Goal: Transaction & Acquisition: Purchase product/service

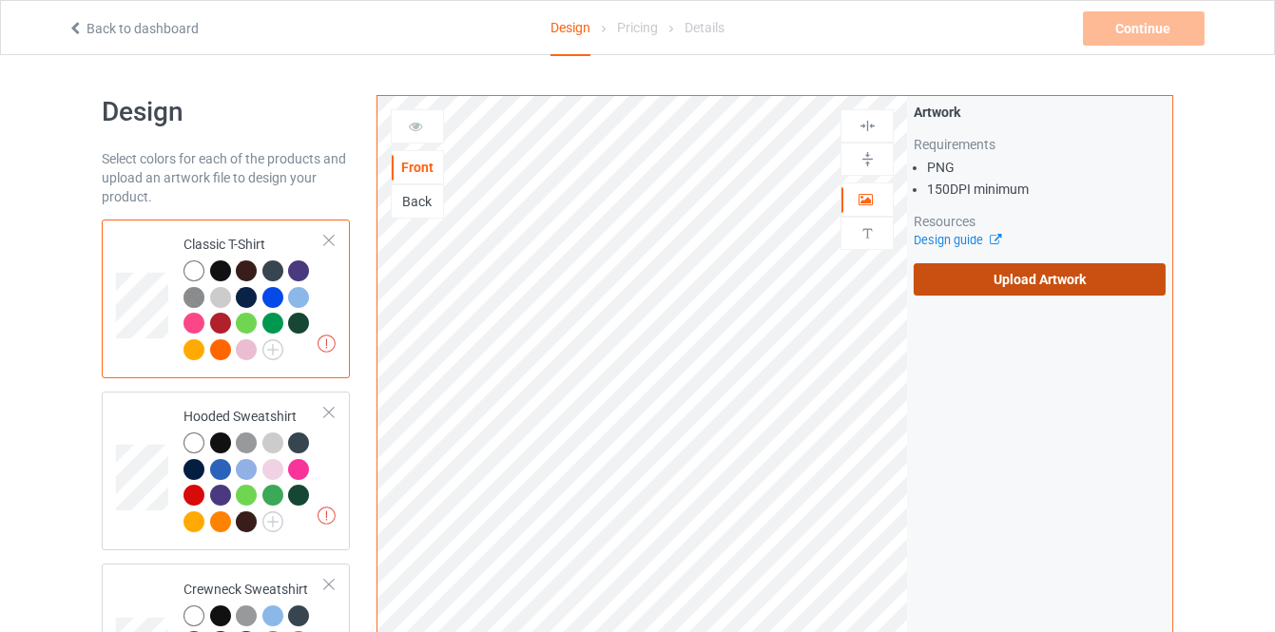
click at [978, 275] on label "Upload Artwork" at bounding box center [1040, 279] width 252 height 32
click at [0, 0] on input "Upload Artwork" at bounding box center [0, 0] width 0 height 0
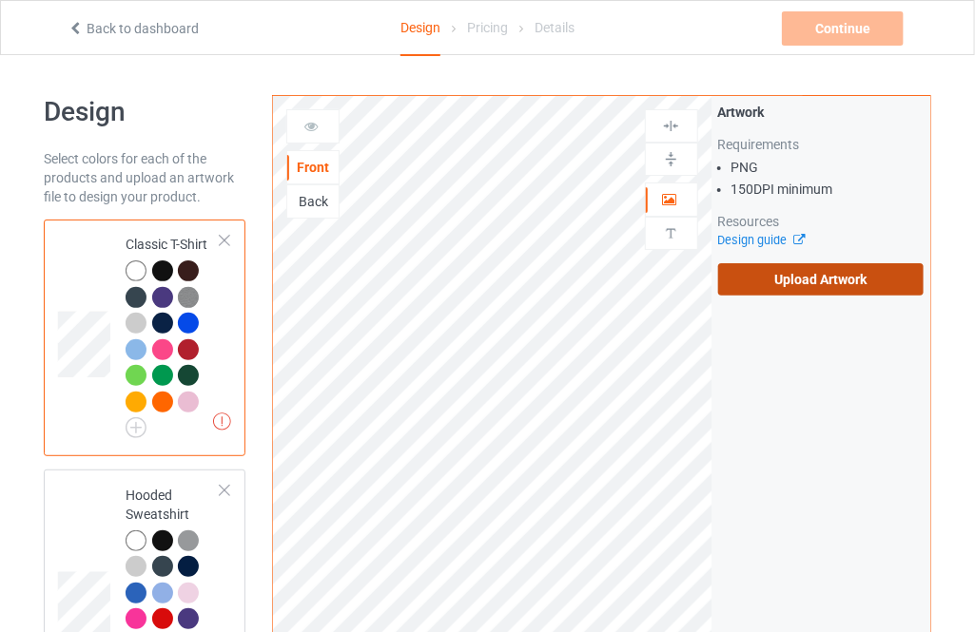
click at [830, 276] on label "Upload Artwork" at bounding box center [820, 279] width 205 height 32
click at [0, 0] on input "Upload Artwork" at bounding box center [0, 0] width 0 height 0
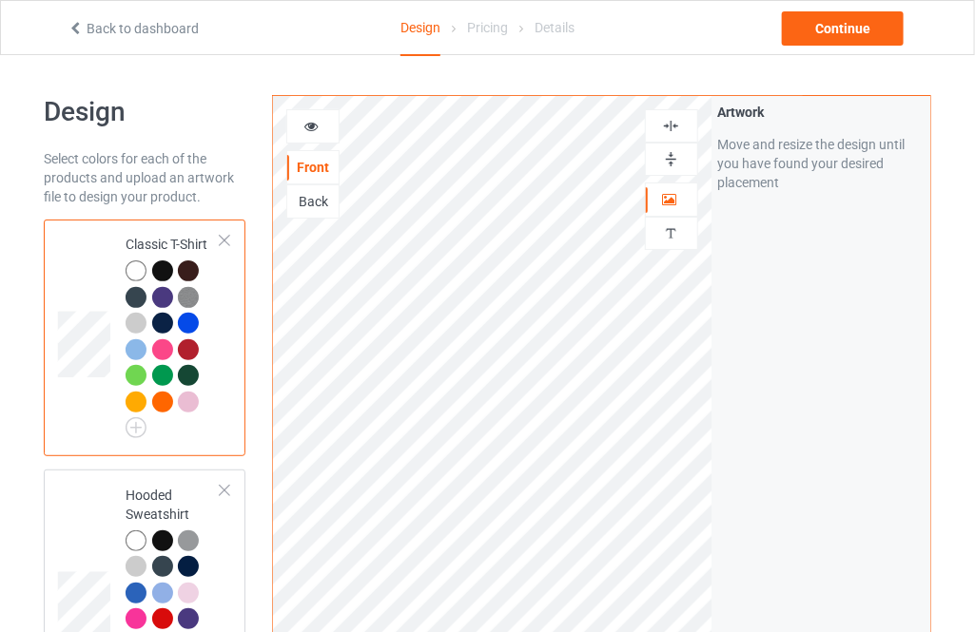
click at [849, 10] on div "Back to dashboard Design Pricing Details Continue" at bounding box center [487, 27] width 866 height 53
click at [837, 26] on div "Continue" at bounding box center [843, 28] width 122 height 34
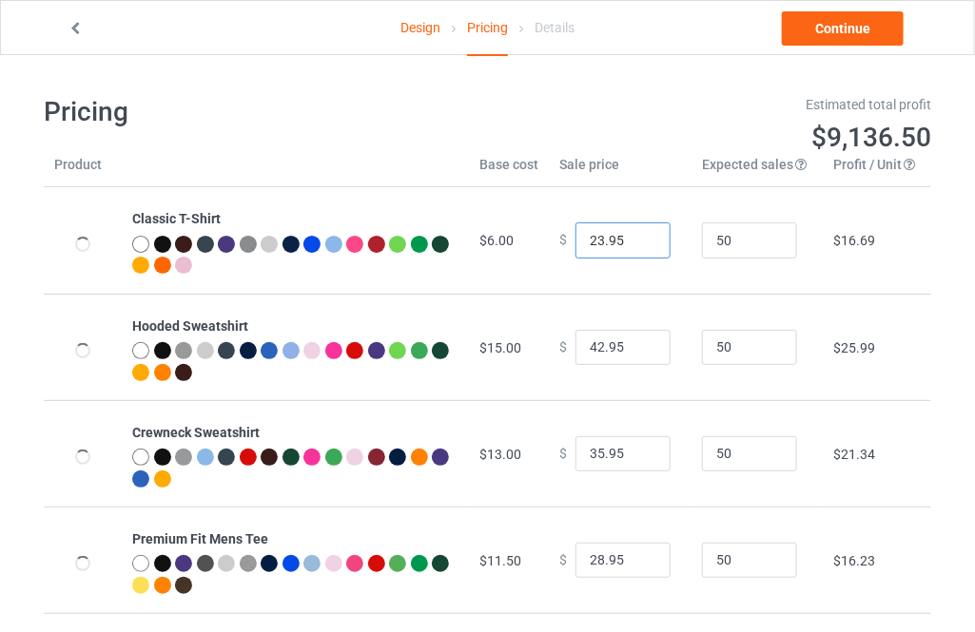
click at [644, 233] on input "23.95" at bounding box center [622, 241] width 95 height 36
click at [643, 233] on input "24.95" at bounding box center [622, 241] width 95 height 36
click at [643, 233] on input "25.95" at bounding box center [622, 241] width 95 height 36
type input "26.95"
click at [643, 233] on input "26.95" at bounding box center [622, 241] width 95 height 36
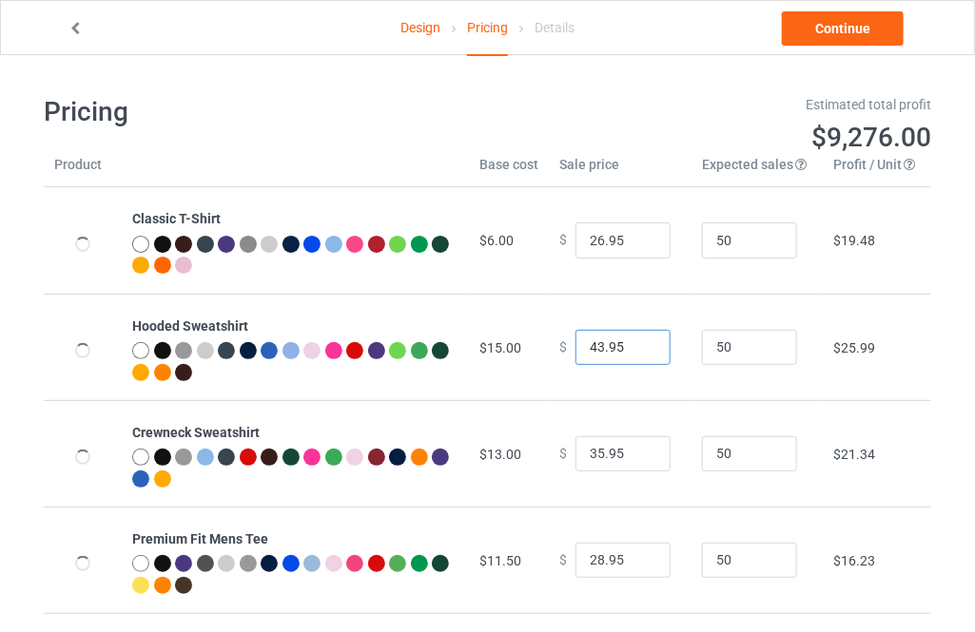
click at [639, 343] on input "43.95" at bounding box center [622, 348] width 95 height 36
type input "44.95"
click at [639, 343] on input "44.95" at bounding box center [622, 348] width 95 height 36
click at [634, 451] on input "36.95" at bounding box center [622, 454] width 95 height 36
type input "37.95"
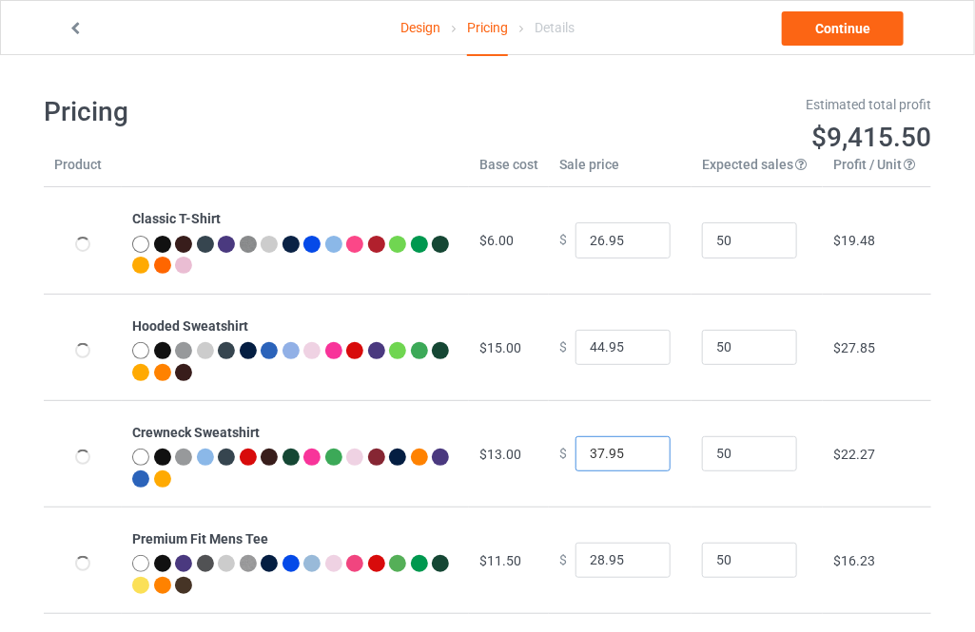
click at [634, 451] on input "37.95" at bounding box center [622, 454] width 95 height 36
click at [640, 558] on input "29.95" at bounding box center [622, 561] width 95 height 36
type input "30.95"
click at [640, 558] on input "30.95" at bounding box center [622, 561] width 95 height 36
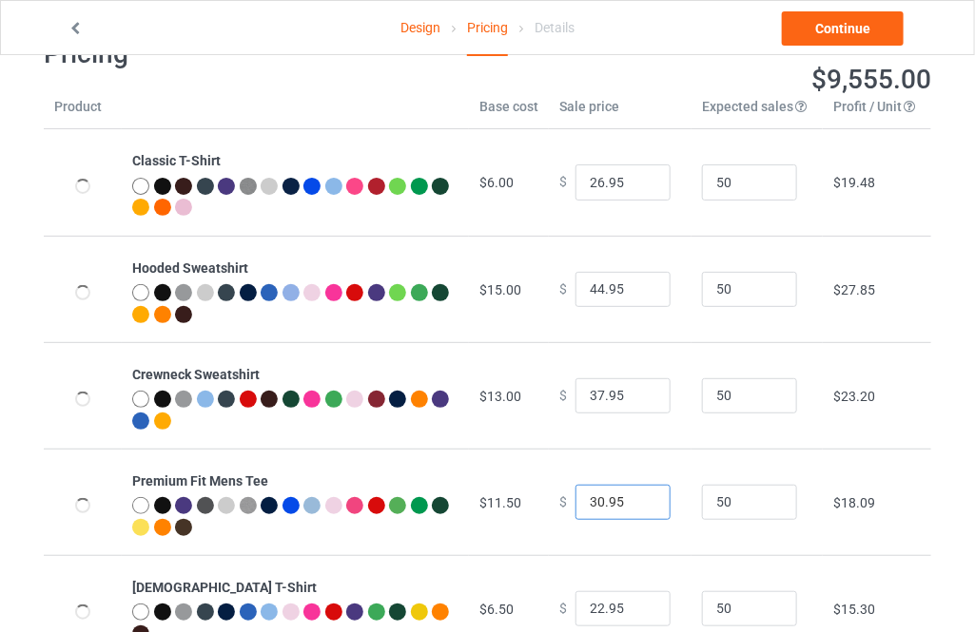
scroll to position [86, 0]
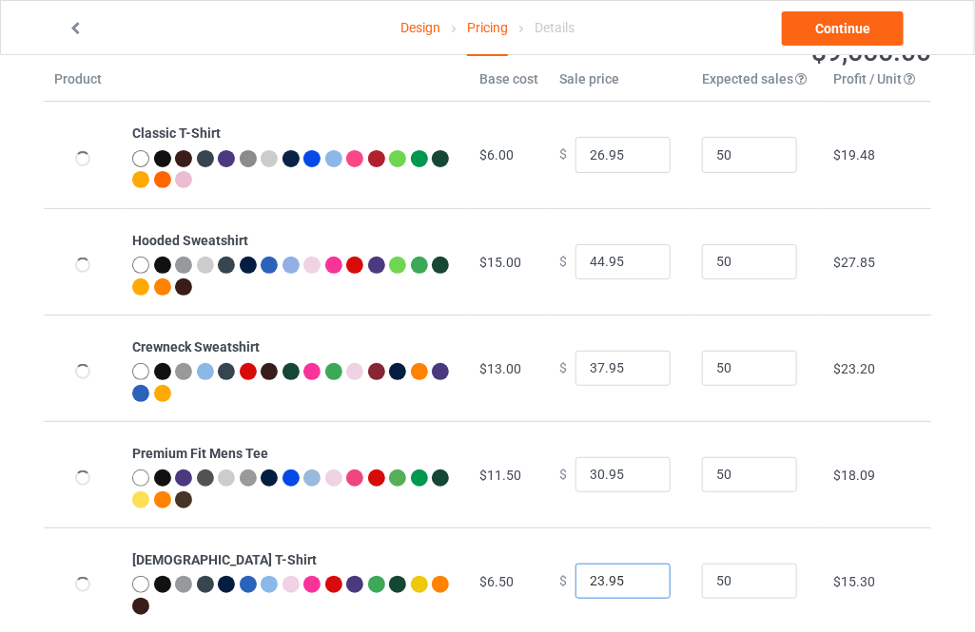
click at [637, 574] on input "23.95" at bounding box center [622, 582] width 95 height 36
type input "24.95"
click at [637, 574] on input "24.95" at bounding box center [622, 582] width 95 height 36
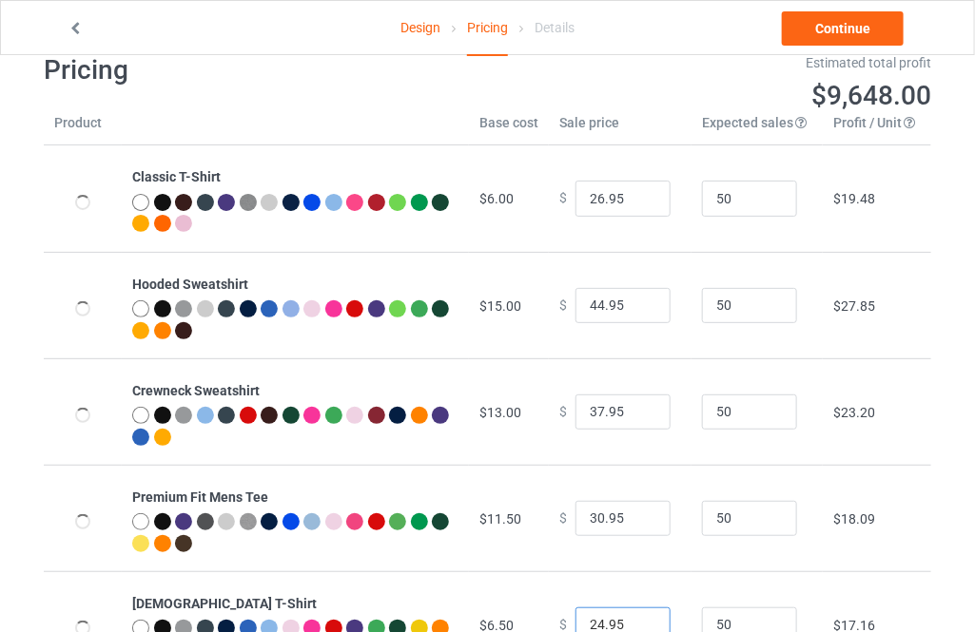
scroll to position [0, 0]
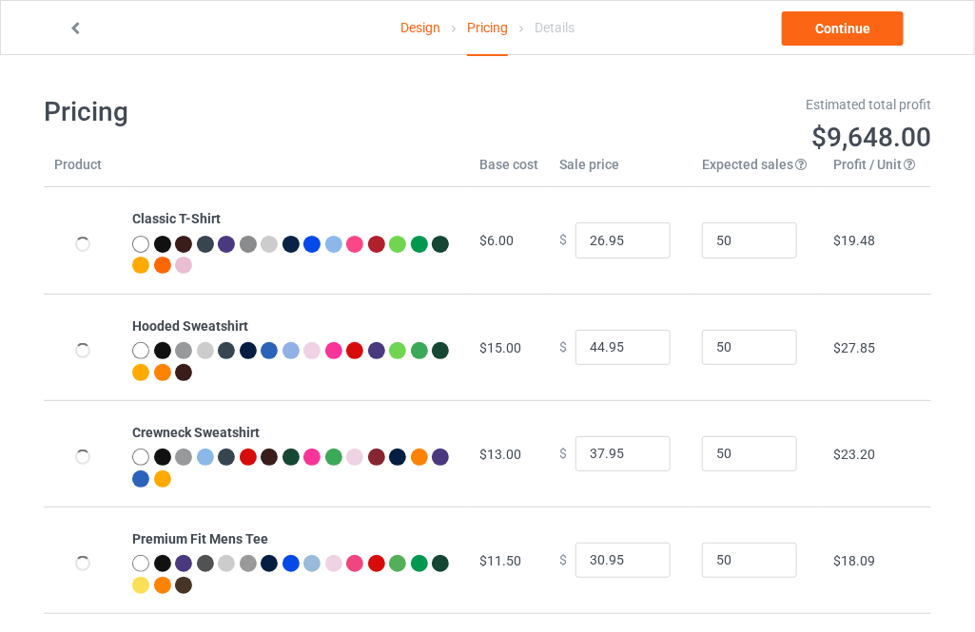
drag, startPoint x: 320, startPoint y: 1, endPoint x: 276, endPoint y: 97, distance: 105.5
click at [270, 97] on h1 "Pricing" at bounding box center [259, 112] width 431 height 34
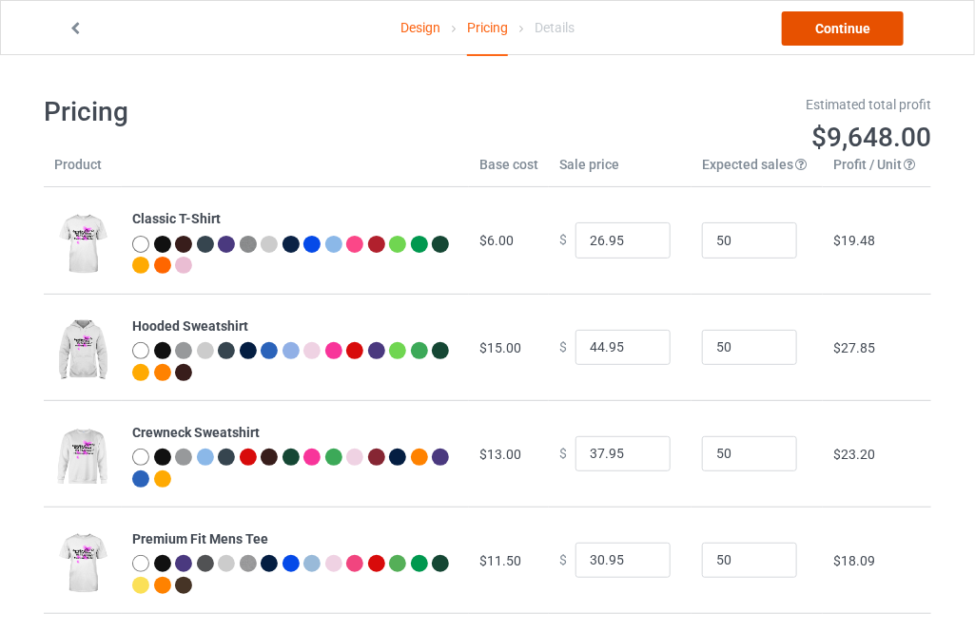
click at [852, 37] on link "Continue" at bounding box center [843, 28] width 122 height 34
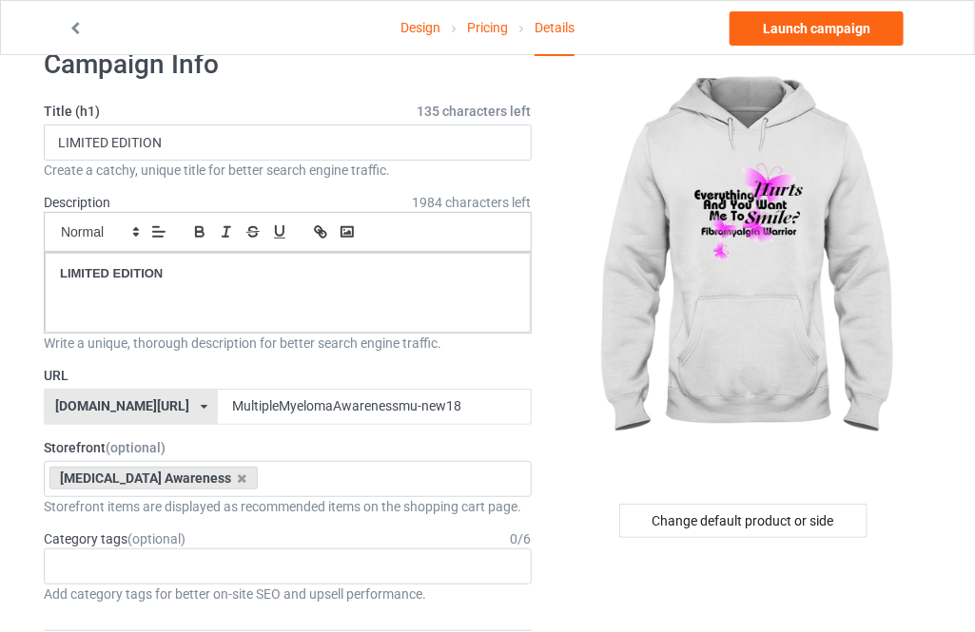
scroll to position [172, 0]
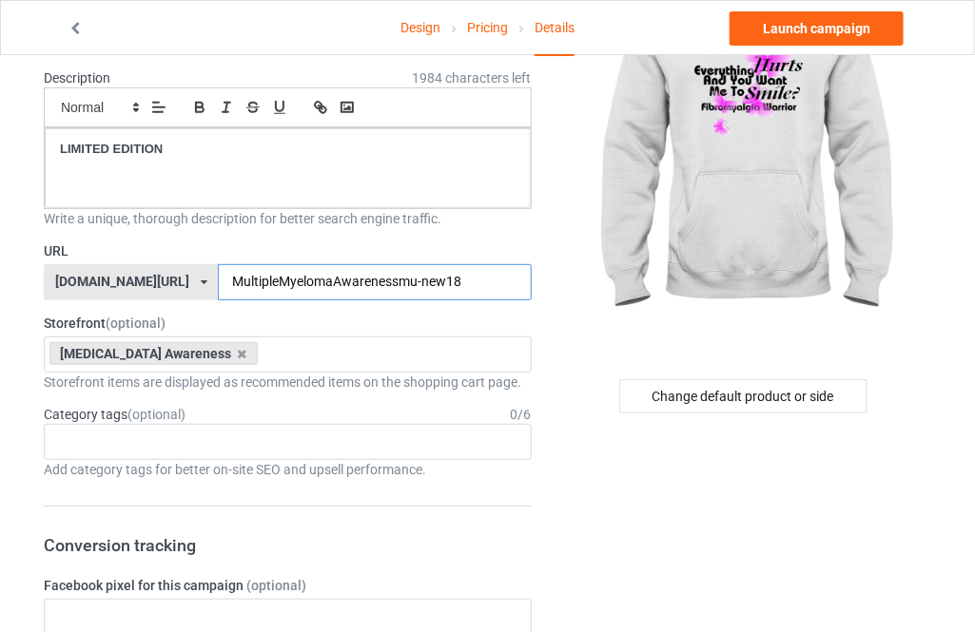
drag, startPoint x: 277, startPoint y: 278, endPoint x: 180, endPoint y: 280, distance: 97.0
click at [218, 280] on input "MultipleMyelomaAwarenessmu-new18" at bounding box center [374, 282] width 313 height 36
drag, startPoint x: 382, startPoint y: 281, endPoint x: 362, endPoint y: 283, distance: 20.2
click at [362, 283] on input "fibromyalgiaAwarenessmu-new18" at bounding box center [374, 282] width 313 height 36
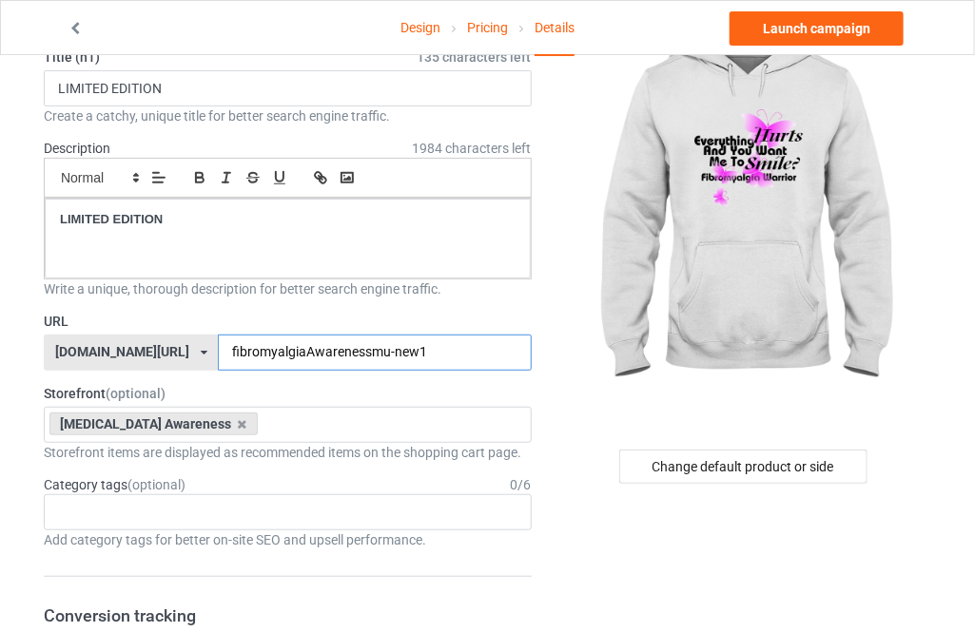
scroll to position [259, 0]
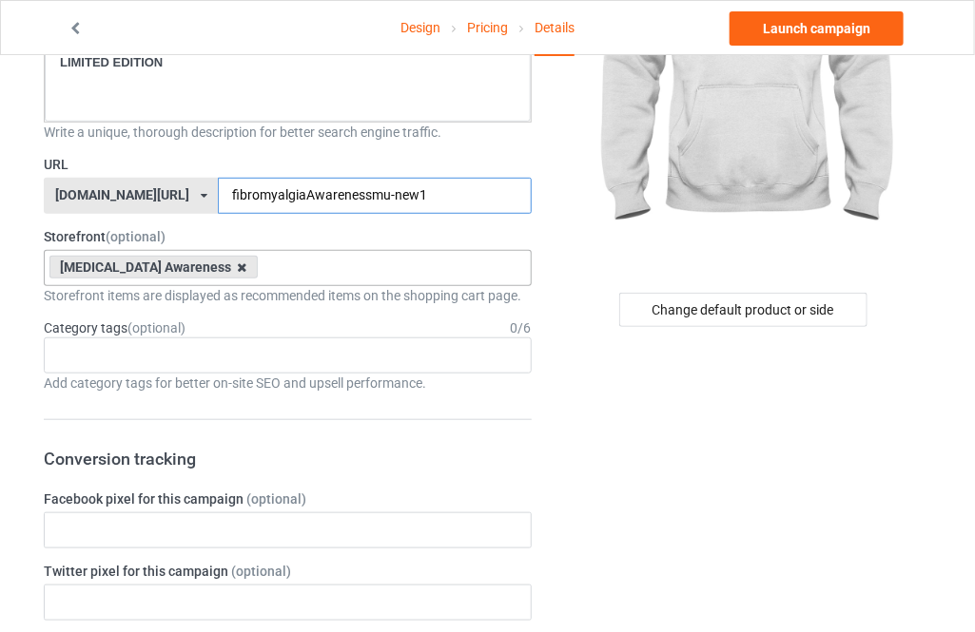
type input "fibromyalgiaAwarenessmu-new1"
click at [247, 267] on icon at bounding box center [243, 267] width 10 height 12
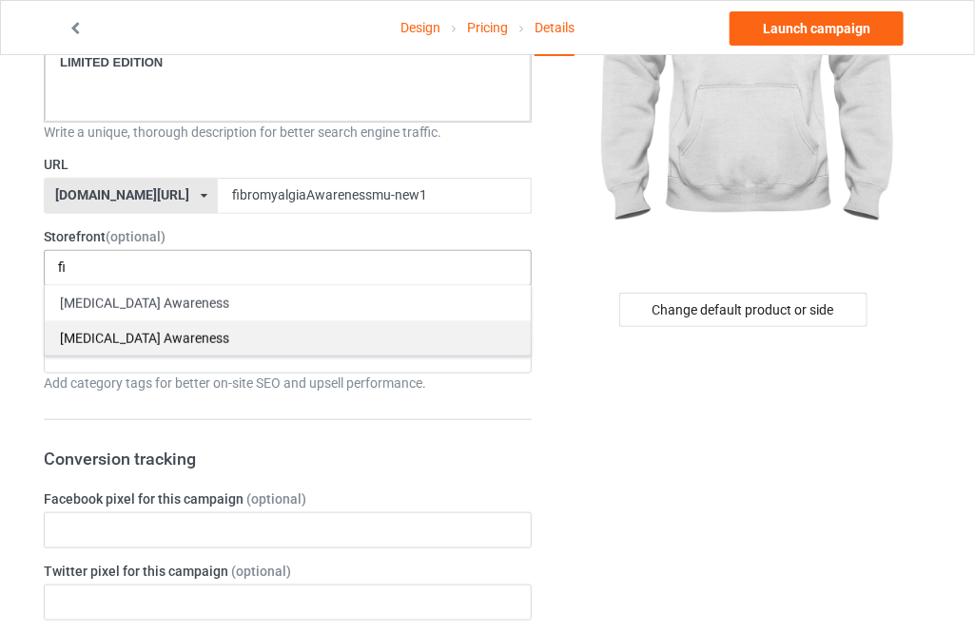
type input "fi"
click at [182, 351] on div "[MEDICAL_DATA] Awareness" at bounding box center [288, 337] width 486 height 35
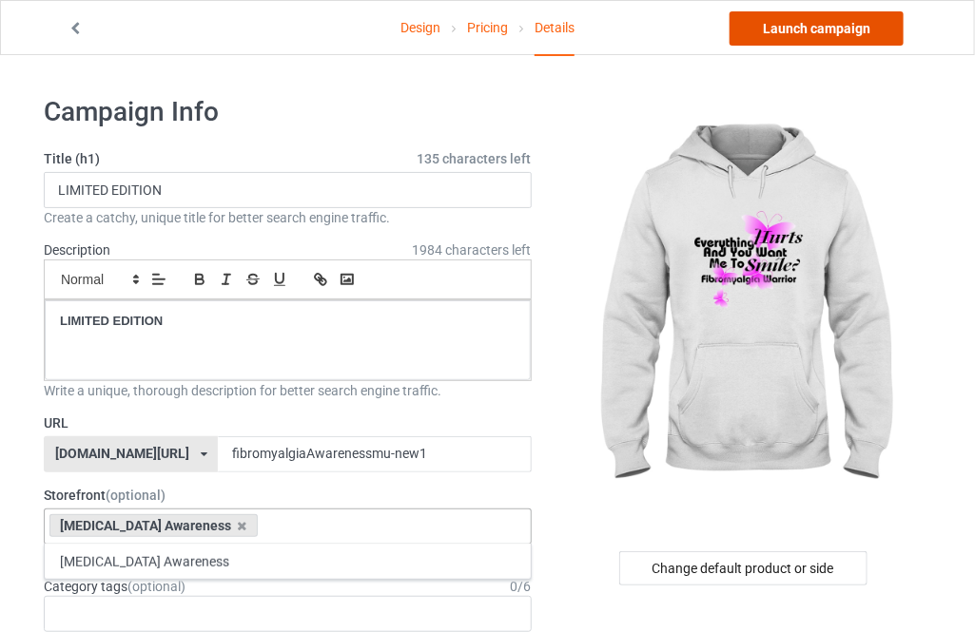
click at [839, 29] on link "Launch campaign" at bounding box center [816, 28] width 174 height 34
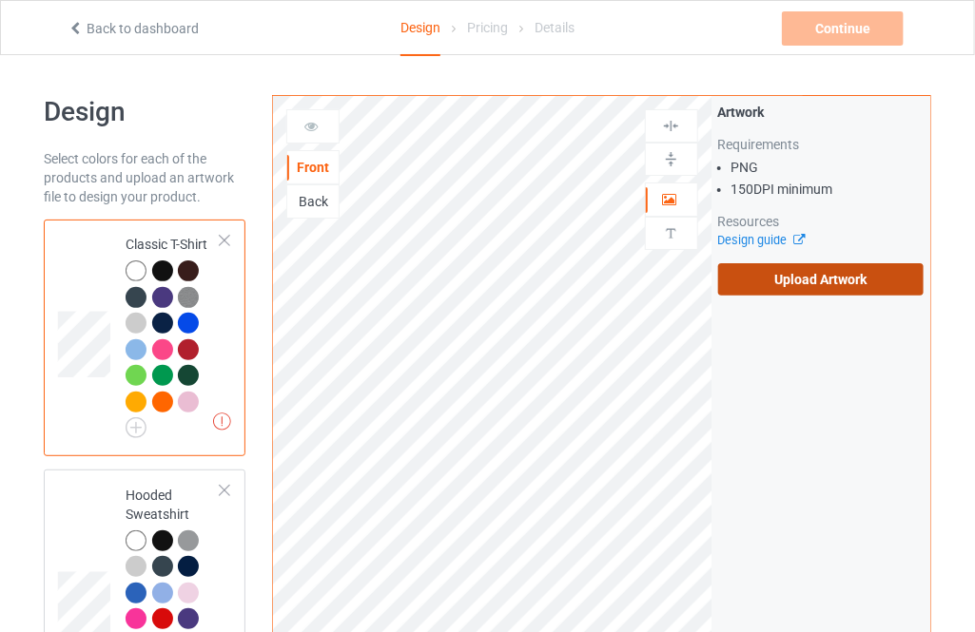
click at [761, 269] on label "Upload Artwork" at bounding box center [820, 279] width 205 height 32
click at [0, 0] on input "Upload Artwork" at bounding box center [0, 0] width 0 height 0
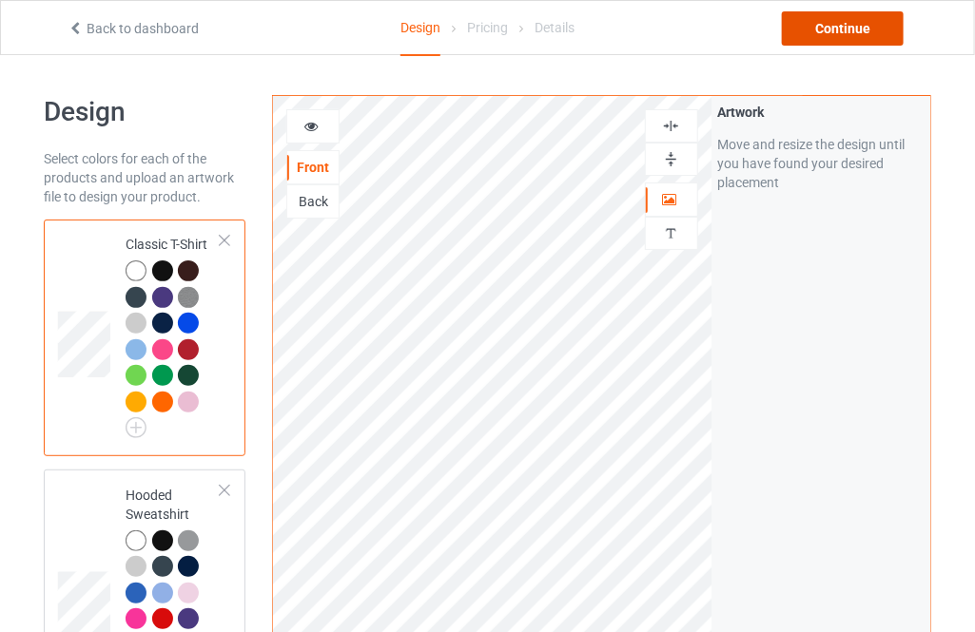
click at [832, 42] on div "Continue" at bounding box center [843, 28] width 122 height 34
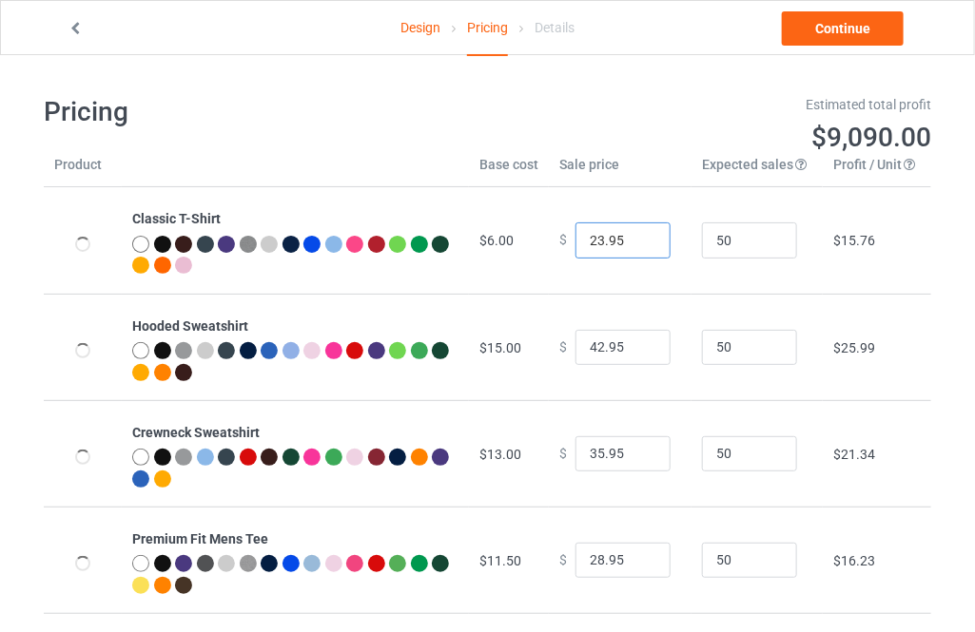
click at [641, 233] on input "23.95" at bounding box center [622, 241] width 95 height 36
click at [641, 233] on input "24.95" at bounding box center [622, 241] width 95 height 36
click at [641, 233] on input "25.95" at bounding box center [622, 241] width 95 height 36
type input "26.95"
click at [641, 233] on input "26.95" at bounding box center [622, 241] width 95 height 36
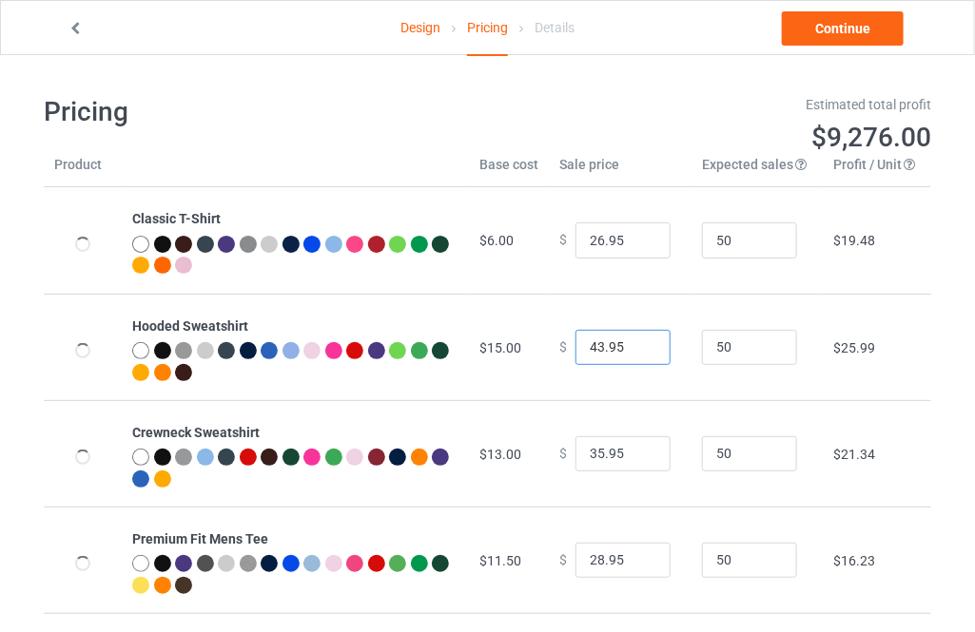
click at [646, 346] on input "43.95" at bounding box center [622, 348] width 95 height 36
type input "44.95"
click at [646, 346] on input "44.95" at bounding box center [622, 348] width 95 height 36
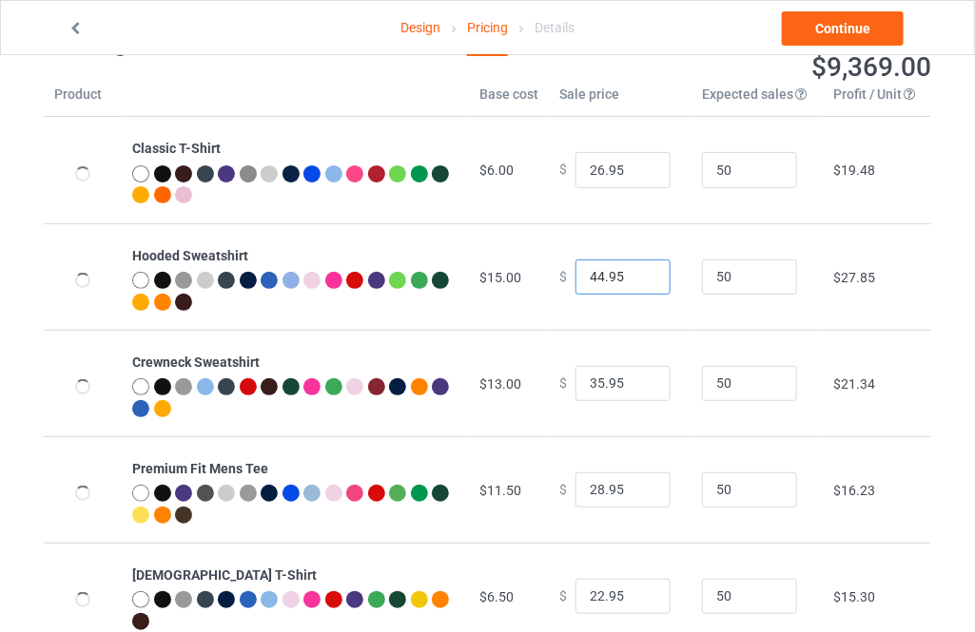
scroll to position [172, 0]
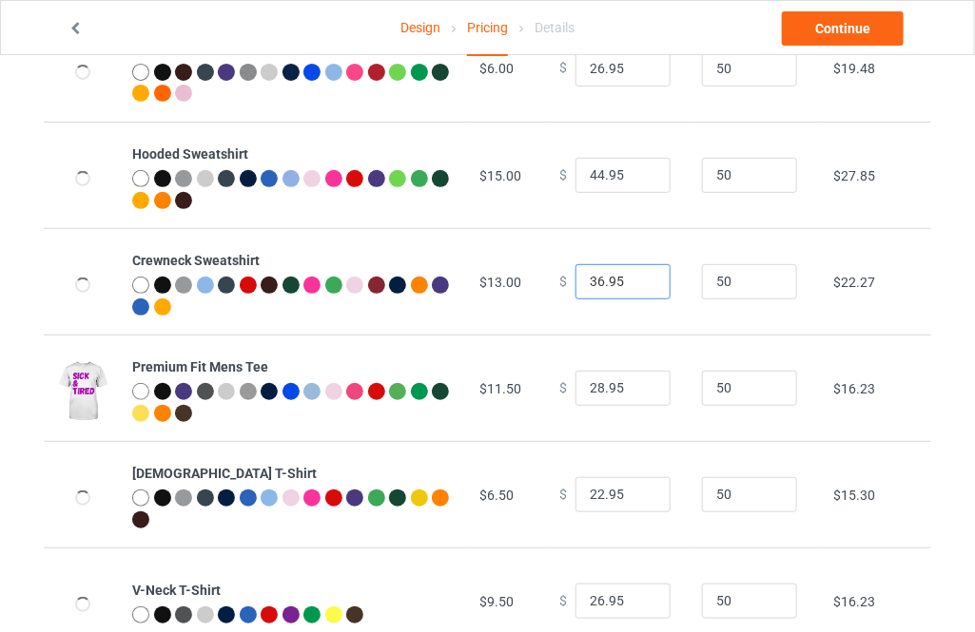
click at [633, 278] on input "36.95" at bounding box center [622, 282] width 95 height 36
type input "37.95"
click at [633, 278] on input "37.95" at bounding box center [622, 282] width 95 height 36
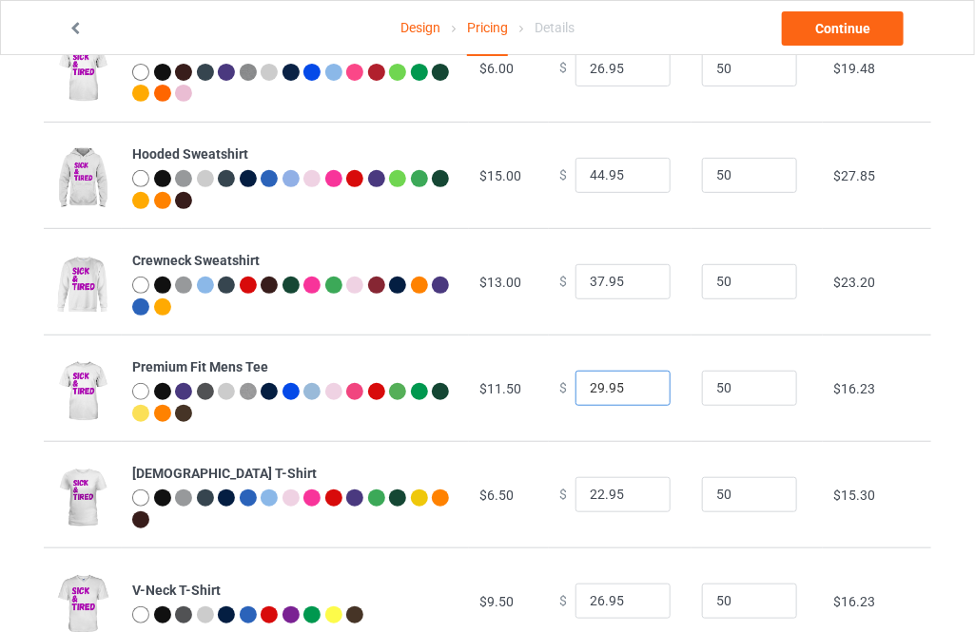
click at [640, 382] on input "29.95" at bounding box center [622, 389] width 95 height 36
type input "30.95"
click at [640, 382] on input "30.95" at bounding box center [622, 389] width 95 height 36
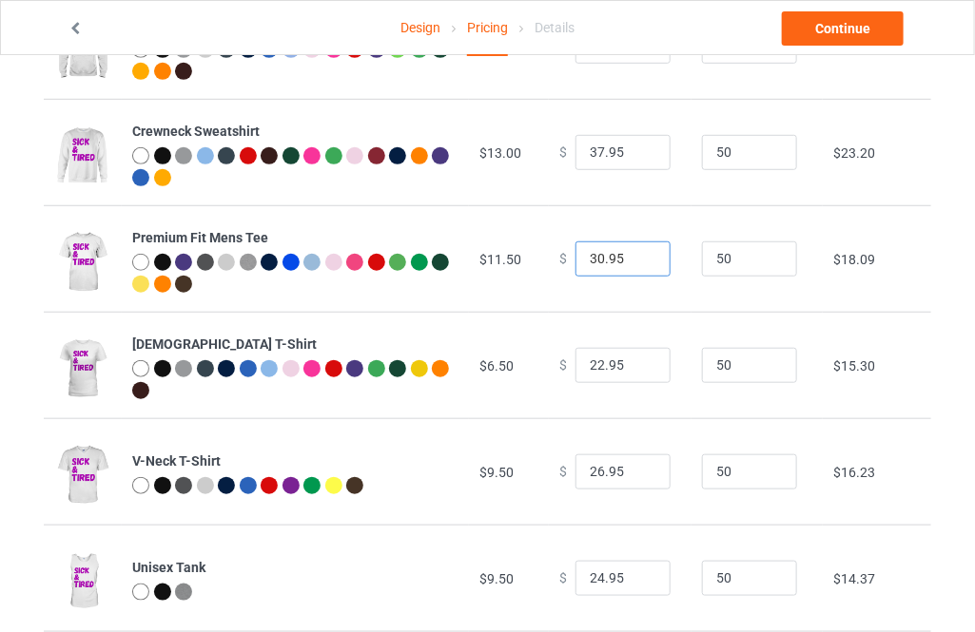
scroll to position [345, 0]
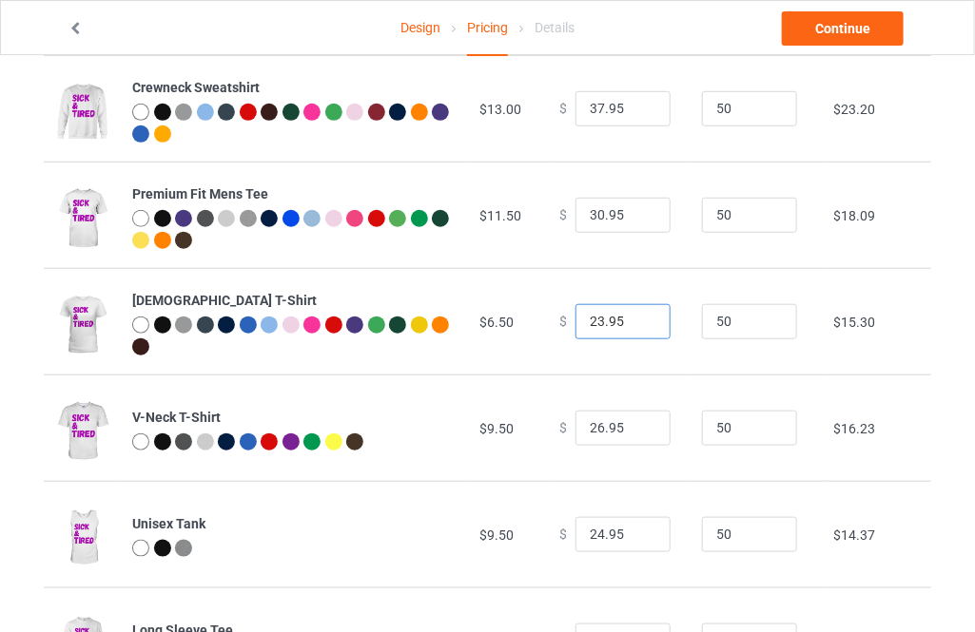
click at [636, 318] on input "23.95" at bounding box center [622, 322] width 95 height 36
type input "24.95"
click at [636, 318] on input "24.95" at bounding box center [622, 322] width 95 height 36
click at [639, 421] on input "27.95" at bounding box center [622, 429] width 95 height 36
type input "28.95"
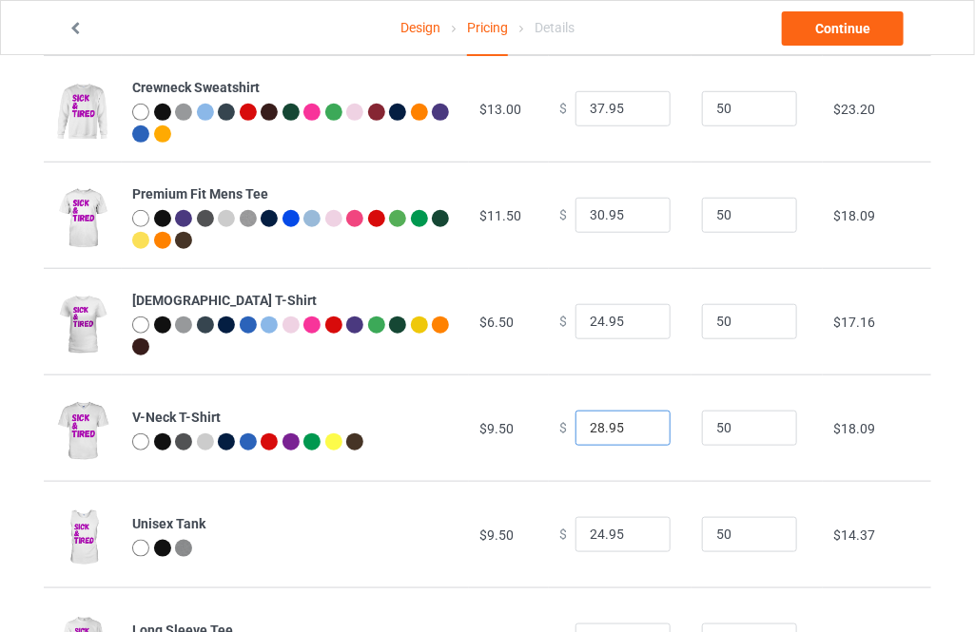
click at [639, 421] on input "28.95" at bounding box center [622, 429] width 95 height 36
click at [831, 32] on link "Continue" at bounding box center [843, 28] width 122 height 34
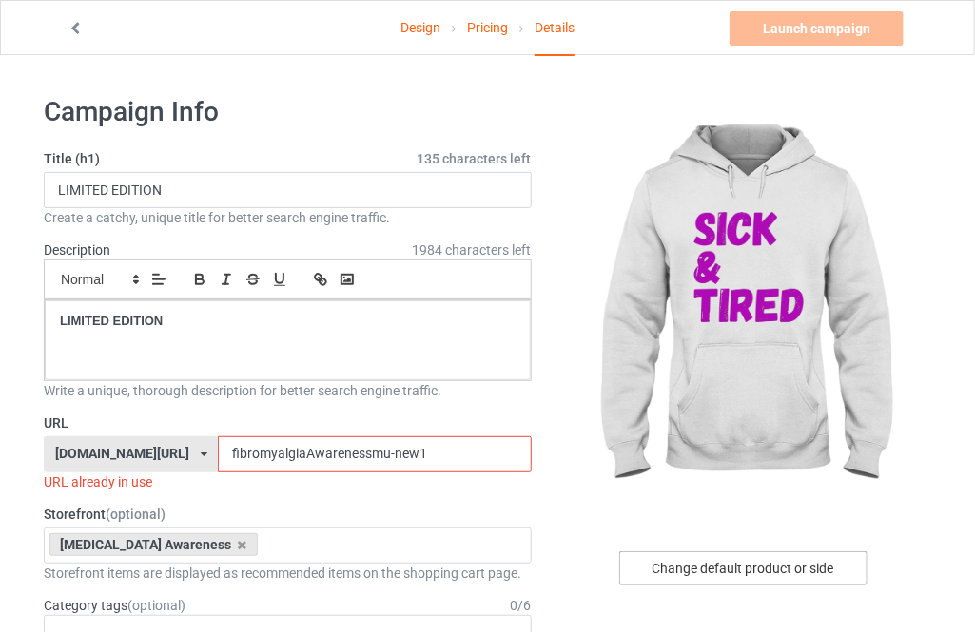
click at [682, 554] on div "Change default product or side" at bounding box center [743, 569] width 248 height 34
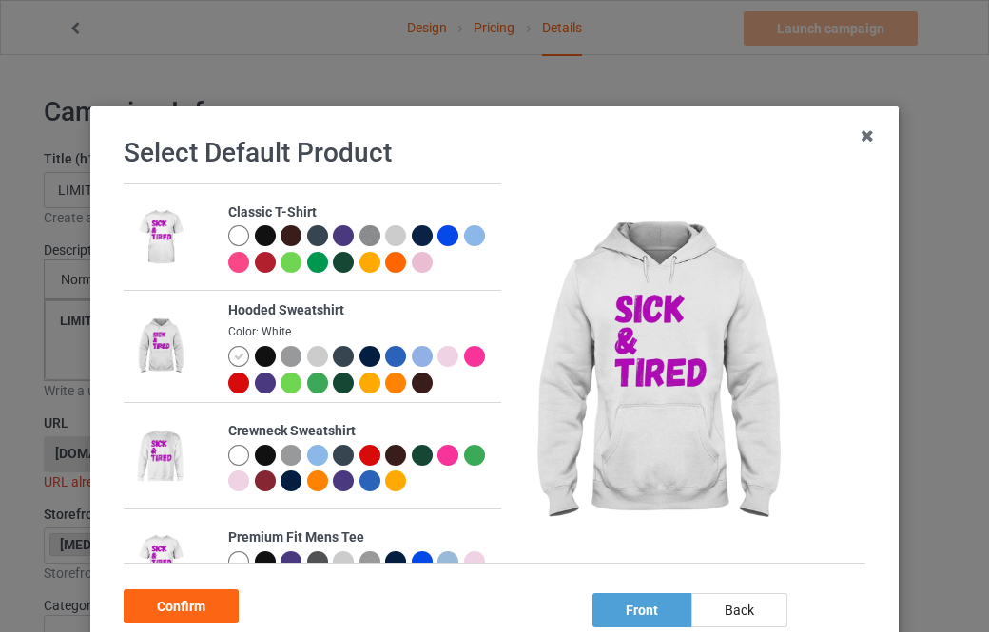
click at [255, 235] on div at bounding box center [265, 235] width 21 height 21
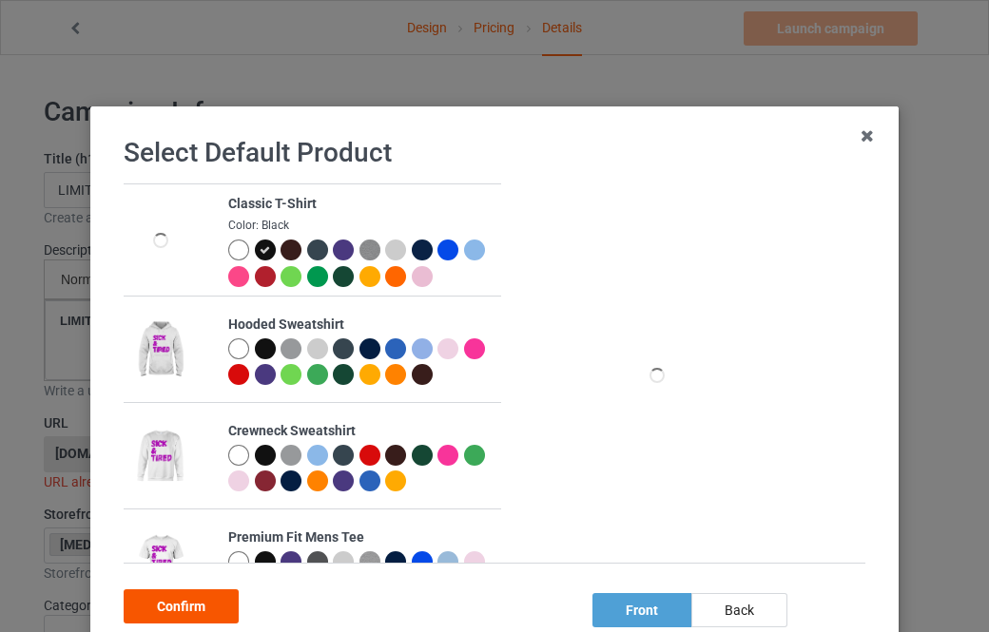
click at [201, 608] on div "Confirm" at bounding box center [181, 607] width 115 height 34
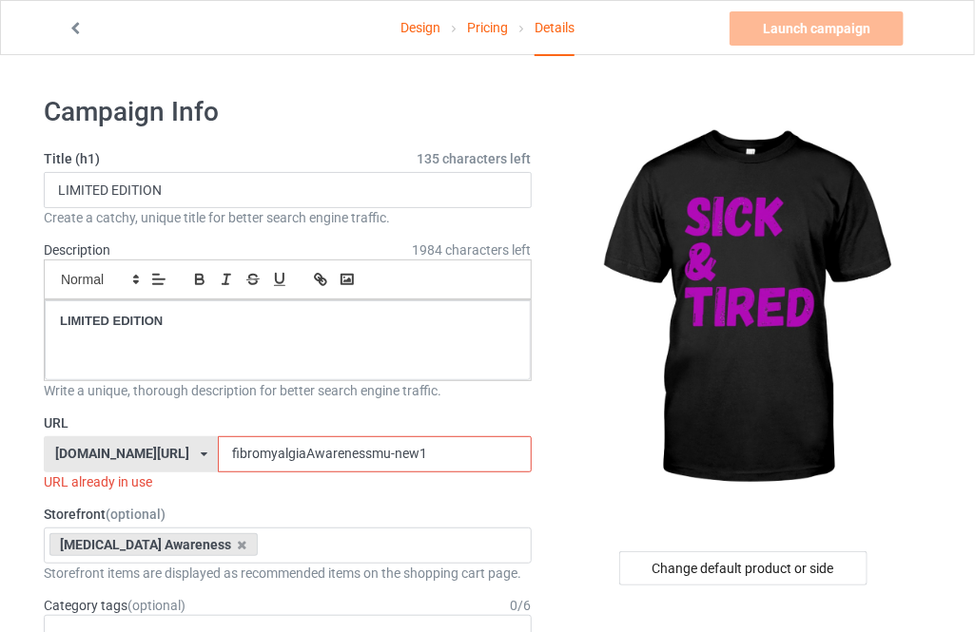
drag, startPoint x: 397, startPoint y: 449, endPoint x: 365, endPoint y: 453, distance: 31.6
click at [365, 453] on input "fibromyalgiaAwarenessmu-new1" at bounding box center [374, 454] width 313 height 36
type input "fibromyalgiaAwarenessmu-new2"
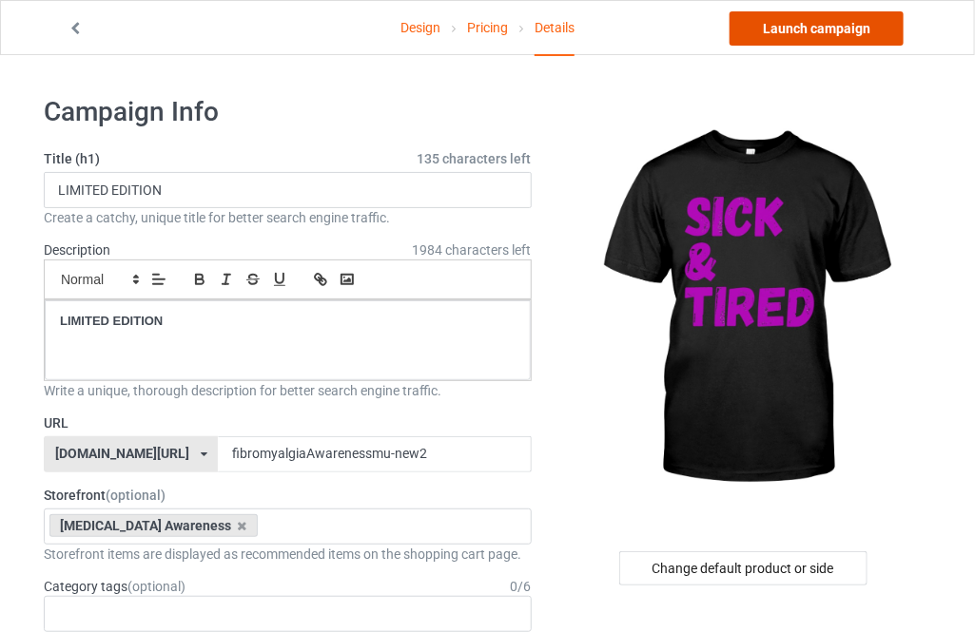
click at [819, 39] on link "Launch campaign" at bounding box center [816, 28] width 174 height 34
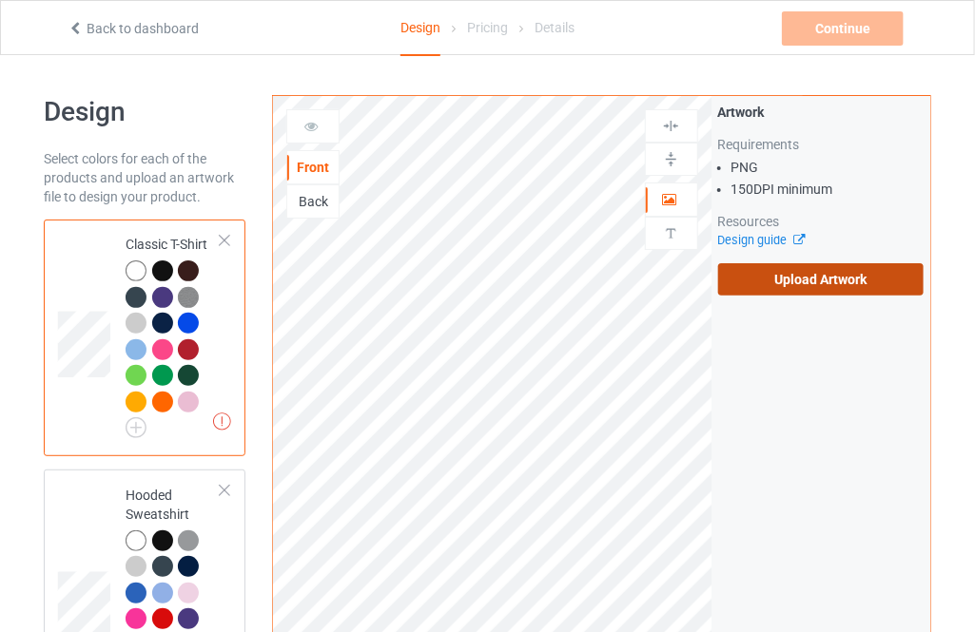
click at [753, 282] on label "Upload Artwork" at bounding box center [820, 279] width 205 height 32
click at [0, 0] on input "Upload Artwork" at bounding box center [0, 0] width 0 height 0
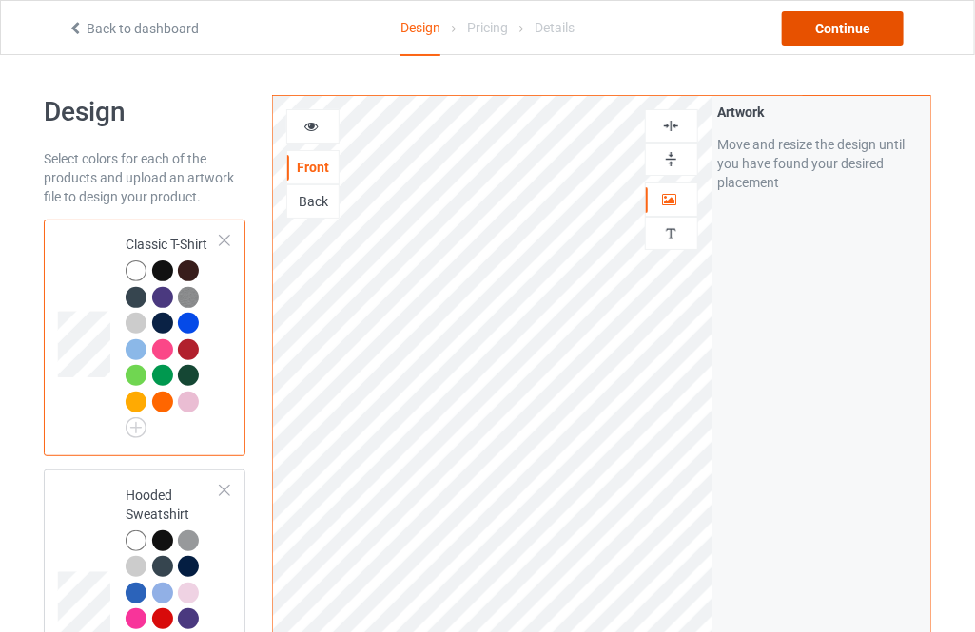
click at [813, 16] on div "Continue" at bounding box center [843, 28] width 122 height 34
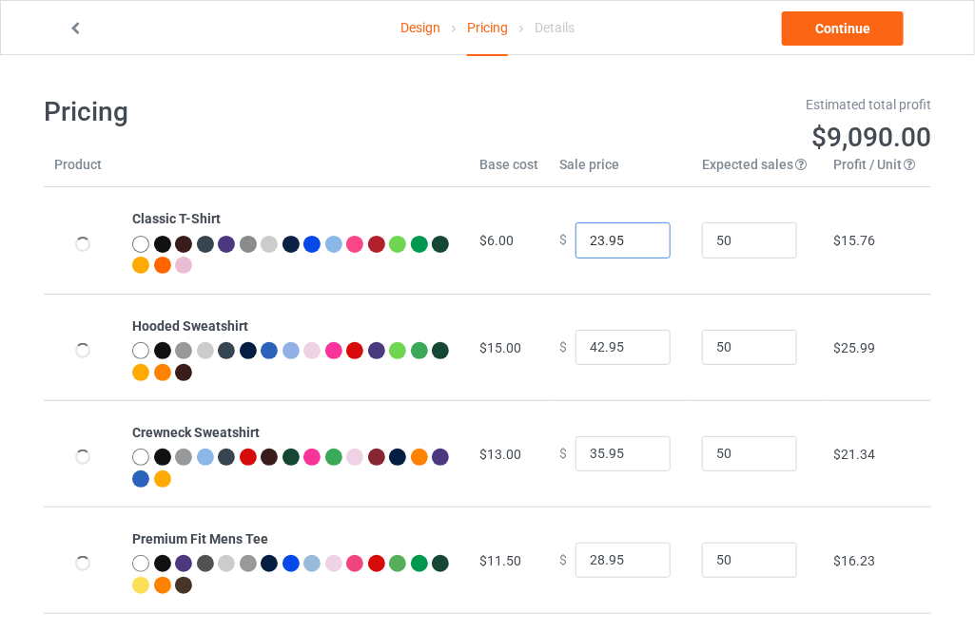
click at [636, 237] on input "23.95" at bounding box center [622, 241] width 95 height 36
click at [636, 237] on input "24.95" at bounding box center [622, 241] width 95 height 36
click at [636, 237] on input "25.95" at bounding box center [622, 241] width 95 height 36
type input "26.95"
click at [636, 237] on input "26.95" at bounding box center [622, 241] width 95 height 36
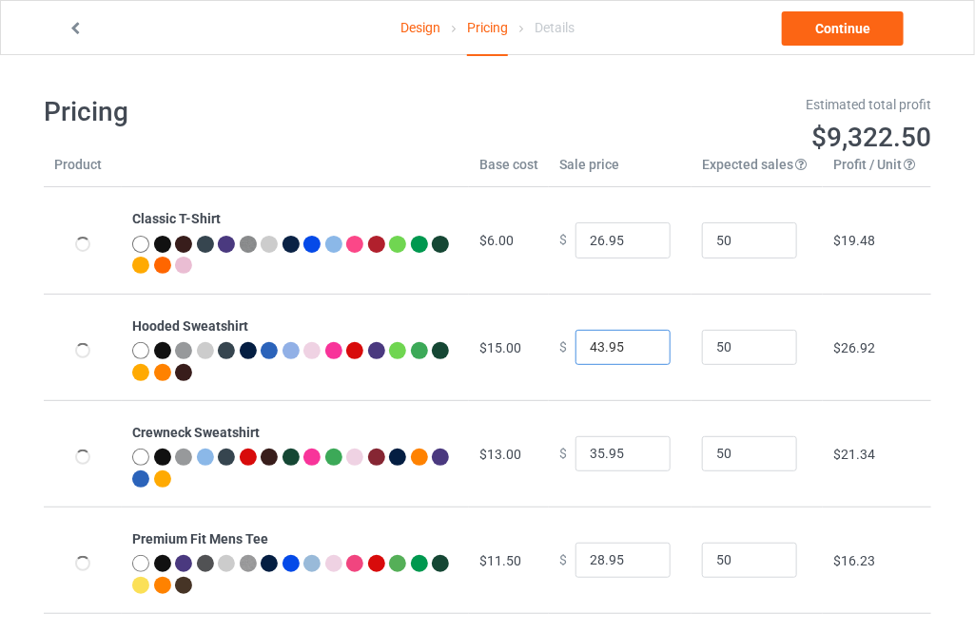
click at [639, 340] on input "43.95" at bounding box center [622, 348] width 95 height 36
type input "44.95"
click at [639, 340] on input "44.95" at bounding box center [622, 348] width 95 height 36
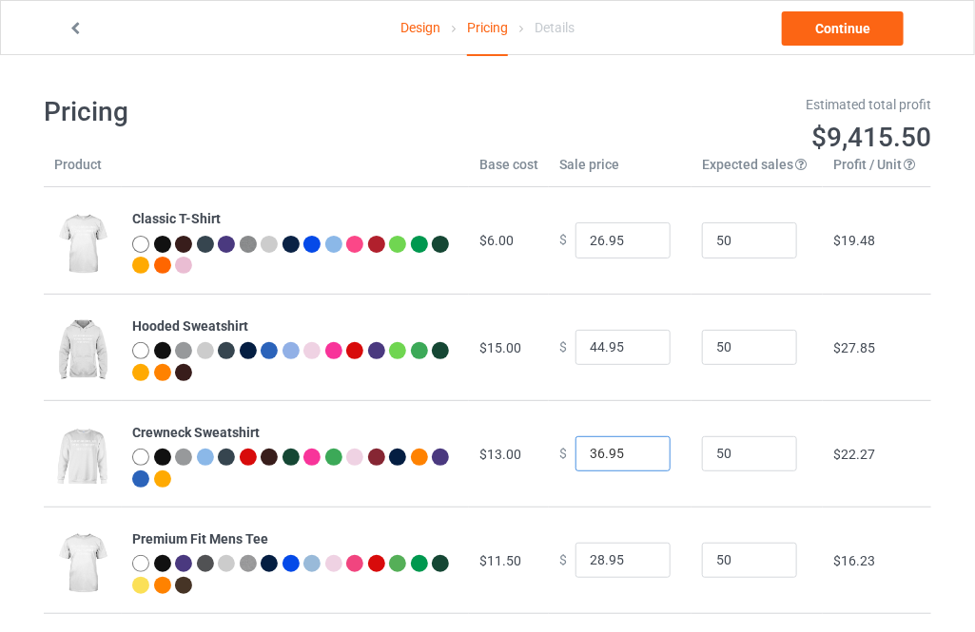
click at [635, 445] on input "36.95" at bounding box center [622, 454] width 95 height 36
type input "37.95"
click at [635, 445] on input "37.95" at bounding box center [622, 454] width 95 height 36
click at [633, 552] on input "29.95" at bounding box center [622, 561] width 95 height 36
type input "30.95"
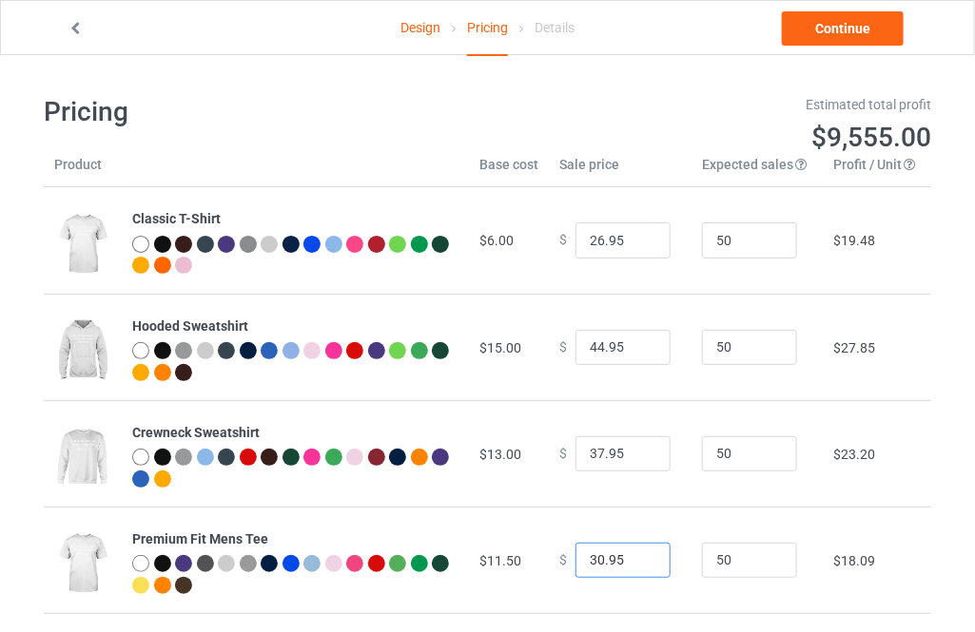
click at [633, 552] on input "30.95" at bounding box center [622, 561] width 95 height 36
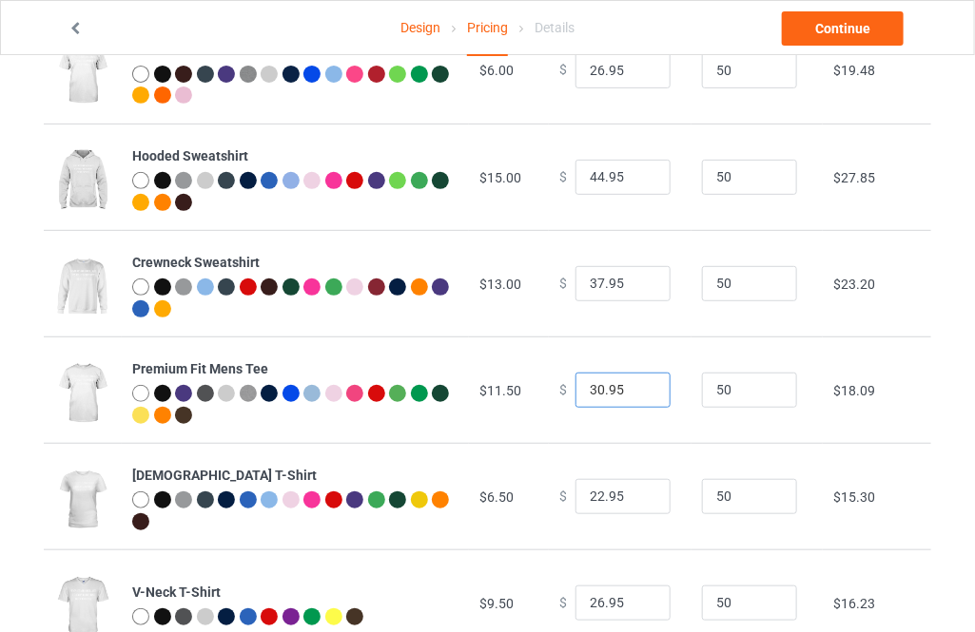
scroll to position [172, 0]
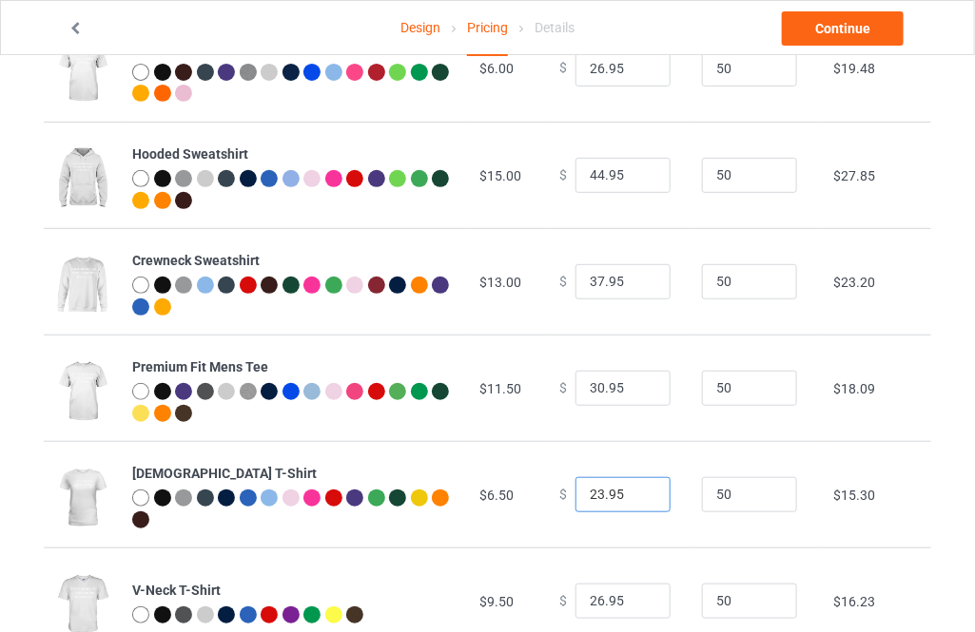
click at [636, 490] on input "23.95" at bounding box center [622, 495] width 95 height 36
type input "24.95"
click at [636, 490] on input "24.95" at bounding box center [622, 495] width 95 height 36
click at [844, 34] on link "Continue" at bounding box center [843, 28] width 122 height 34
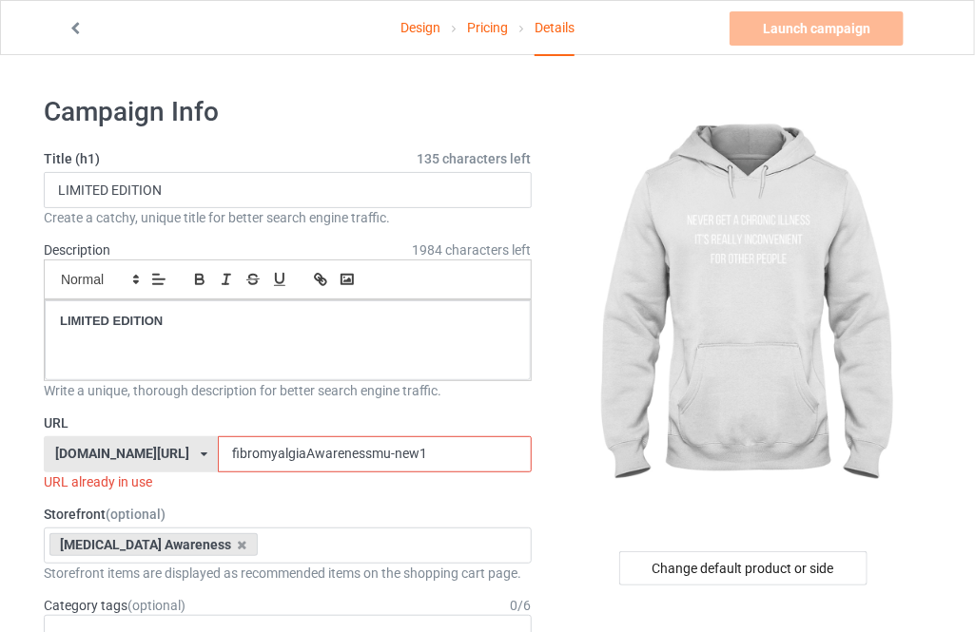
drag, startPoint x: 393, startPoint y: 448, endPoint x: 363, endPoint y: 453, distance: 29.9
click at [363, 453] on input "fibromyalgiaAwarenessmu-new1" at bounding box center [374, 454] width 313 height 36
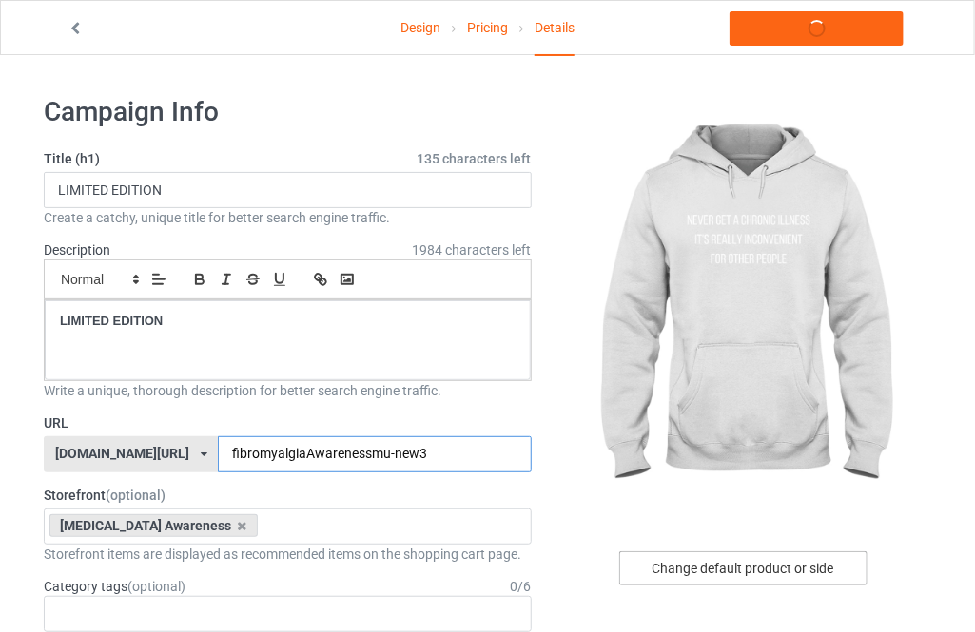
type input "fibromyalgiaAwarenessmu-new3"
click at [709, 566] on div "Change default product or side" at bounding box center [743, 569] width 248 height 34
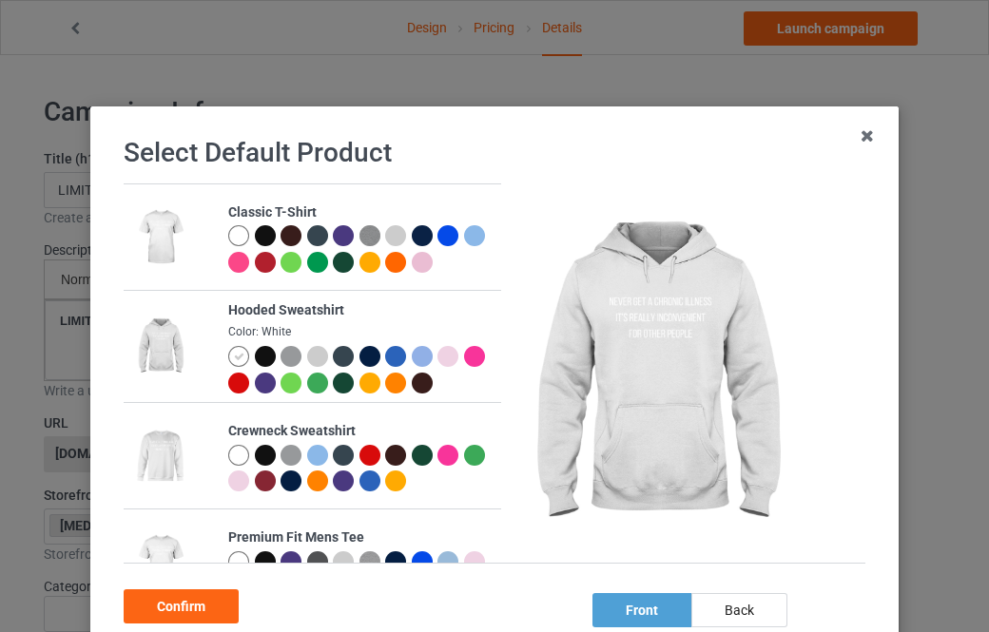
click at [255, 242] on div at bounding box center [265, 235] width 21 height 21
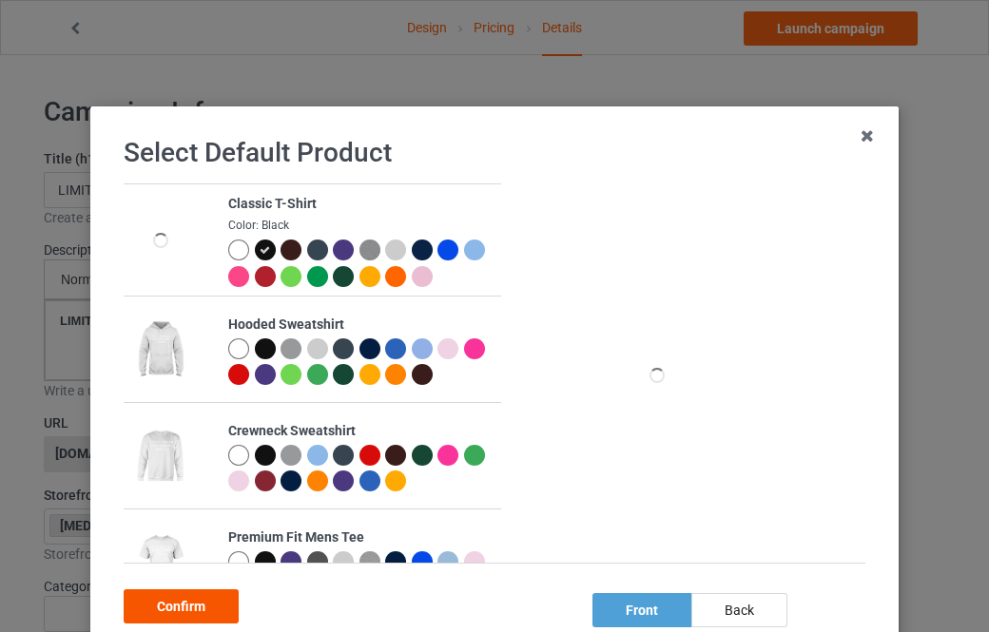
click at [198, 607] on div "Confirm" at bounding box center [181, 607] width 115 height 34
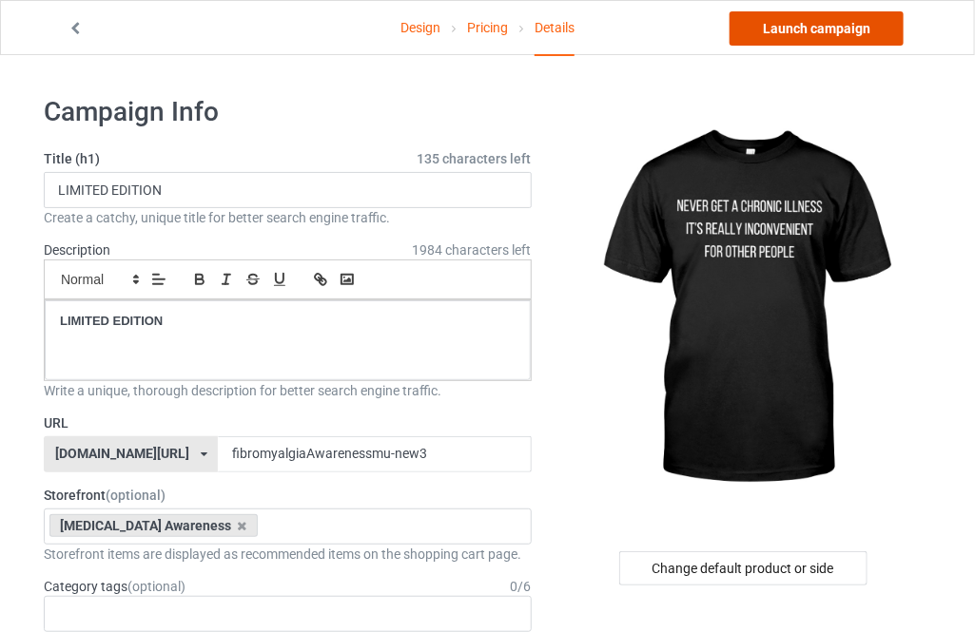
click at [839, 28] on link "Launch campaign" at bounding box center [816, 28] width 174 height 34
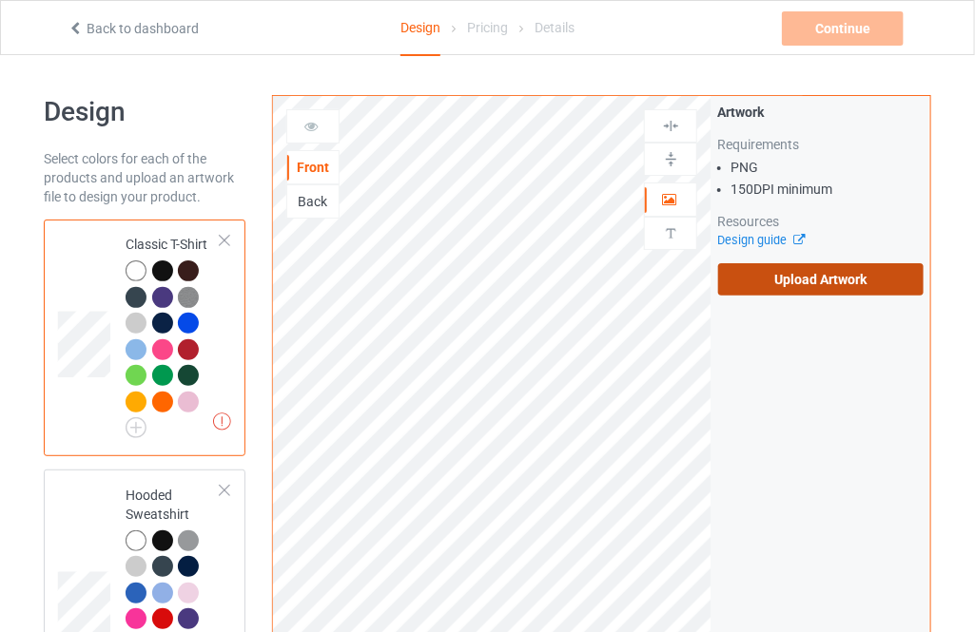
click at [754, 283] on label "Upload Artwork" at bounding box center [820, 279] width 205 height 32
click at [0, 0] on input "Upload Artwork" at bounding box center [0, 0] width 0 height 0
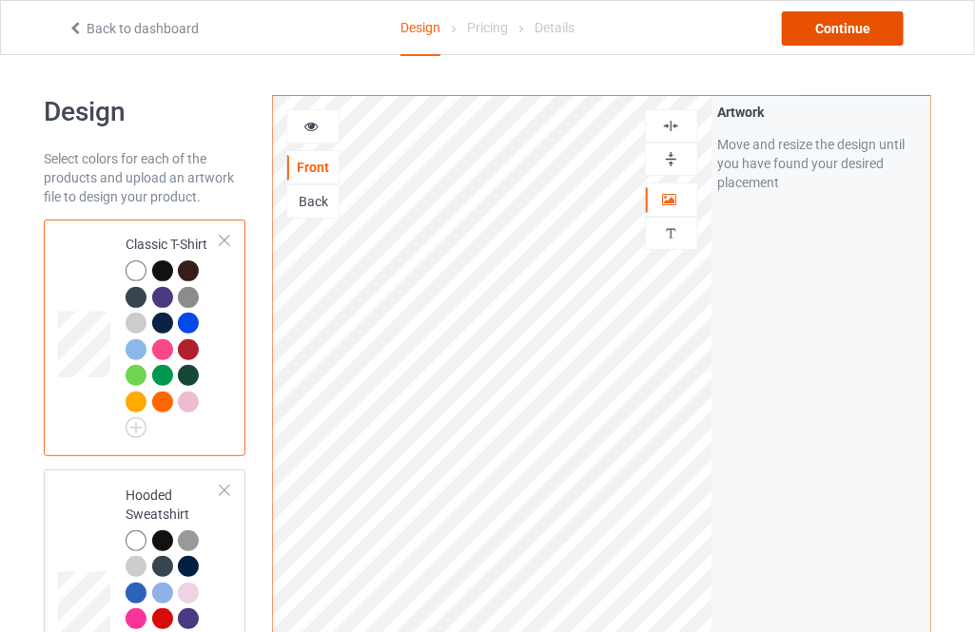
click at [840, 20] on div "Continue" at bounding box center [843, 28] width 122 height 34
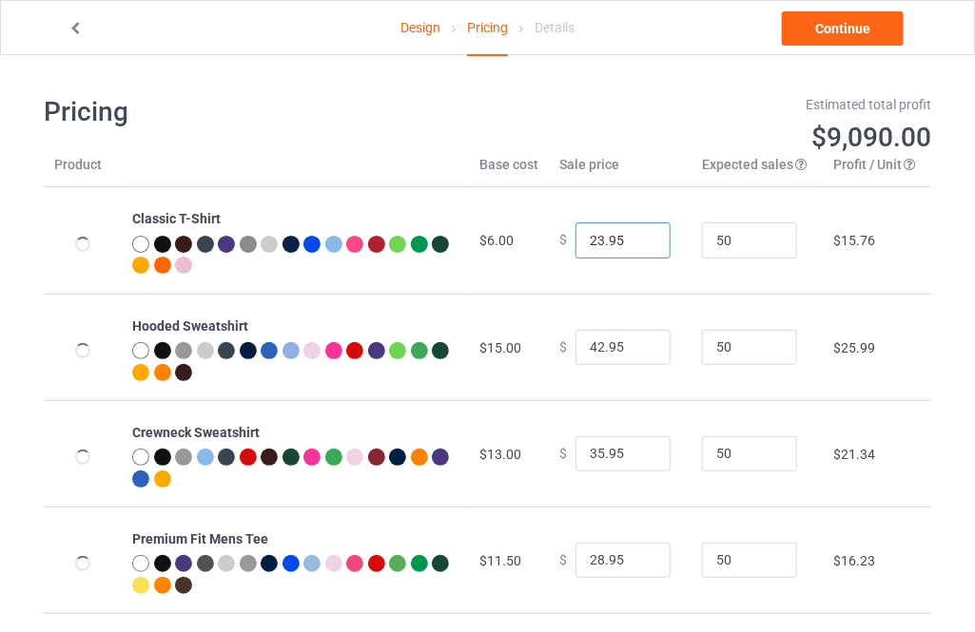
click at [643, 235] on input "23.95" at bounding box center [622, 241] width 95 height 36
click at [643, 235] on input "24.95" at bounding box center [622, 241] width 95 height 36
click at [643, 235] on input "25.95" at bounding box center [622, 241] width 95 height 36
type input "26.95"
click at [643, 235] on input "26.95" at bounding box center [622, 241] width 95 height 36
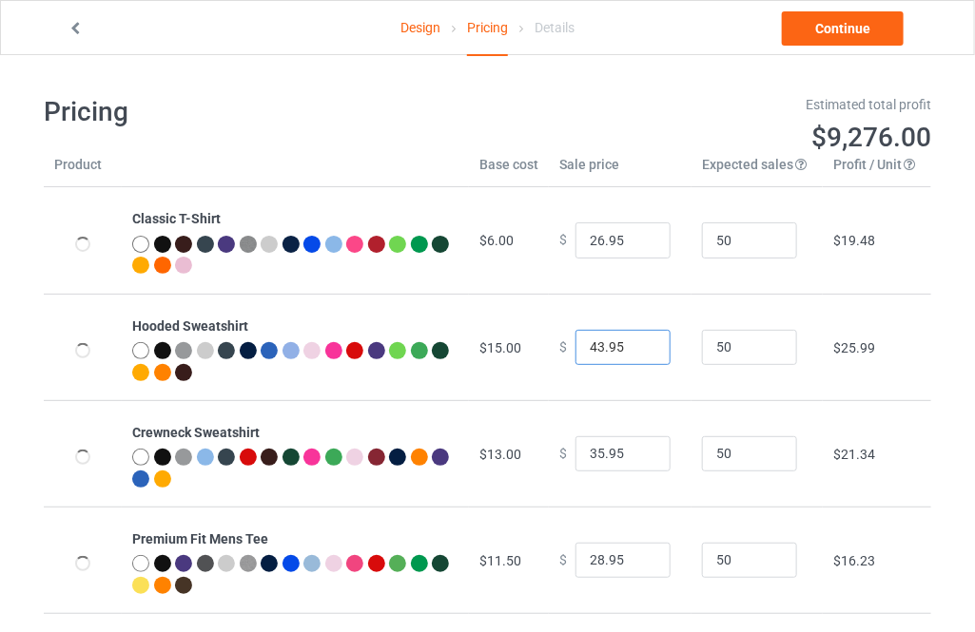
click at [637, 341] on input "43.95" at bounding box center [622, 348] width 95 height 36
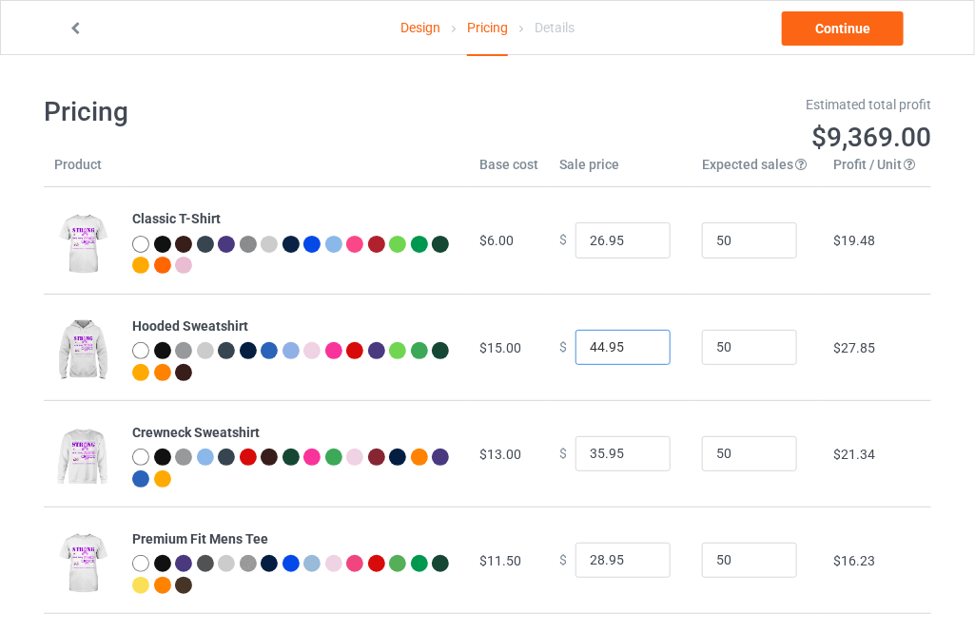
type input "44.95"
click at [637, 341] on input "44.95" at bounding box center [622, 348] width 95 height 36
click at [636, 449] on input "36.95" at bounding box center [622, 454] width 95 height 36
type input "37.95"
click at [636, 449] on input "37.95" at bounding box center [622, 454] width 95 height 36
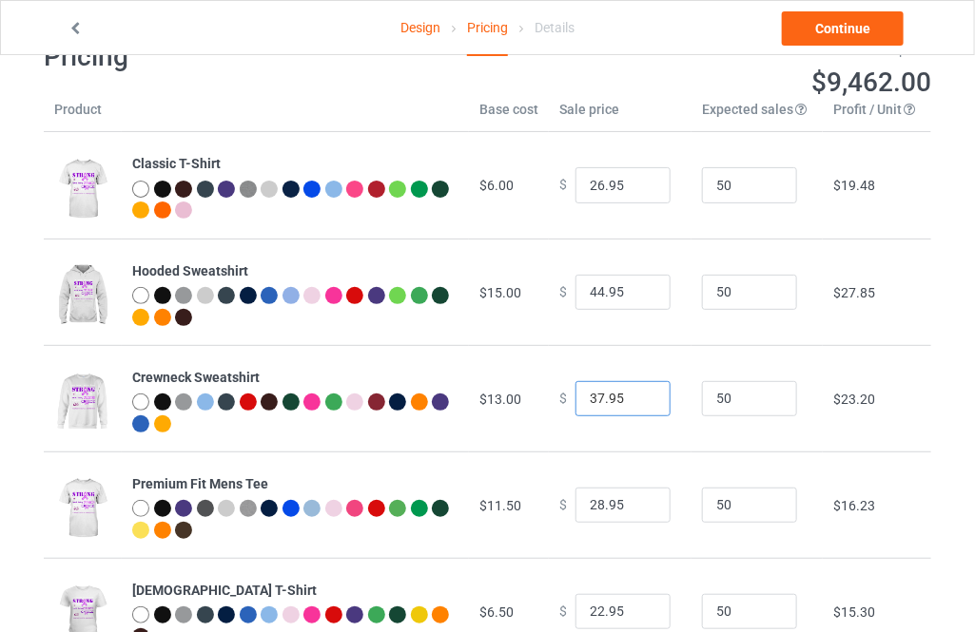
scroll to position [86, 0]
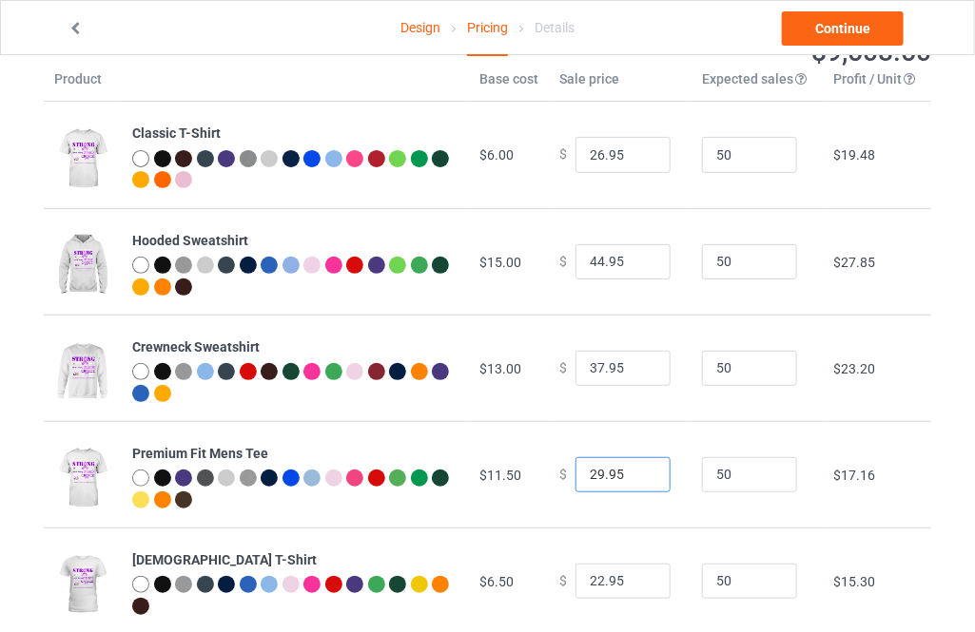
click at [633, 469] on input "29.95" at bounding box center [622, 475] width 95 height 36
type input "30.95"
click at [633, 469] on input "30.95" at bounding box center [622, 475] width 95 height 36
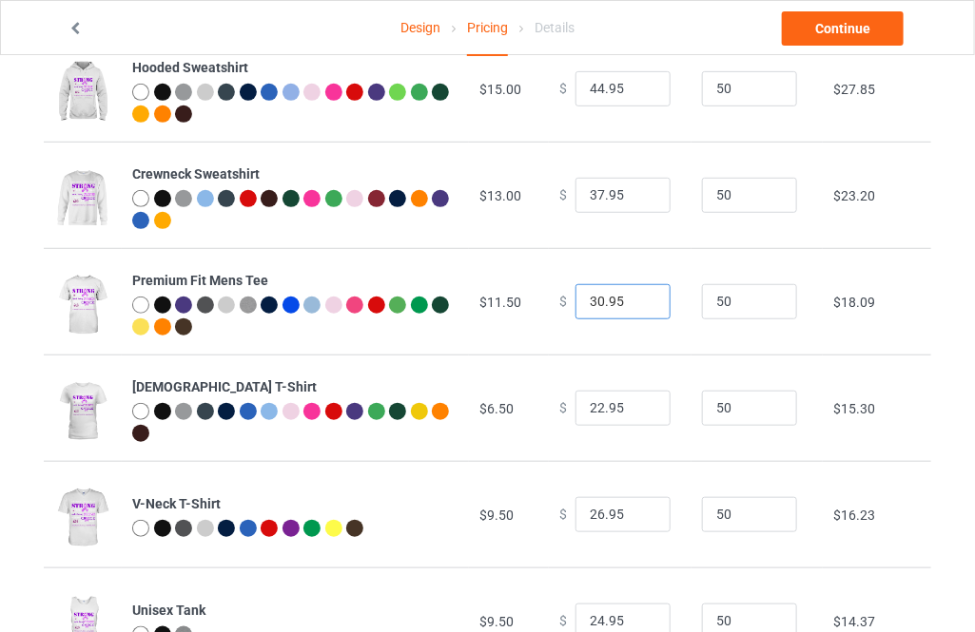
scroll to position [259, 0]
click at [644, 403] on input "23.95" at bounding box center [622, 409] width 95 height 36
type input "24.95"
click at [644, 403] on input "24.95" at bounding box center [622, 409] width 95 height 36
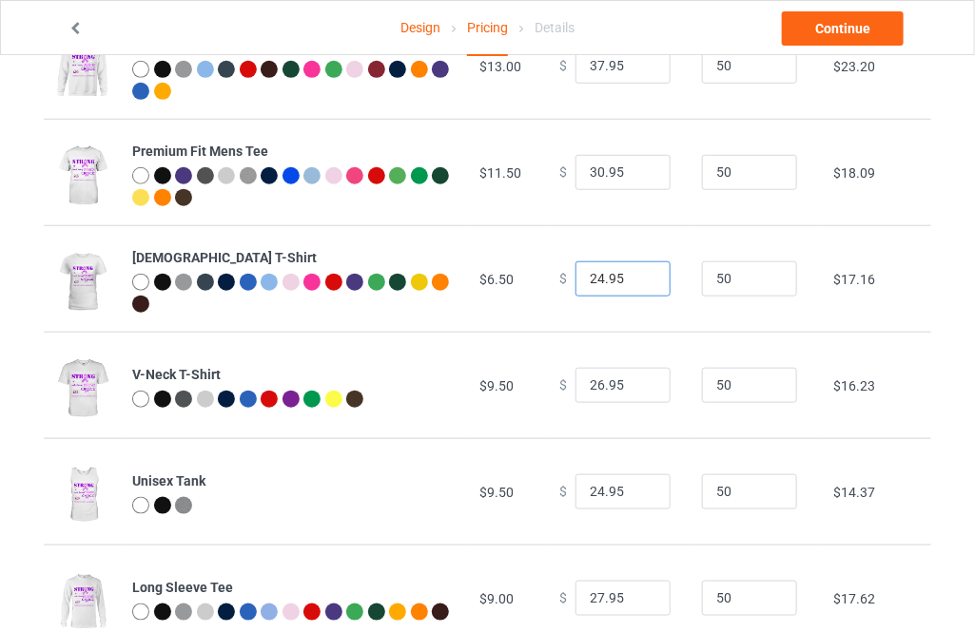
scroll to position [432, 0]
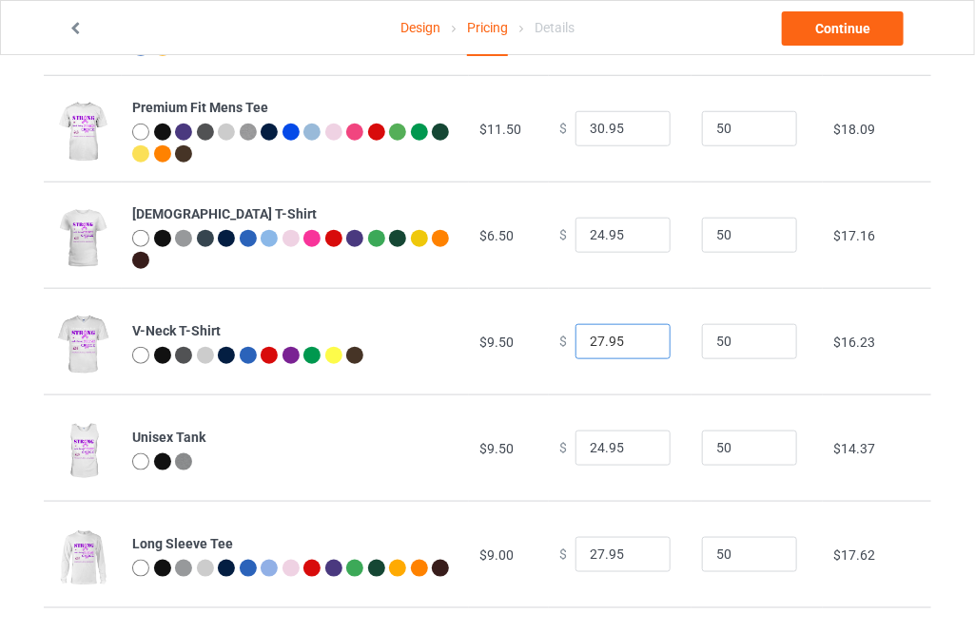
click at [643, 338] on input "27.95" at bounding box center [622, 342] width 95 height 36
type input "28.95"
click at [643, 338] on input "28.95" at bounding box center [622, 342] width 95 height 36
click at [829, 45] on div "Design Pricing Details Continue" at bounding box center [487, 27] width 866 height 53
click at [829, 35] on link "Continue" at bounding box center [843, 28] width 122 height 34
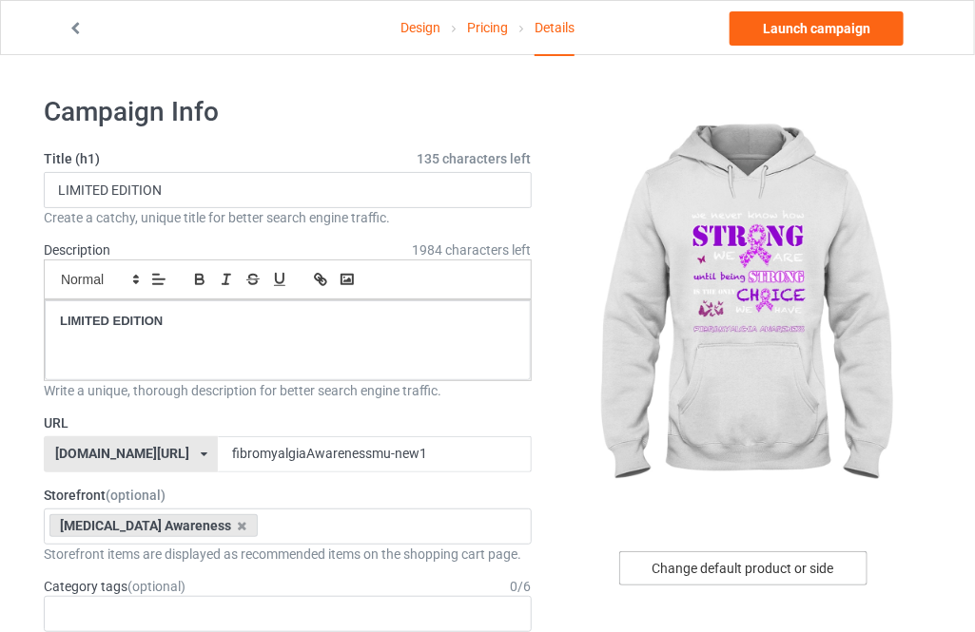
click at [732, 577] on div "Change default product or side" at bounding box center [743, 569] width 248 height 34
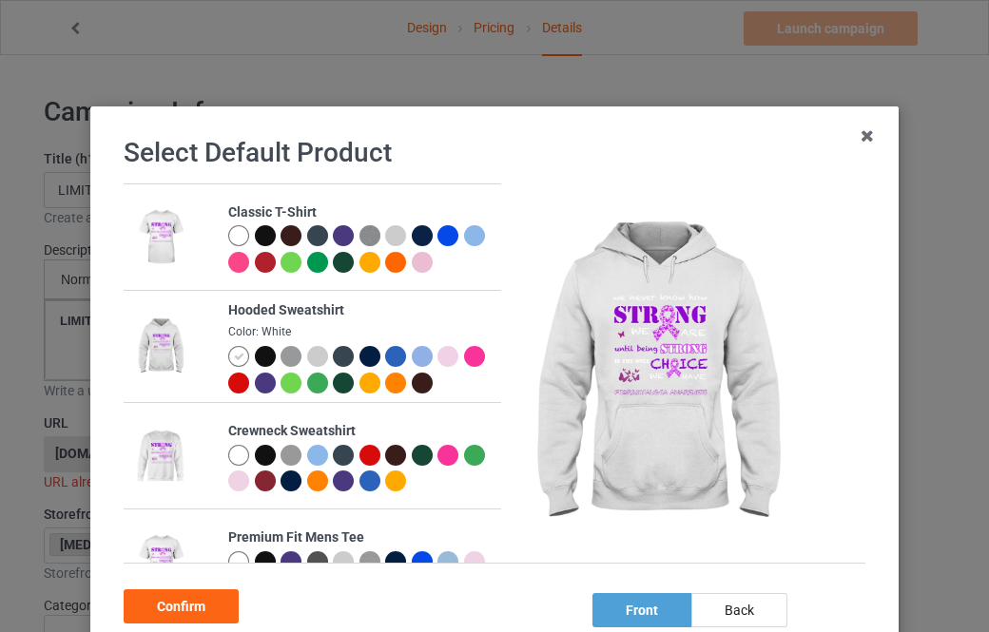
click at [259, 458] on div at bounding box center [265, 455] width 21 height 21
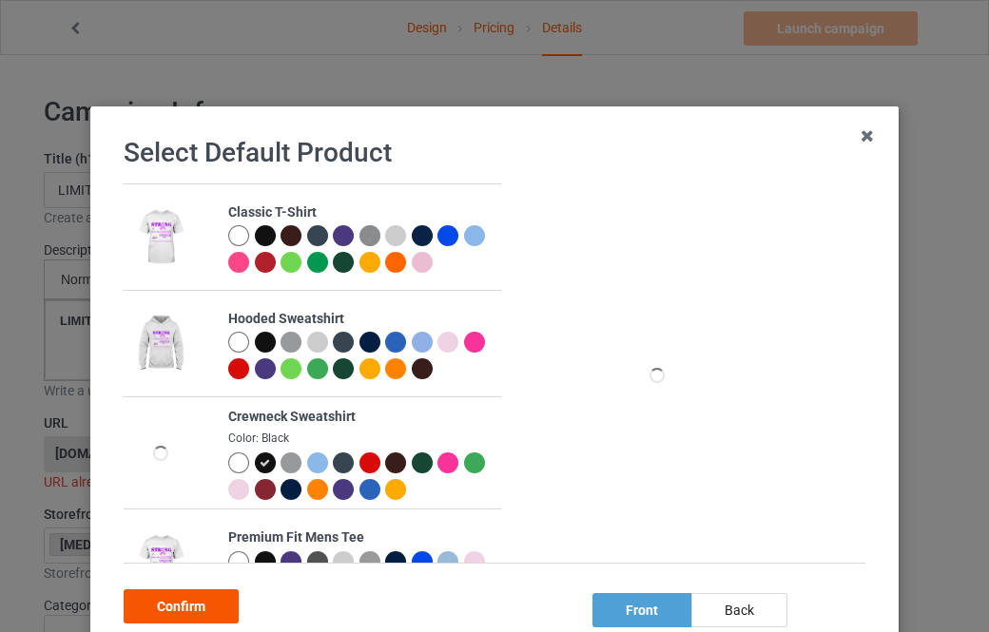
click at [195, 606] on div "Confirm" at bounding box center [181, 607] width 115 height 34
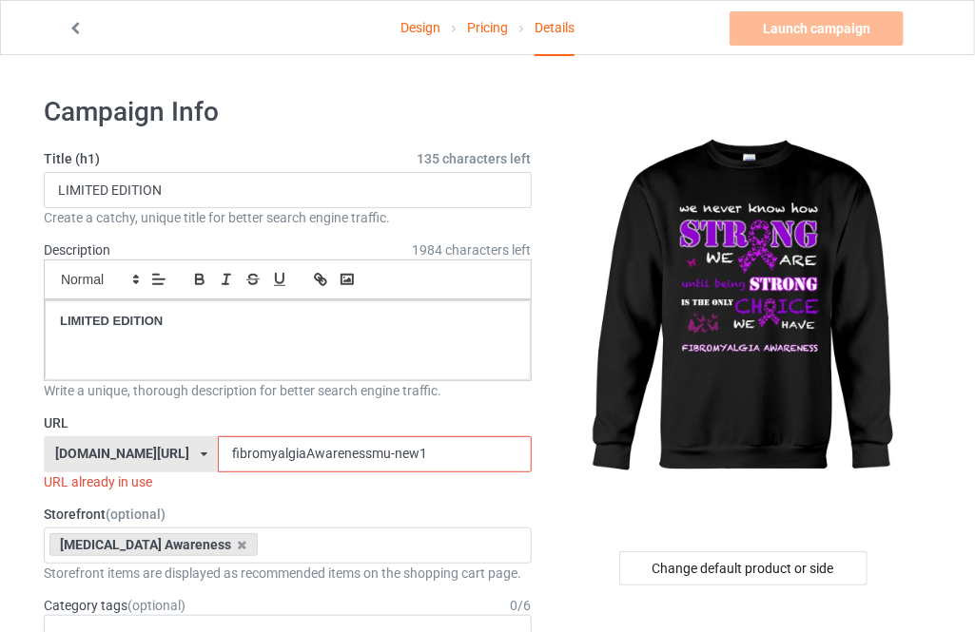
drag, startPoint x: 468, startPoint y: 451, endPoint x: 365, endPoint y: 453, distance: 102.7
click at [365, 453] on input "fibromyalgiaAwarenessmu-new1" at bounding box center [374, 454] width 313 height 36
type input "fibromyalgiaAwarenessmu-new4"
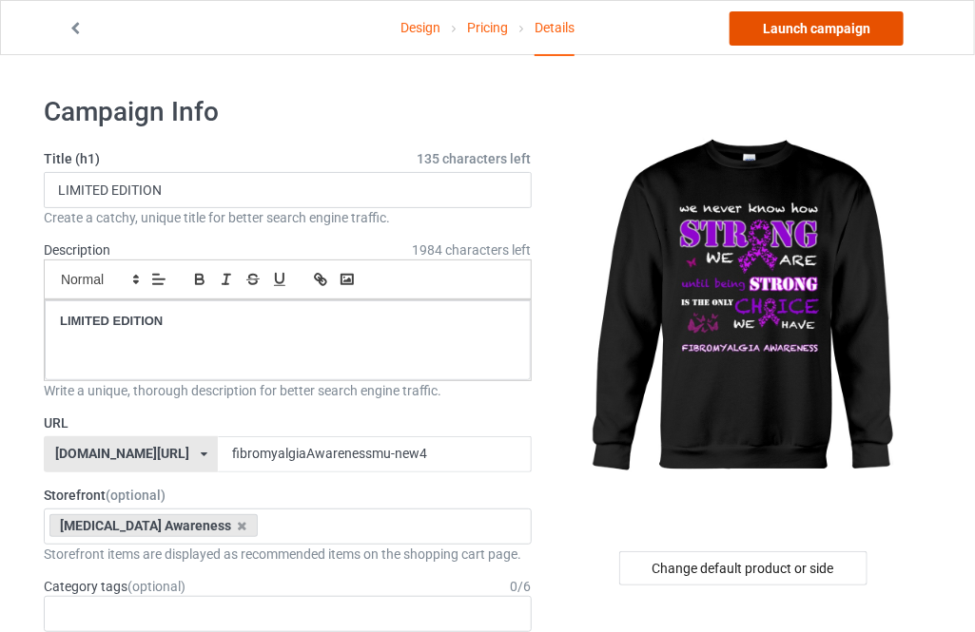
click at [852, 22] on link "Launch campaign" at bounding box center [816, 28] width 174 height 34
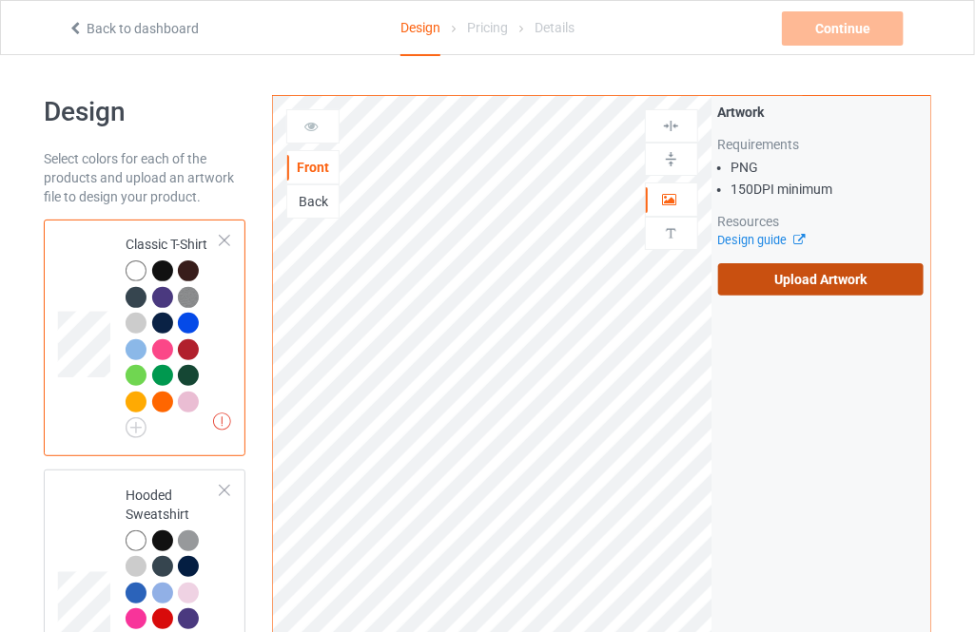
click at [797, 288] on label "Upload Artwork" at bounding box center [820, 279] width 205 height 32
click at [0, 0] on input "Upload Artwork" at bounding box center [0, 0] width 0 height 0
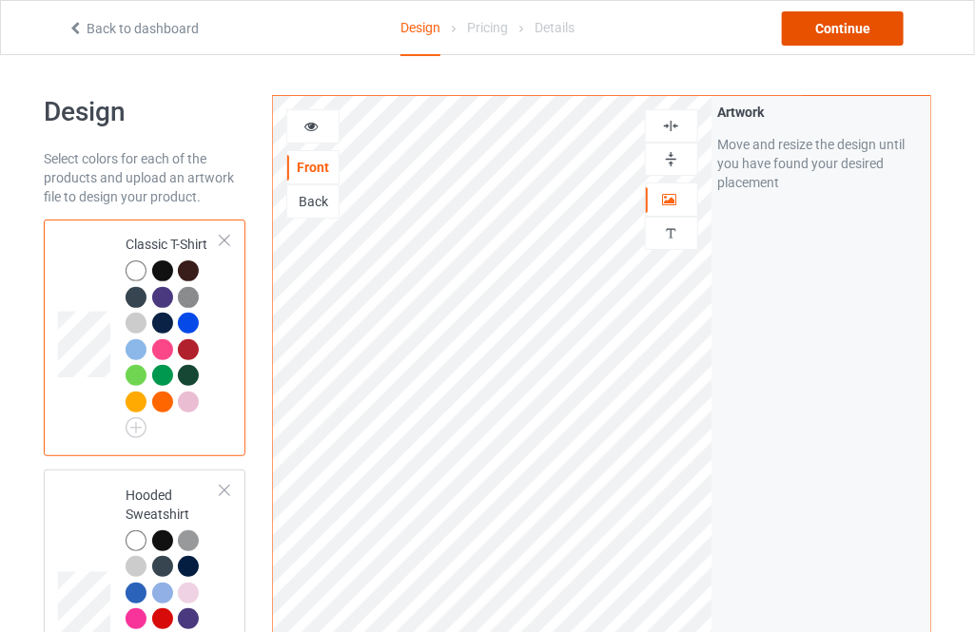
click at [841, 32] on div "Continue" at bounding box center [843, 28] width 122 height 34
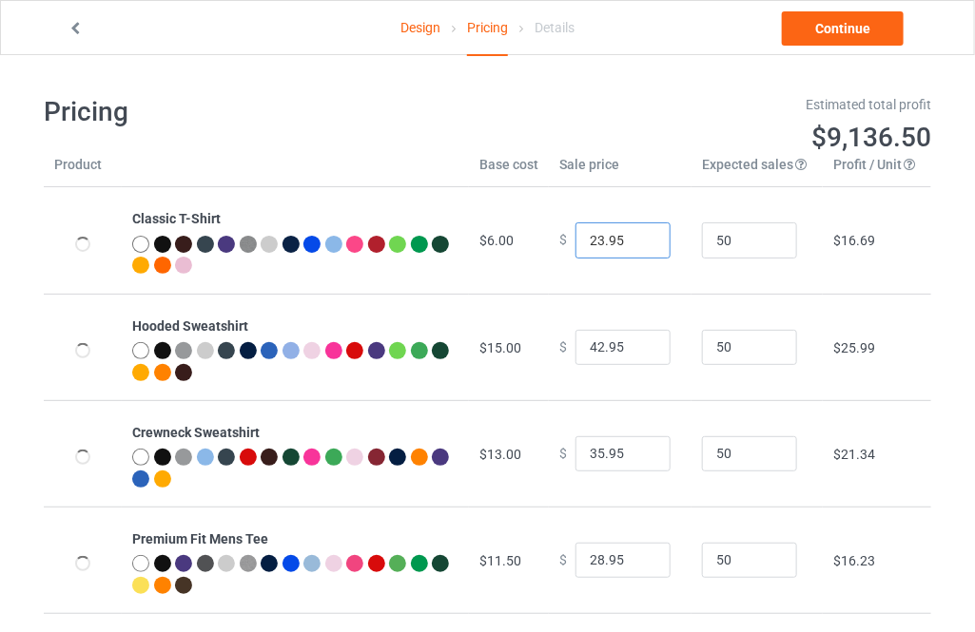
click at [637, 237] on input "23.95" at bounding box center [622, 241] width 95 height 36
click at [637, 237] on input "24.95" at bounding box center [622, 241] width 95 height 36
click at [637, 237] on input "25.95" at bounding box center [622, 241] width 95 height 36
type input "26.95"
click at [637, 237] on input "26.95" at bounding box center [622, 241] width 95 height 36
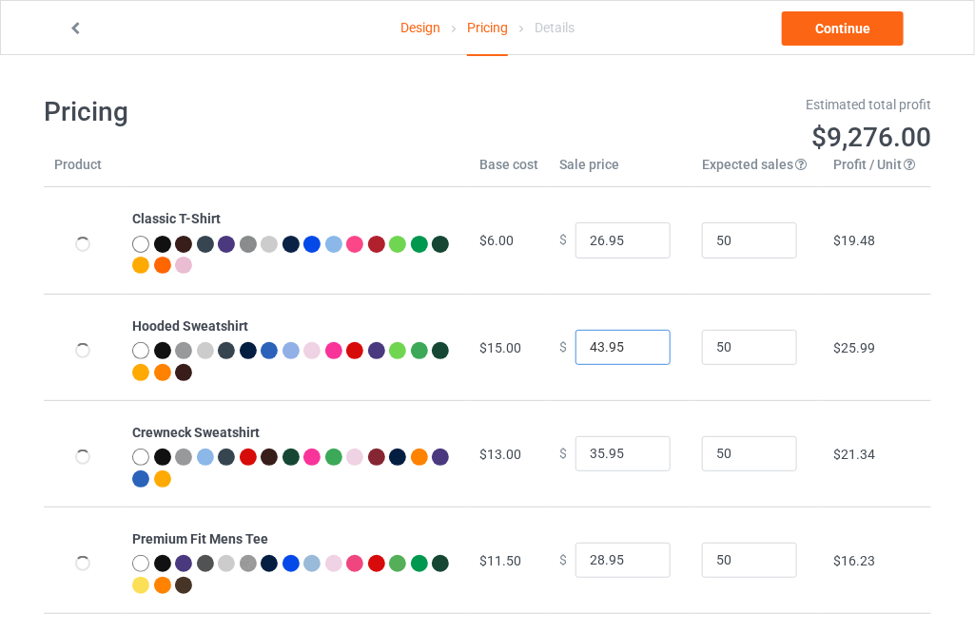
click at [637, 344] on input "43.95" at bounding box center [622, 348] width 95 height 36
type input "44.95"
click at [637, 344] on input "44.95" at bounding box center [622, 348] width 95 height 36
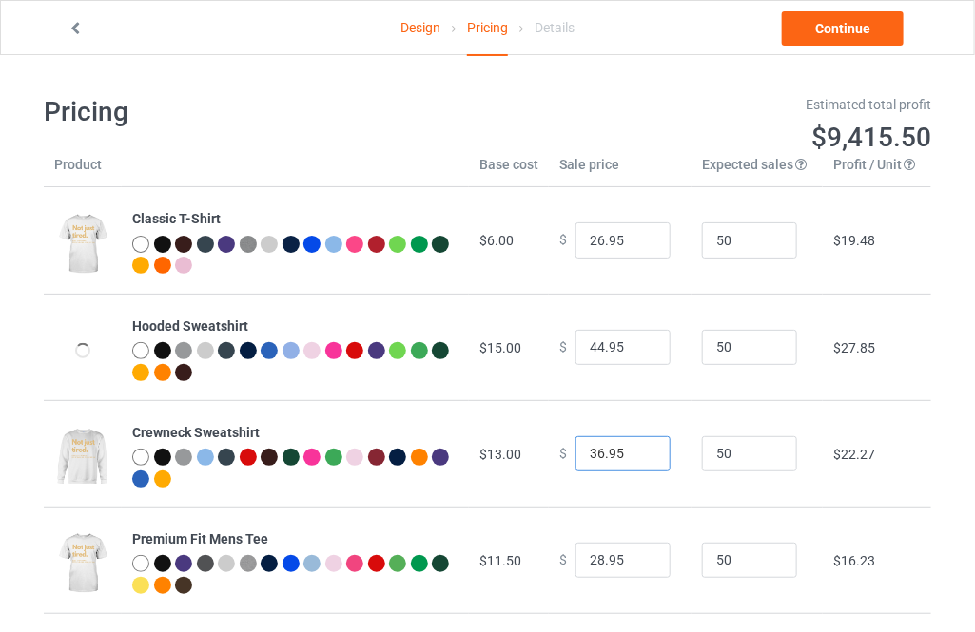
click at [636, 448] on input "36.95" at bounding box center [622, 454] width 95 height 36
type input "37.95"
click at [636, 448] on input "37.95" at bounding box center [622, 454] width 95 height 36
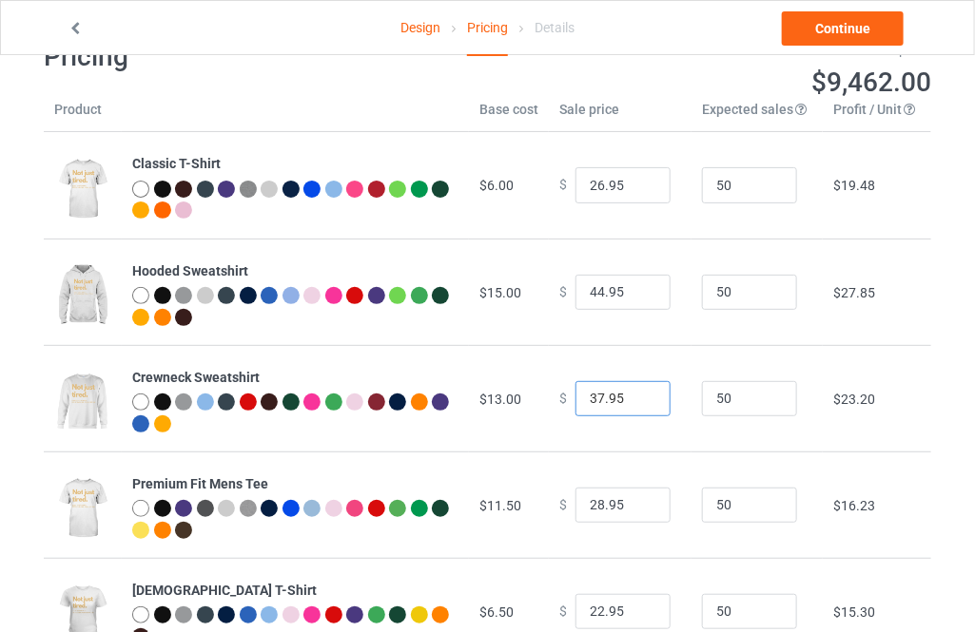
scroll to position [86, 0]
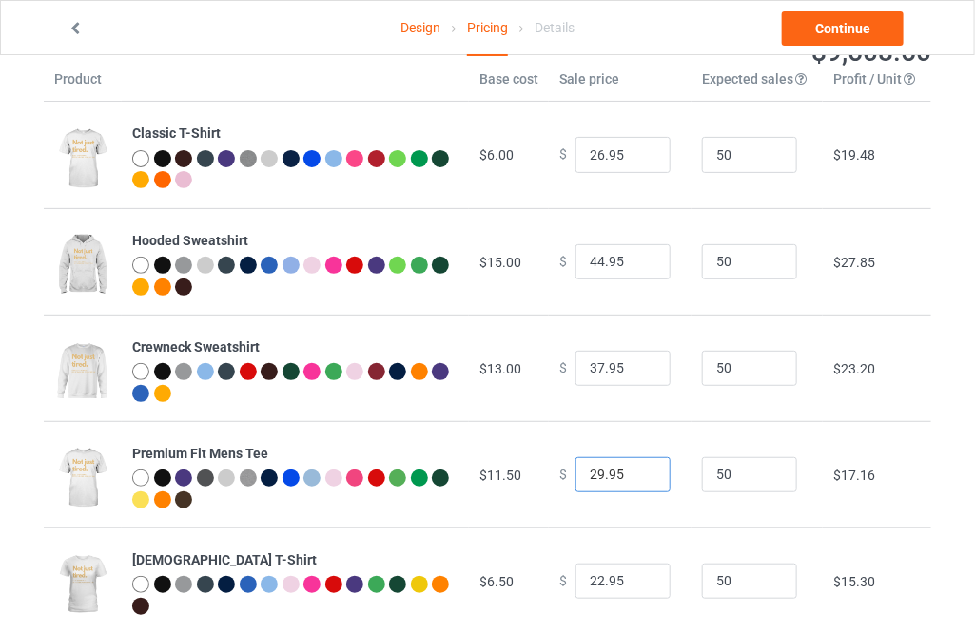
click at [639, 468] on input "29.95" at bounding box center [622, 475] width 95 height 36
type input "30.95"
click at [638, 468] on input "30.95" at bounding box center [622, 475] width 95 height 36
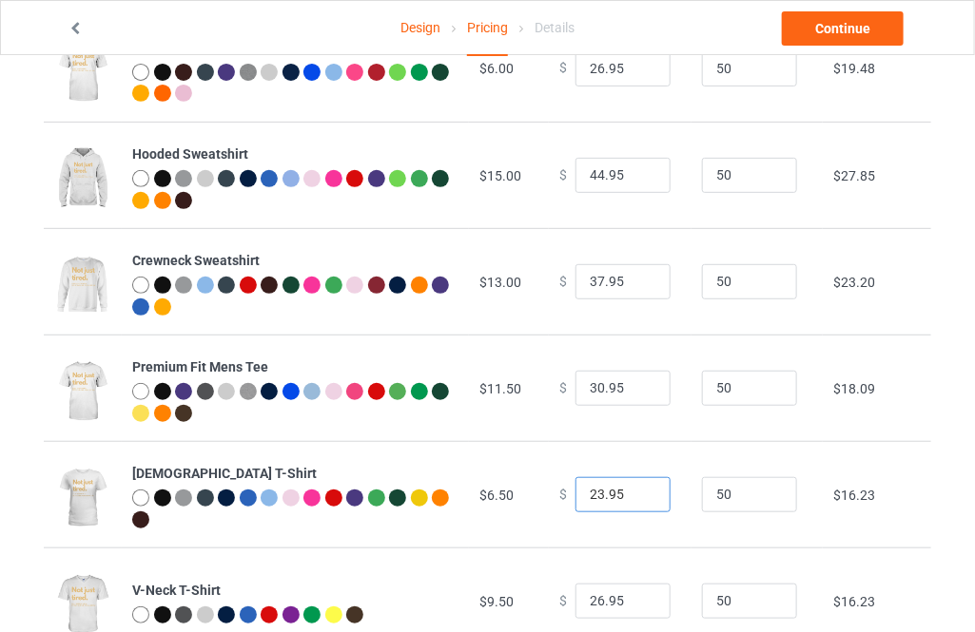
click at [636, 486] on input "23.95" at bounding box center [622, 495] width 95 height 36
type input "24.95"
click at [636, 486] on input "24.95" at bounding box center [622, 495] width 95 height 36
click at [835, 34] on link "Continue" at bounding box center [843, 28] width 122 height 34
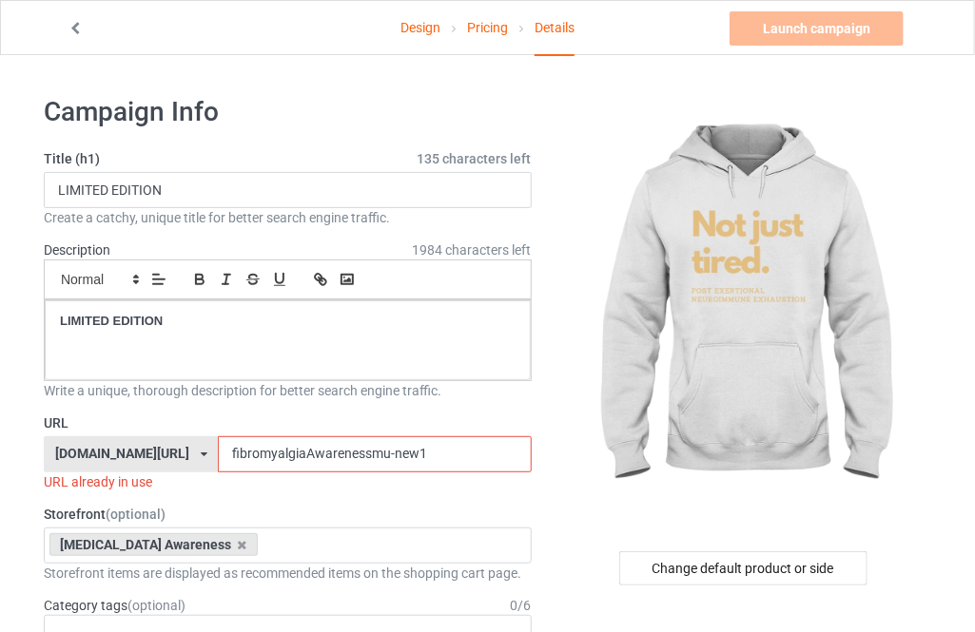
drag, startPoint x: 376, startPoint y: 458, endPoint x: 365, endPoint y: 452, distance: 12.4
click at [365, 452] on input "fibromyalgiaAwarenessmu-new1" at bounding box center [374, 454] width 313 height 36
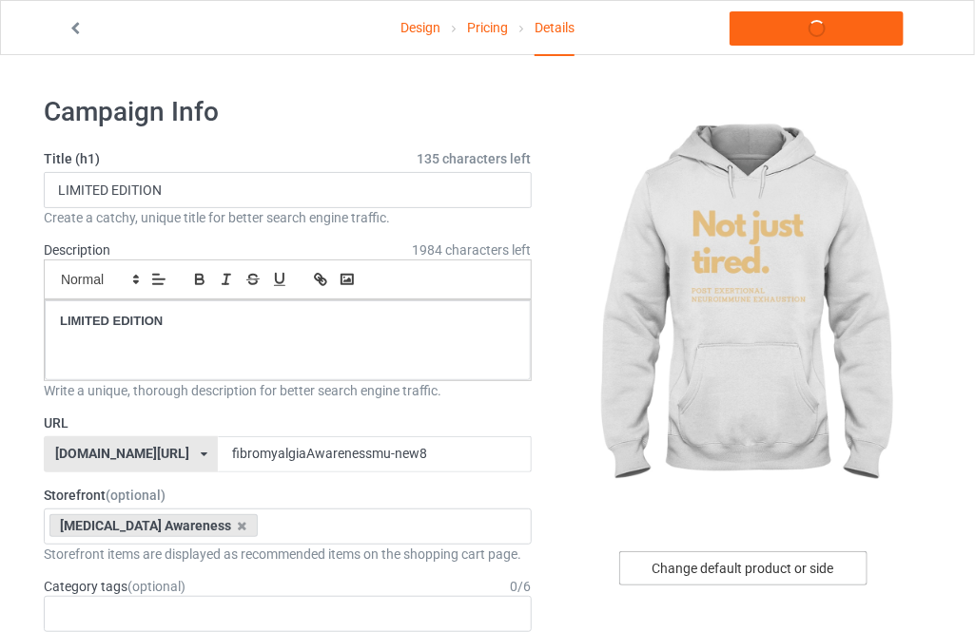
click at [678, 562] on div "Change default product or side" at bounding box center [743, 569] width 248 height 34
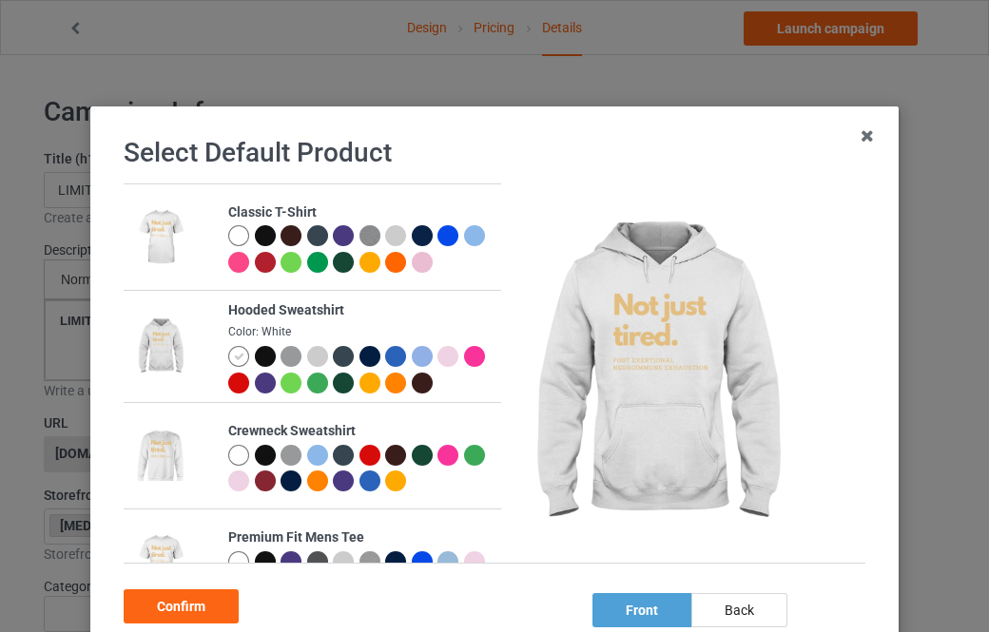
click at [258, 362] on div at bounding box center [265, 356] width 21 height 21
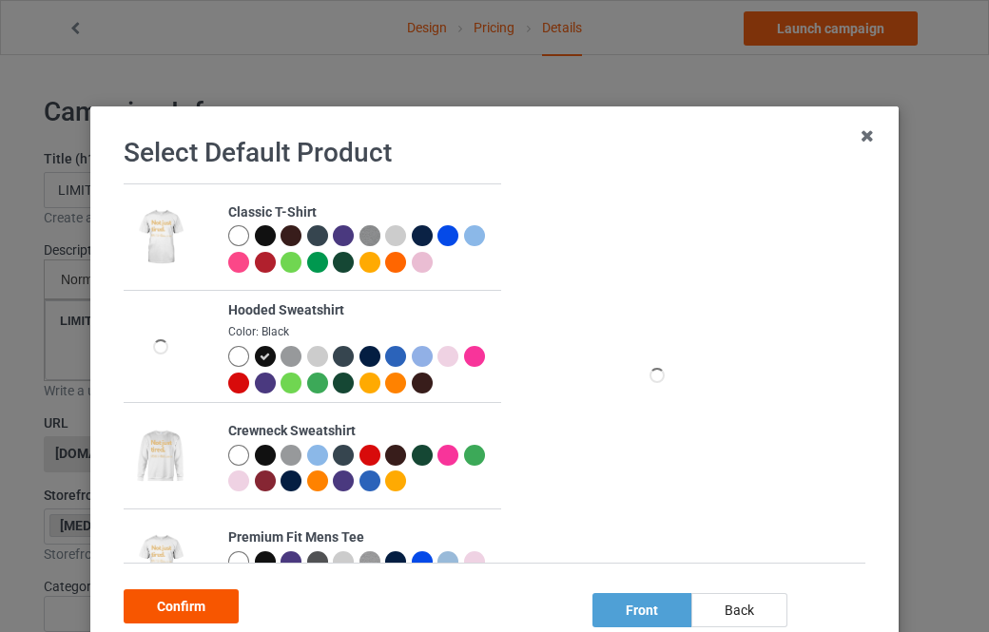
click at [203, 606] on div "Confirm" at bounding box center [181, 607] width 115 height 34
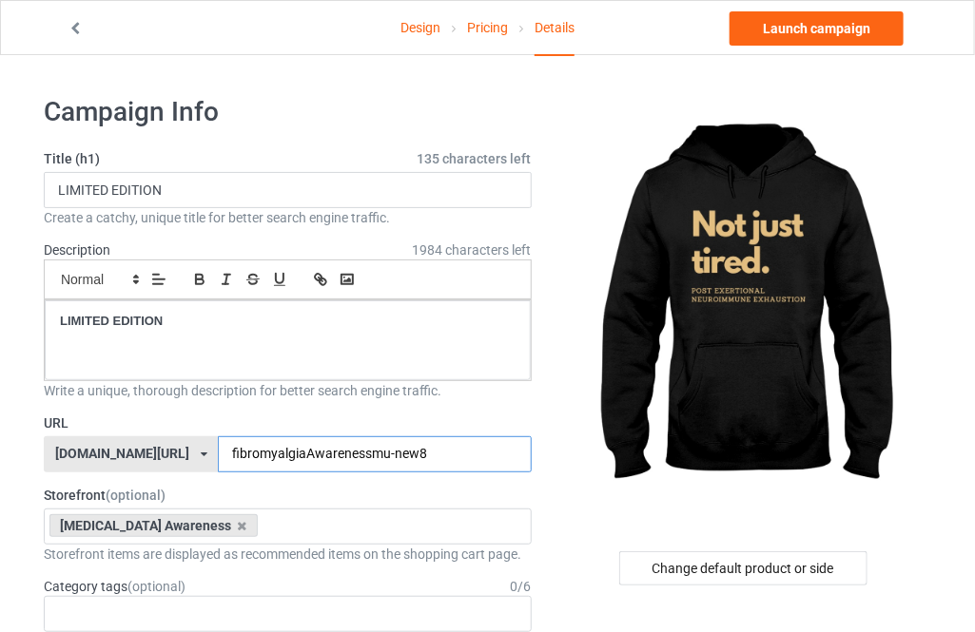
drag, startPoint x: 395, startPoint y: 455, endPoint x: 361, endPoint y: 455, distance: 33.3
click at [361, 455] on input "fibromyalgiaAwarenessmu-new8" at bounding box center [374, 454] width 313 height 36
type input "fibromyalgiaAwarenessmu-new9"
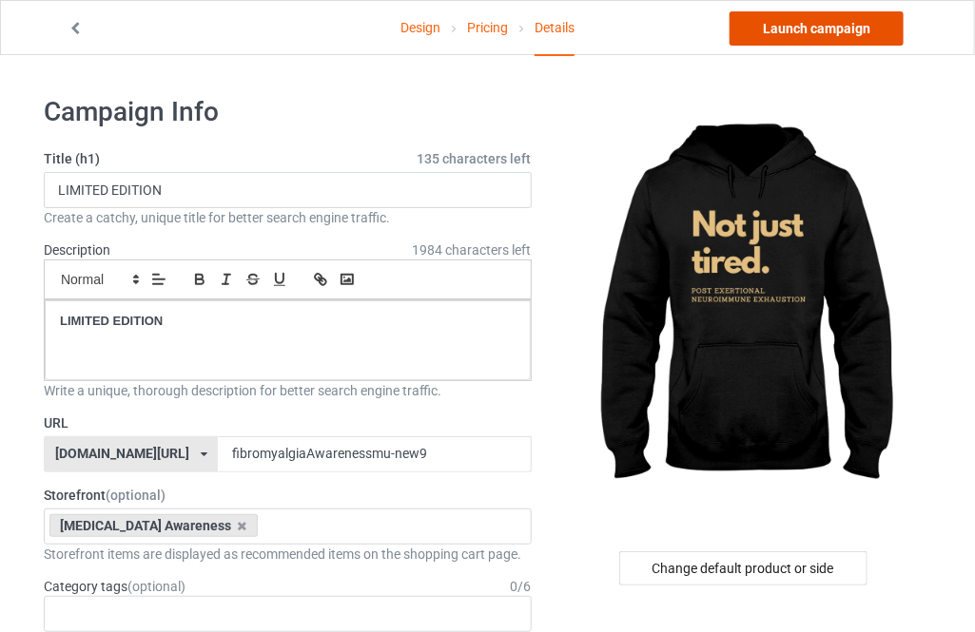
click at [822, 34] on link "Launch campaign" at bounding box center [816, 28] width 174 height 34
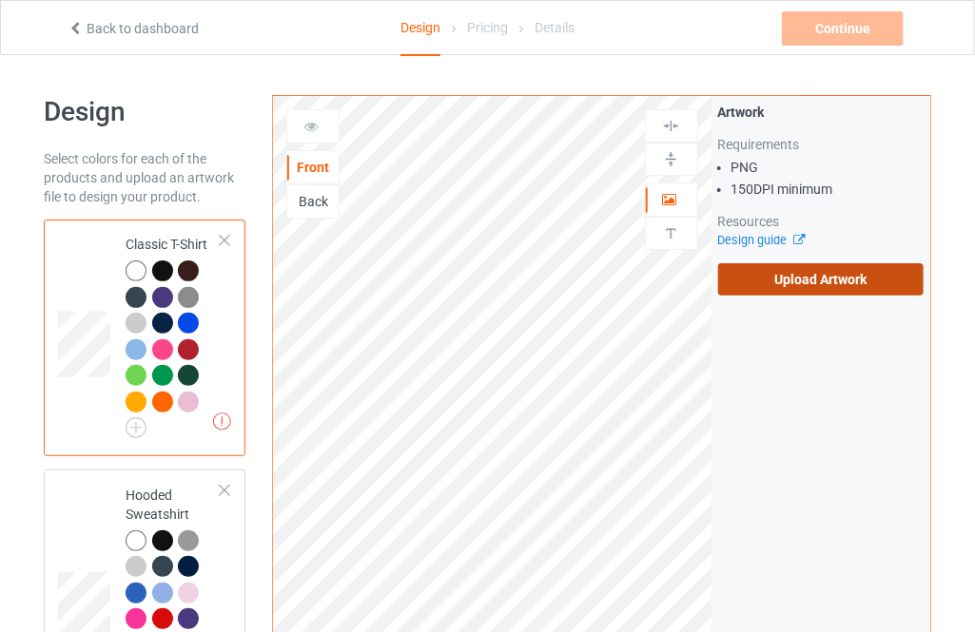
click at [753, 281] on label "Upload Artwork" at bounding box center [820, 279] width 205 height 32
click at [0, 0] on input "Upload Artwork" at bounding box center [0, 0] width 0 height 0
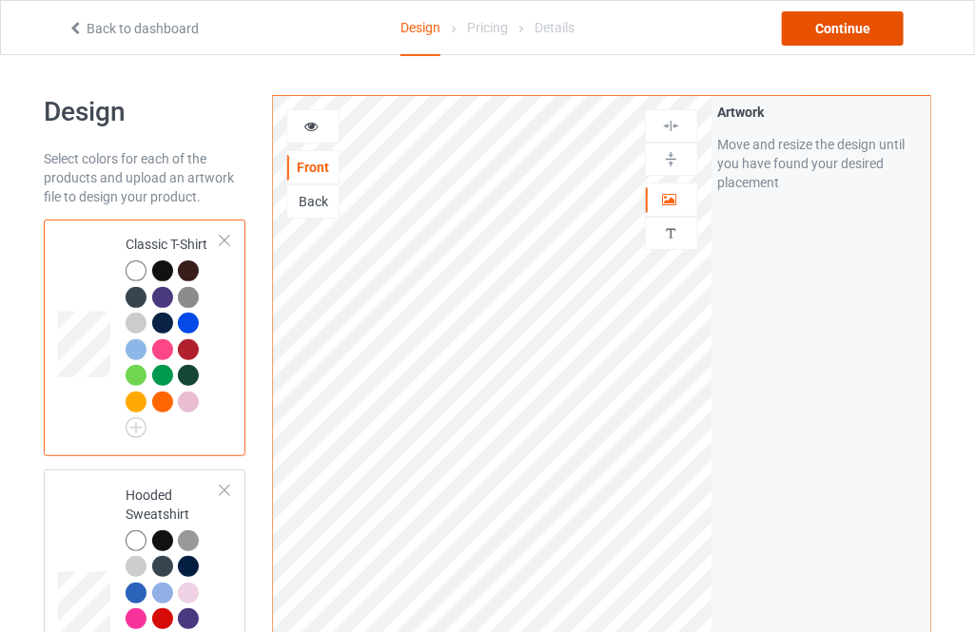
click at [859, 31] on div "Continue" at bounding box center [843, 28] width 122 height 34
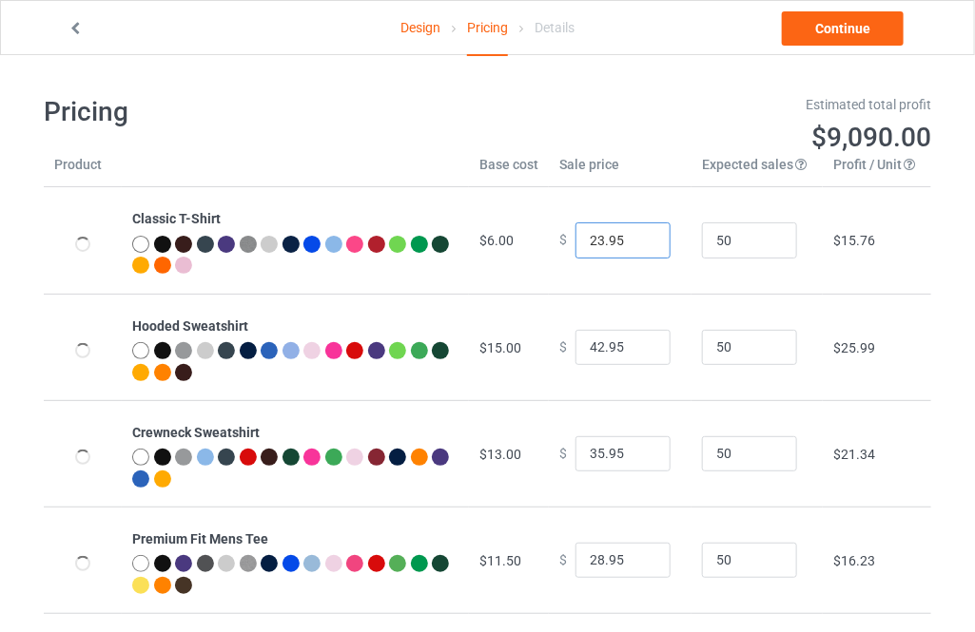
click at [643, 233] on input "23.95" at bounding box center [622, 241] width 95 height 36
click at [643, 233] on input "24.95" at bounding box center [622, 241] width 95 height 36
click at [643, 233] on input "25.95" at bounding box center [622, 241] width 95 height 36
type input "26.95"
click at [643, 233] on input "26.95" at bounding box center [622, 241] width 95 height 36
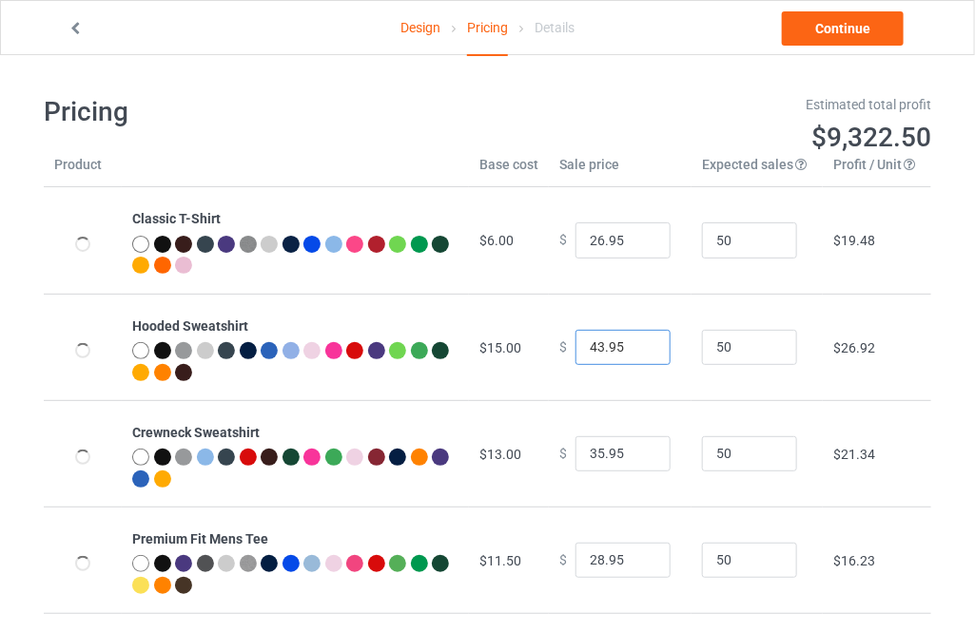
click at [639, 343] on input "43.95" at bounding box center [622, 348] width 95 height 36
type input "44.95"
click at [639, 343] on input "44.95" at bounding box center [622, 348] width 95 height 36
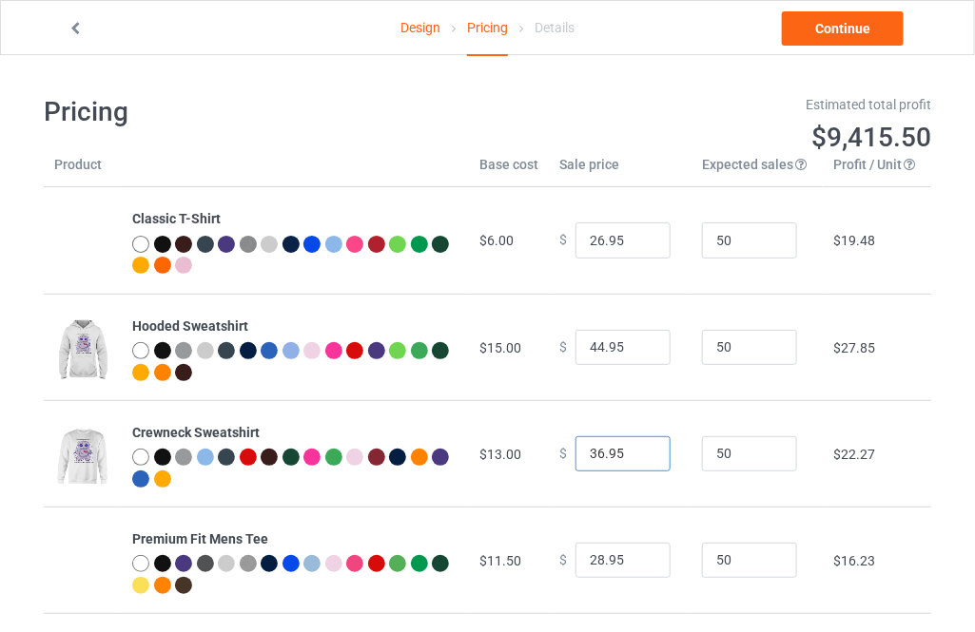
click at [634, 447] on input "36.95" at bounding box center [622, 454] width 95 height 36
type input "37.95"
click at [634, 447] on input "37.95" at bounding box center [622, 454] width 95 height 36
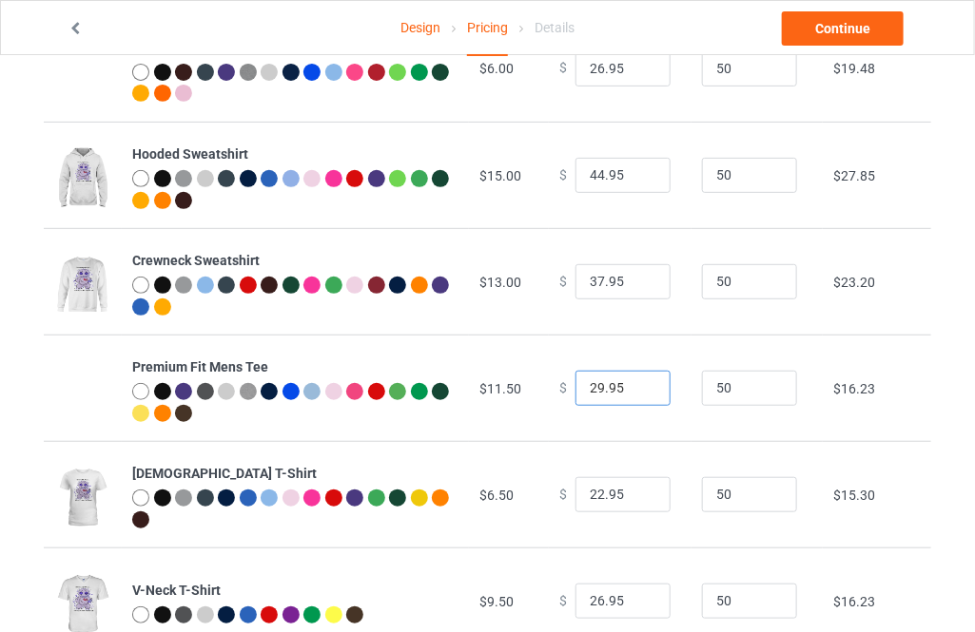
click at [636, 382] on input "29.95" at bounding box center [622, 389] width 95 height 36
type input "30.95"
click at [636, 382] on input "30.95" at bounding box center [622, 389] width 95 height 36
click at [643, 494] on input "23.95" at bounding box center [622, 495] width 95 height 36
type input "24.95"
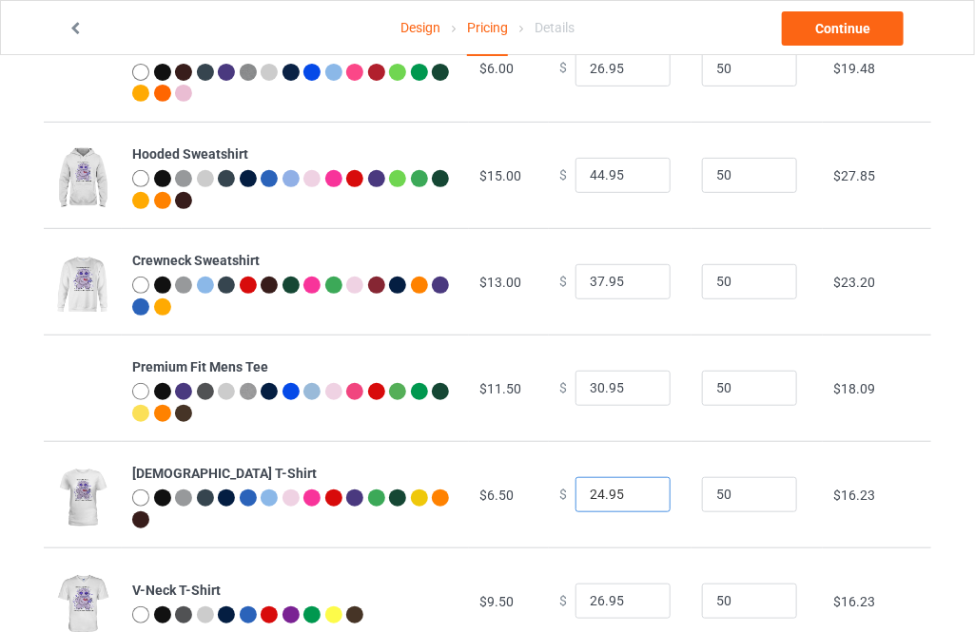
click at [643, 494] on input "24.95" at bounding box center [622, 495] width 95 height 36
click at [823, 21] on link "Continue" at bounding box center [843, 28] width 122 height 34
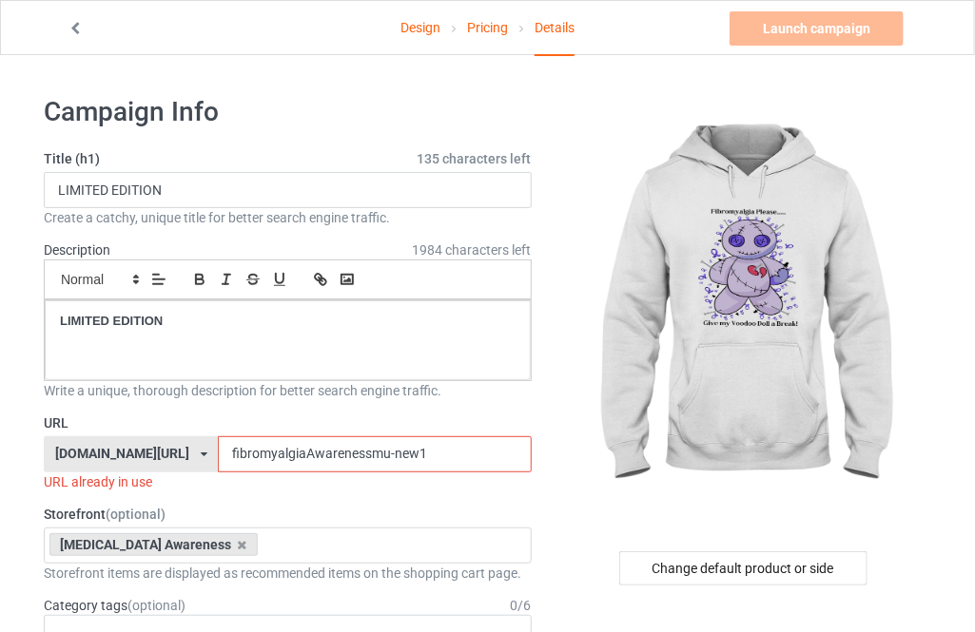
click at [362, 455] on input "fibromyalgiaAwarenessmu-new1" at bounding box center [374, 454] width 313 height 36
type input "fibromyalgiaAwarenessmu-new6"
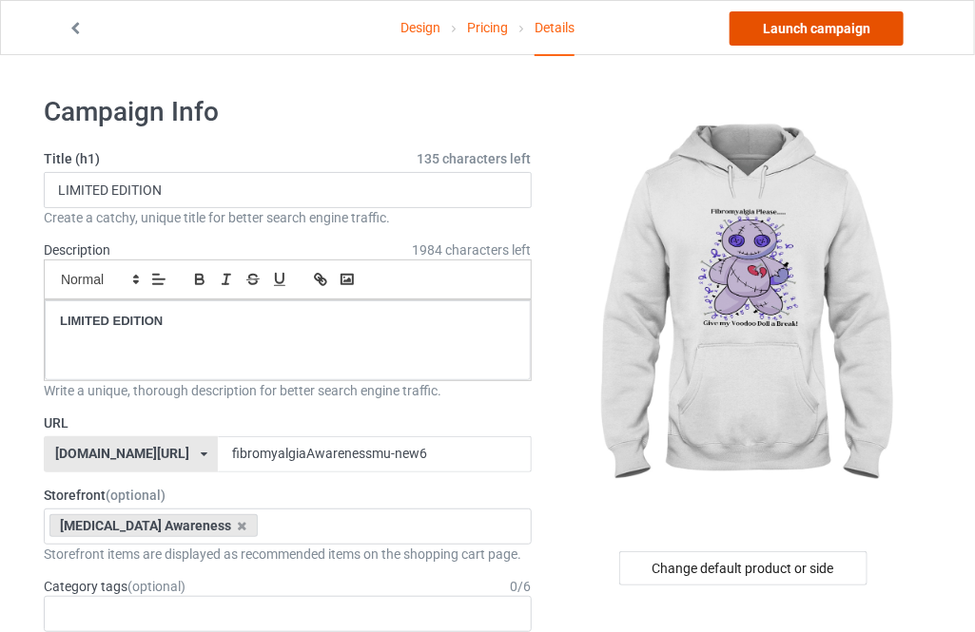
click at [804, 34] on link "Launch campaign" at bounding box center [816, 28] width 174 height 34
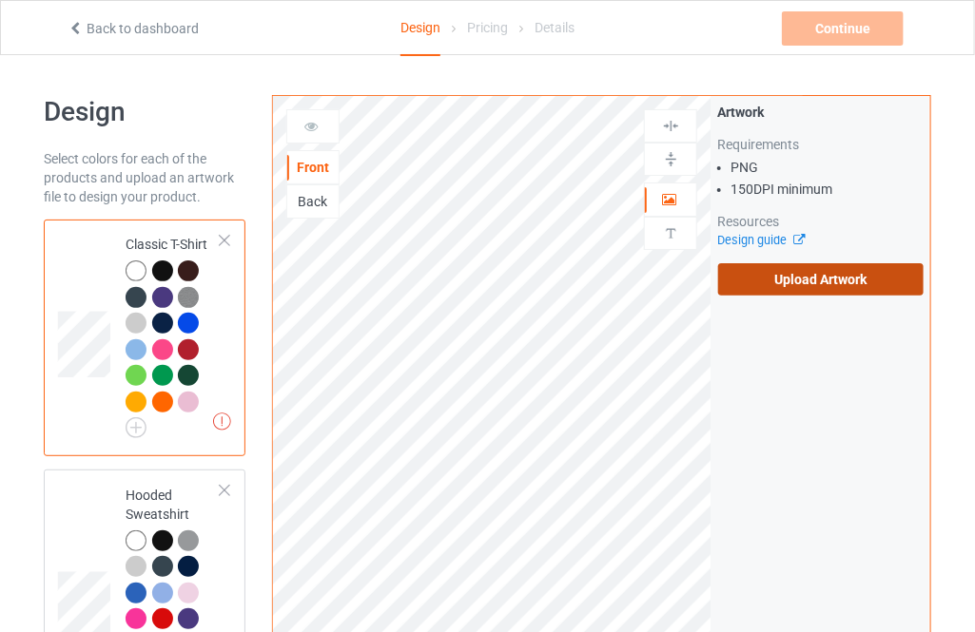
click at [725, 281] on label "Upload Artwork" at bounding box center [820, 279] width 205 height 32
click at [0, 0] on input "Upload Artwork" at bounding box center [0, 0] width 0 height 0
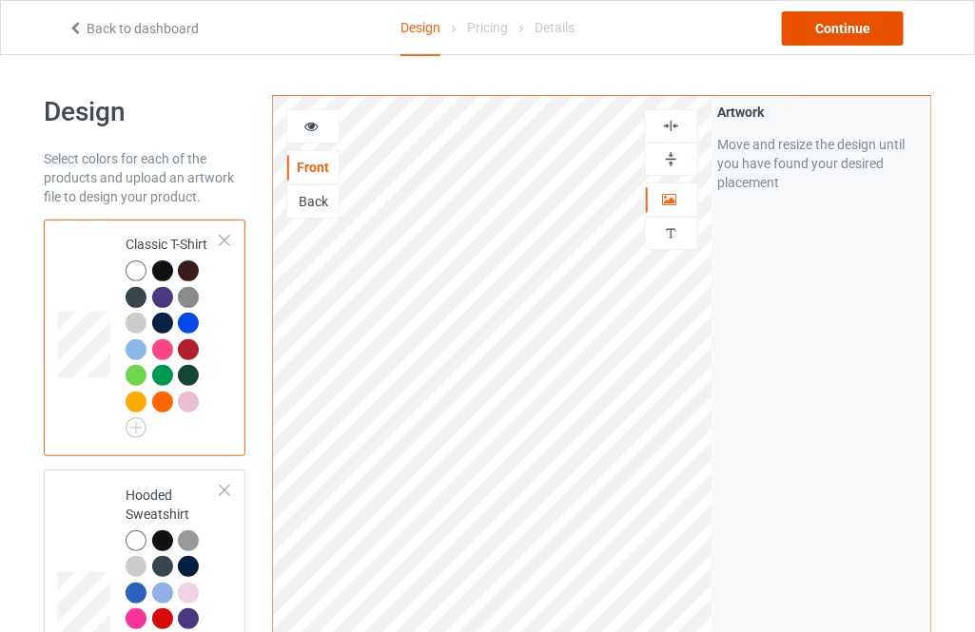
click at [807, 29] on div "Continue" at bounding box center [843, 28] width 122 height 34
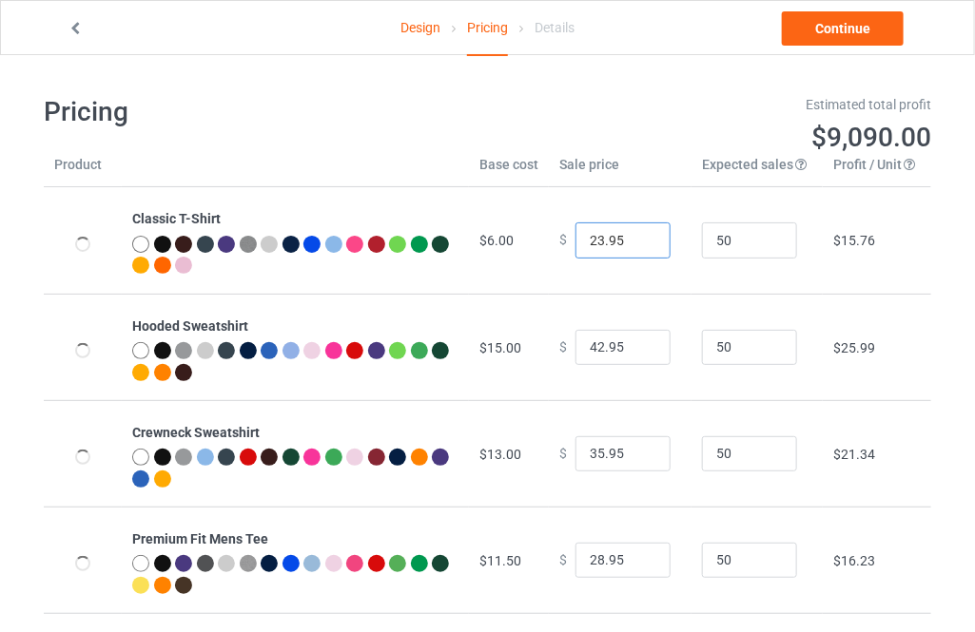
click at [639, 238] on input "23.95" at bounding box center [622, 241] width 95 height 36
click at [639, 238] on input "24.95" at bounding box center [622, 241] width 95 height 36
click at [639, 238] on input "25.95" at bounding box center [622, 241] width 95 height 36
type input "26.95"
click at [639, 238] on input "26.95" at bounding box center [622, 241] width 95 height 36
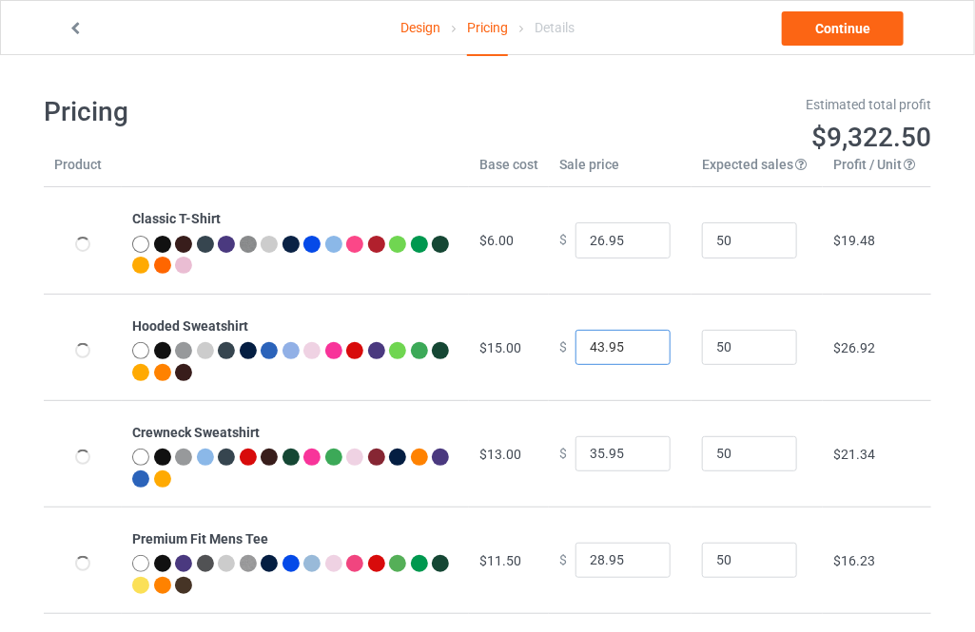
click at [641, 342] on input "43.95" at bounding box center [622, 348] width 95 height 36
type input "44.95"
click at [641, 342] on input "44.95" at bounding box center [622, 348] width 95 height 36
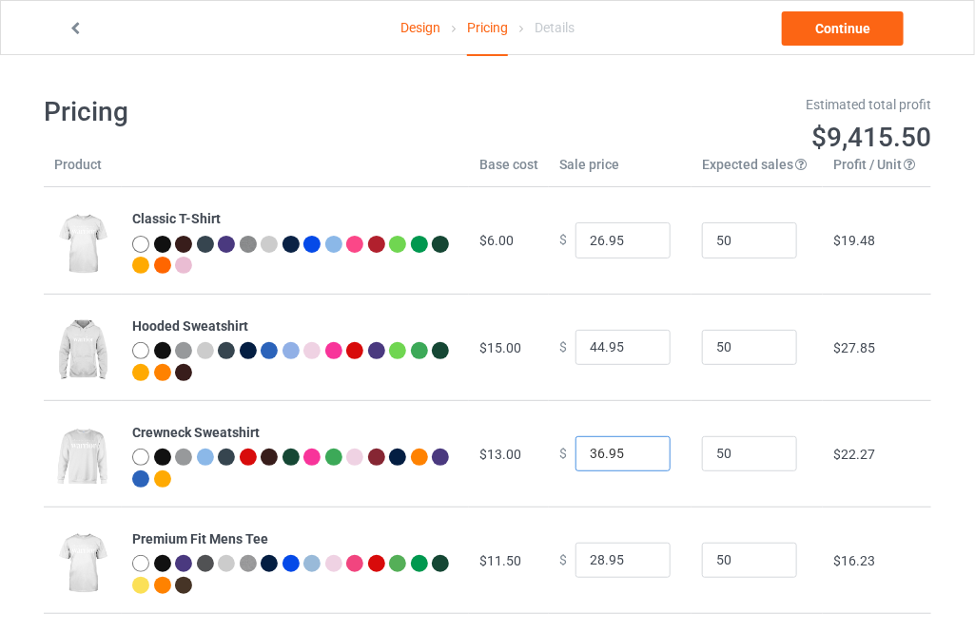
click at [636, 450] on input "36.95" at bounding box center [622, 454] width 95 height 36
type input "37.95"
click at [636, 450] on input "37.95" at bounding box center [622, 454] width 95 height 36
click at [819, 38] on link "Continue" at bounding box center [843, 28] width 122 height 34
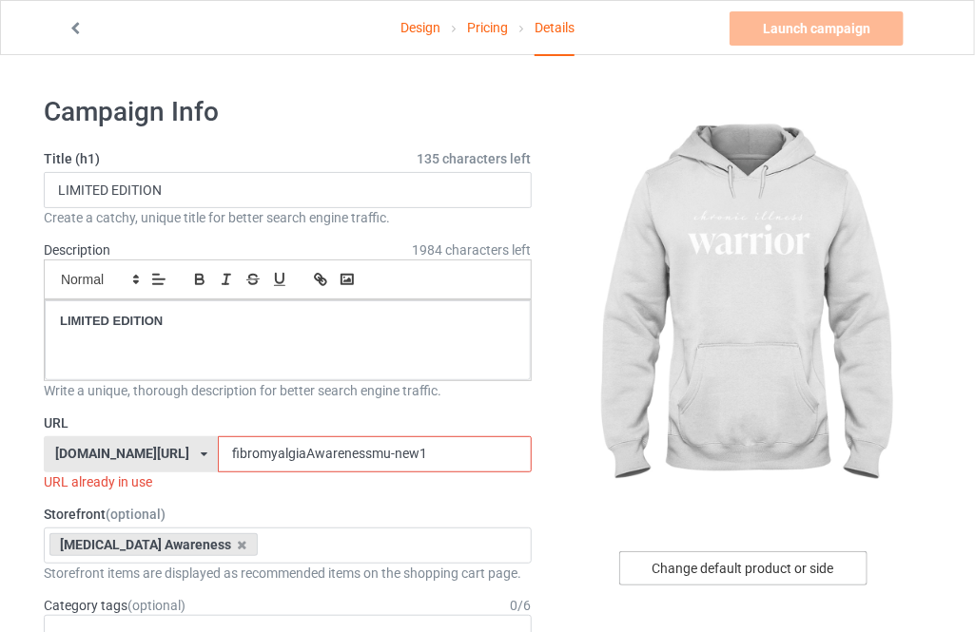
click at [719, 572] on div "Change default product or side" at bounding box center [743, 569] width 248 height 34
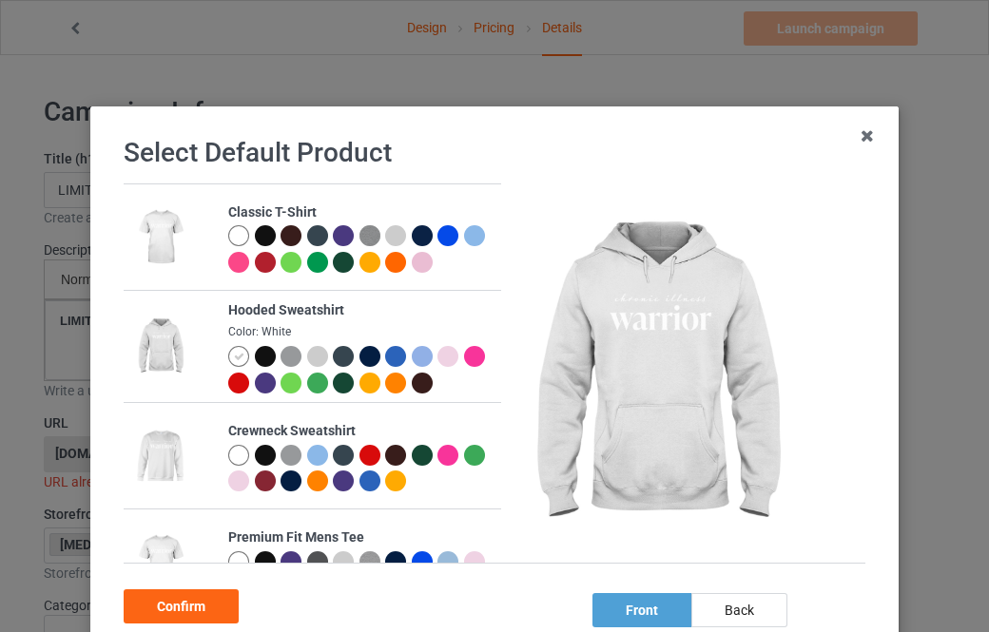
click at [255, 233] on div at bounding box center [265, 235] width 21 height 21
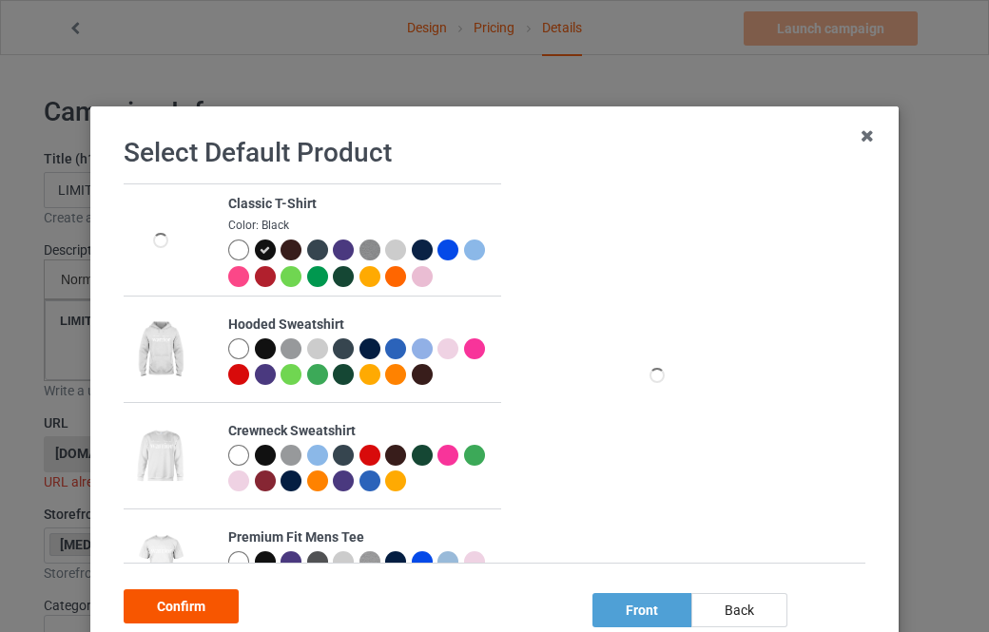
click at [218, 620] on div "Confirm" at bounding box center [181, 607] width 115 height 34
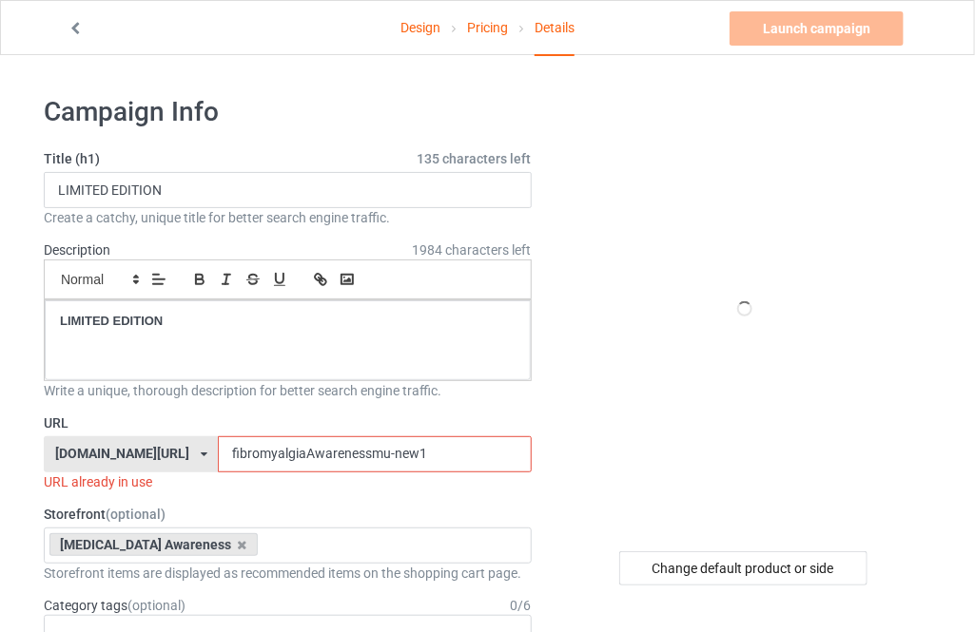
click at [372, 461] on input "fibromyalgiaAwarenessmu-new1" at bounding box center [374, 454] width 313 height 36
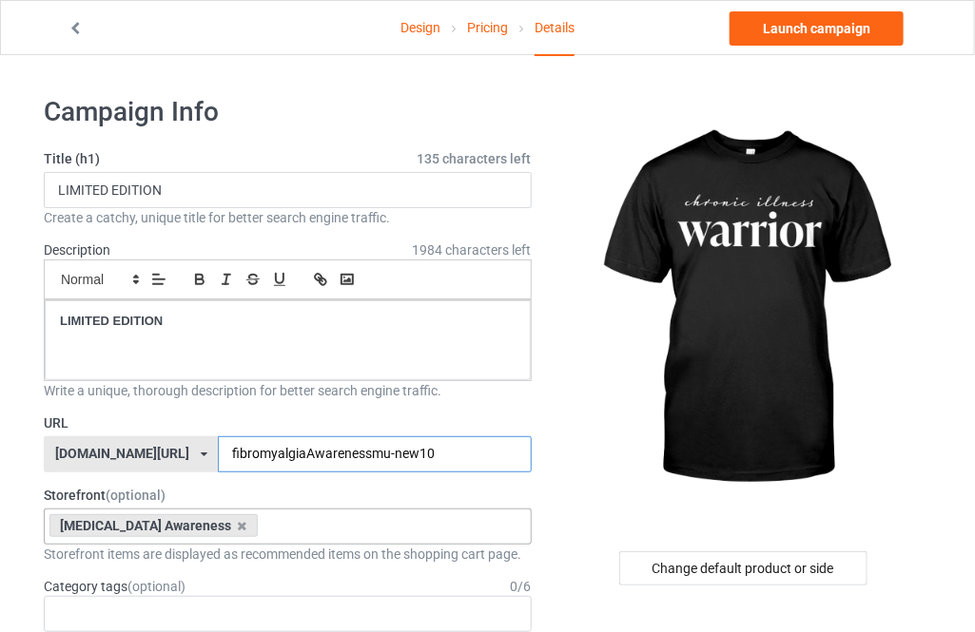
type input "fibromyalgiaAwarenessmu-new10"
click at [337, 523] on div "Fibromyalgia Awareness Multiple Myeloma Awareness COLON CANCER AWARENESS STROKE…" at bounding box center [288, 527] width 488 height 36
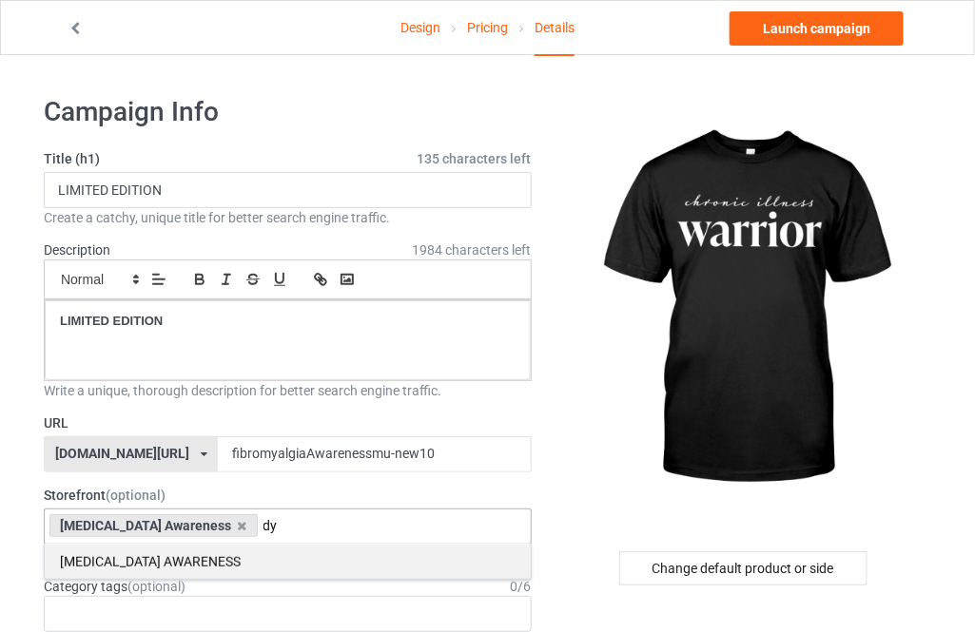
type input "dy"
click at [227, 571] on div "[MEDICAL_DATA] AWARENESS" at bounding box center [288, 561] width 486 height 35
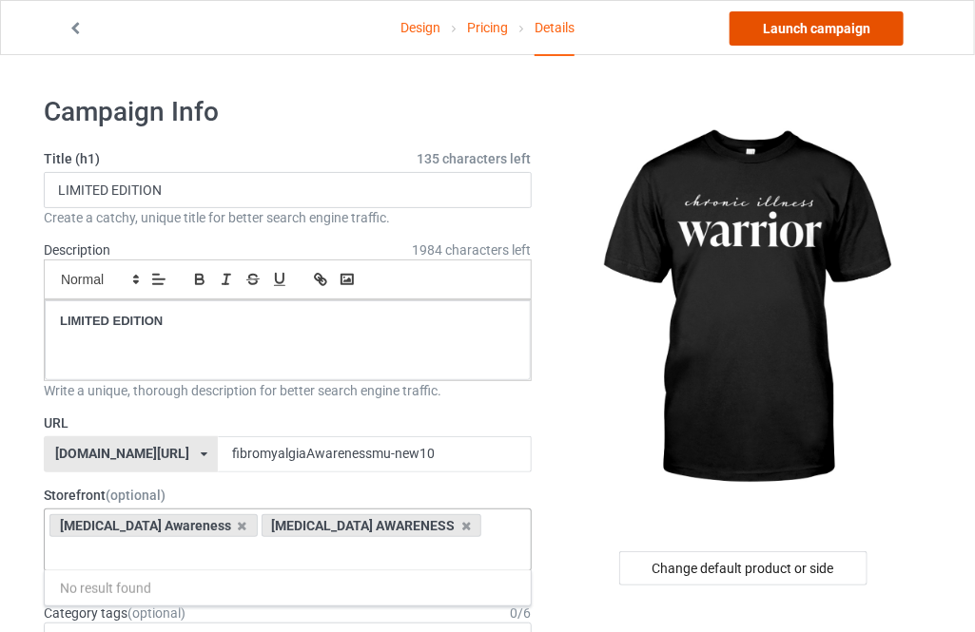
click at [788, 23] on link "Launch campaign" at bounding box center [816, 28] width 174 height 34
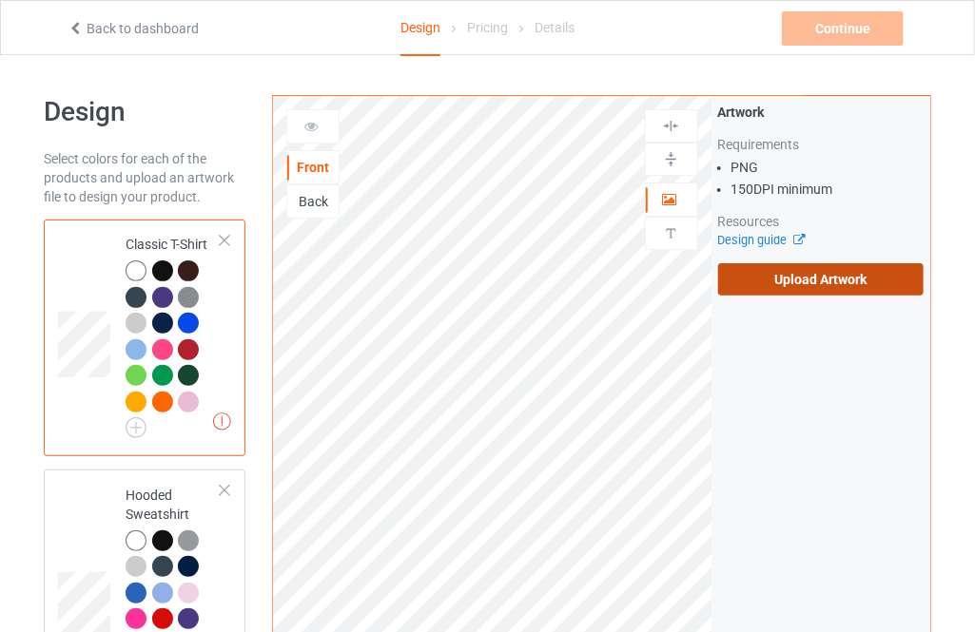
click at [852, 278] on label "Upload Artwork" at bounding box center [820, 279] width 205 height 32
click at [0, 0] on input "Upload Artwork" at bounding box center [0, 0] width 0 height 0
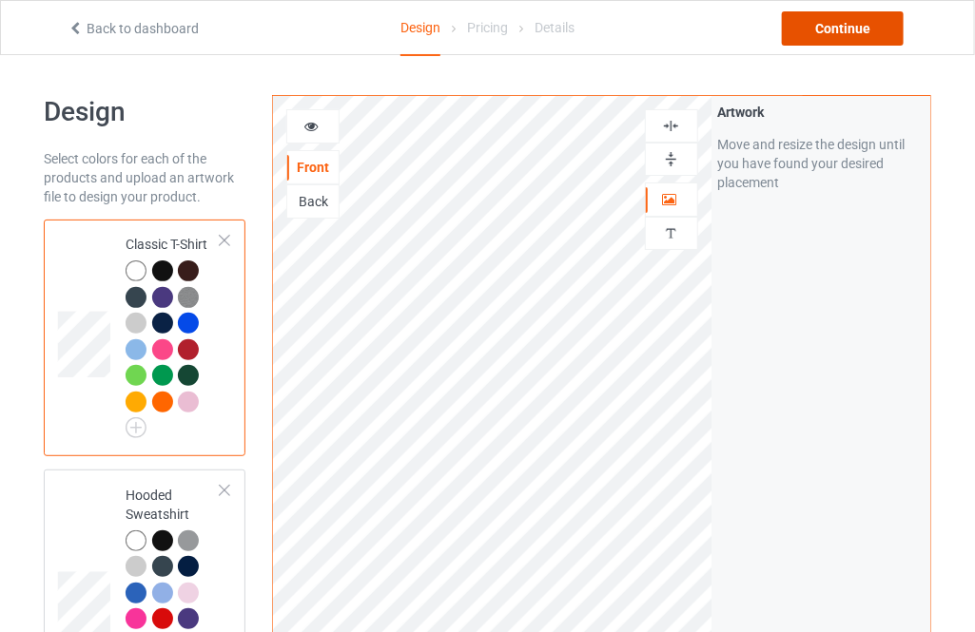
click at [837, 36] on div "Continue" at bounding box center [843, 28] width 122 height 34
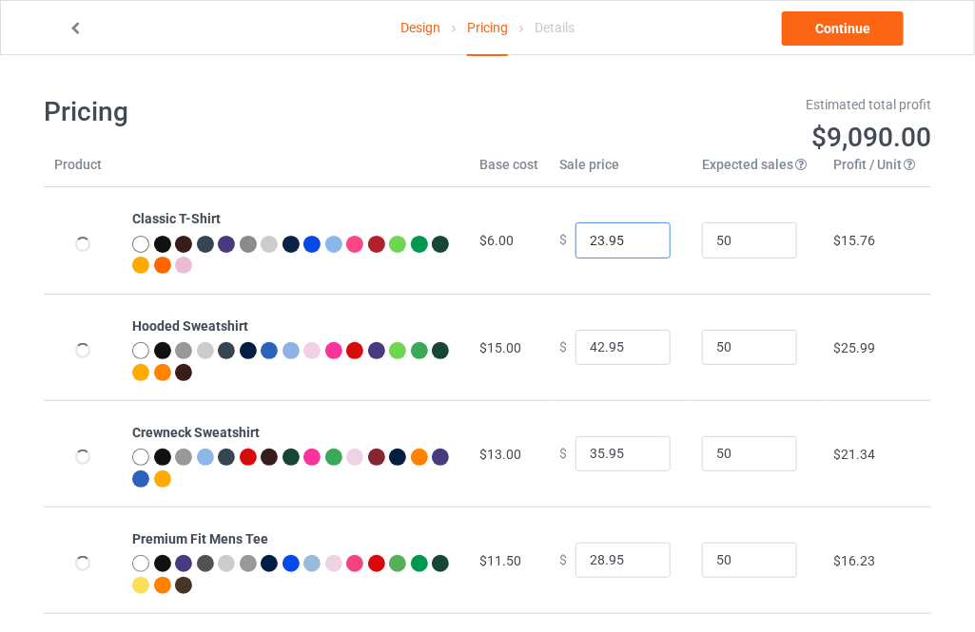
click at [639, 238] on input "23.95" at bounding box center [622, 241] width 95 height 36
click at [639, 238] on input "24.95" at bounding box center [622, 241] width 95 height 36
click at [639, 238] on input "25.95" at bounding box center [622, 241] width 95 height 36
type input "26.95"
click at [639, 238] on input "26.95" at bounding box center [622, 241] width 95 height 36
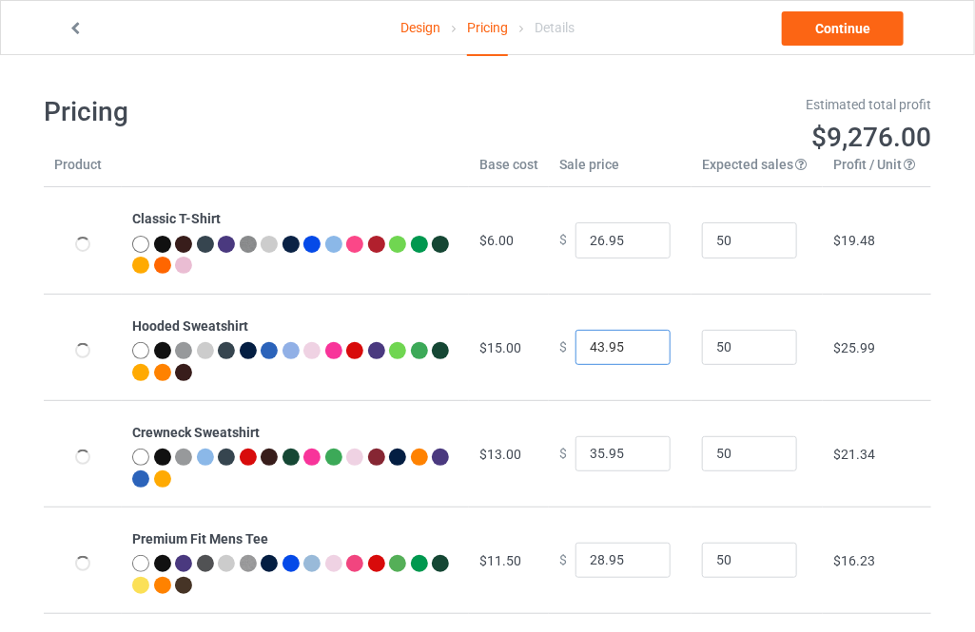
click at [636, 342] on input "43.95" at bounding box center [622, 348] width 95 height 36
type input "44.95"
click at [636, 342] on input "44.95" at bounding box center [622, 348] width 95 height 36
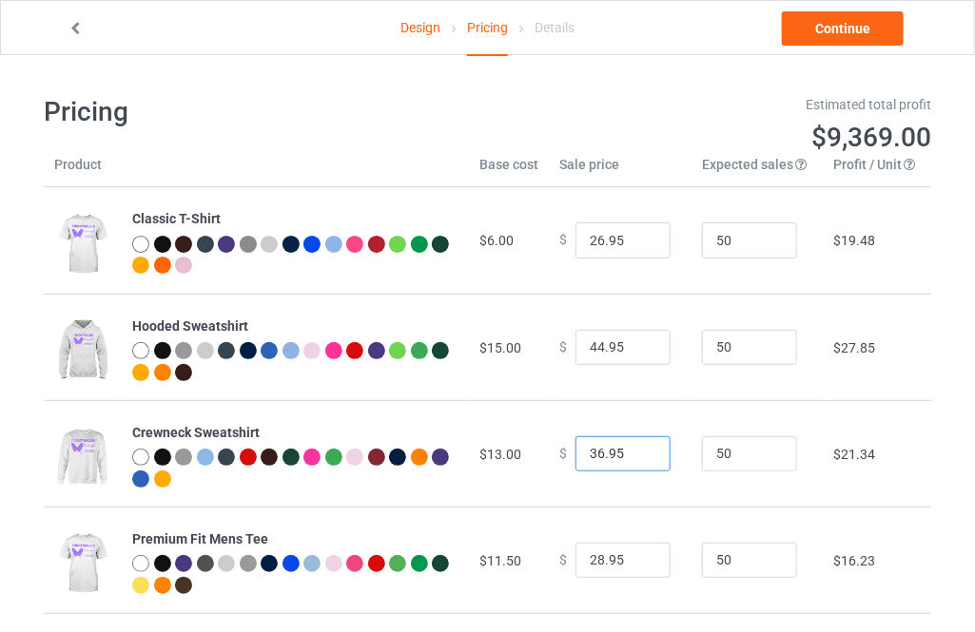
click at [637, 448] on input "36.95" at bounding box center [622, 454] width 95 height 36
type input "37.95"
click at [636, 448] on input "37.95" at bounding box center [622, 454] width 95 height 36
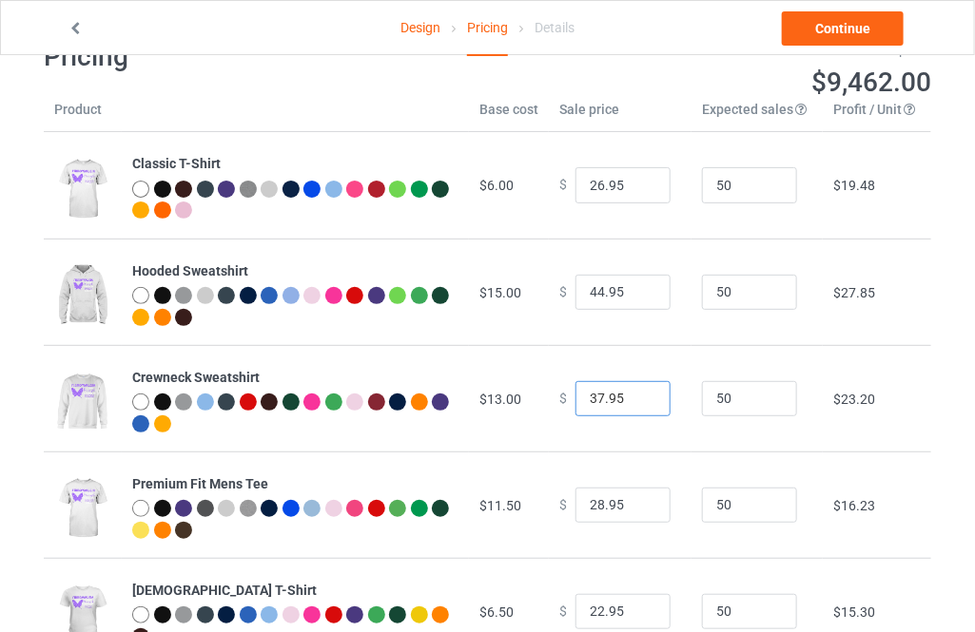
scroll to position [86, 0]
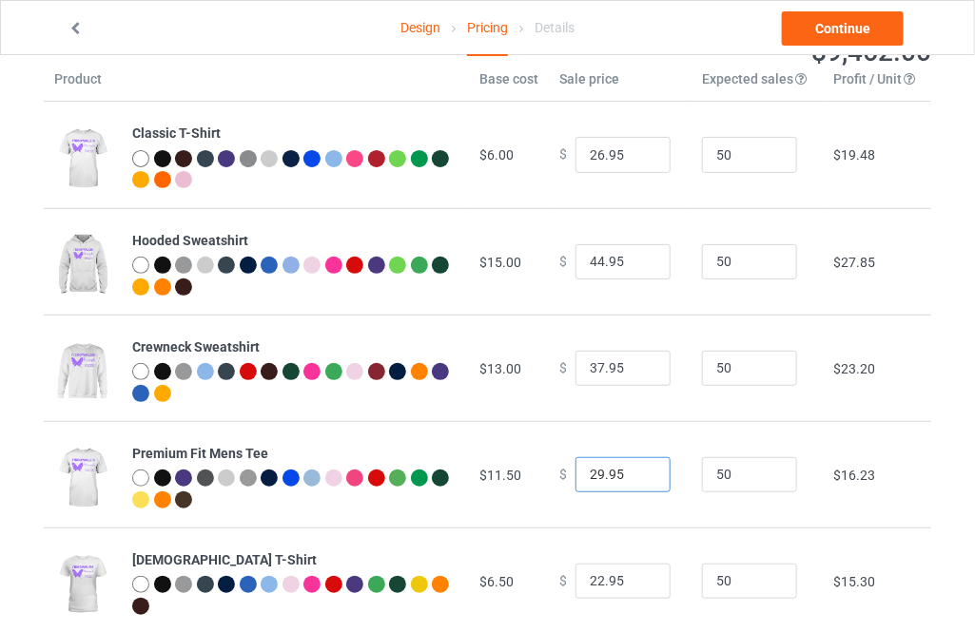
click at [633, 468] on input "29.95" at bounding box center [622, 475] width 95 height 36
type input "30.95"
click at [633, 468] on input "30.95" at bounding box center [622, 475] width 95 height 36
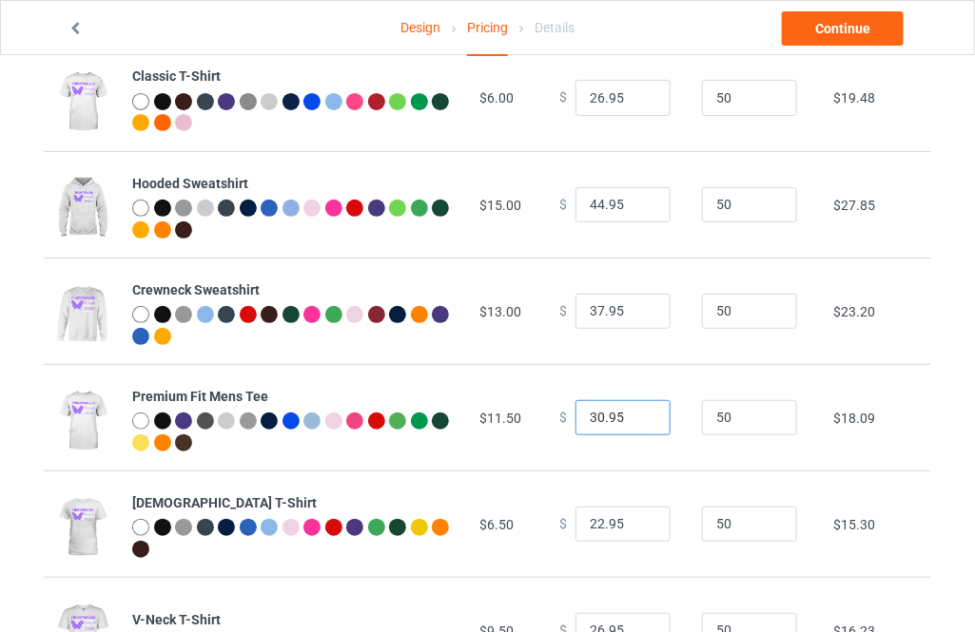
scroll to position [172, 0]
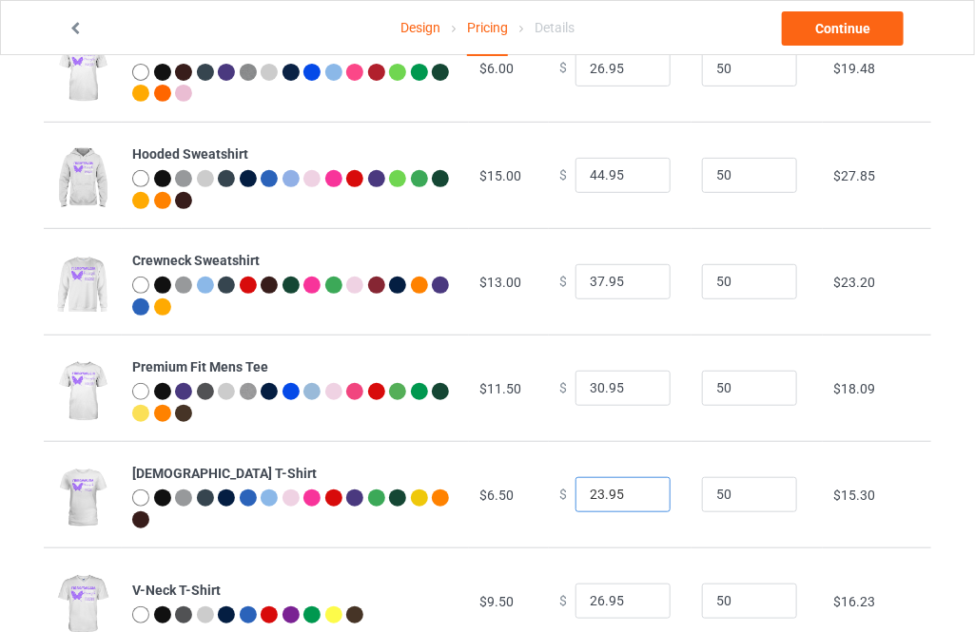
click at [638, 487] on input "23.95" at bounding box center [622, 495] width 95 height 36
type input "24.95"
click at [638, 487] on input "24.95" at bounding box center [622, 495] width 95 height 36
click at [853, 22] on link "Continue" at bounding box center [843, 28] width 122 height 34
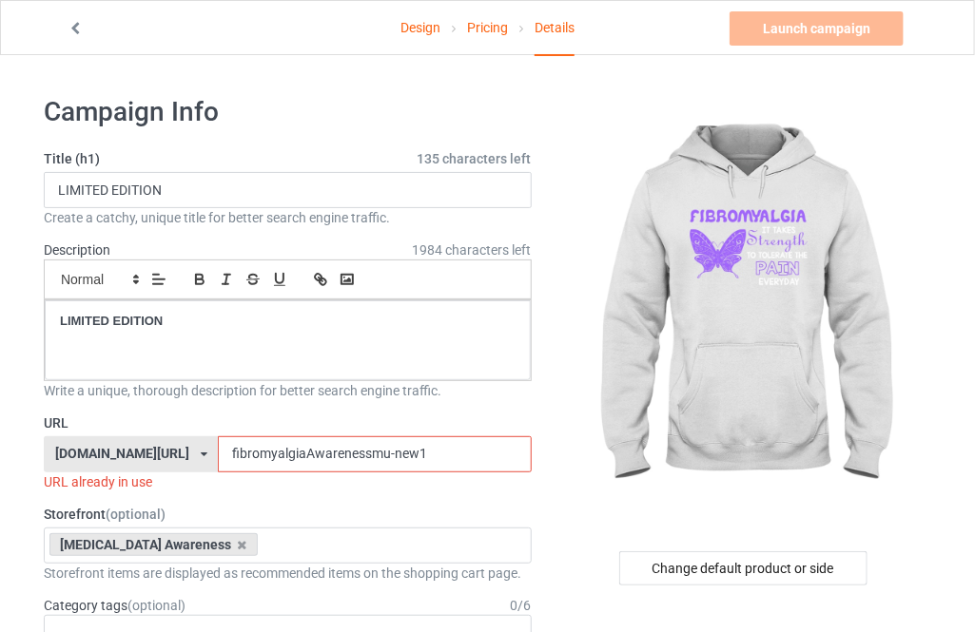
drag, startPoint x: 394, startPoint y: 453, endPoint x: 360, endPoint y: 455, distance: 33.3
click at [360, 455] on input "fibromyalgiaAwarenessmu-new1" at bounding box center [374, 454] width 313 height 36
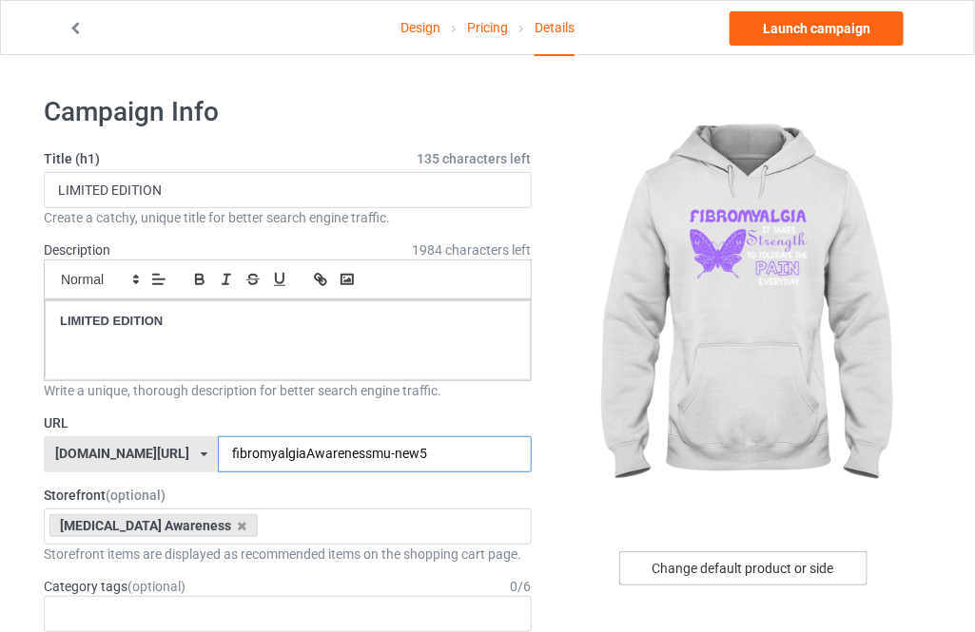
type input "fibromyalgiaAwarenessmu-new5"
click at [740, 559] on div "Change default product or side" at bounding box center [743, 569] width 248 height 34
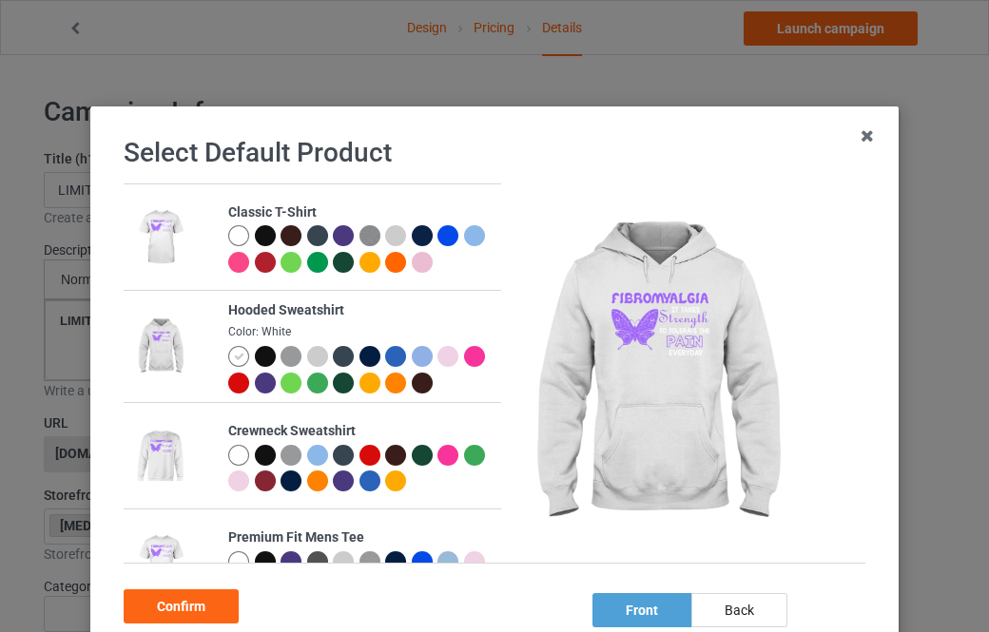
click at [255, 239] on div at bounding box center [265, 235] width 21 height 21
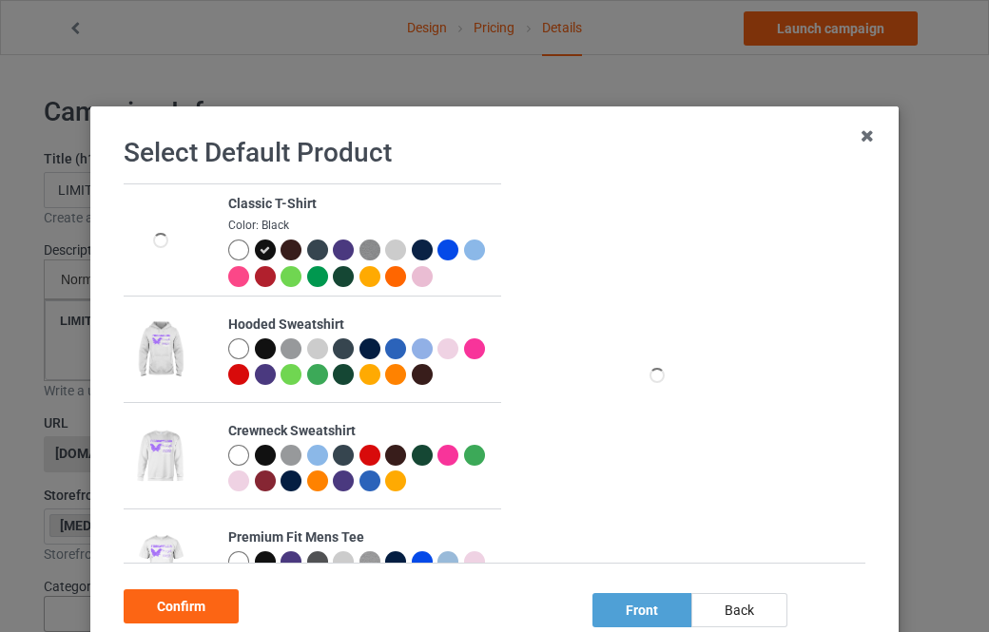
click at [185, 595] on div "Confirm" at bounding box center [181, 607] width 115 height 34
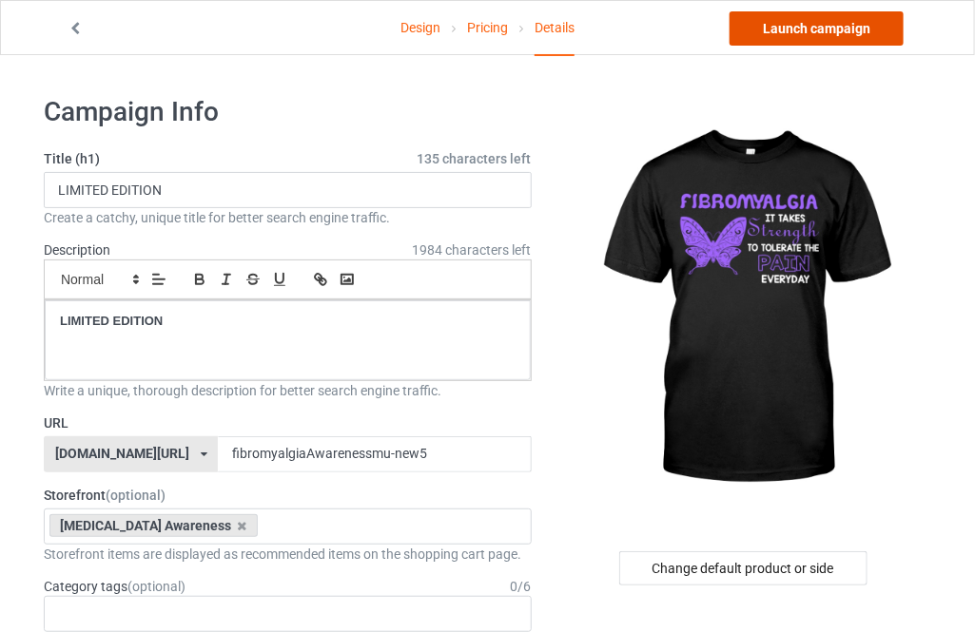
click at [831, 40] on link "Launch campaign" at bounding box center [816, 28] width 174 height 34
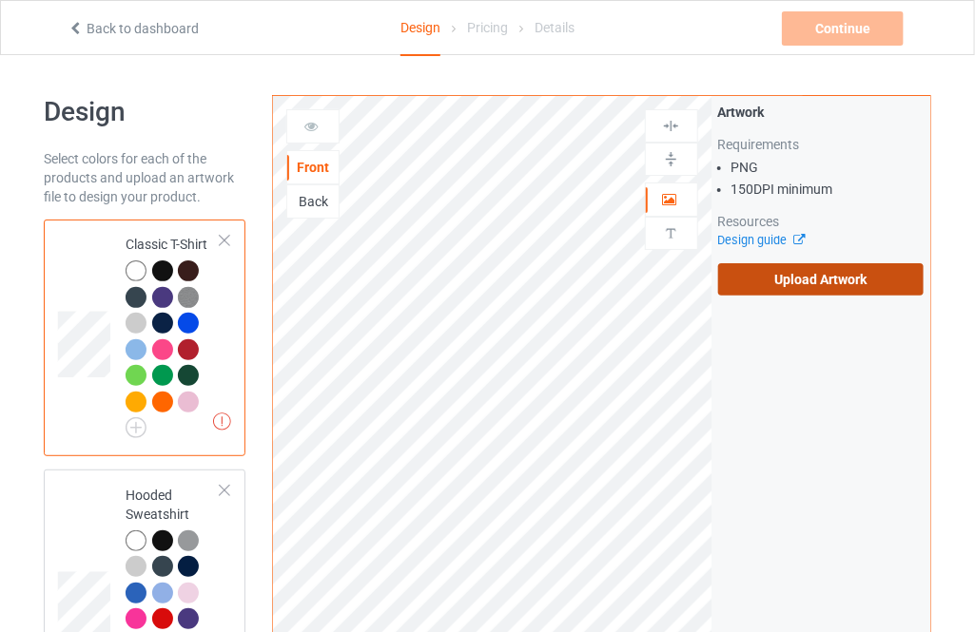
click at [763, 282] on label "Upload Artwork" at bounding box center [820, 279] width 205 height 32
click at [0, 0] on input "Upload Artwork" at bounding box center [0, 0] width 0 height 0
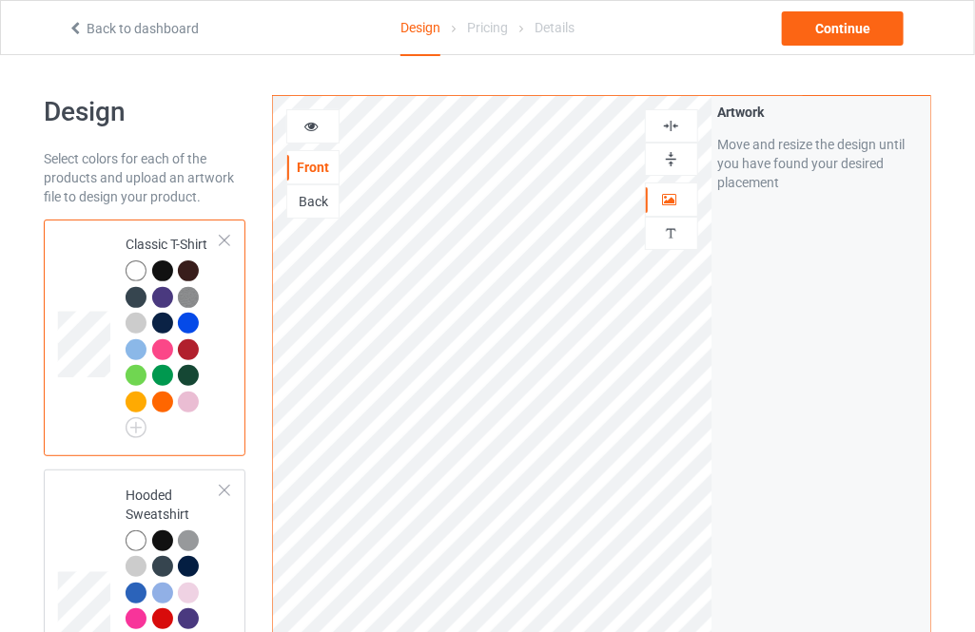
click at [837, 45] on div "Back to dashboard Design Pricing Details Continue" at bounding box center [487, 27] width 866 height 53
click at [837, 38] on div "Continue" at bounding box center [843, 28] width 122 height 34
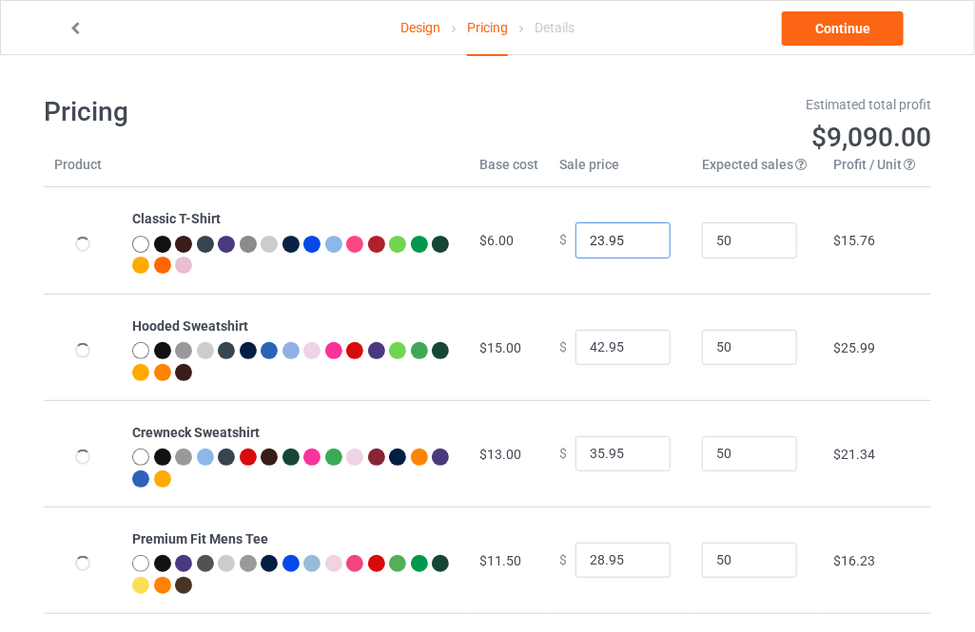
click at [638, 239] on input "23.95" at bounding box center [622, 241] width 95 height 36
click at [638, 239] on input "24.95" at bounding box center [622, 241] width 95 height 36
click at [638, 239] on input "25.95" at bounding box center [622, 241] width 95 height 36
type input "26.95"
click at [638, 239] on input "26.95" at bounding box center [622, 241] width 95 height 36
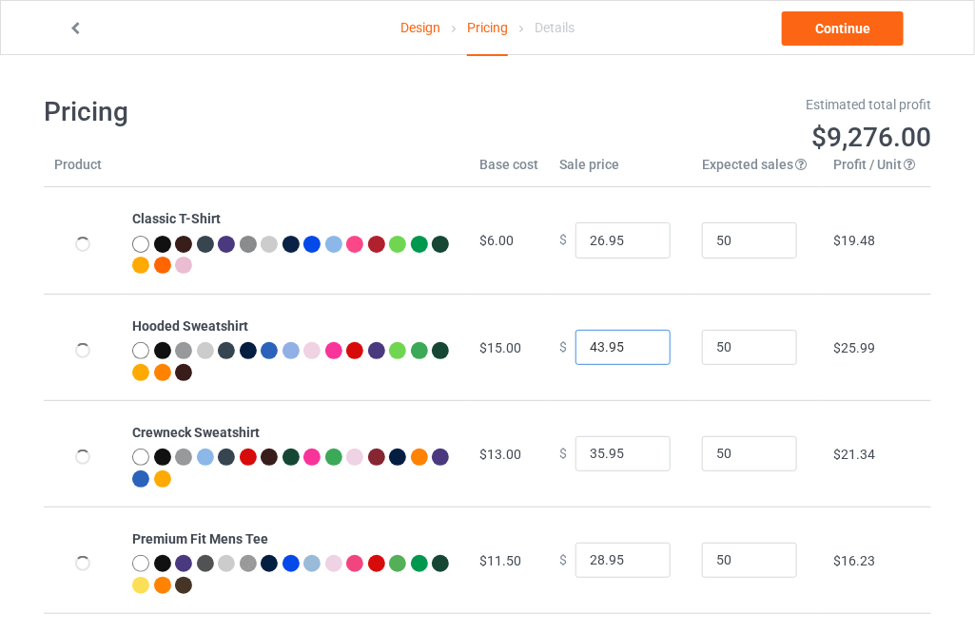
click at [635, 344] on input "43.95" at bounding box center [622, 348] width 95 height 36
type input "44.95"
click at [635, 344] on input "44.95" at bounding box center [622, 348] width 95 height 36
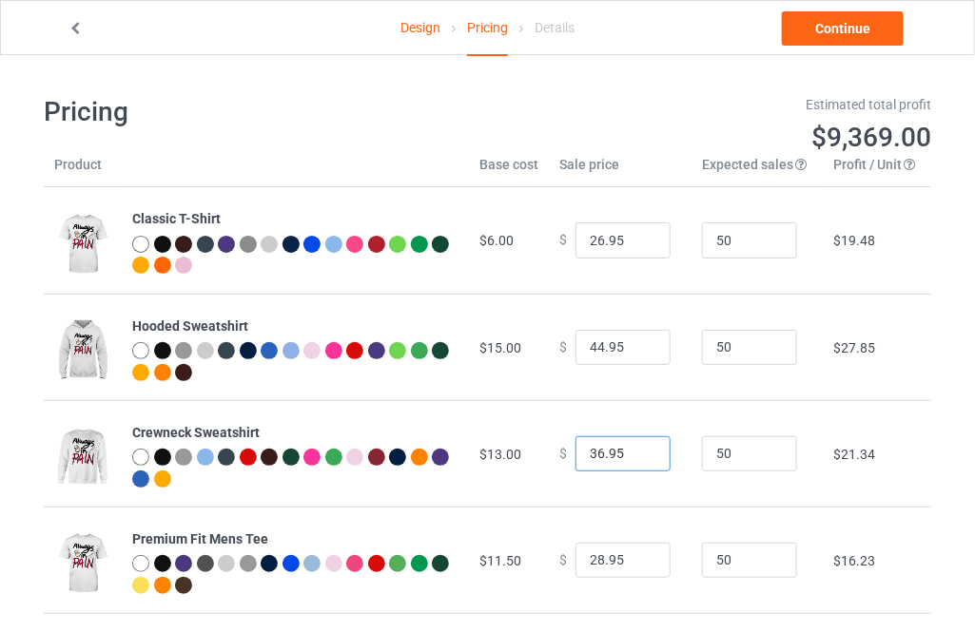
click at [645, 446] on input "36.95" at bounding box center [622, 454] width 95 height 36
type input "37.95"
click at [645, 446] on input "37.95" at bounding box center [622, 454] width 95 height 36
click at [636, 555] on input "29.95" at bounding box center [622, 561] width 95 height 36
type input "30.95"
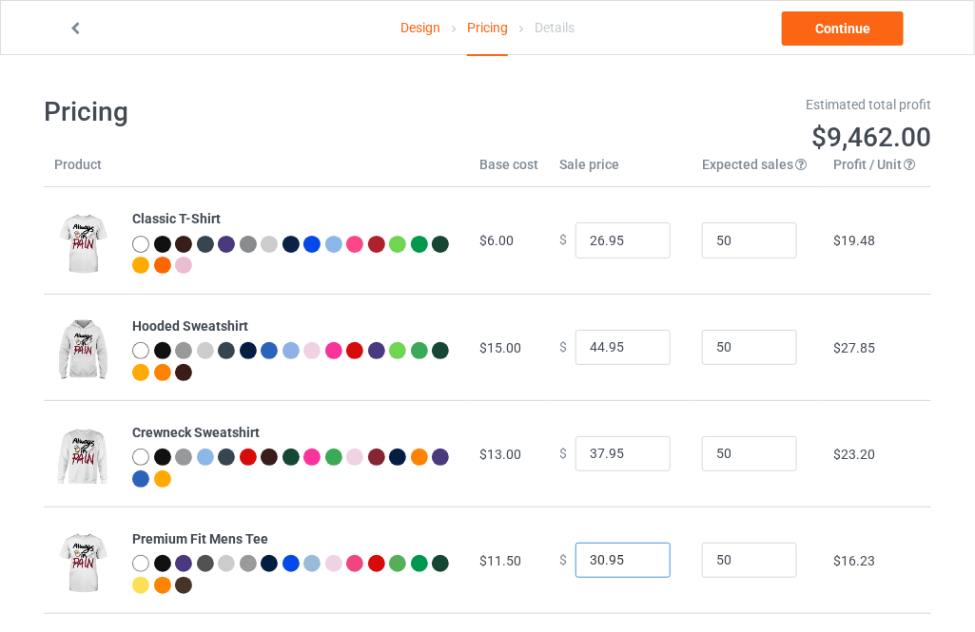
click at [636, 555] on input "30.95" at bounding box center [622, 561] width 95 height 36
click at [839, 22] on link "Continue" at bounding box center [843, 28] width 122 height 34
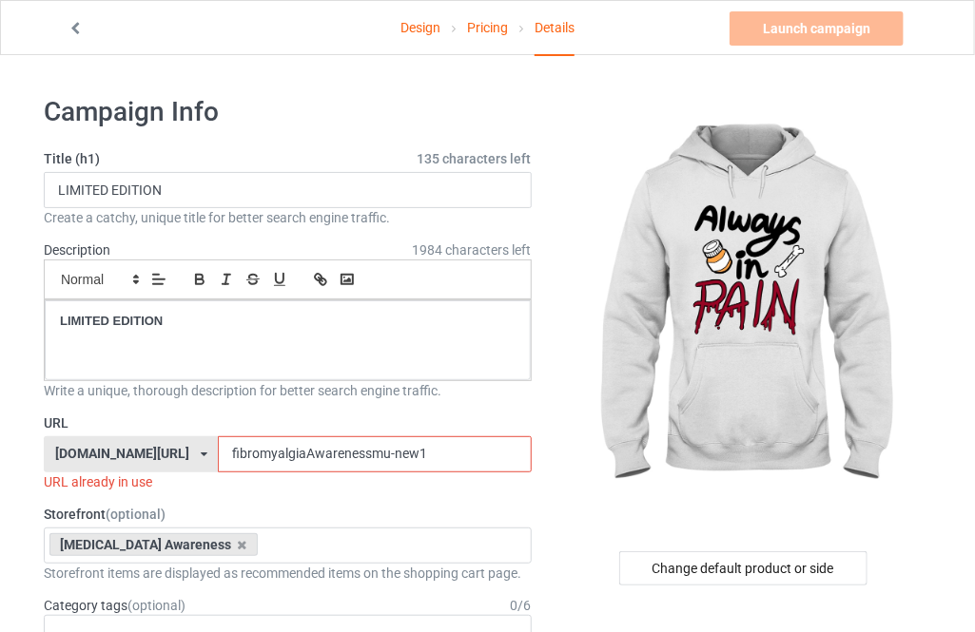
drag, startPoint x: 402, startPoint y: 455, endPoint x: 364, endPoint y: 455, distance: 38.0
click at [364, 455] on input "fibromyalgiaAwarenessmu-new1" at bounding box center [374, 454] width 313 height 36
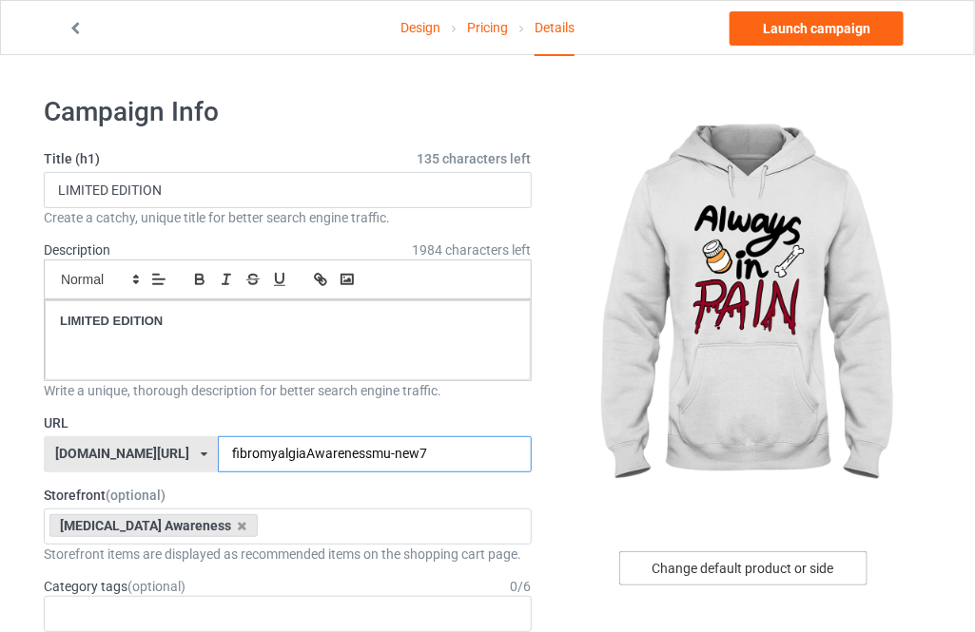
type input "fibromyalgiaAwarenessmu-new7"
click at [714, 570] on div "Change default product or side" at bounding box center [743, 569] width 248 height 34
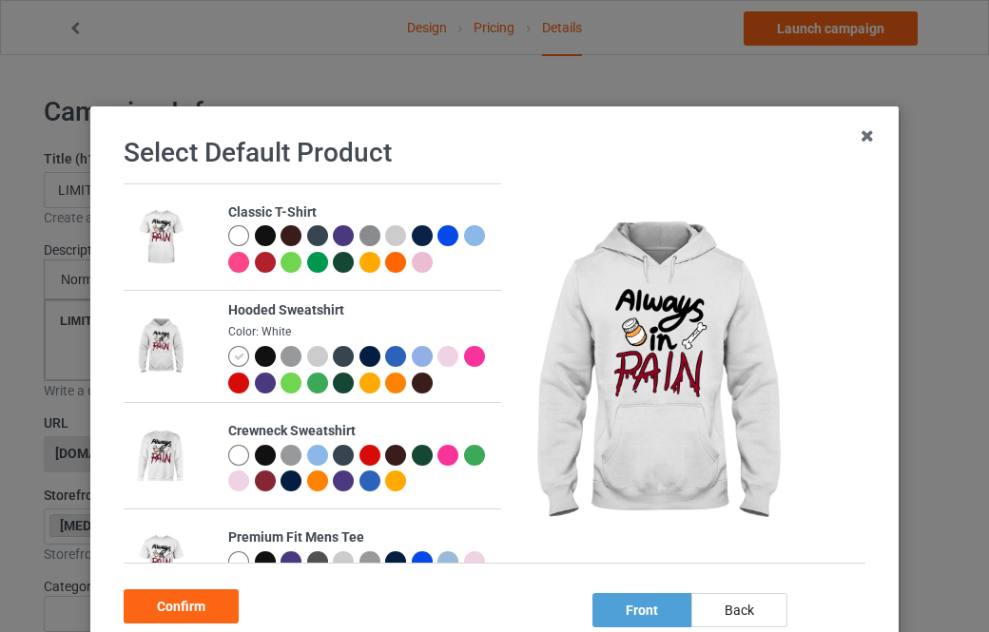
click at [230, 236] on div at bounding box center [238, 235] width 21 height 21
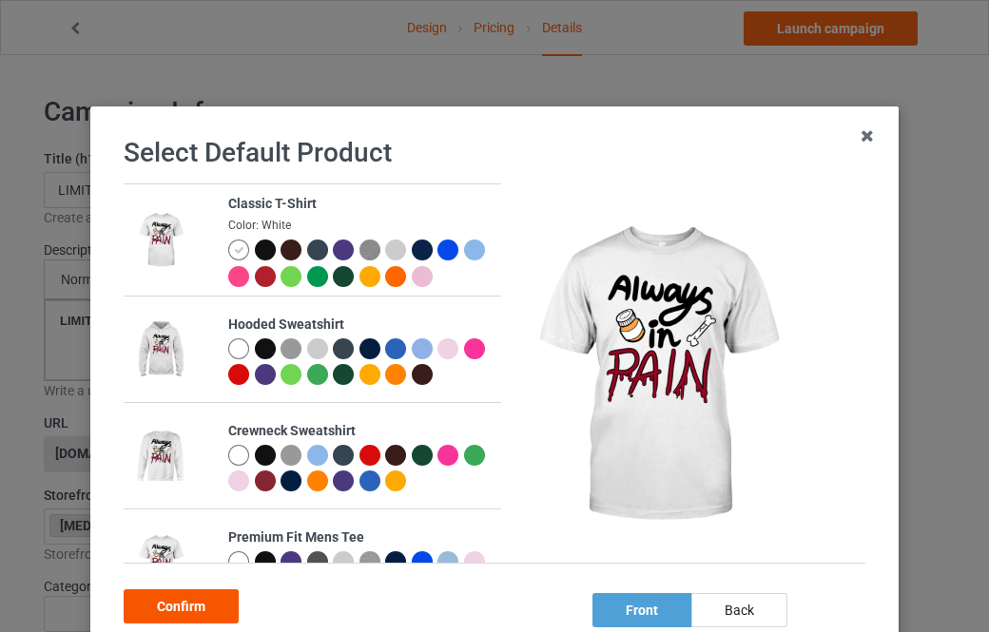
click at [223, 600] on div "Confirm" at bounding box center [181, 607] width 115 height 34
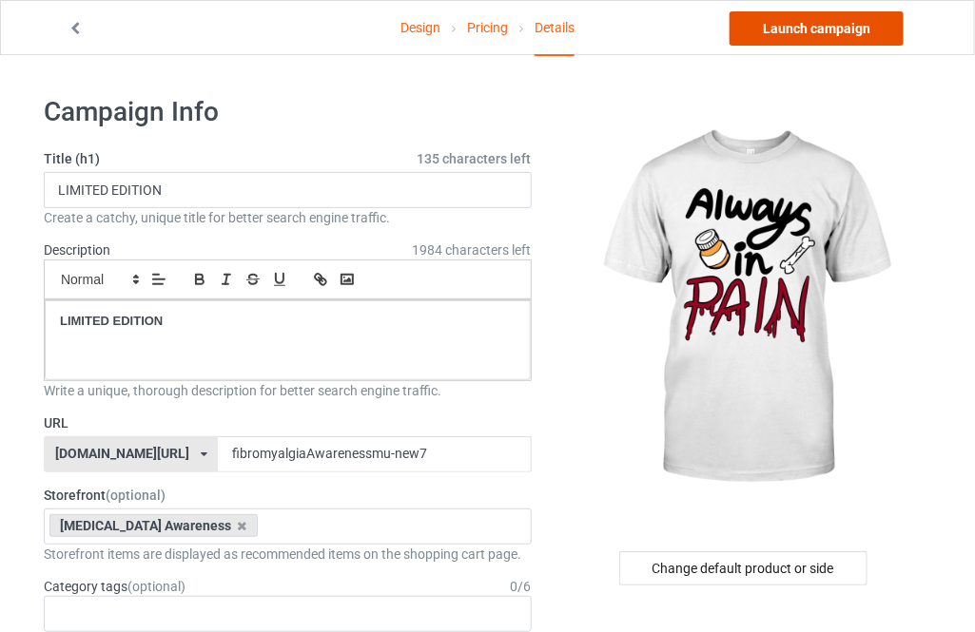
click at [814, 17] on link "Launch campaign" at bounding box center [816, 28] width 174 height 34
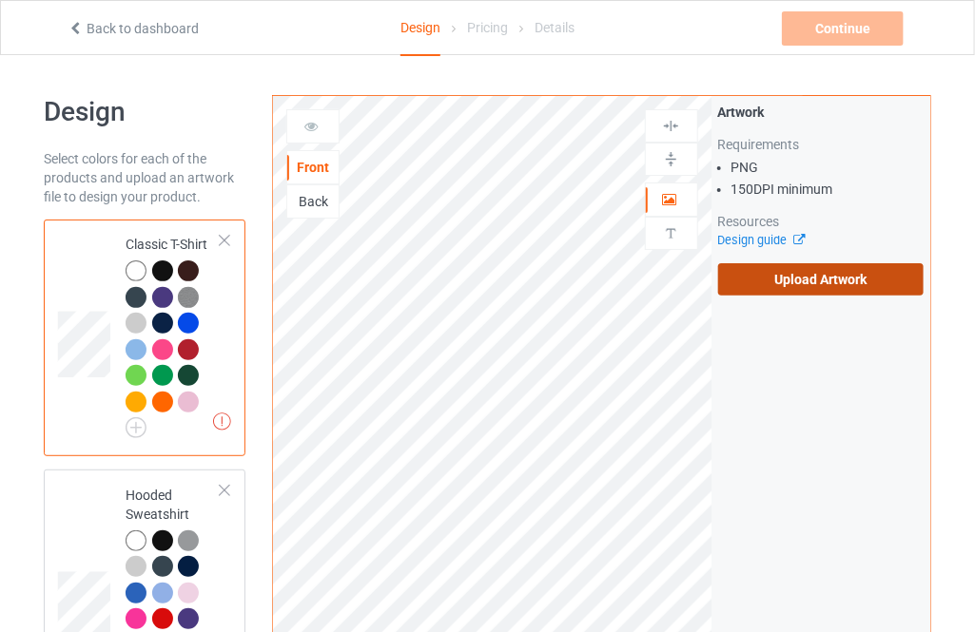
click at [776, 281] on label "Upload Artwork" at bounding box center [820, 279] width 205 height 32
click at [0, 0] on input "Upload Artwork" at bounding box center [0, 0] width 0 height 0
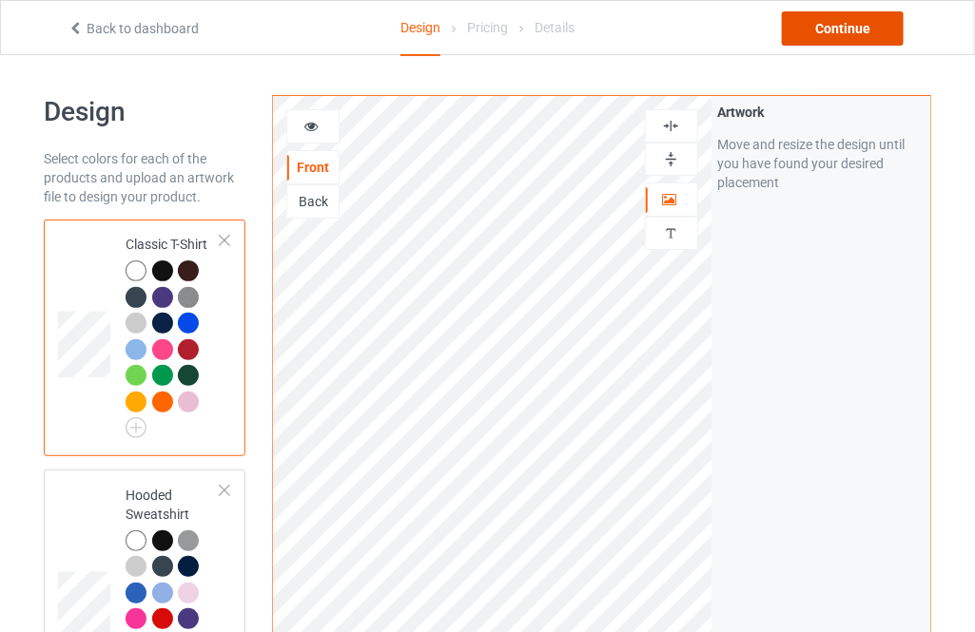
click at [863, 37] on div "Continue" at bounding box center [843, 28] width 122 height 34
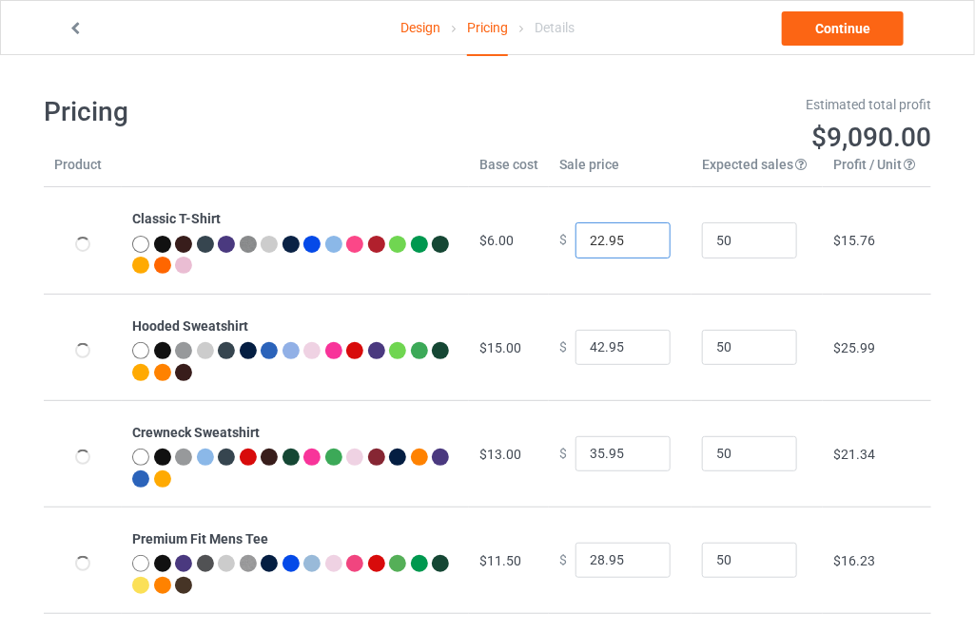
click at [636, 226] on input "22.95" at bounding box center [622, 241] width 95 height 36
click at [637, 237] on input "23.95" at bounding box center [622, 241] width 95 height 36
click at [637, 237] on input "24.95" at bounding box center [622, 241] width 95 height 36
click at [637, 237] on input "25.95" at bounding box center [622, 241] width 95 height 36
type input "26.95"
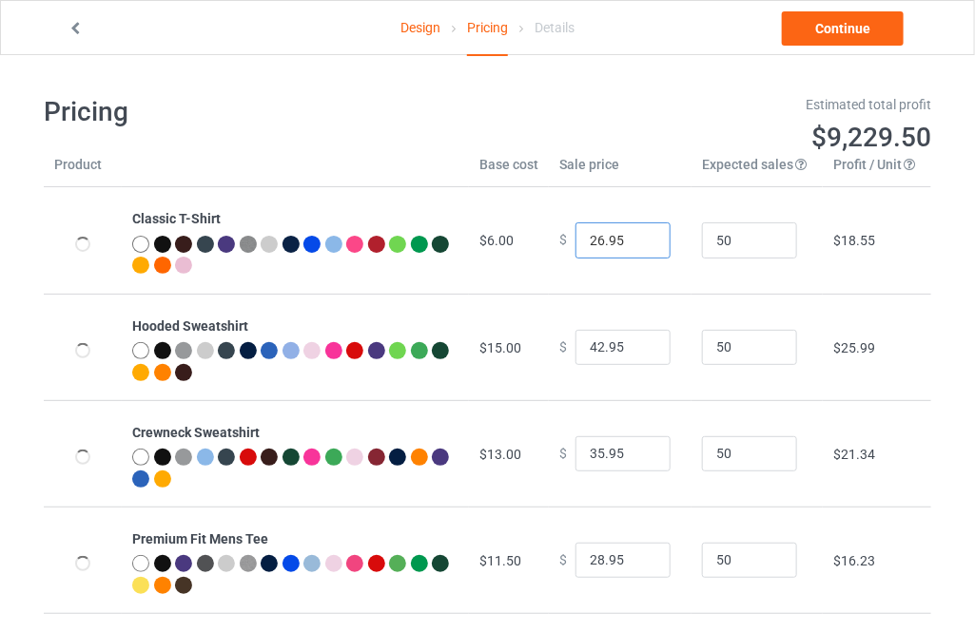
click at [637, 237] on input "26.95" at bounding box center [622, 241] width 95 height 36
click at [644, 346] on input "43.95" at bounding box center [622, 348] width 95 height 36
type input "44.95"
click at [644, 346] on input "44.95" at bounding box center [622, 348] width 95 height 36
click at [640, 451] on input "36.95" at bounding box center [622, 454] width 95 height 36
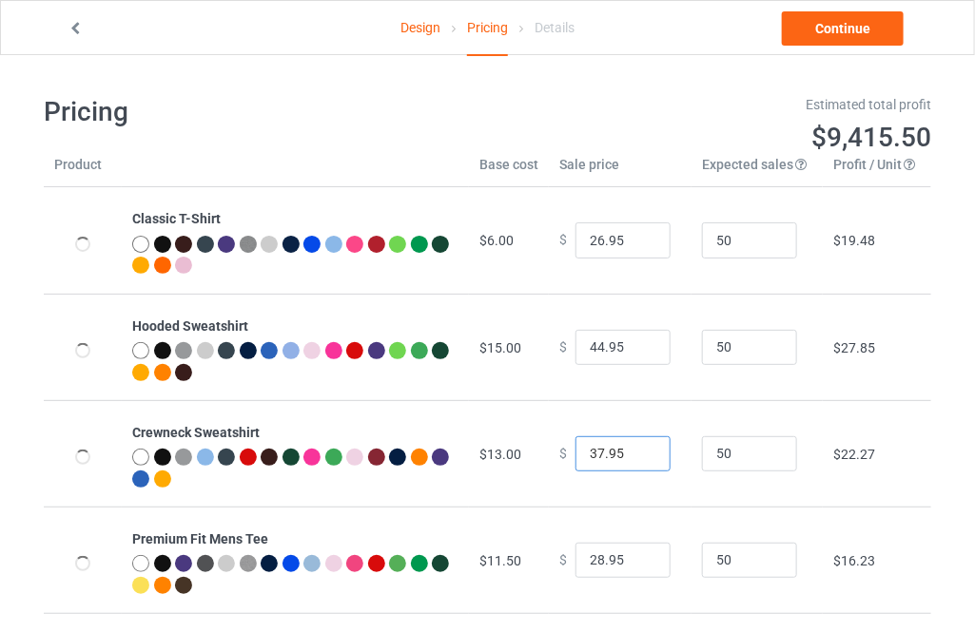
type input "37.95"
click at [640, 451] on input "37.95" at bounding box center [622, 454] width 95 height 36
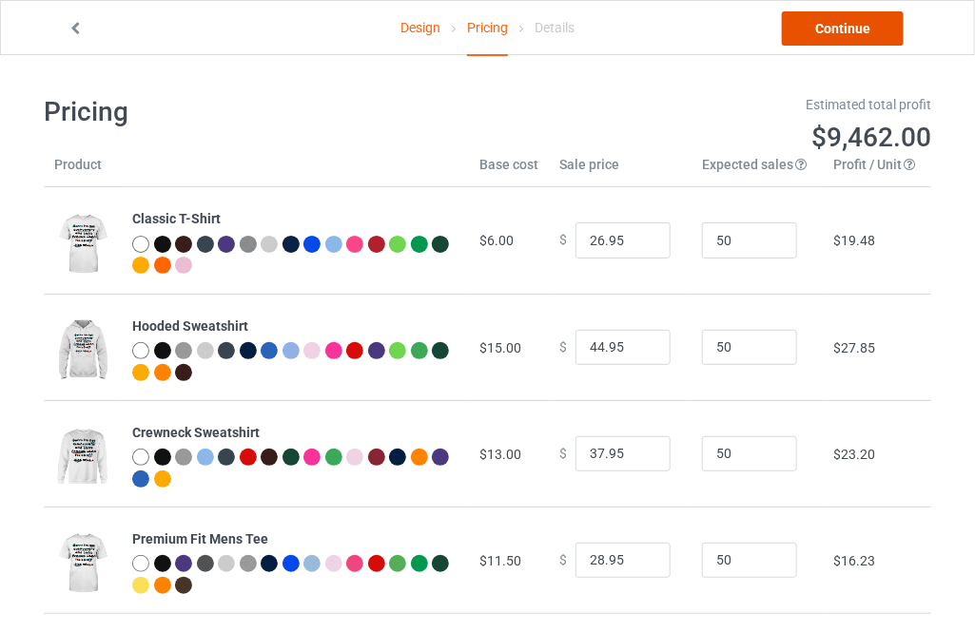
click at [862, 30] on link "Continue" at bounding box center [843, 28] width 122 height 34
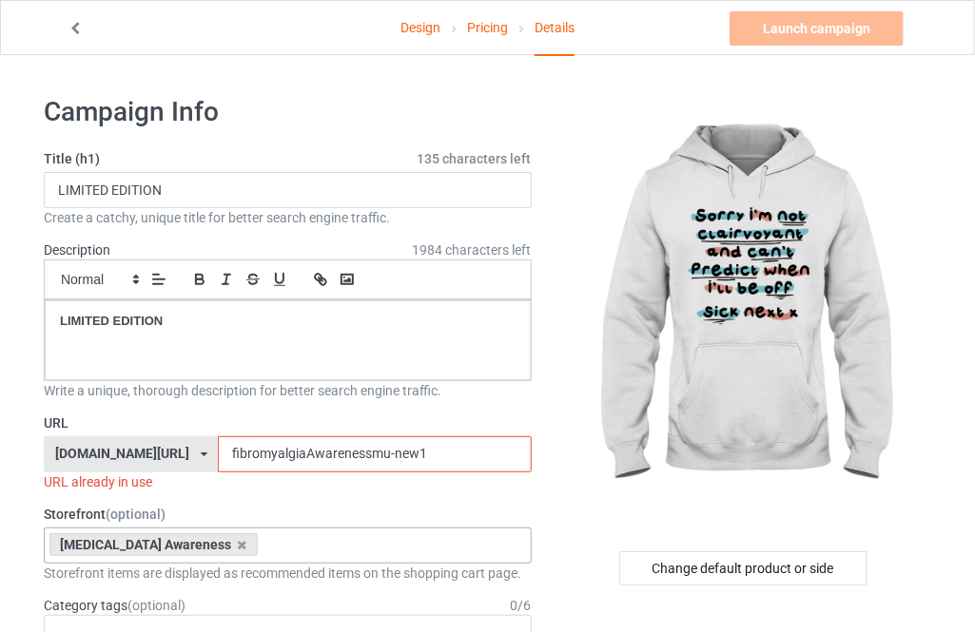
click at [231, 546] on div "[MEDICAL_DATA] Awareness" at bounding box center [153, 544] width 208 height 23
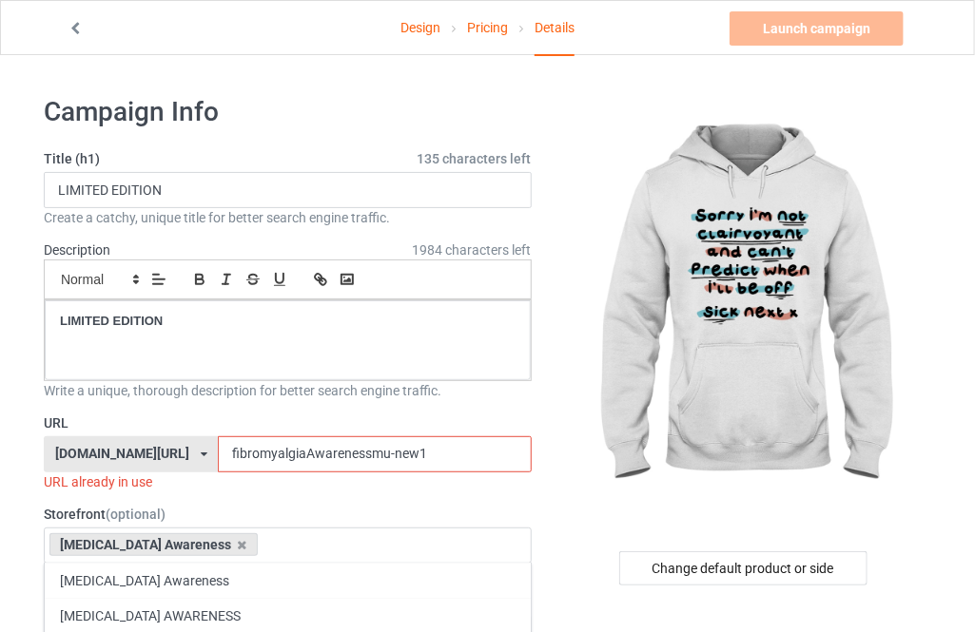
click at [402, 473] on div "URL already in use" at bounding box center [288, 482] width 488 height 19
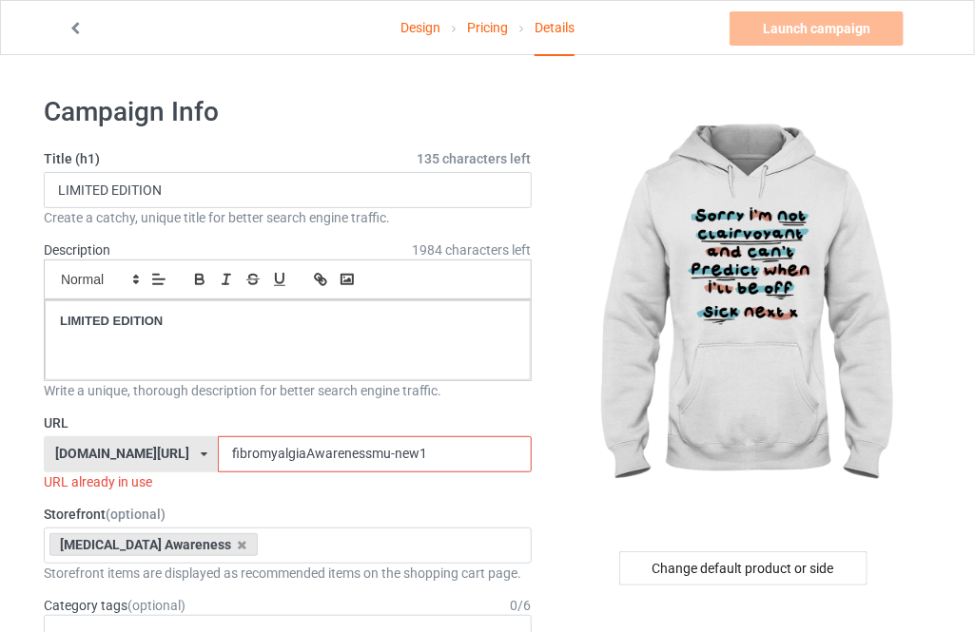
click at [407, 454] on input "fibromyalgiaAwarenessmu-new1" at bounding box center [374, 454] width 313 height 36
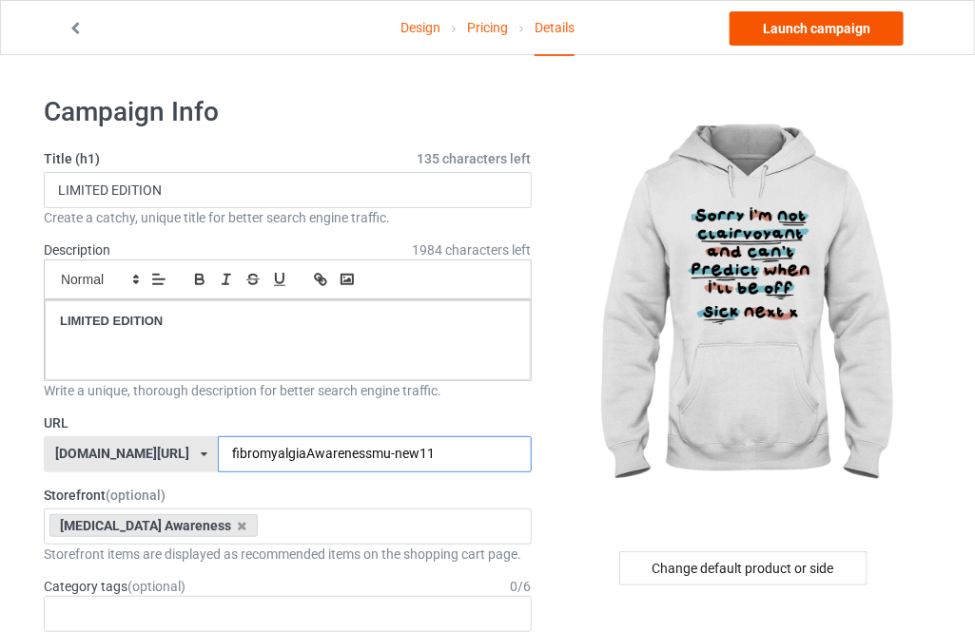
type input "fibromyalgiaAwarenessmu-new11"
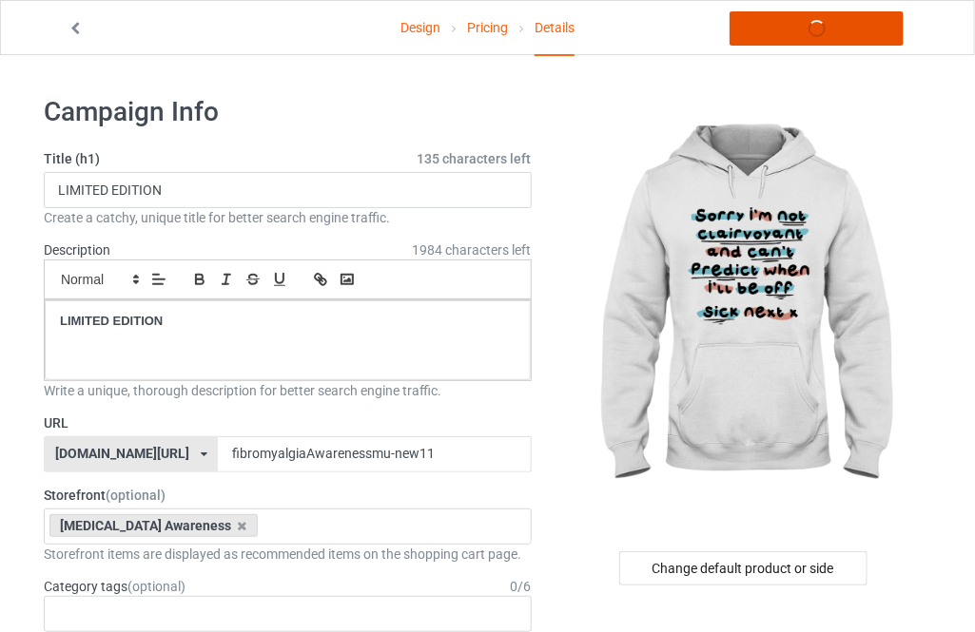
click at [842, 34] on link "Launch campaign" at bounding box center [816, 28] width 174 height 34
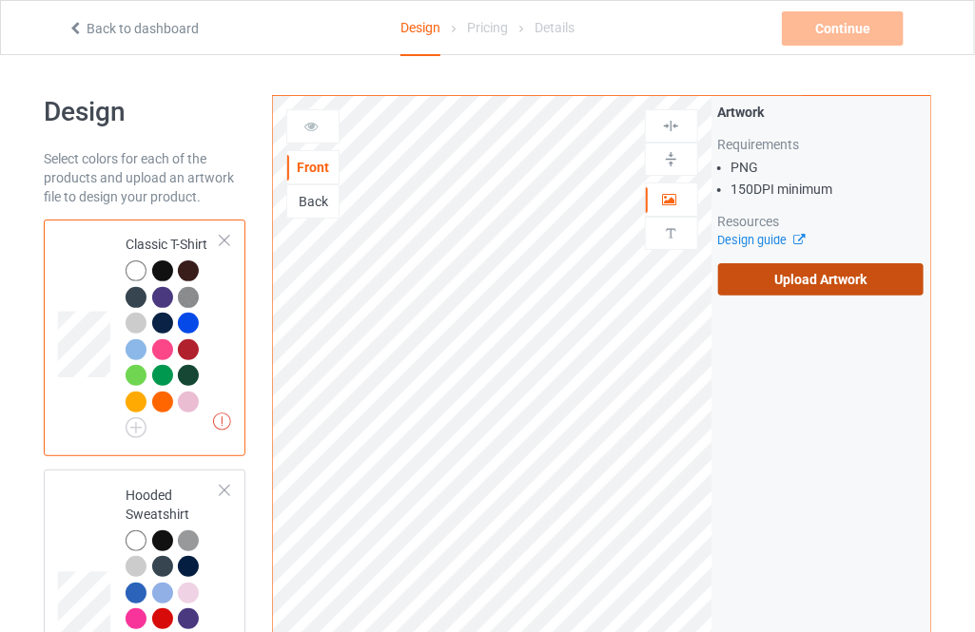
click at [871, 287] on label "Upload Artwork" at bounding box center [820, 279] width 205 height 32
click at [0, 0] on input "Upload Artwork" at bounding box center [0, 0] width 0 height 0
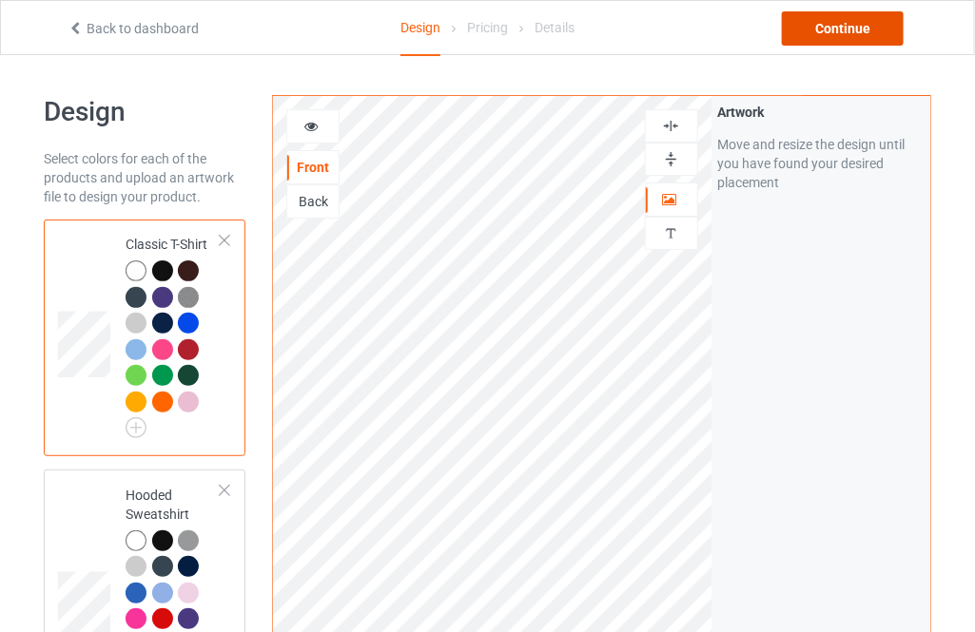
click at [825, 32] on div "Continue" at bounding box center [843, 28] width 122 height 34
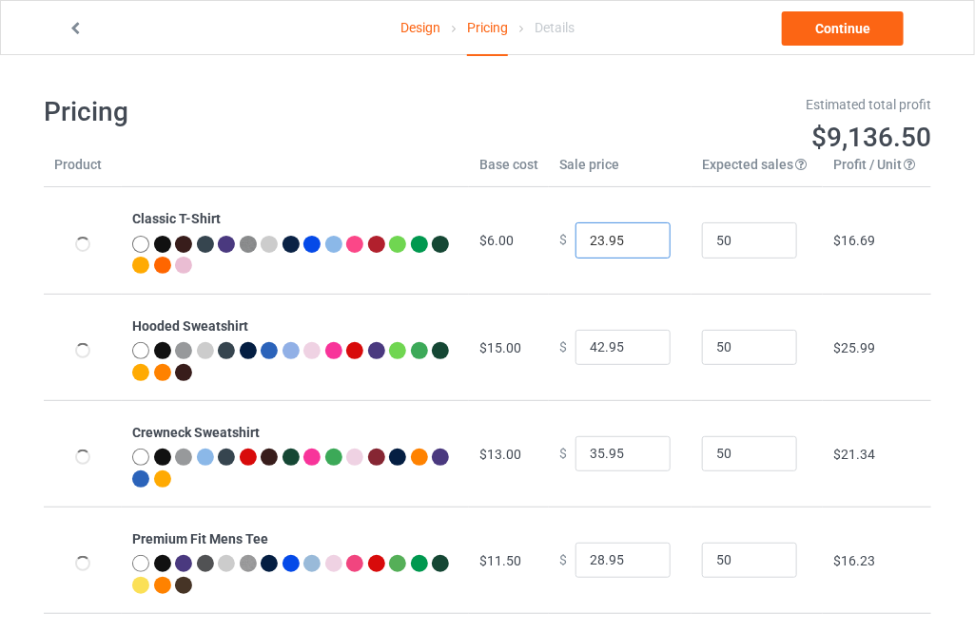
click at [636, 238] on input "23.95" at bounding box center [622, 241] width 95 height 36
click at [636, 238] on input "24.95" at bounding box center [622, 241] width 95 height 36
click at [636, 238] on input "25.95" at bounding box center [622, 241] width 95 height 36
type input "26.95"
click at [636, 238] on input "26.95" at bounding box center [622, 241] width 95 height 36
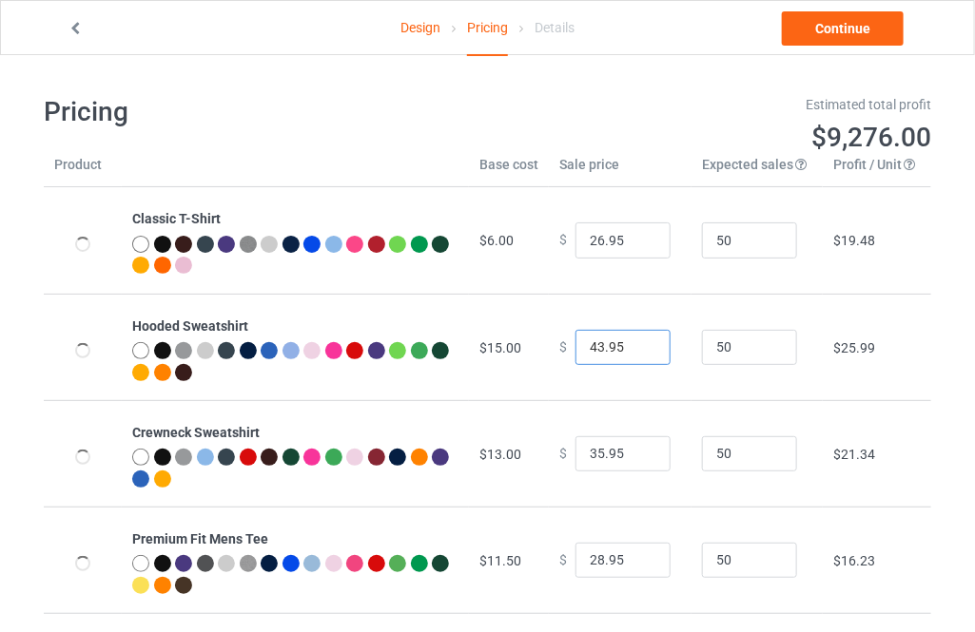
click at [641, 340] on input "43.95" at bounding box center [622, 348] width 95 height 36
type input "44.95"
click at [641, 340] on input "44.95" at bounding box center [622, 348] width 95 height 36
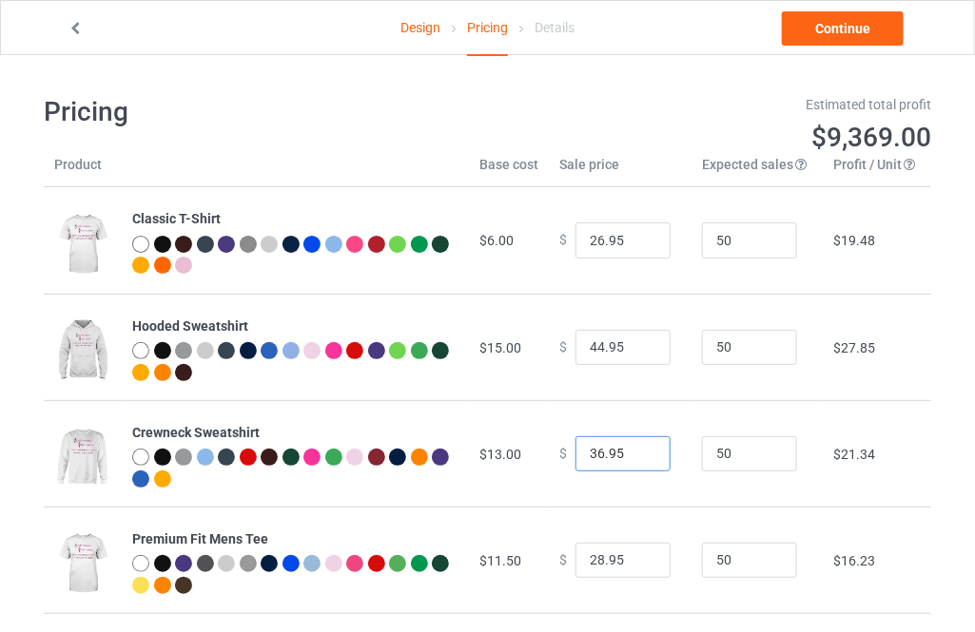
click at [637, 451] on input "36.95" at bounding box center [622, 454] width 95 height 36
type input "37.95"
click at [637, 451] on input "37.95" at bounding box center [622, 454] width 95 height 36
click at [641, 557] on input "29.95" at bounding box center [622, 561] width 95 height 36
type input "30.95"
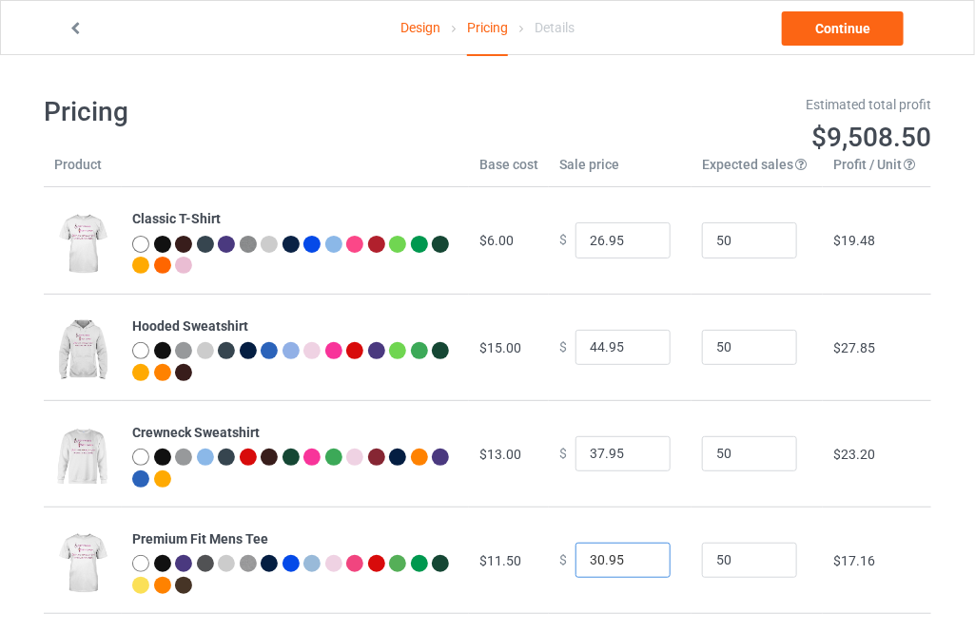
click at [641, 553] on input "30.95" at bounding box center [622, 561] width 95 height 36
click at [832, 32] on link "Continue" at bounding box center [843, 28] width 122 height 34
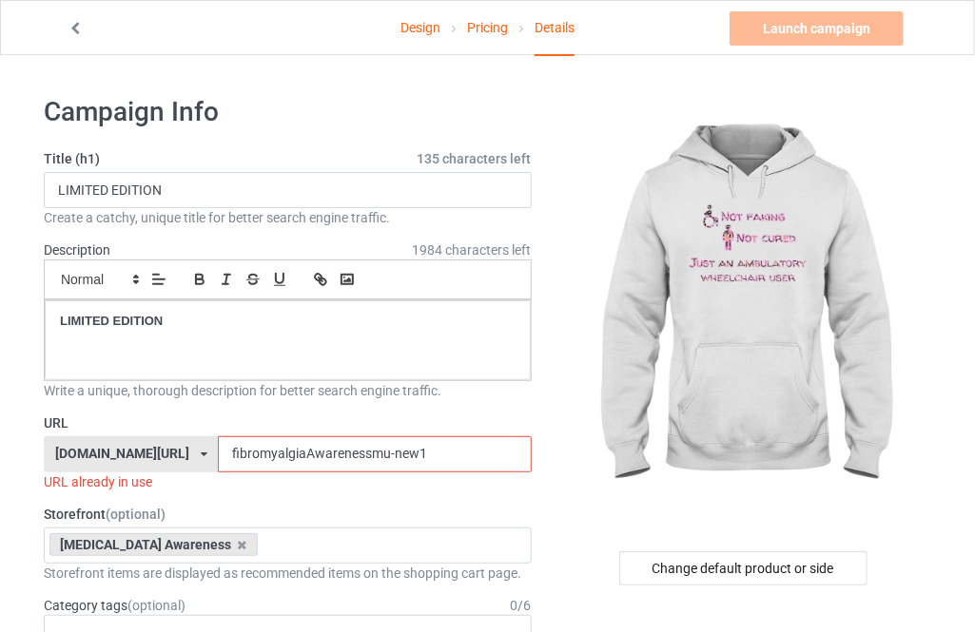
drag, startPoint x: 410, startPoint y: 455, endPoint x: 381, endPoint y: 457, distance: 28.6
click at [380, 457] on input "fibromyalgiaAwarenessmu-new1" at bounding box center [374, 454] width 313 height 36
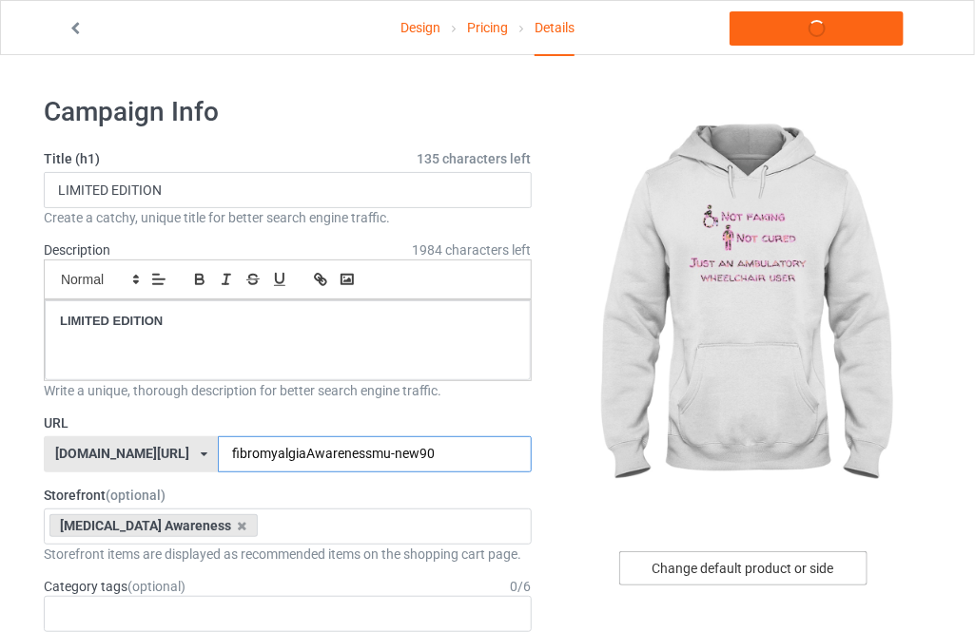
type input "fibromyalgiaAwarenessmu-new90"
click at [723, 562] on div "Change default product or side" at bounding box center [743, 569] width 248 height 34
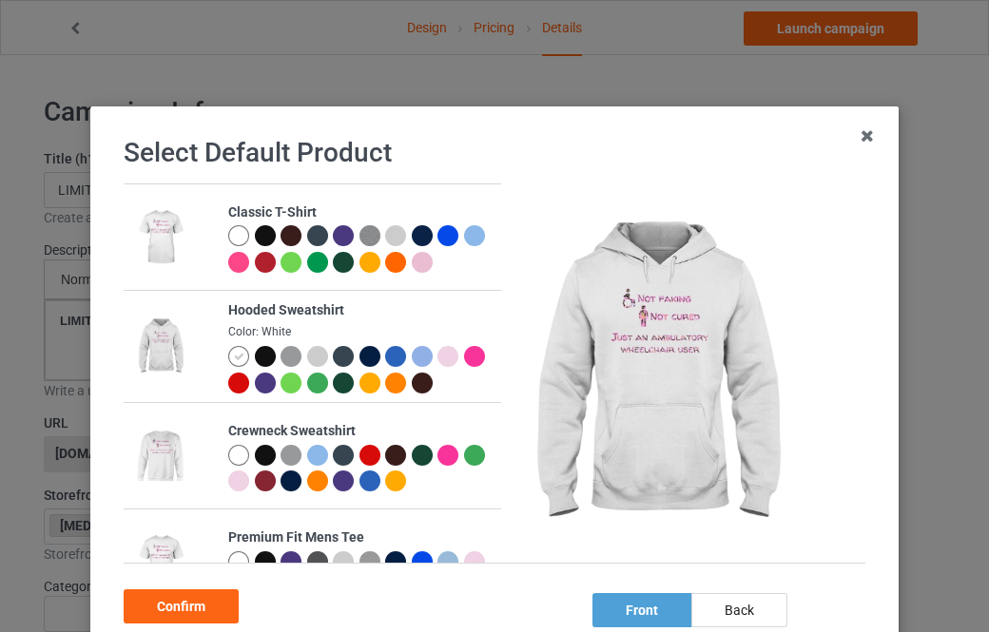
click at [258, 231] on div at bounding box center [265, 235] width 21 height 21
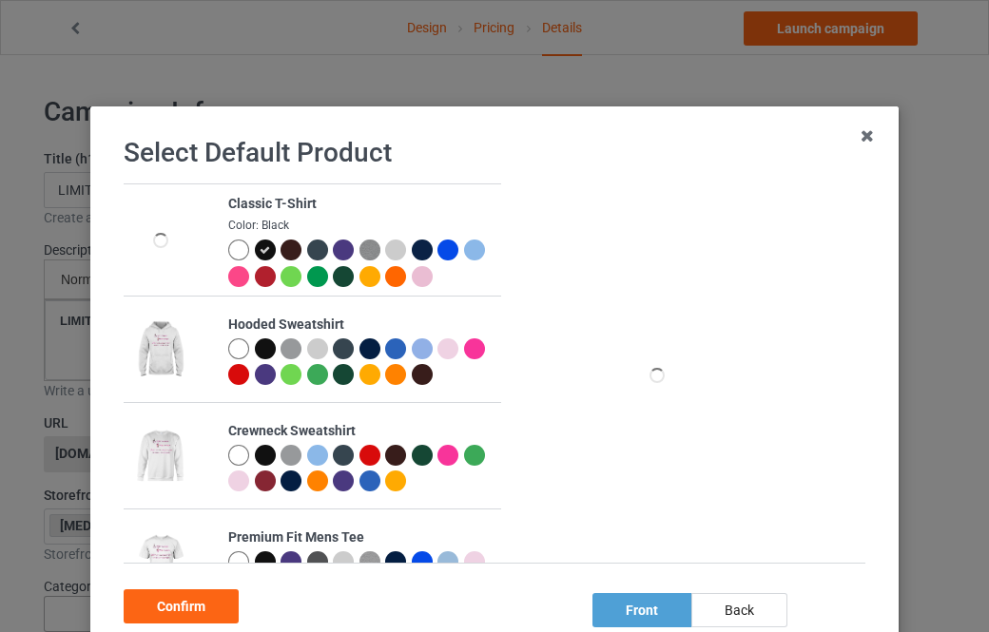
click at [209, 609] on div "Confirm" at bounding box center [181, 607] width 115 height 34
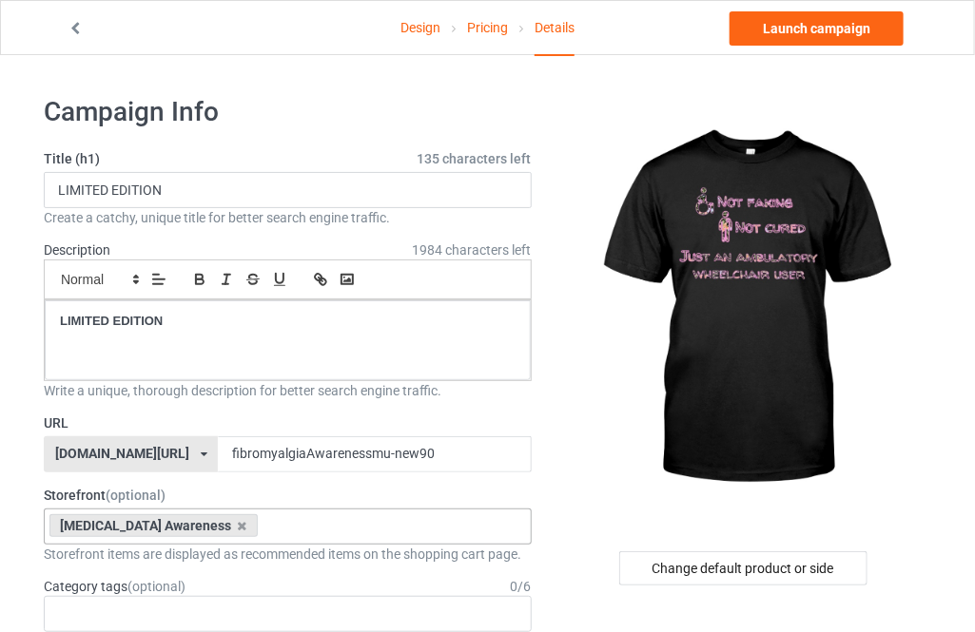
click at [293, 529] on div "Fibromyalgia Awareness Multiple Myeloma Awareness COLON CANCER AWARENESS STROKE…" at bounding box center [288, 527] width 488 height 36
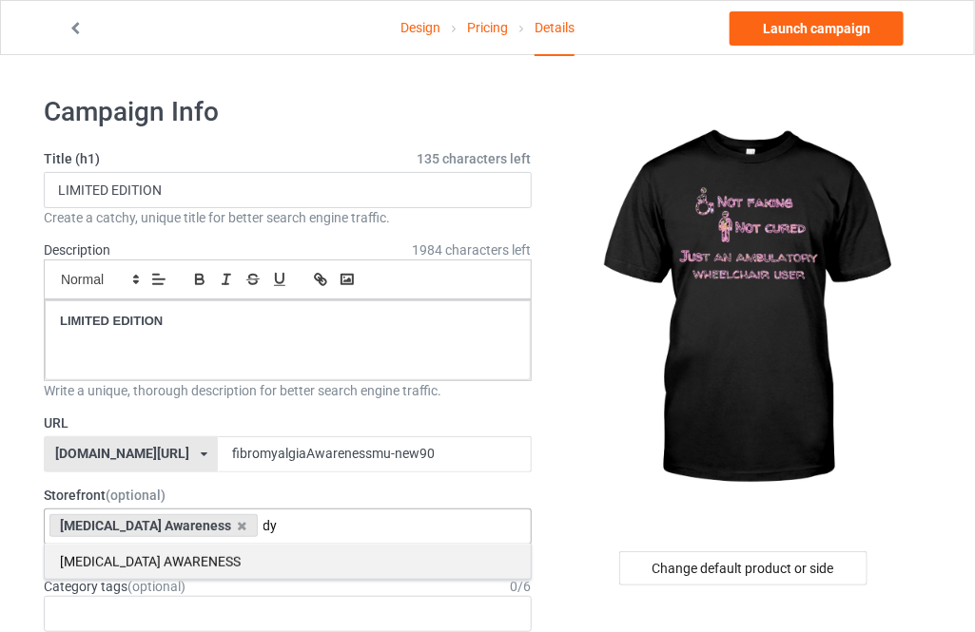
type input "dy"
click at [345, 562] on div "[MEDICAL_DATA] AWARENESS" at bounding box center [288, 561] width 486 height 35
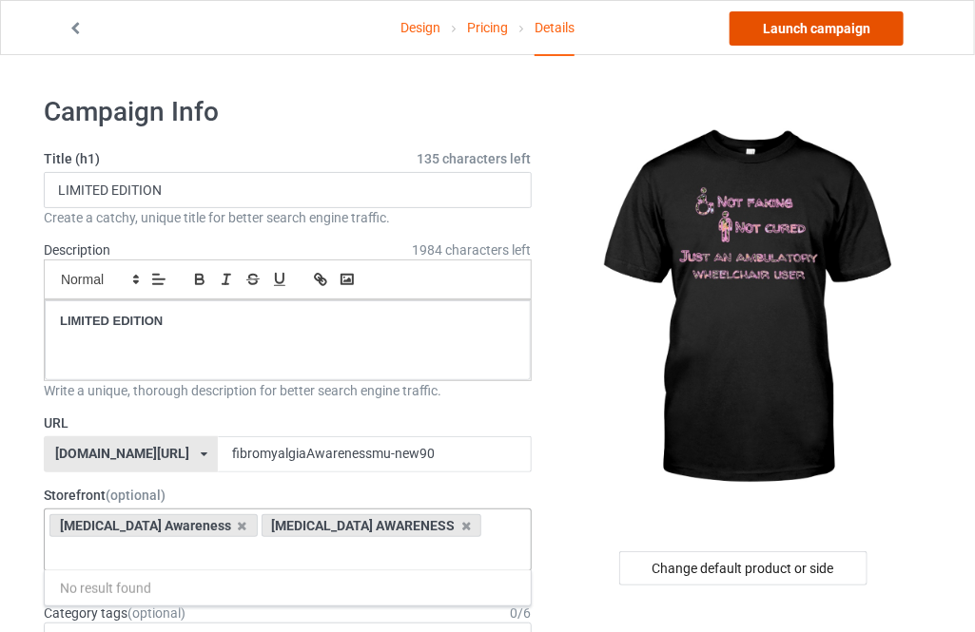
click at [819, 33] on link "Launch campaign" at bounding box center [816, 28] width 174 height 34
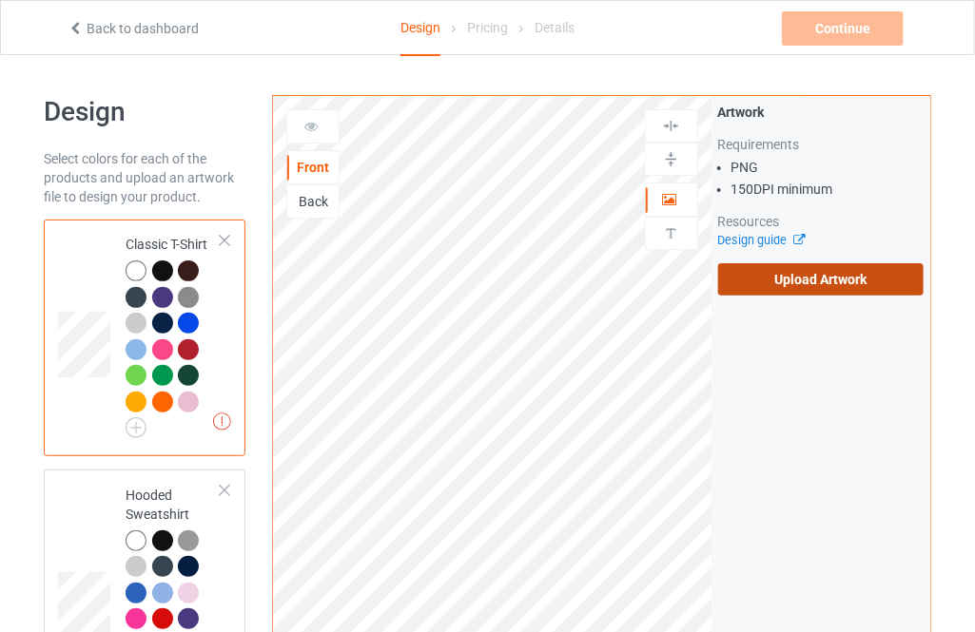
click at [753, 270] on label "Upload Artwork" at bounding box center [820, 279] width 205 height 32
click at [0, 0] on input "Upload Artwork" at bounding box center [0, 0] width 0 height 0
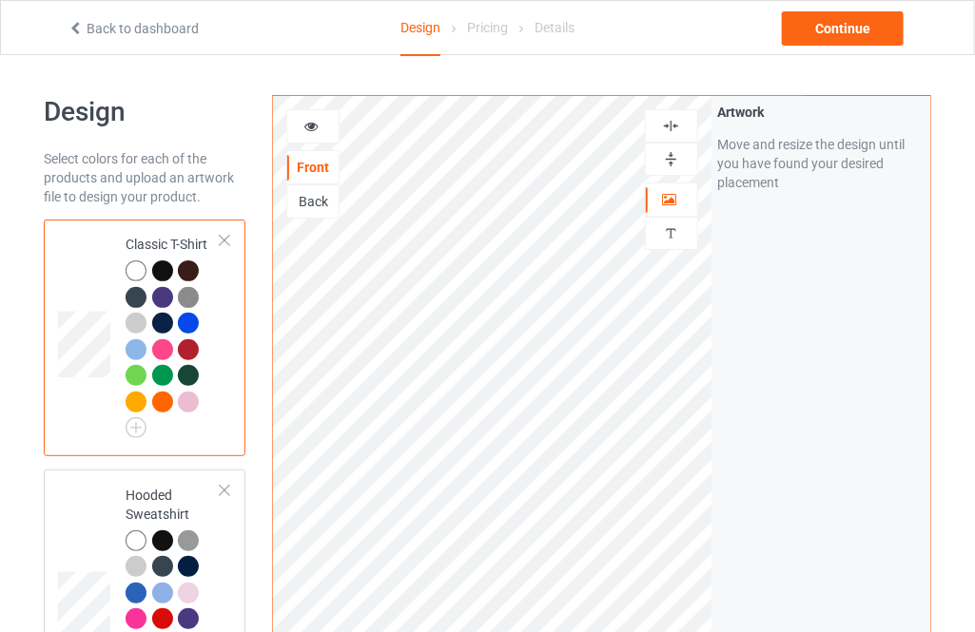
click at [323, 29] on div "Back to dashboard" at bounding box center [198, 28] width 289 height 19
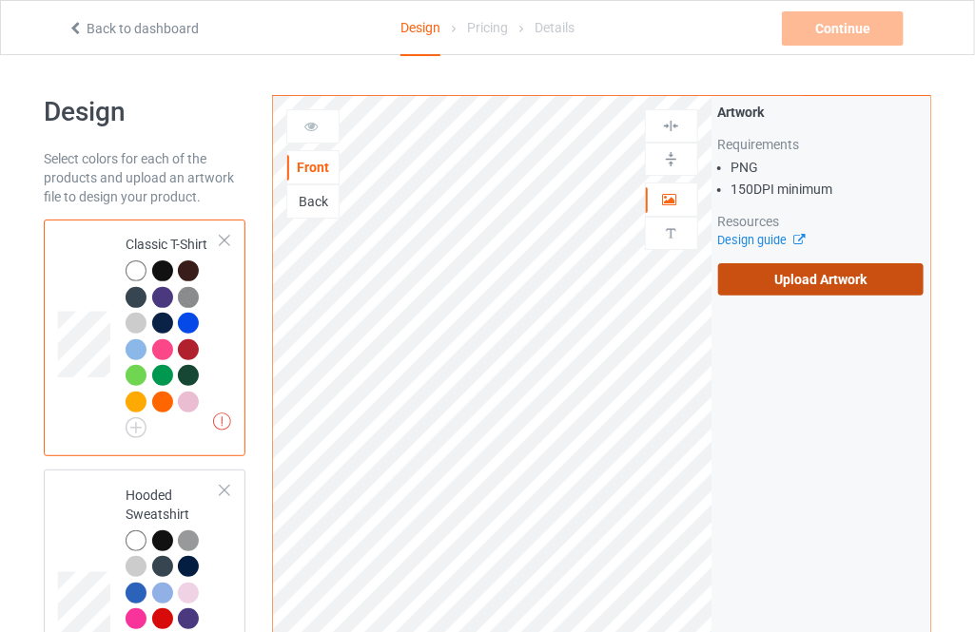
click at [788, 288] on label "Upload Artwork" at bounding box center [820, 279] width 205 height 32
click at [0, 0] on input "Upload Artwork" at bounding box center [0, 0] width 0 height 0
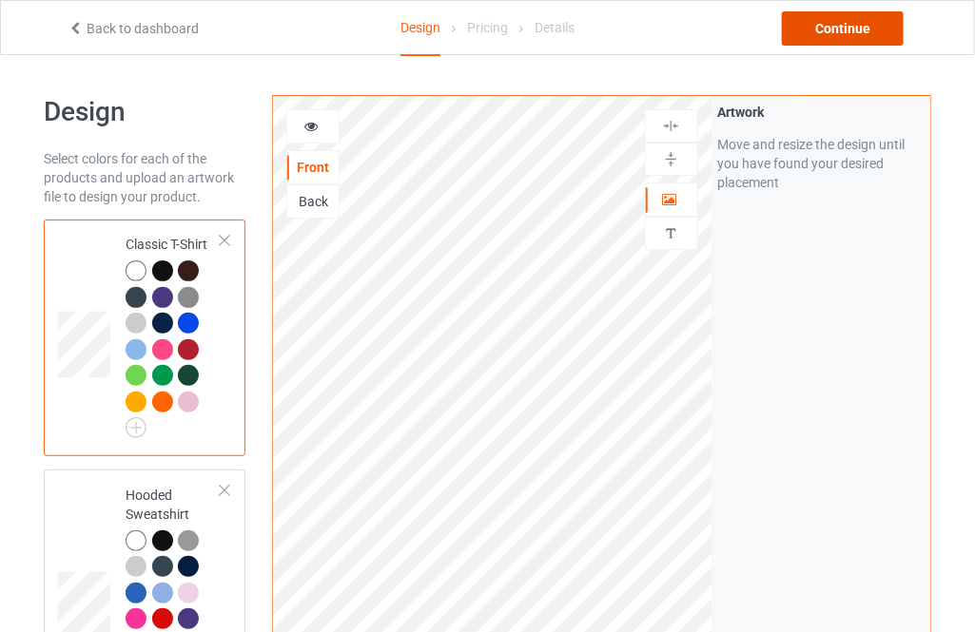
click at [831, 29] on div "Continue" at bounding box center [843, 28] width 122 height 34
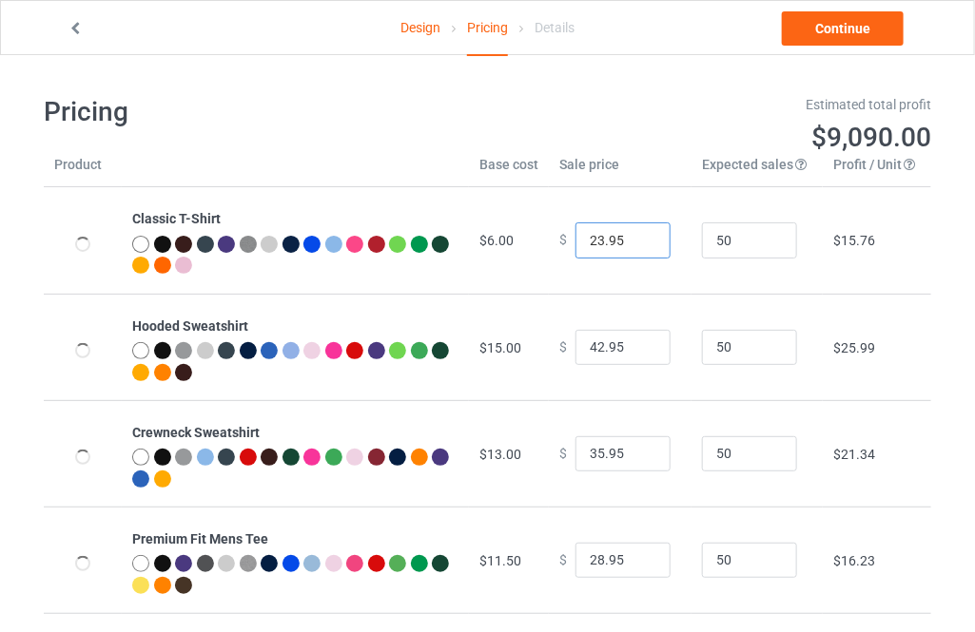
click at [640, 238] on input "23.95" at bounding box center [622, 241] width 95 height 36
click at [640, 238] on input "24.95" at bounding box center [622, 241] width 95 height 36
click at [640, 238] on input "25.95" at bounding box center [622, 241] width 95 height 36
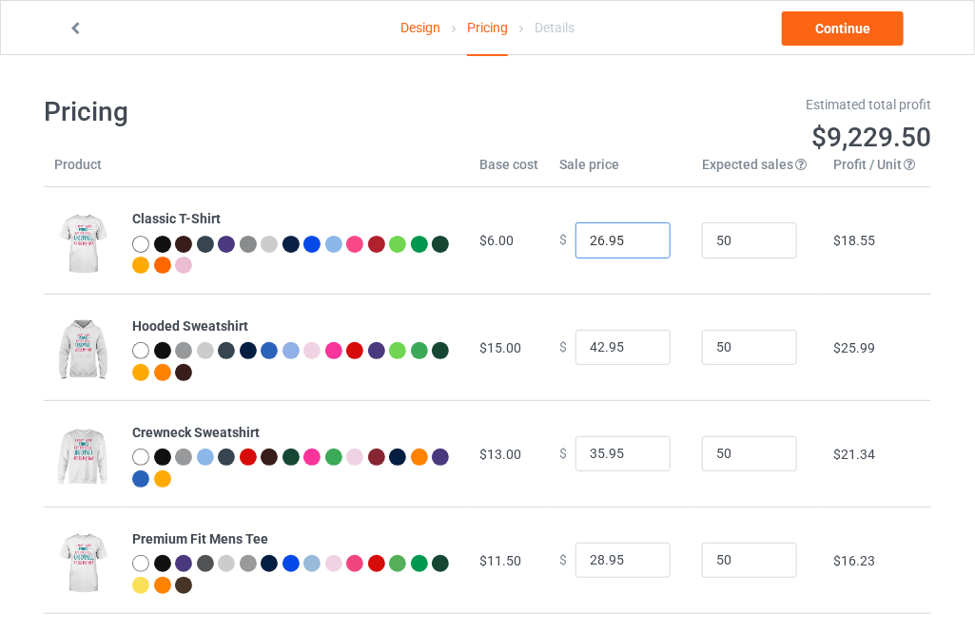
type input "26.95"
click at [640, 238] on input "26.95" at bounding box center [622, 241] width 95 height 36
click at [642, 339] on input "43.95" at bounding box center [622, 348] width 95 height 36
type input "44.95"
click at [641, 339] on input "44.95" at bounding box center [622, 348] width 95 height 36
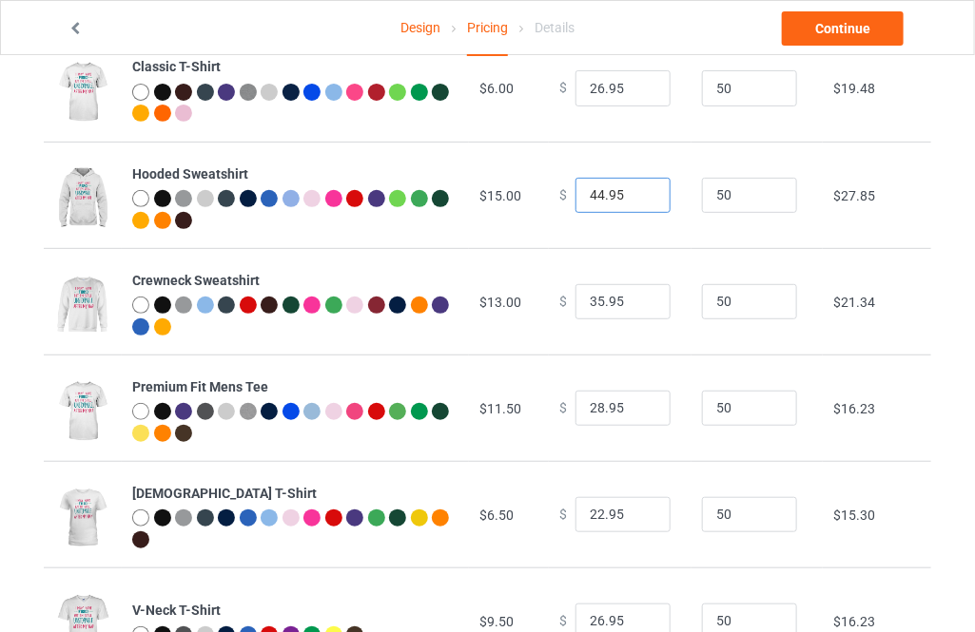
scroll to position [172, 0]
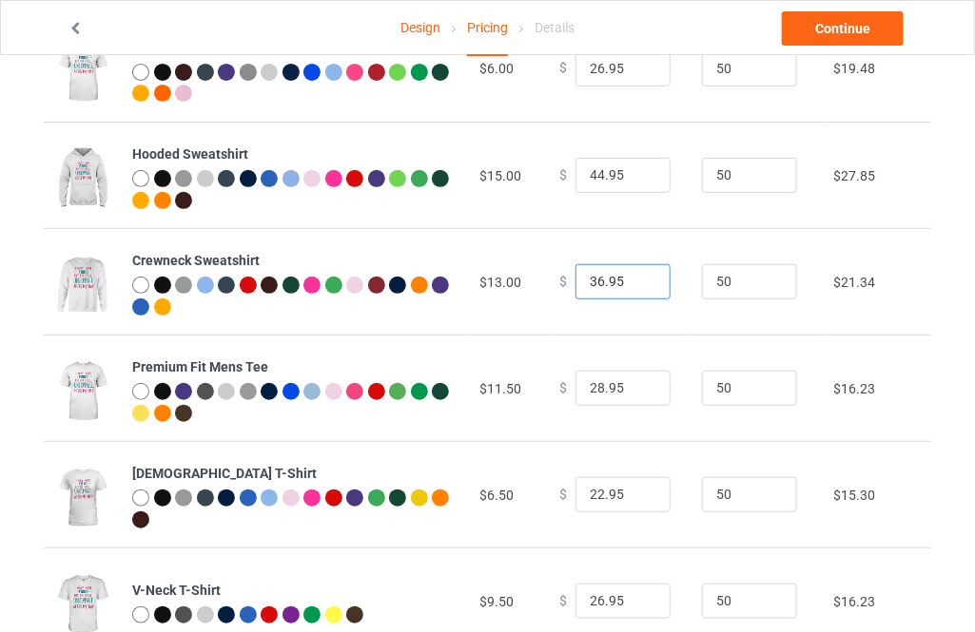
click at [641, 278] on input "36.95" at bounding box center [622, 282] width 95 height 36
type input "37.95"
click at [641, 279] on input "37.95" at bounding box center [622, 282] width 95 height 36
click at [641, 384] on input "29.95" at bounding box center [622, 389] width 95 height 36
type input "30.95"
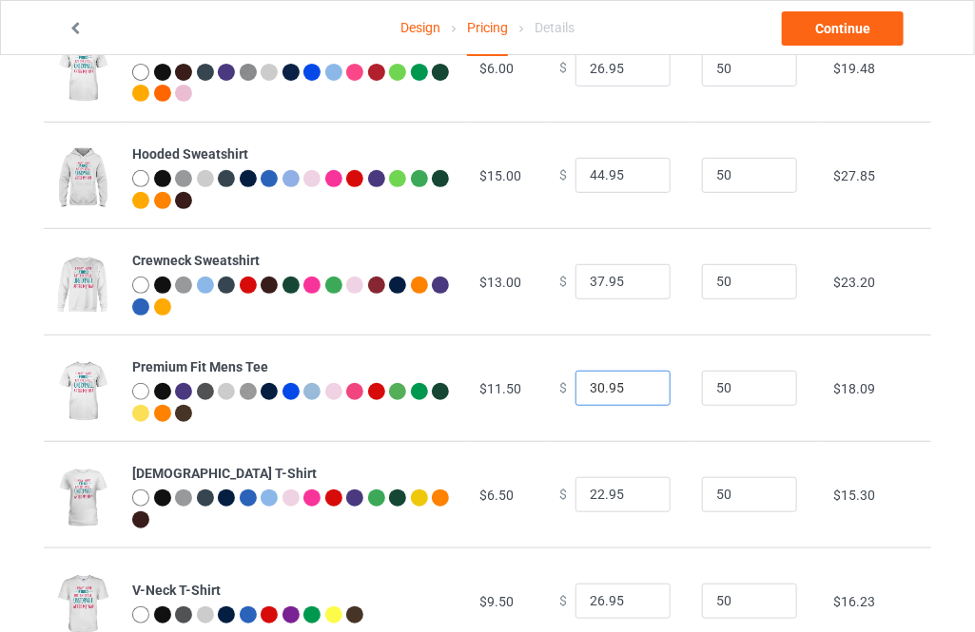
click at [641, 384] on input "30.95" at bounding box center [622, 389] width 95 height 36
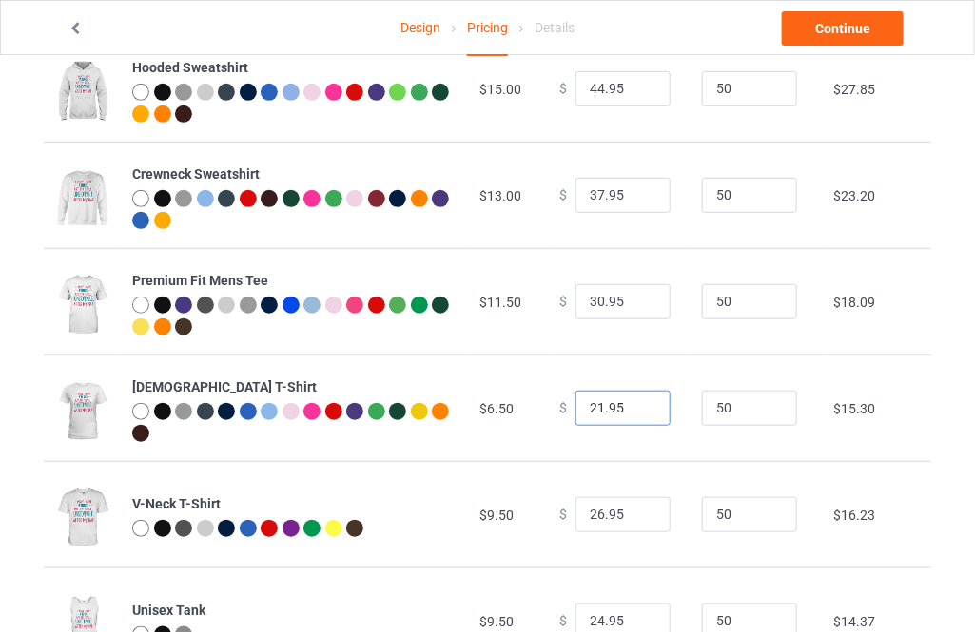
click at [641, 407] on input "21.95" at bounding box center [622, 409] width 95 height 36
click at [641, 399] on input "22.95" at bounding box center [622, 409] width 95 height 36
type input "23.95"
click at [641, 399] on input "23.95" at bounding box center [622, 409] width 95 height 36
click at [846, 31] on link "Continue" at bounding box center [843, 28] width 122 height 34
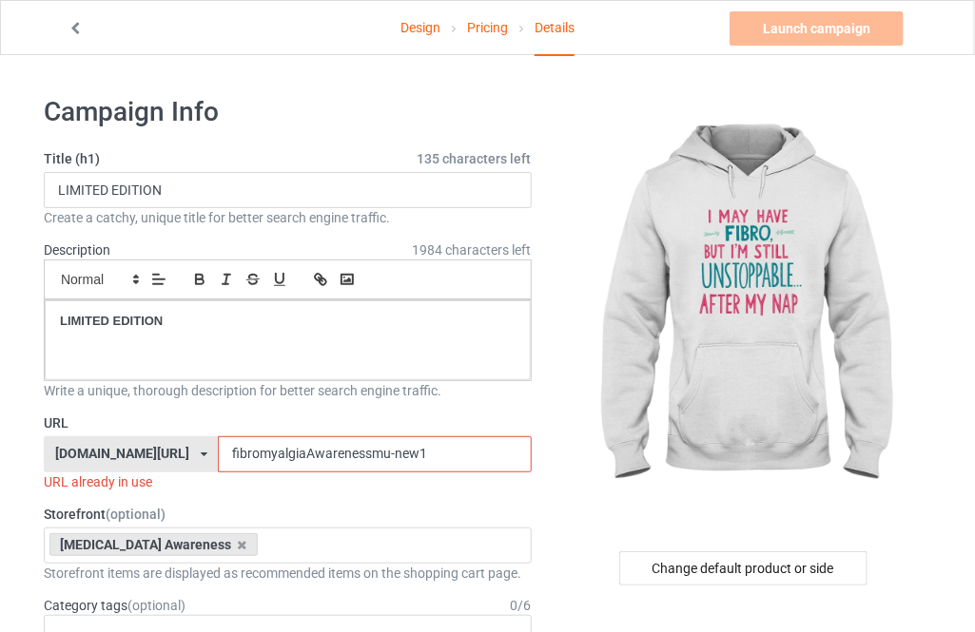
click at [406, 449] on input "fibromyalgiaAwarenessmu-new1" at bounding box center [374, 454] width 313 height 36
type input "fibromyalgiaAwarenessmu-new16"
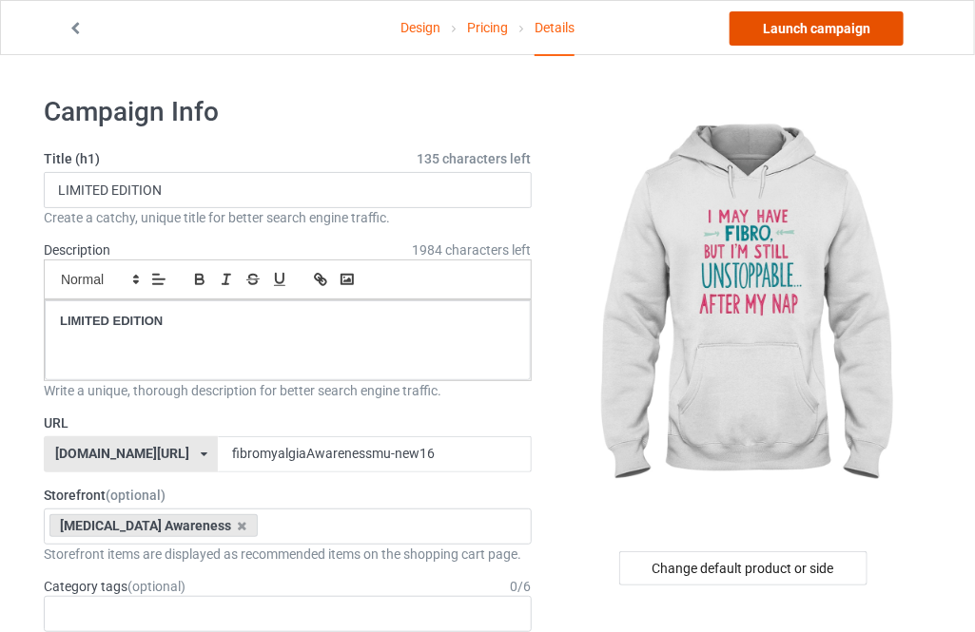
click at [815, 39] on link "Launch campaign" at bounding box center [816, 28] width 174 height 34
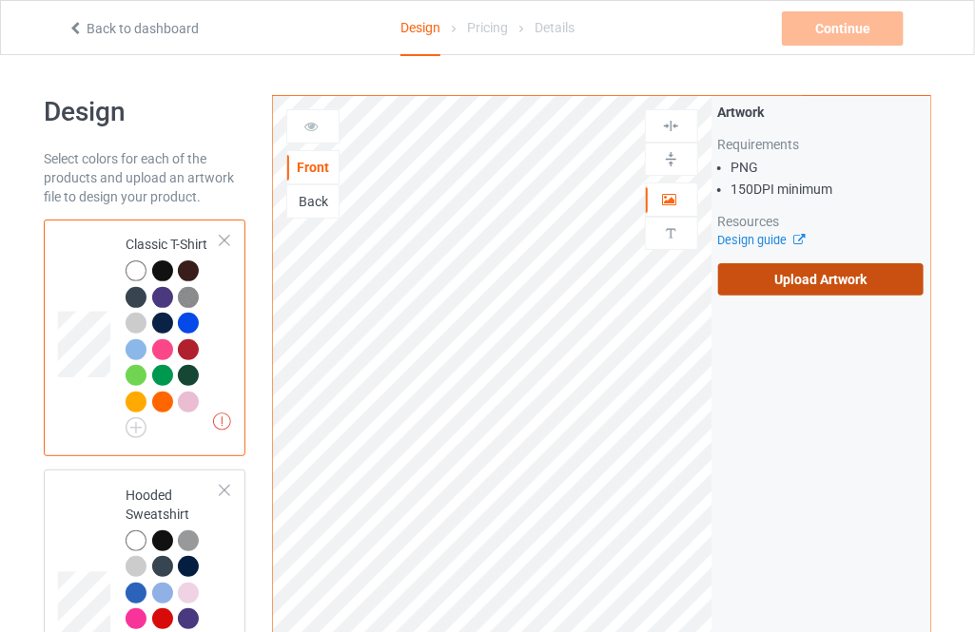
click at [784, 284] on label "Upload Artwork" at bounding box center [820, 279] width 205 height 32
click at [0, 0] on input "Upload Artwork" at bounding box center [0, 0] width 0 height 0
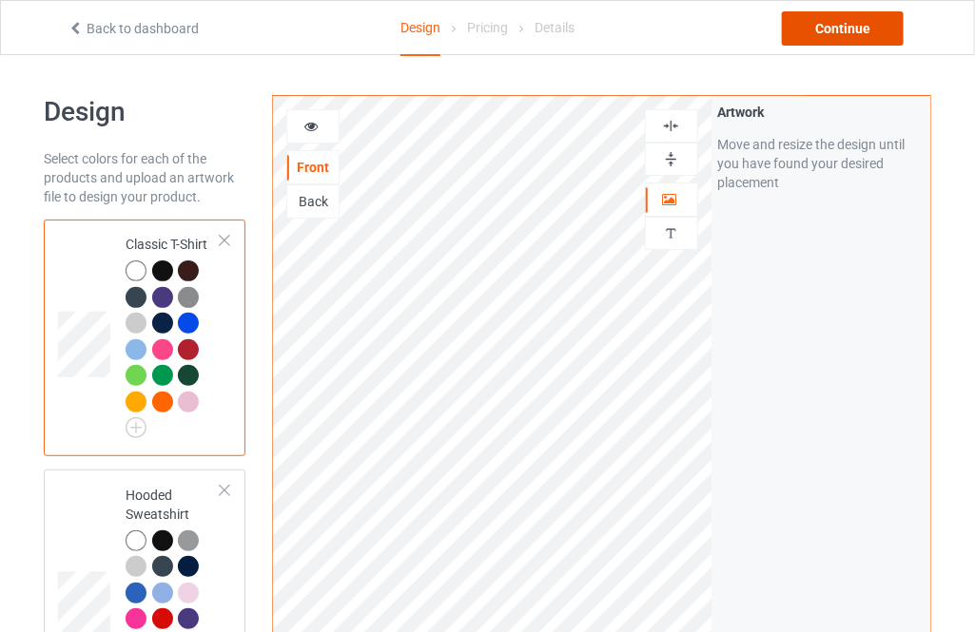
click at [840, 29] on div "Continue" at bounding box center [843, 28] width 122 height 34
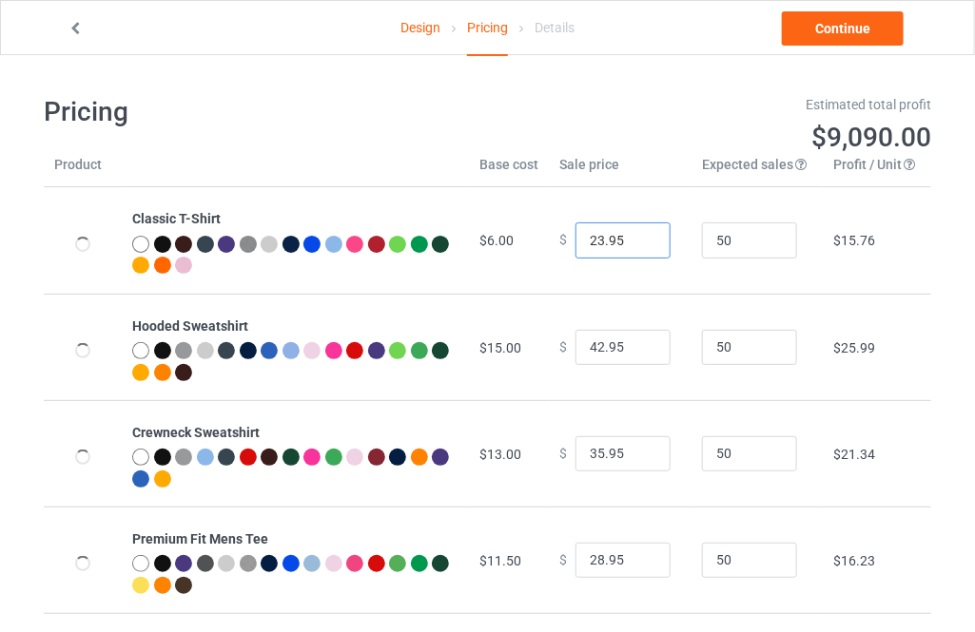
click at [632, 237] on input "23.95" at bounding box center [622, 241] width 95 height 36
click at [632, 237] on input "24.95" at bounding box center [622, 241] width 95 height 36
click at [632, 237] on input "25.95" at bounding box center [622, 241] width 95 height 36
type input "26.95"
click at [632, 237] on input "26.95" at bounding box center [622, 241] width 95 height 36
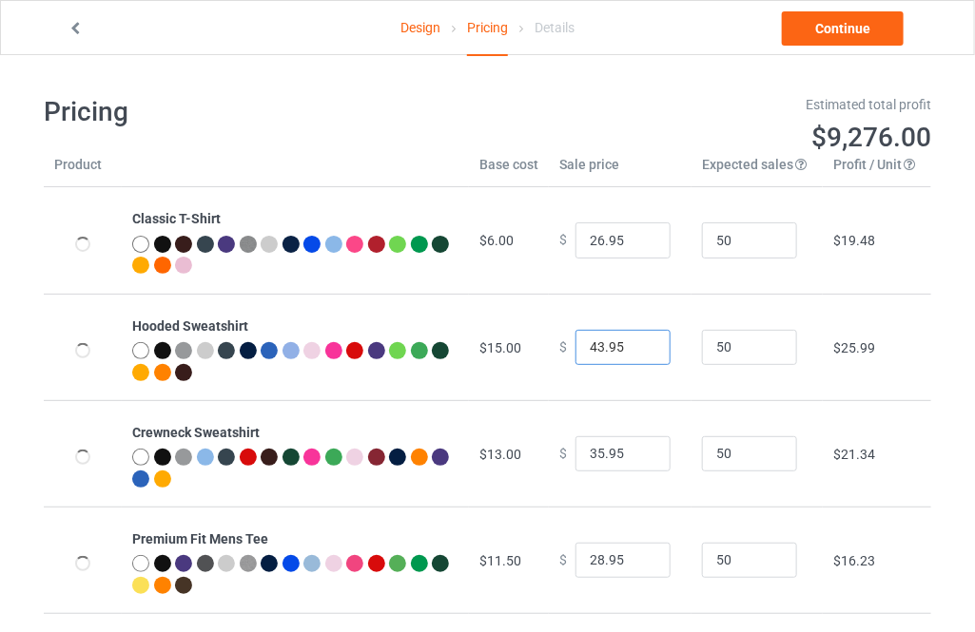
click at [636, 342] on input "43.95" at bounding box center [622, 348] width 95 height 36
type input "44.95"
click at [636, 342] on input "44.95" at bounding box center [622, 348] width 95 height 36
click at [636, 449] on input "36.95" at bounding box center [622, 454] width 95 height 36
type input "37.95"
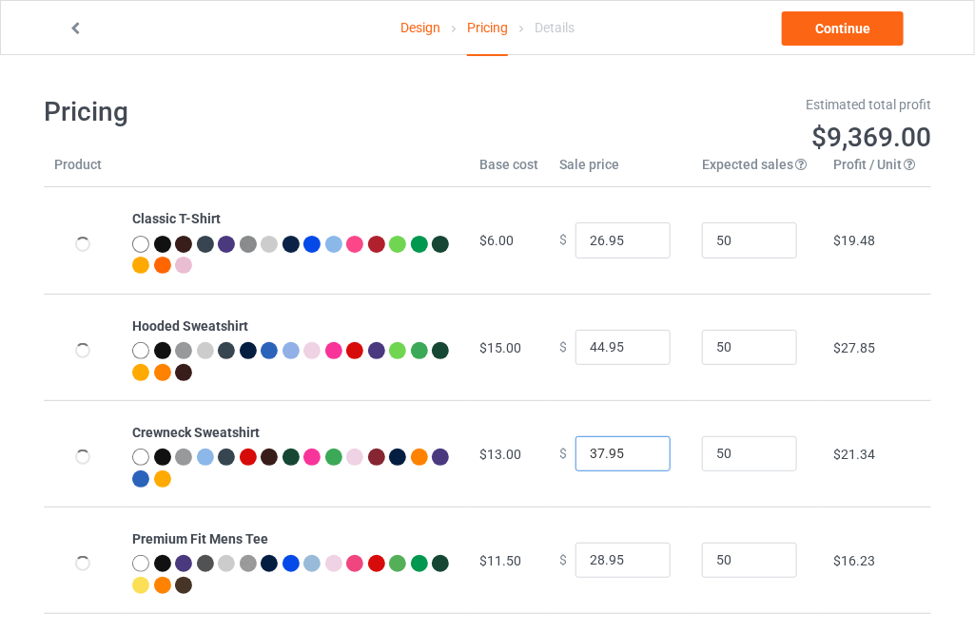
click at [636, 449] on input "37.95" at bounding box center [622, 454] width 95 height 36
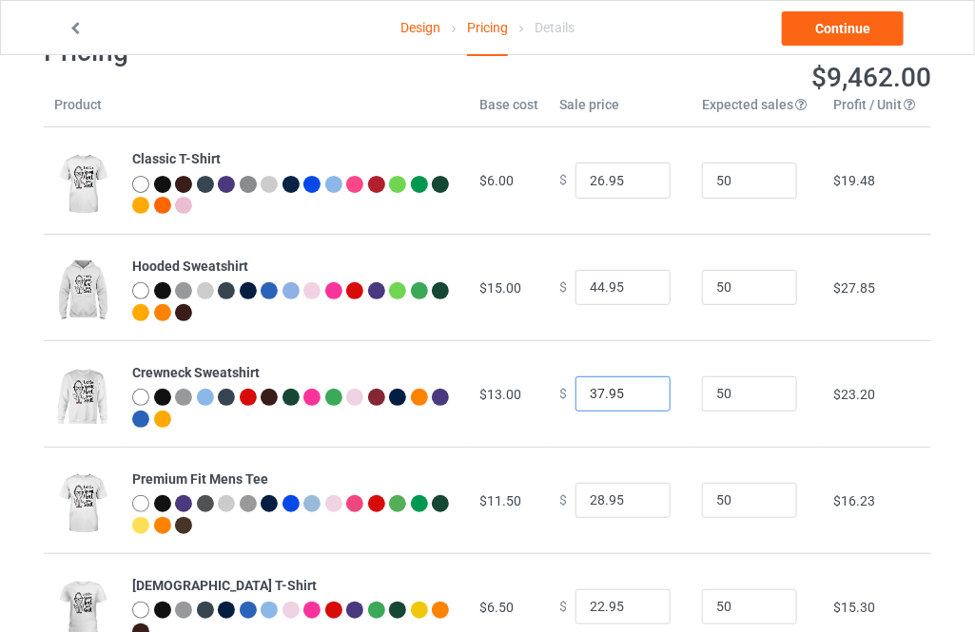
scroll to position [86, 0]
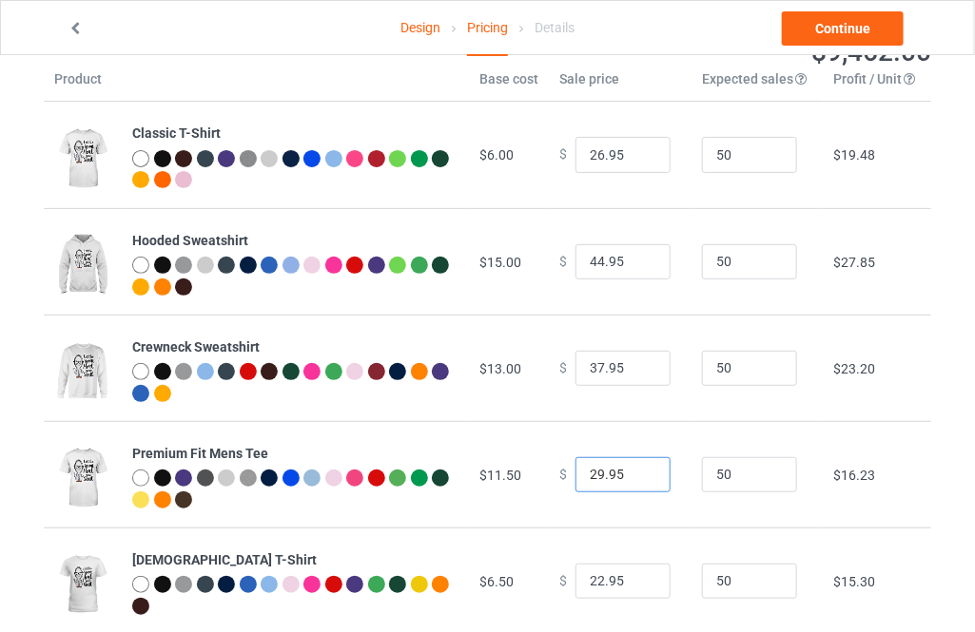
click at [638, 467] on input "29.95" at bounding box center [622, 475] width 95 height 36
type input "30.95"
click at [638, 467] on input "30.95" at bounding box center [622, 475] width 95 height 36
click at [806, 34] on link "Continue" at bounding box center [843, 28] width 122 height 34
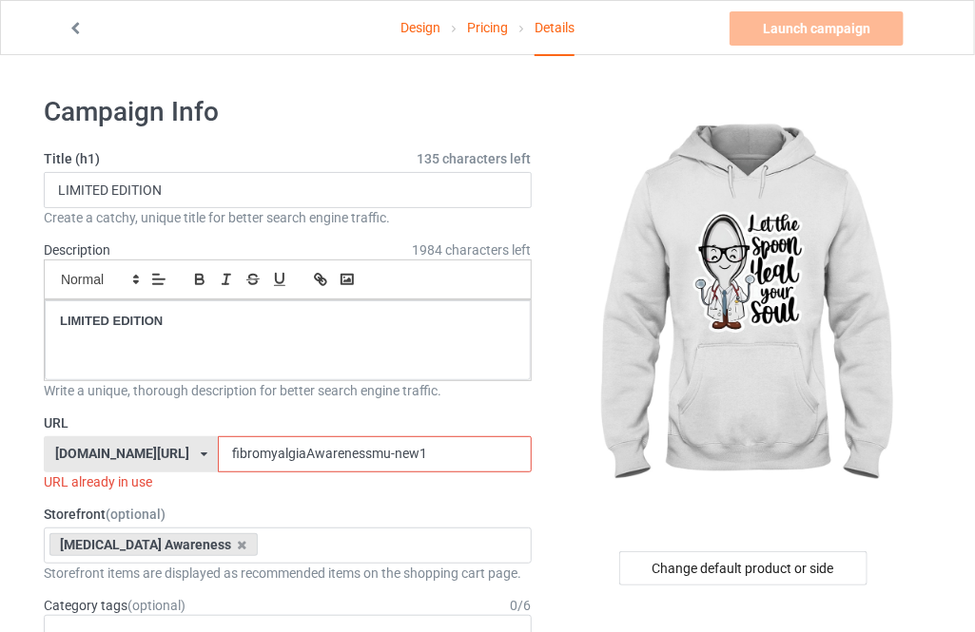
click at [363, 453] on input "fibromyalgiaAwarenessmu-new1" at bounding box center [374, 454] width 313 height 36
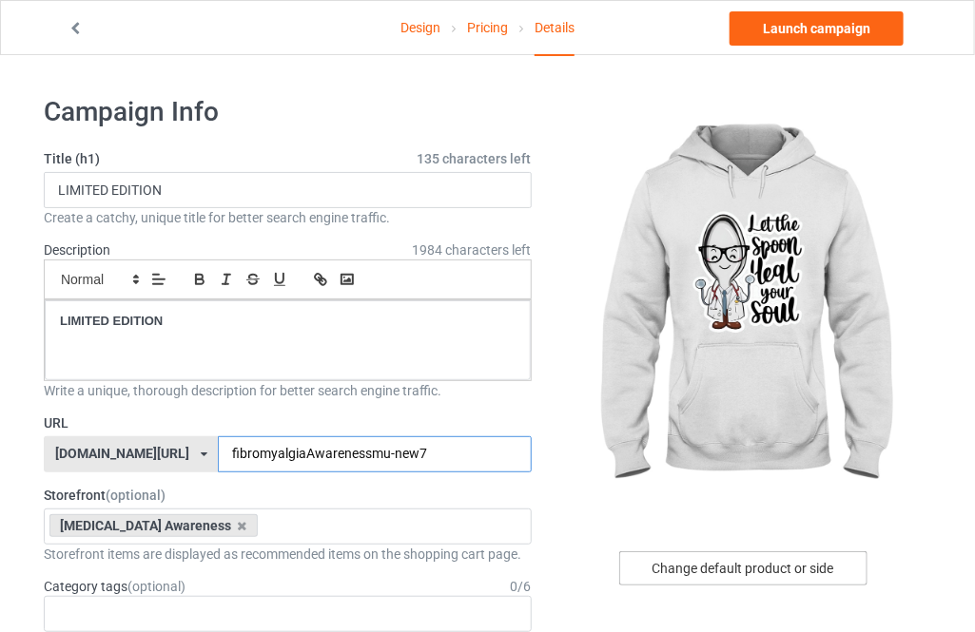
type input "fibromyalgiaAwarenessmu-new7"
click at [715, 567] on div "Change default product or side" at bounding box center [743, 569] width 248 height 34
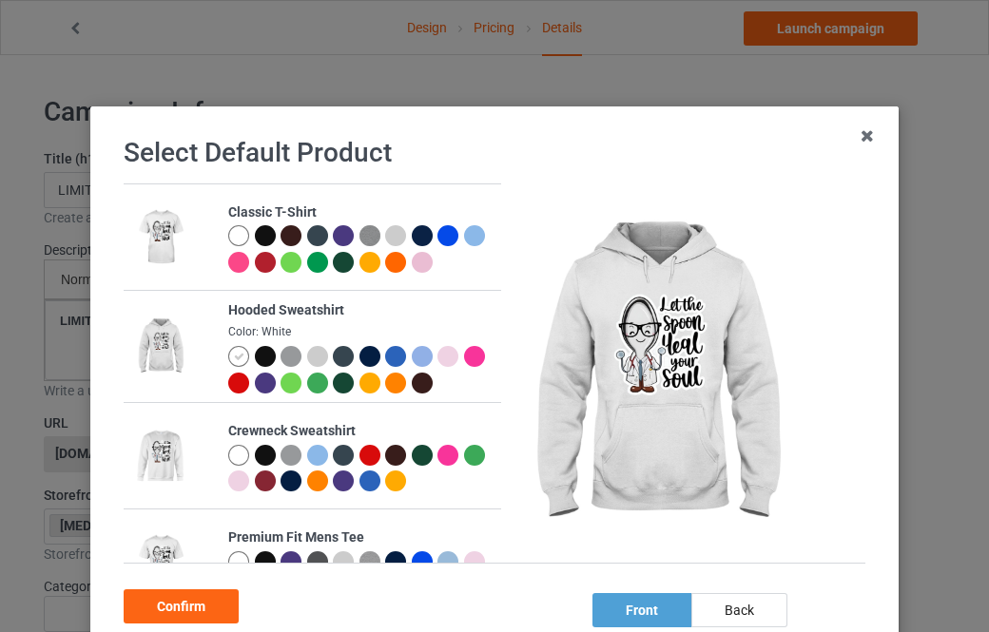
click at [228, 231] on div at bounding box center [238, 235] width 21 height 21
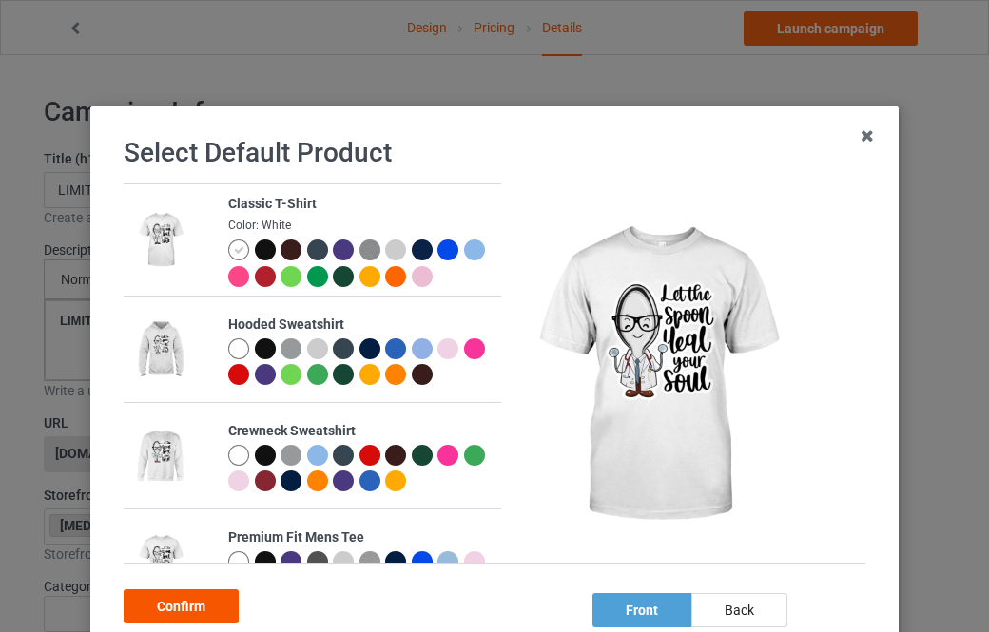
click at [210, 594] on div "Confirm" at bounding box center [181, 607] width 115 height 34
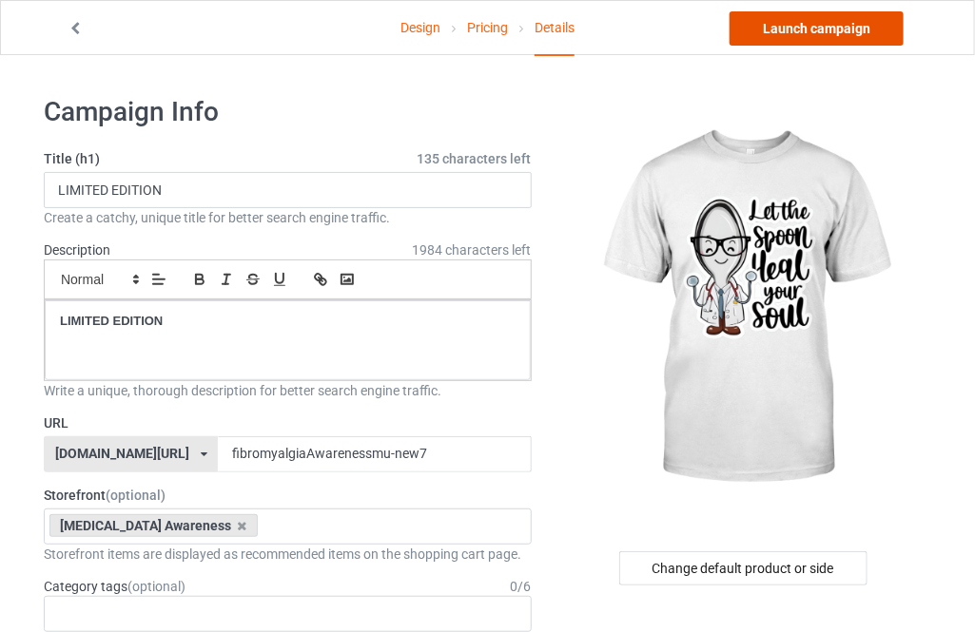
click at [793, 20] on link "Launch campaign" at bounding box center [816, 28] width 174 height 34
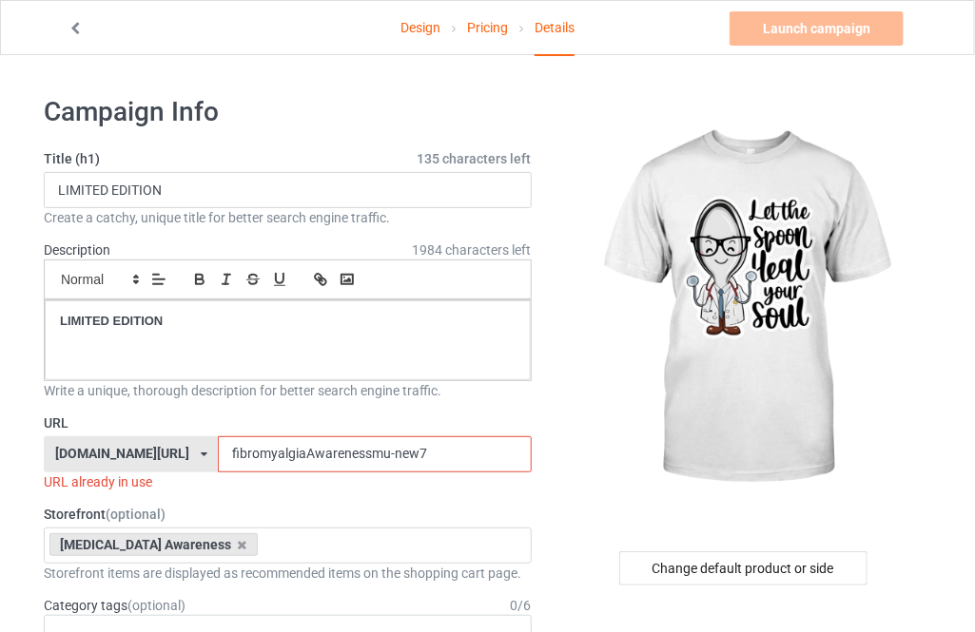
drag, startPoint x: 393, startPoint y: 456, endPoint x: 365, endPoint y: 456, distance: 27.6
click at [365, 456] on input "fibromyalgiaAwarenessmu-new7" at bounding box center [374, 454] width 313 height 36
type input "fibromyalgiaAwarenessmu-new8"
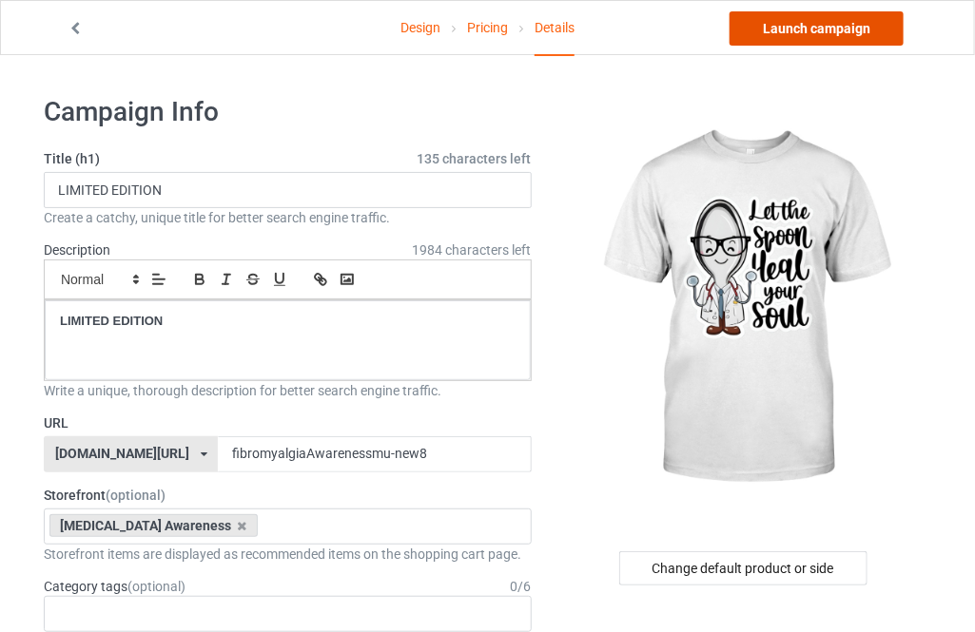
click at [812, 27] on link "Launch campaign" at bounding box center [816, 28] width 174 height 34
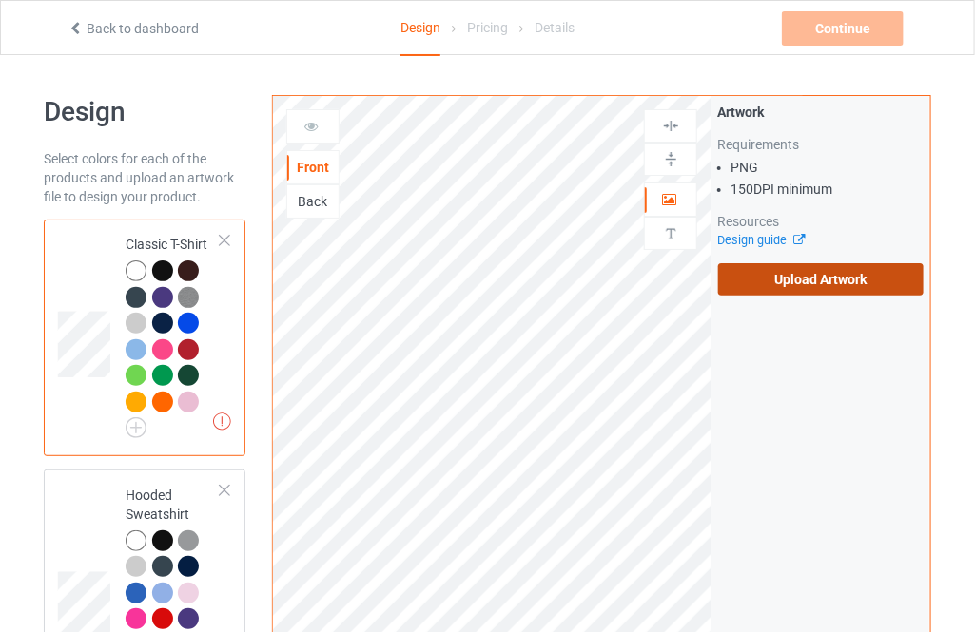
click at [758, 281] on label "Upload Artwork" at bounding box center [820, 279] width 205 height 32
click at [0, 0] on input "Upload Artwork" at bounding box center [0, 0] width 0 height 0
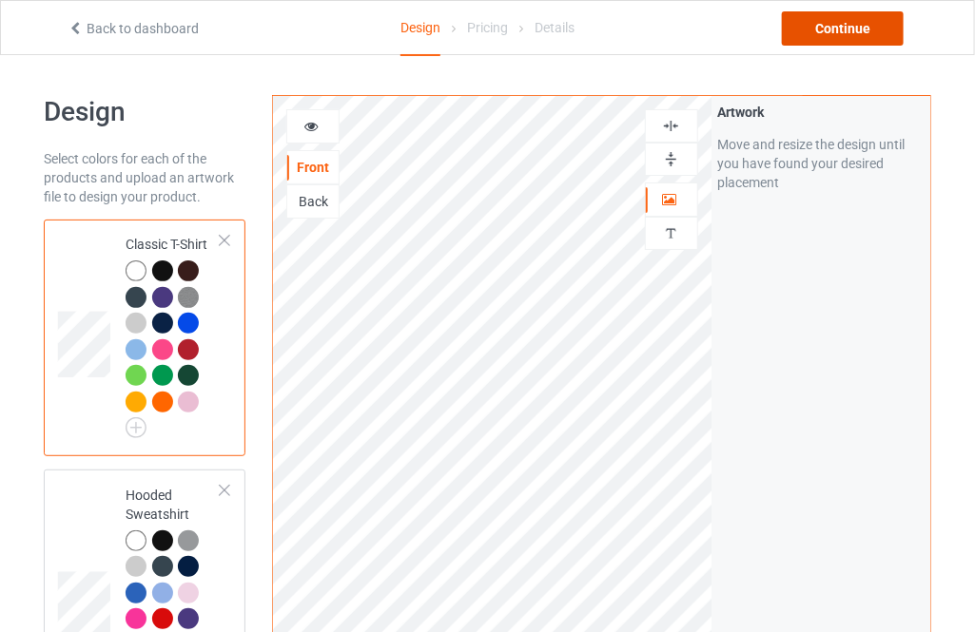
click at [830, 21] on div "Continue" at bounding box center [843, 28] width 122 height 34
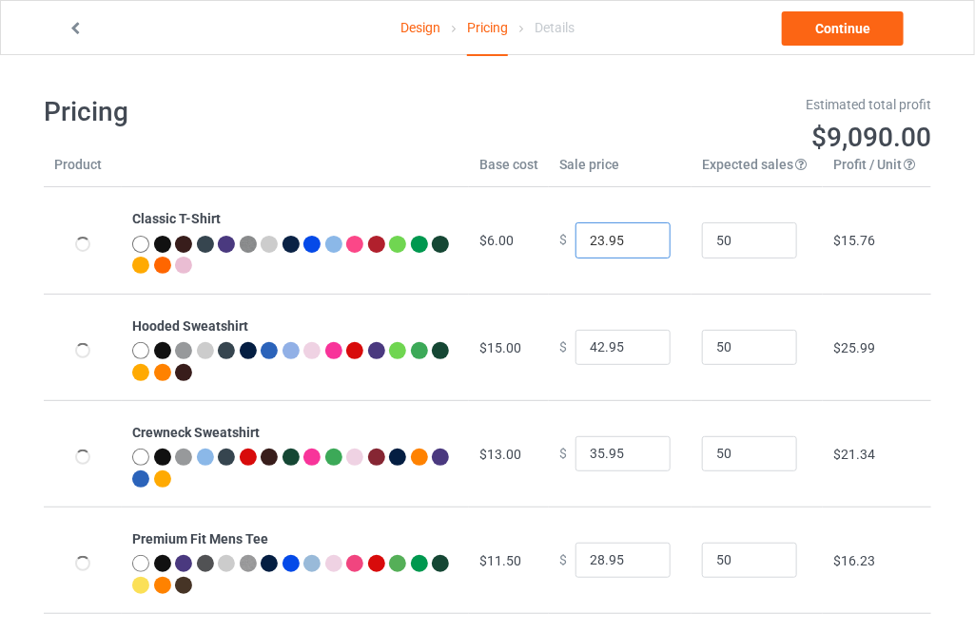
click at [641, 238] on input "23.95" at bounding box center [622, 241] width 95 height 36
click at [641, 238] on input "24.95" at bounding box center [622, 241] width 95 height 36
click at [641, 238] on input "25.95" at bounding box center [622, 241] width 95 height 36
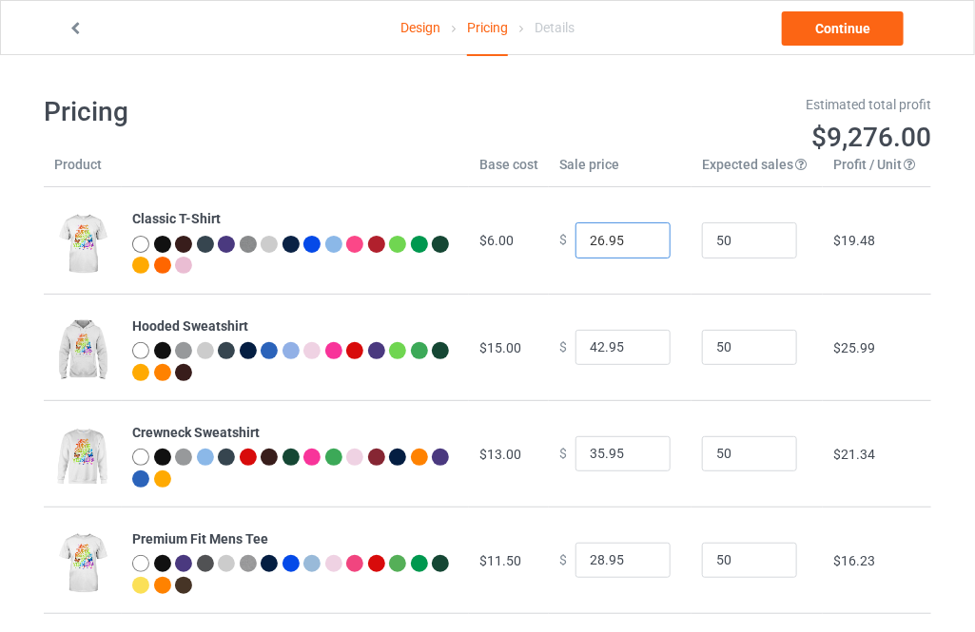
type input "26.95"
click at [641, 238] on input "26.95" at bounding box center [622, 241] width 95 height 36
click at [639, 346] on input "43.95" at bounding box center [622, 348] width 95 height 36
type input "44.95"
click at [639, 346] on input "44.95" at bounding box center [622, 348] width 95 height 36
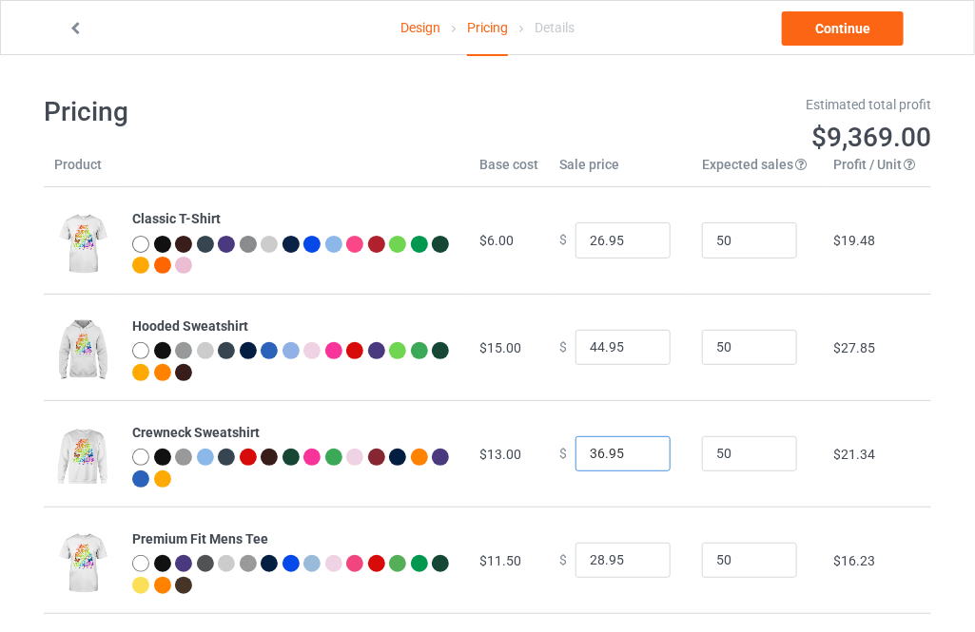
click at [639, 450] on input "36.95" at bounding box center [622, 454] width 95 height 36
type input "37.95"
click at [639, 450] on input "37.95" at bounding box center [622, 454] width 95 height 36
click at [636, 556] on input "29.95" at bounding box center [622, 561] width 95 height 36
type input "30.95"
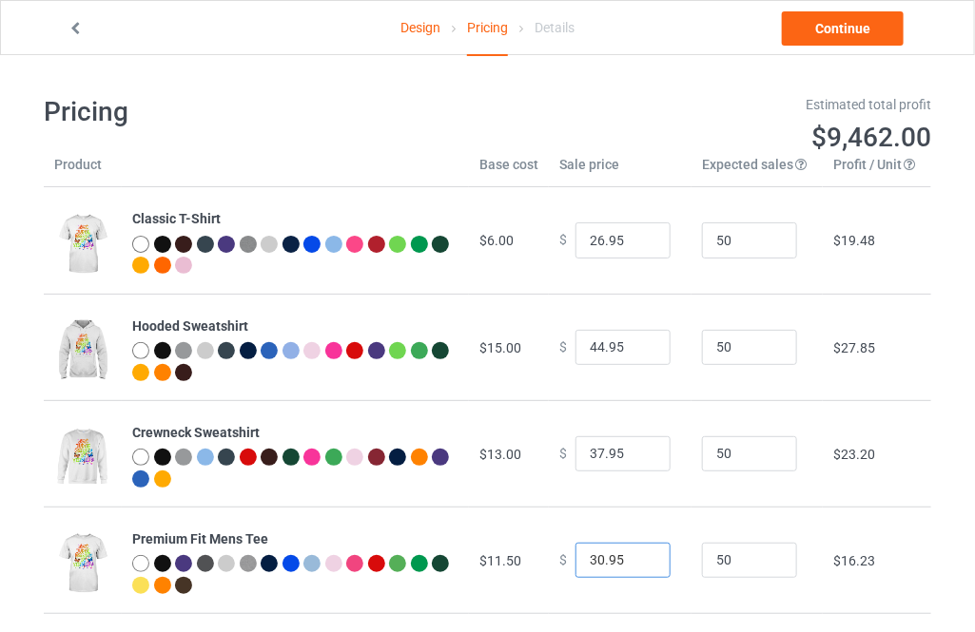
click at [636, 556] on input "30.95" at bounding box center [622, 561] width 95 height 36
click at [839, 35] on link "Continue" at bounding box center [843, 28] width 122 height 34
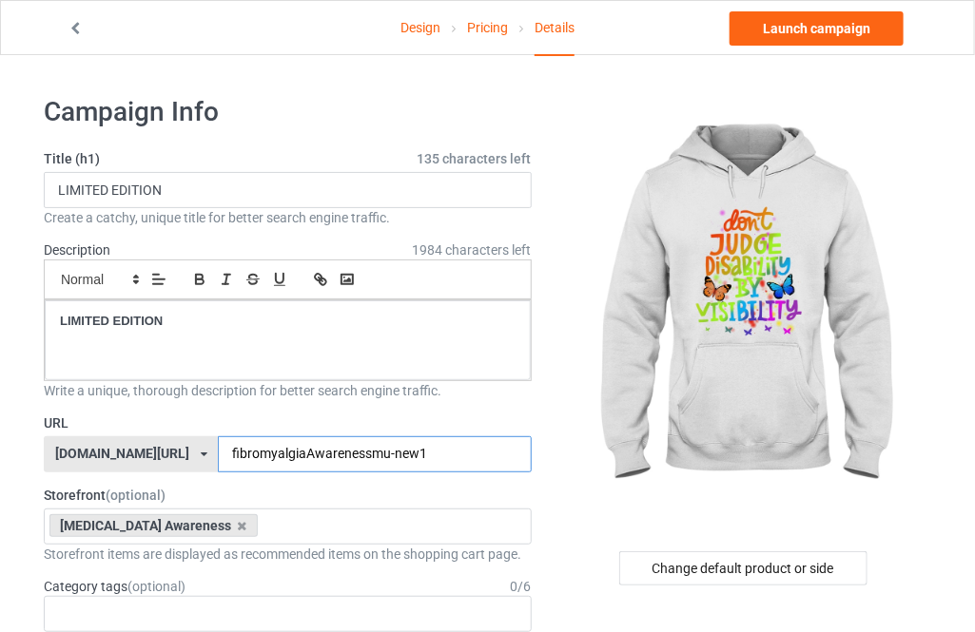
click at [394, 453] on input "fibromyalgiaAwarenessmu-new1" at bounding box center [374, 454] width 313 height 36
type input "fibromyalgiaAwarenessmu-new12"
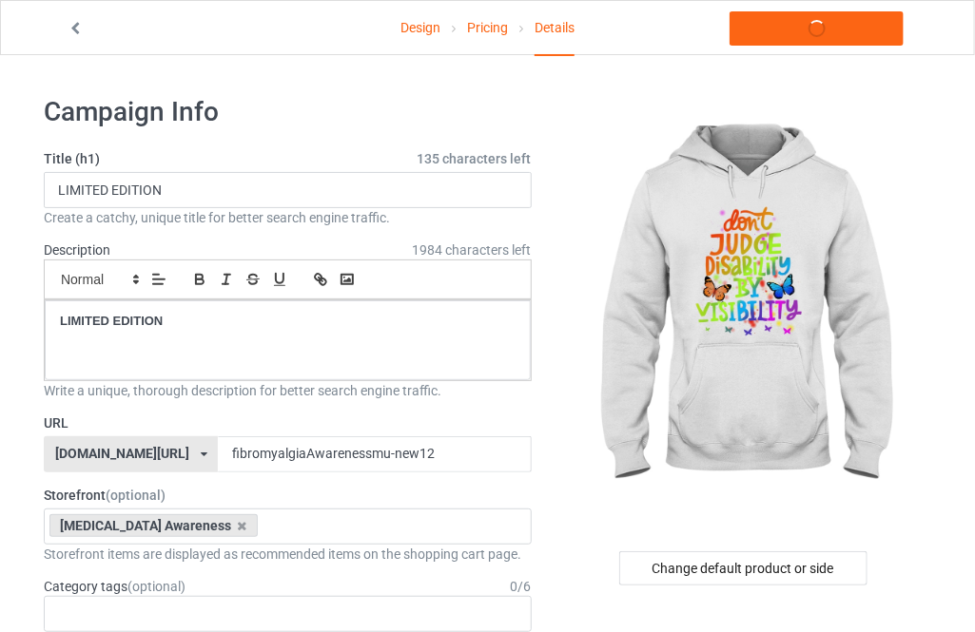
click at [383, 545] on div "Storefront items are displayed as recommended items on the shopping cart page." at bounding box center [288, 554] width 488 height 19
click at [376, 533] on div "[MEDICAL_DATA] Awareness [MEDICAL_DATA] Awareness [MEDICAL_DATA] AWARENESS STRO…" at bounding box center [288, 527] width 488 height 36
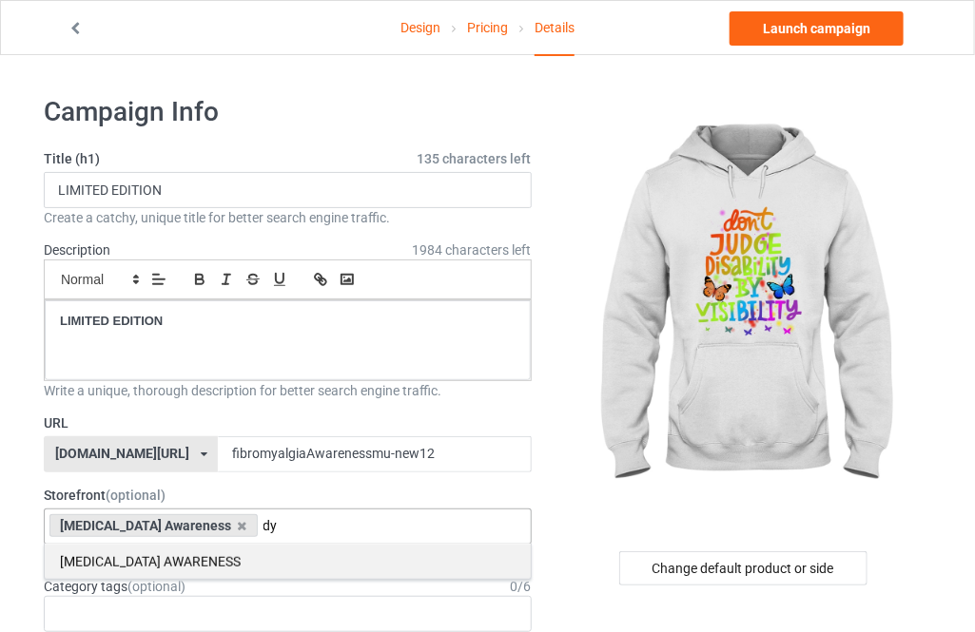
type input "dy"
click at [308, 563] on div "[MEDICAL_DATA] AWARENESS" at bounding box center [288, 561] width 486 height 35
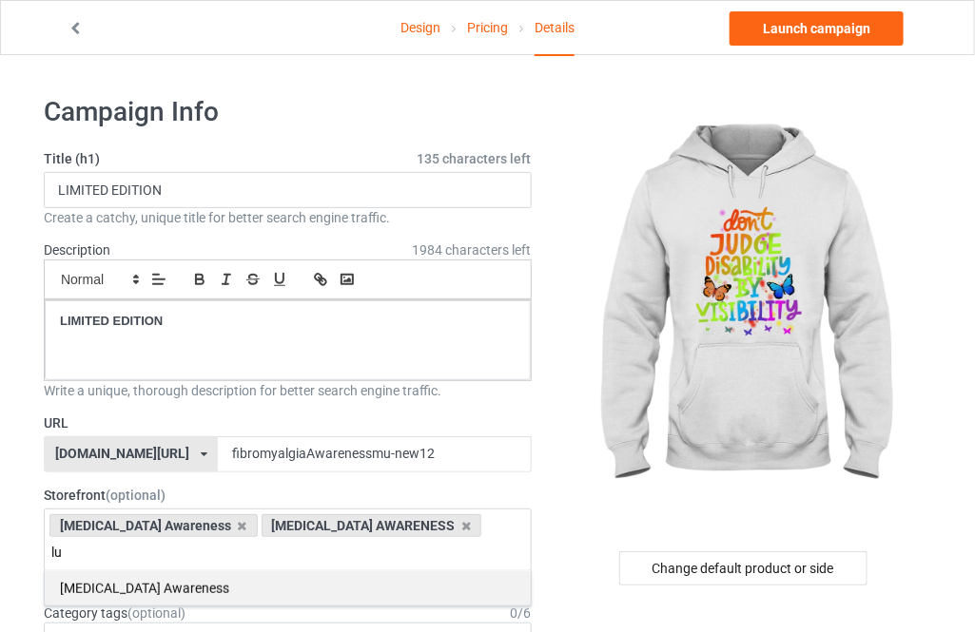
type input "lu"
click at [332, 571] on div "[MEDICAL_DATA] Awareness" at bounding box center [288, 588] width 486 height 35
type input "rh"
click at [329, 571] on div "Rheum Atoidarthritis Action" at bounding box center [288, 588] width 486 height 35
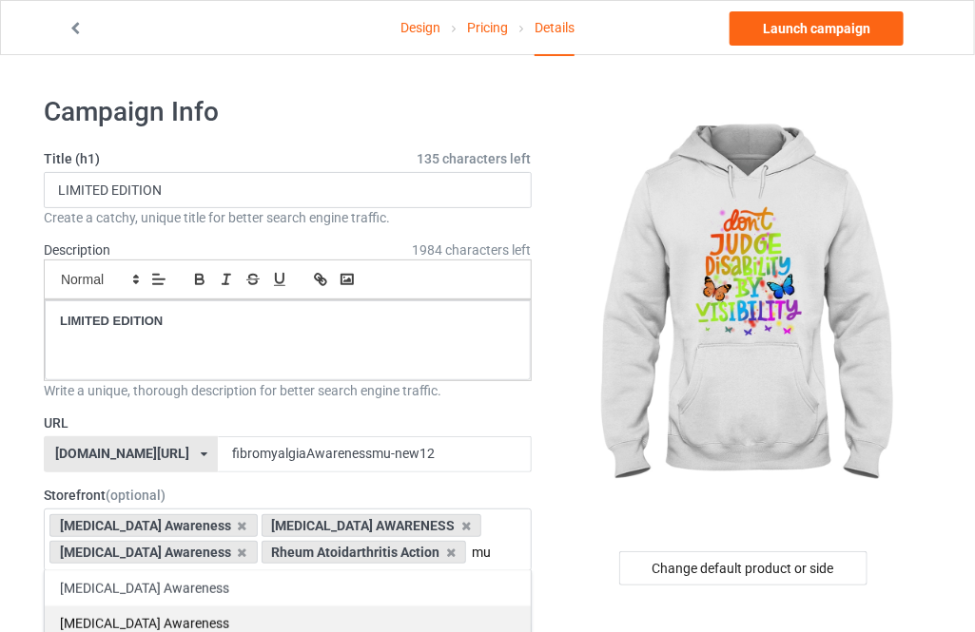
scroll to position [86, 0]
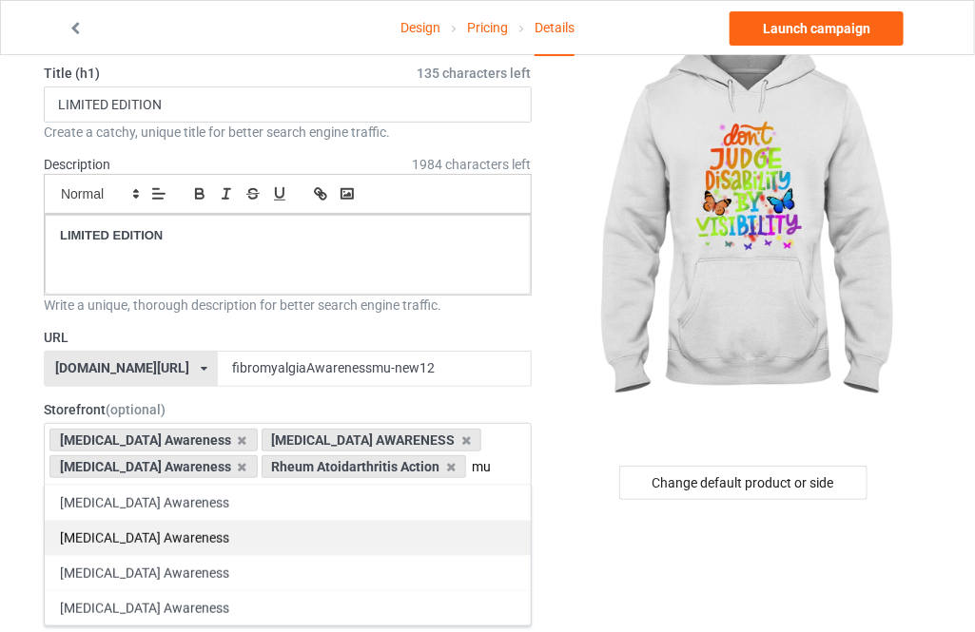
type input "mu"
click at [266, 536] on div "[MEDICAL_DATA] Awareness" at bounding box center [288, 537] width 486 height 35
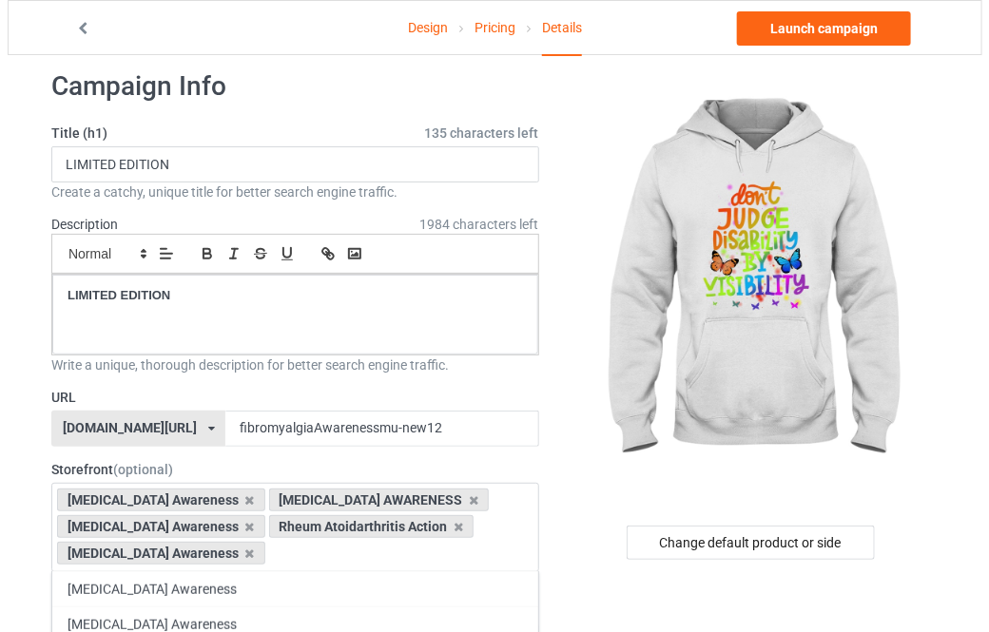
scroll to position [0, 0]
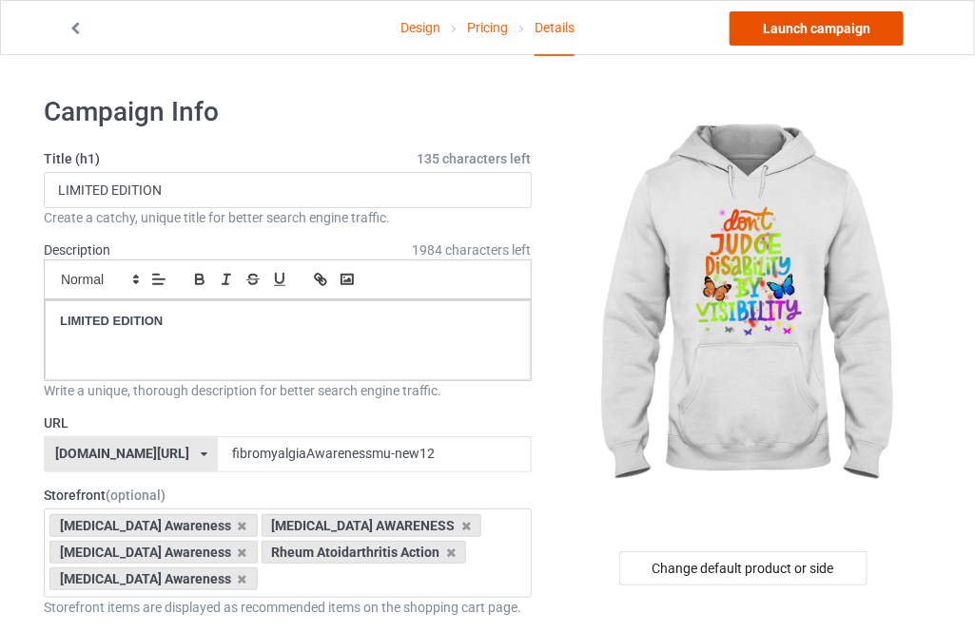
click at [812, 27] on link "Launch campaign" at bounding box center [816, 28] width 174 height 34
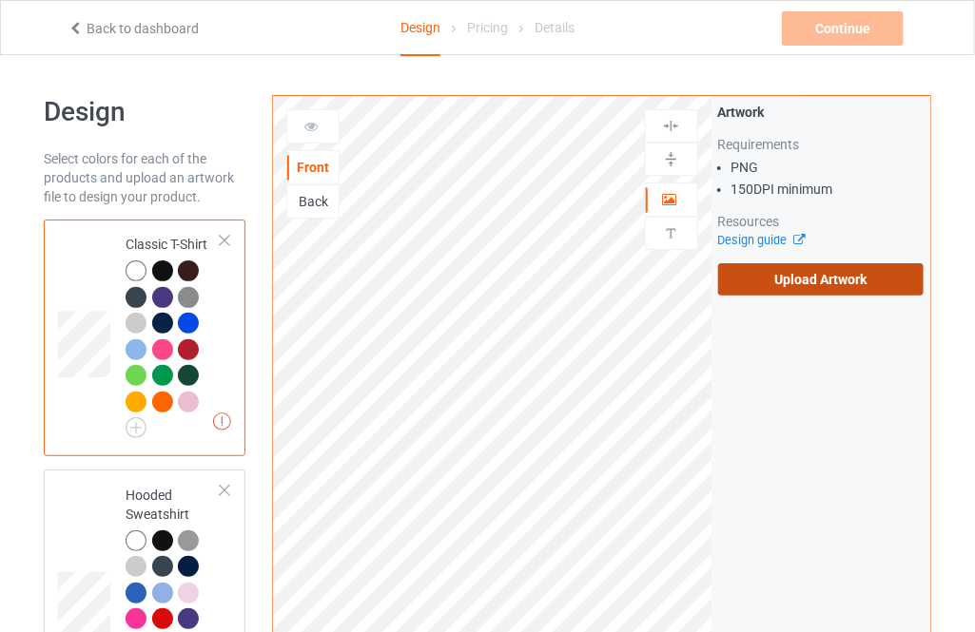
click at [734, 284] on label "Upload Artwork" at bounding box center [820, 279] width 205 height 32
click at [0, 0] on input "Upload Artwork" at bounding box center [0, 0] width 0 height 0
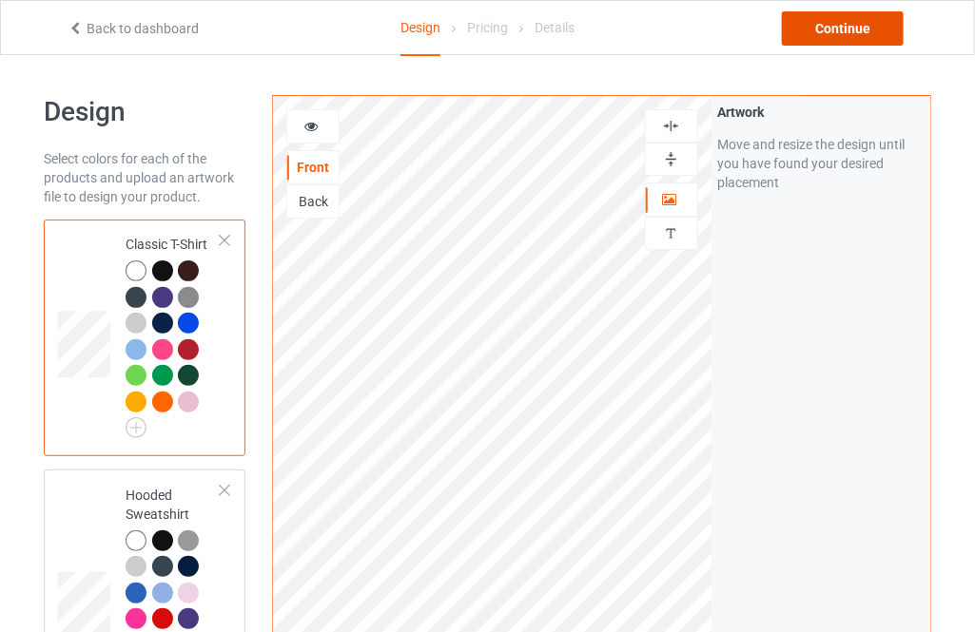
click at [845, 34] on div "Continue" at bounding box center [843, 28] width 122 height 34
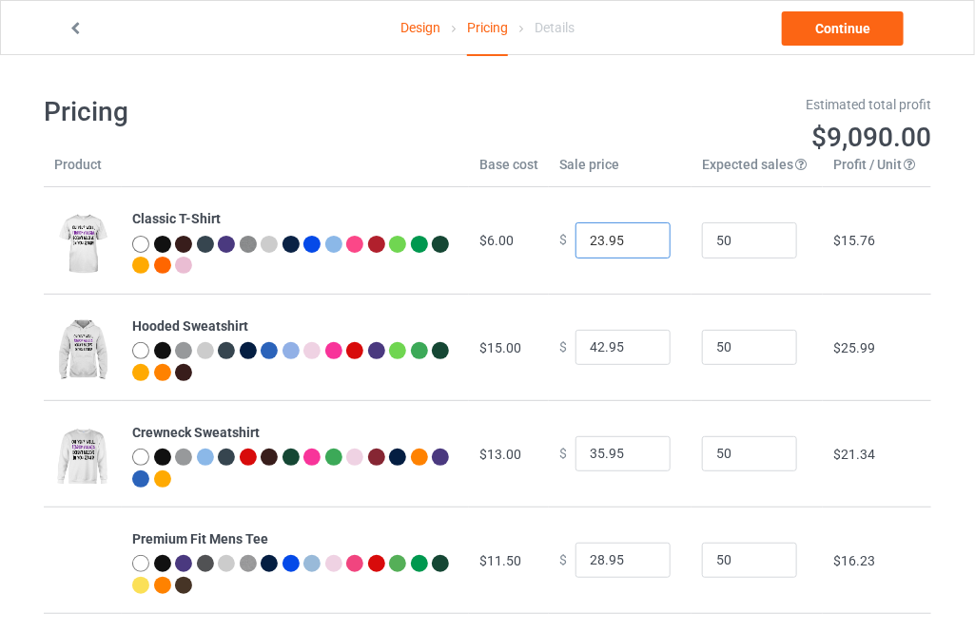
click at [635, 238] on input "23.95" at bounding box center [622, 241] width 95 height 36
click at [635, 238] on input "24.95" at bounding box center [622, 241] width 95 height 36
click at [635, 238] on input "25.95" at bounding box center [622, 241] width 95 height 36
type input "26.95"
click at [635, 238] on input "26.95" at bounding box center [622, 241] width 95 height 36
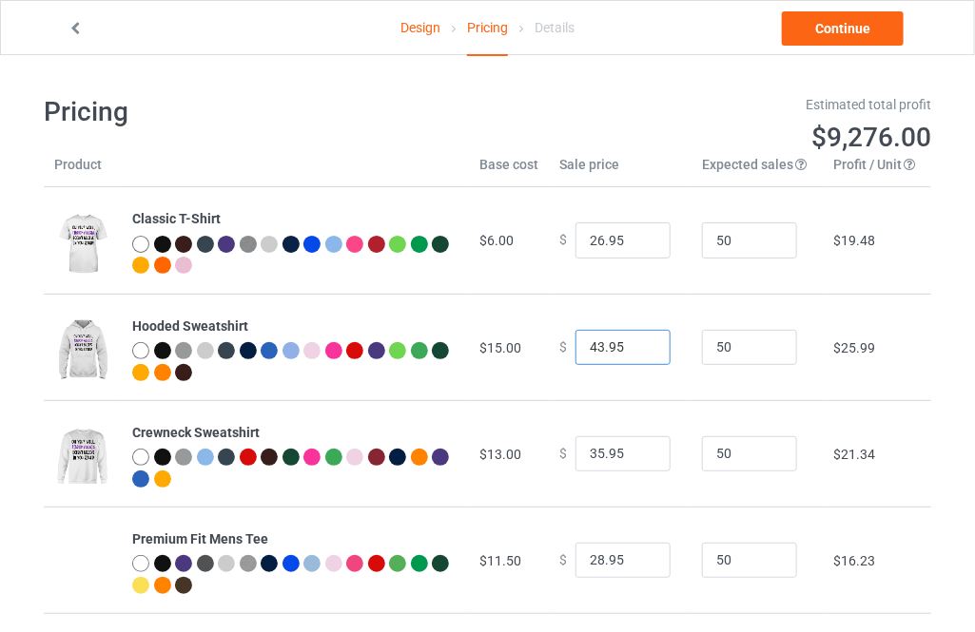
click at [639, 339] on input "43.95" at bounding box center [622, 348] width 95 height 36
type input "44.95"
click at [639, 339] on input "44.95" at bounding box center [622, 348] width 95 height 36
click at [636, 451] on input "36.95" at bounding box center [622, 454] width 95 height 36
type input "37.95"
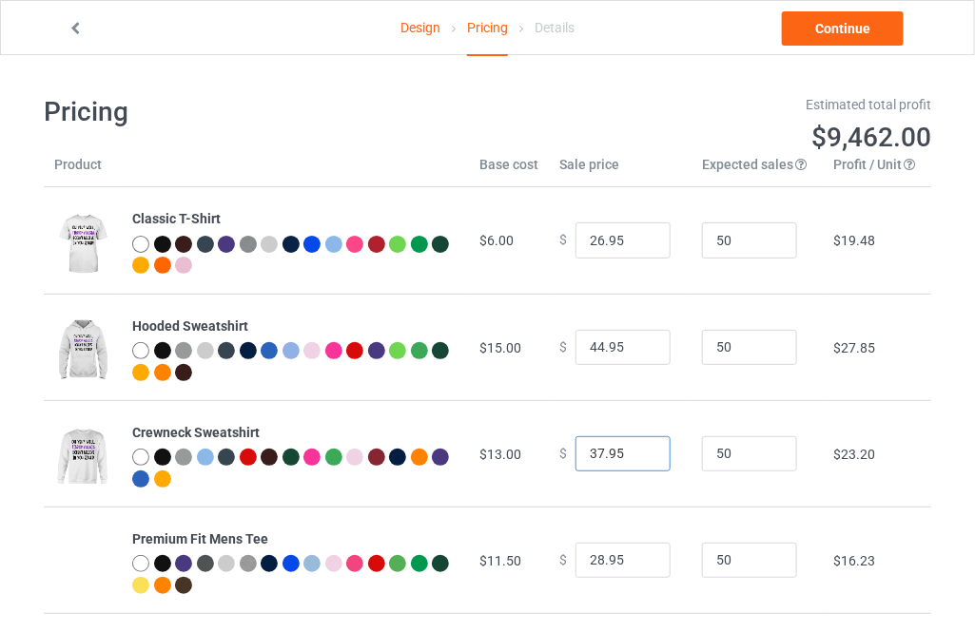
click at [636, 451] on input "37.95" at bounding box center [622, 454] width 95 height 36
click at [641, 557] on input "29.95" at bounding box center [622, 561] width 95 height 36
type input "30.95"
click at [641, 557] on input "30.95" at bounding box center [622, 561] width 95 height 36
click at [853, 19] on link "Continue" at bounding box center [843, 28] width 122 height 34
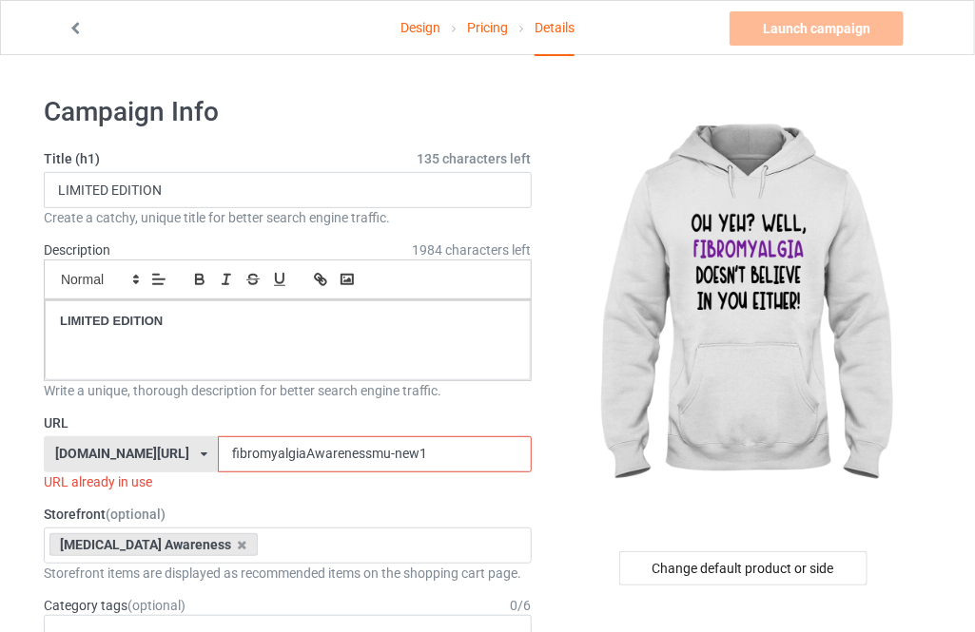
drag, startPoint x: 387, startPoint y: 463, endPoint x: 368, endPoint y: 456, distance: 20.1
click at [368, 456] on input "fibromyalgiaAwarenessmu-new1" at bounding box center [374, 454] width 313 height 36
type input "fibromyalgiaAwarenessmu-new13"
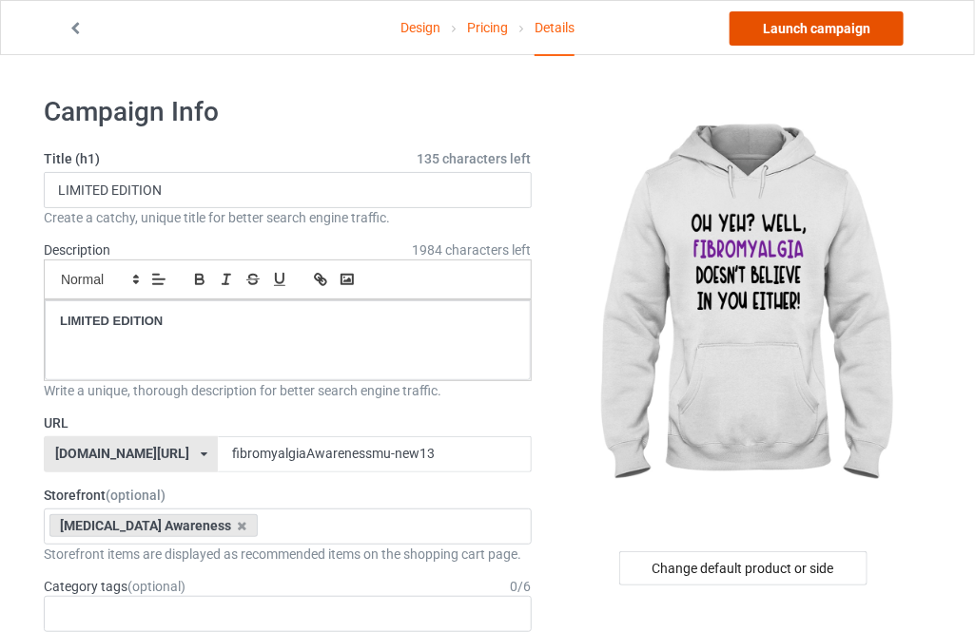
click at [831, 29] on link "Launch campaign" at bounding box center [816, 28] width 174 height 34
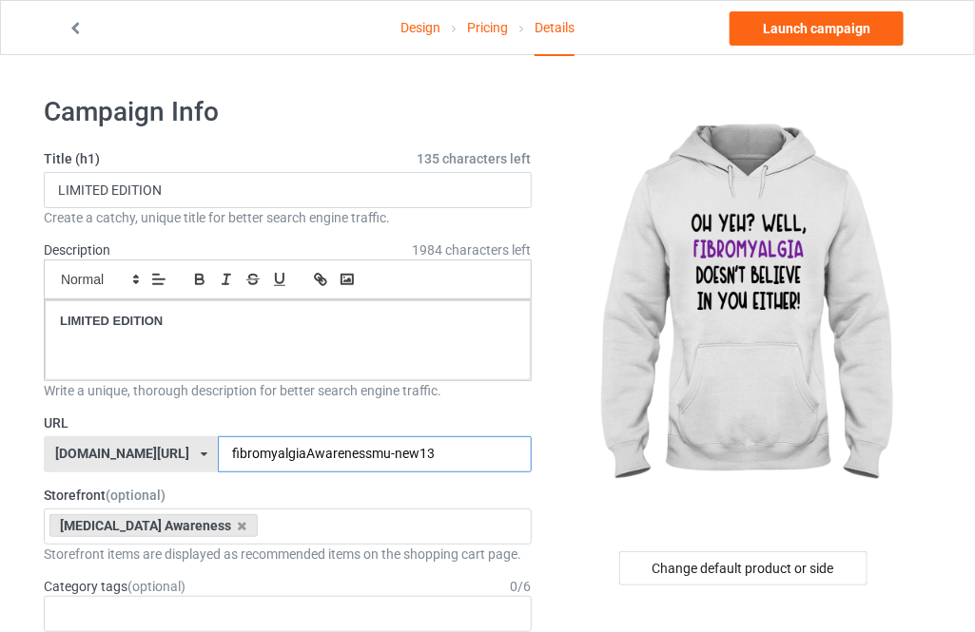
drag, startPoint x: 378, startPoint y: 458, endPoint x: 390, endPoint y: 456, distance: 11.6
click at [379, 458] on input "fibromyalgiaAwarenessmu-new13" at bounding box center [374, 454] width 313 height 36
type input "fibromyalgiaAwarenessmu-new14u"
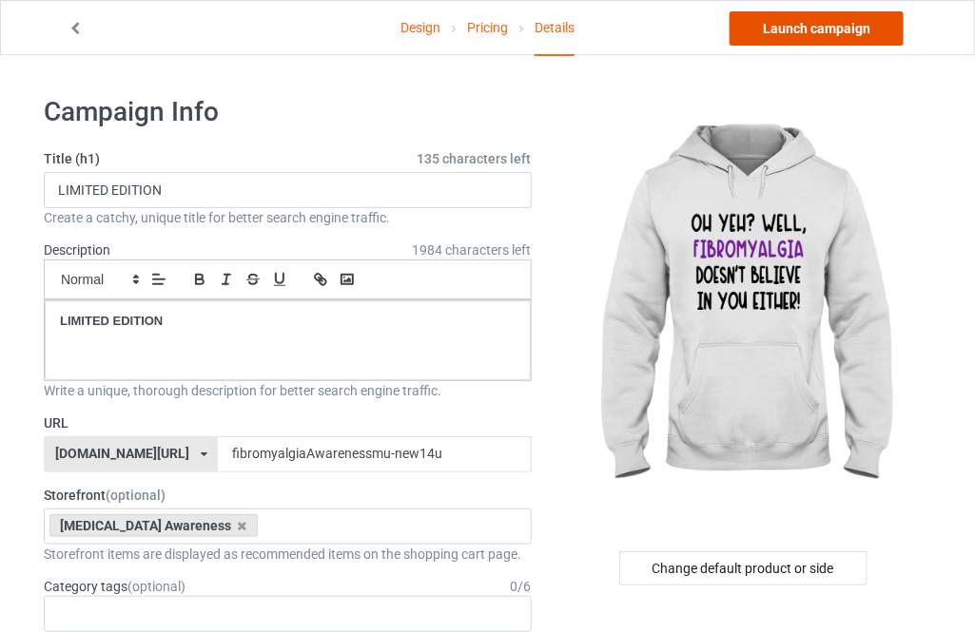
click at [805, 29] on link "Launch campaign" at bounding box center [816, 28] width 174 height 34
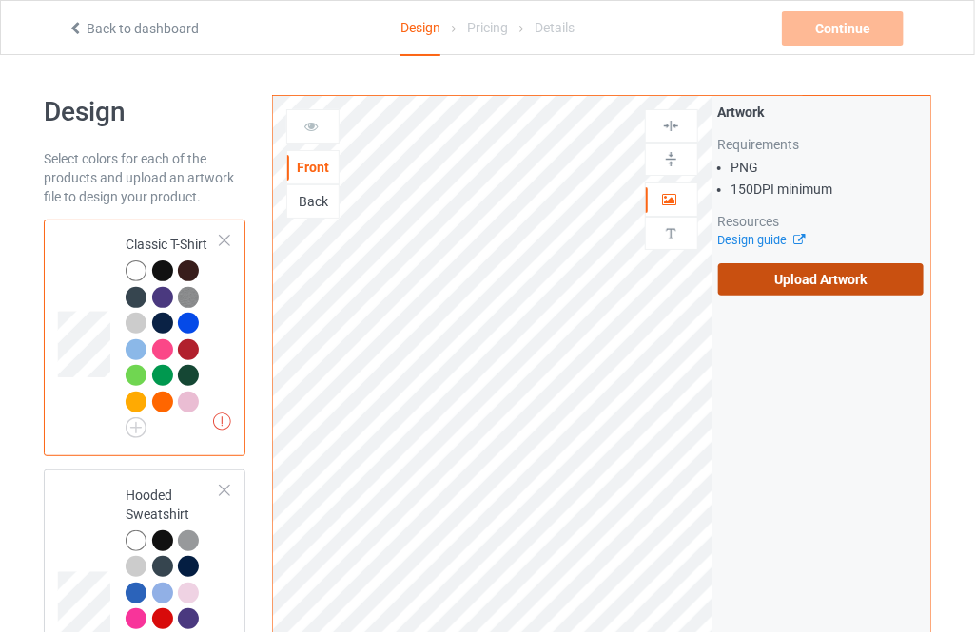
click at [781, 265] on label "Upload Artwork" at bounding box center [820, 279] width 205 height 32
click at [0, 0] on input "Upload Artwork" at bounding box center [0, 0] width 0 height 0
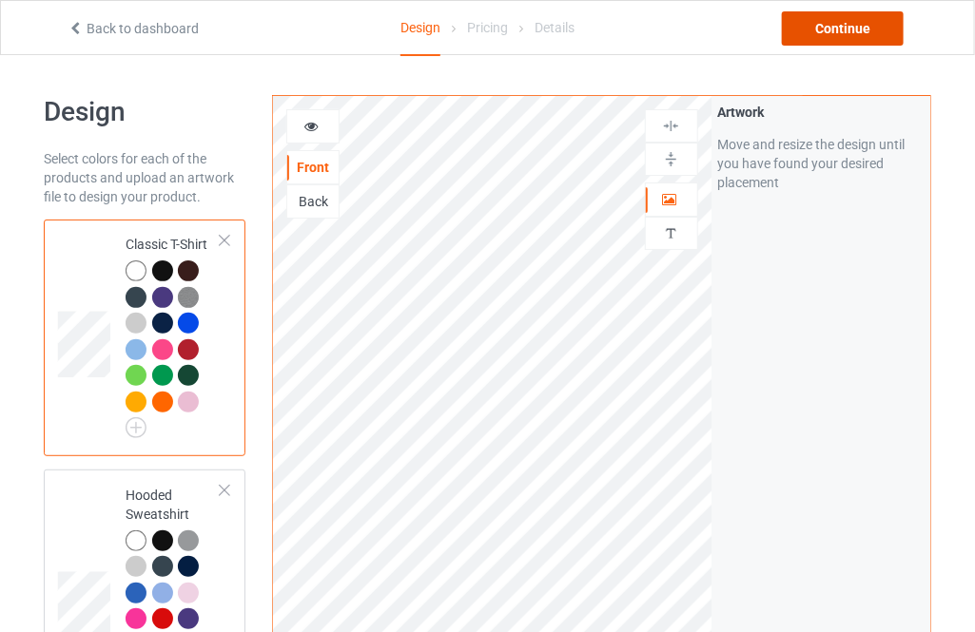
click at [849, 20] on div "Continue" at bounding box center [843, 28] width 122 height 34
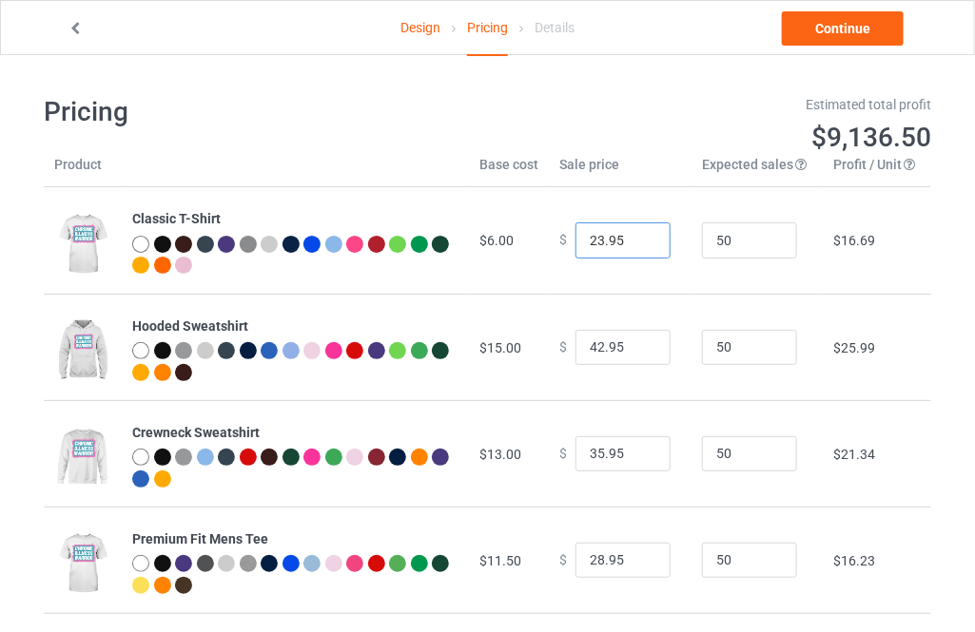
click at [641, 238] on input "23.95" at bounding box center [622, 241] width 95 height 36
click at [641, 238] on input "24.95" at bounding box center [622, 241] width 95 height 36
click at [641, 238] on input "25.95" at bounding box center [622, 241] width 95 height 36
type input "26.95"
click at [641, 238] on input "26.95" at bounding box center [622, 241] width 95 height 36
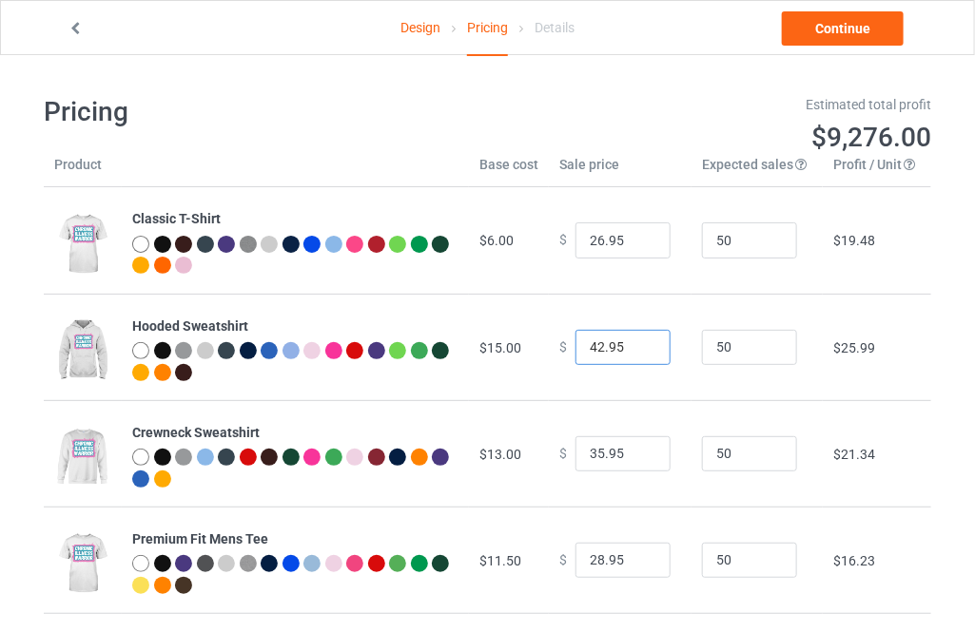
click at [648, 344] on input "42.95" at bounding box center [622, 348] width 95 height 36
click at [636, 344] on input "43.95" at bounding box center [622, 348] width 95 height 36
type input "44.95"
click at [636, 344] on input "44.95" at bounding box center [622, 348] width 95 height 36
click at [638, 451] on input "36.95" at bounding box center [622, 454] width 95 height 36
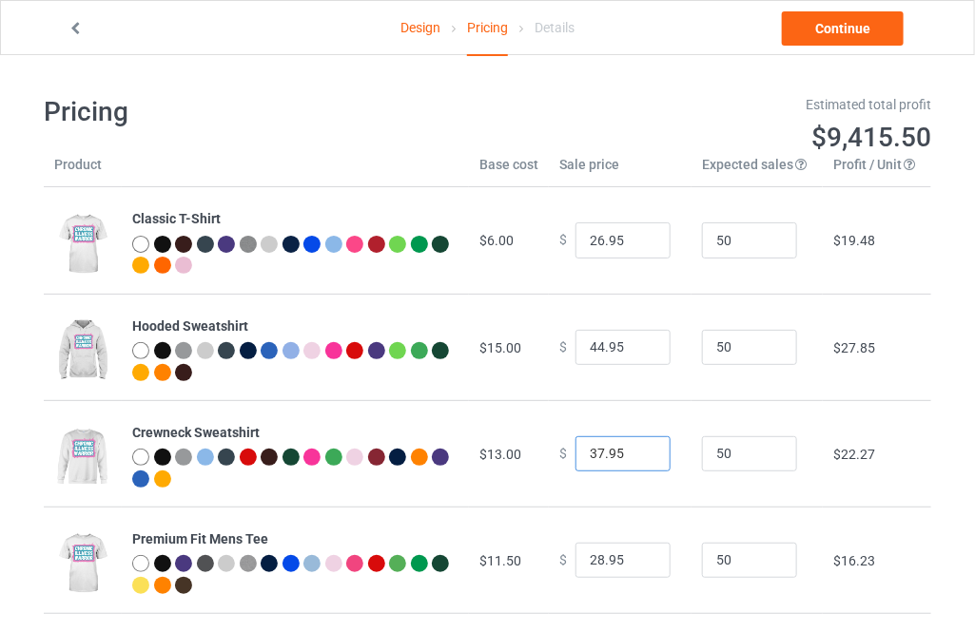
type input "37.95"
click at [638, 451] on input "37.95" at bounding box center [622, 454] width 95 height 36
click at [638, 558] on input "29.95" at bounding box center [622, 561] width 95 height 36
type input "30.95"
click at [638, 558] on input "30.95" at bounding box center [622, 561] width 95 height 36
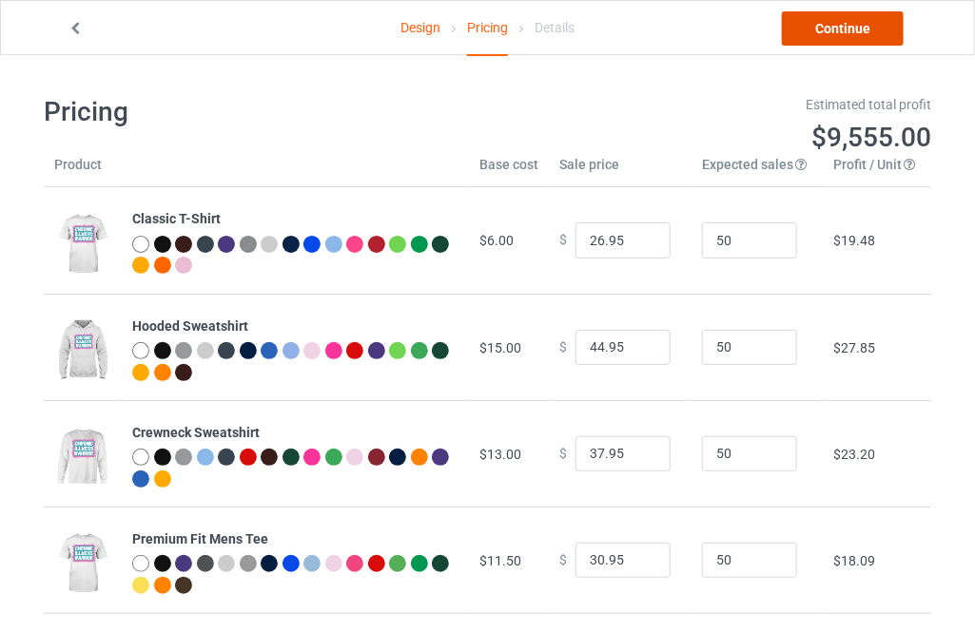
click at [820, 28] on link "Continue" at bounding box center [843, 28] width 122 height 34
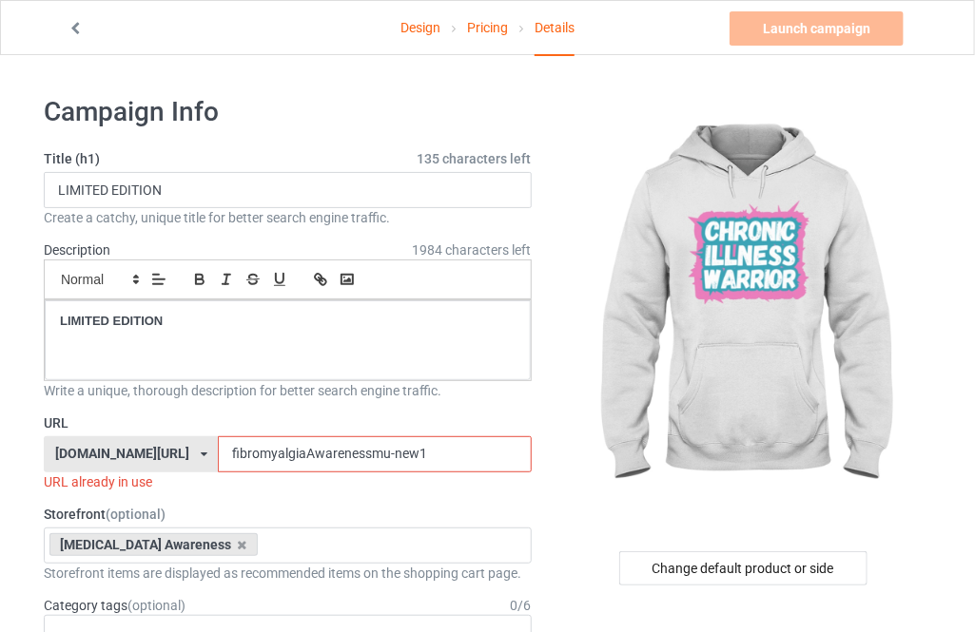
click at [391, 466] on input "fibromyalgiaAwarenessmu-new1" at bounding box center [374, 454] width 313 height 36
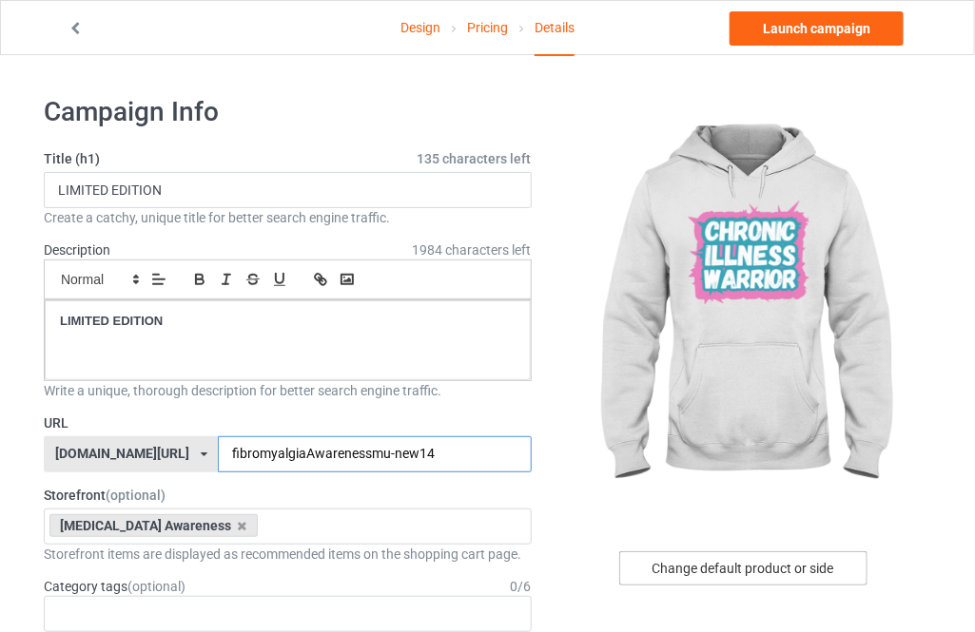
type input "fibromyalgiaAwarenessmu-new14"
click at [715, 567] on div "Change default product or side" at bounding box center [743, 569] width 248 height 34
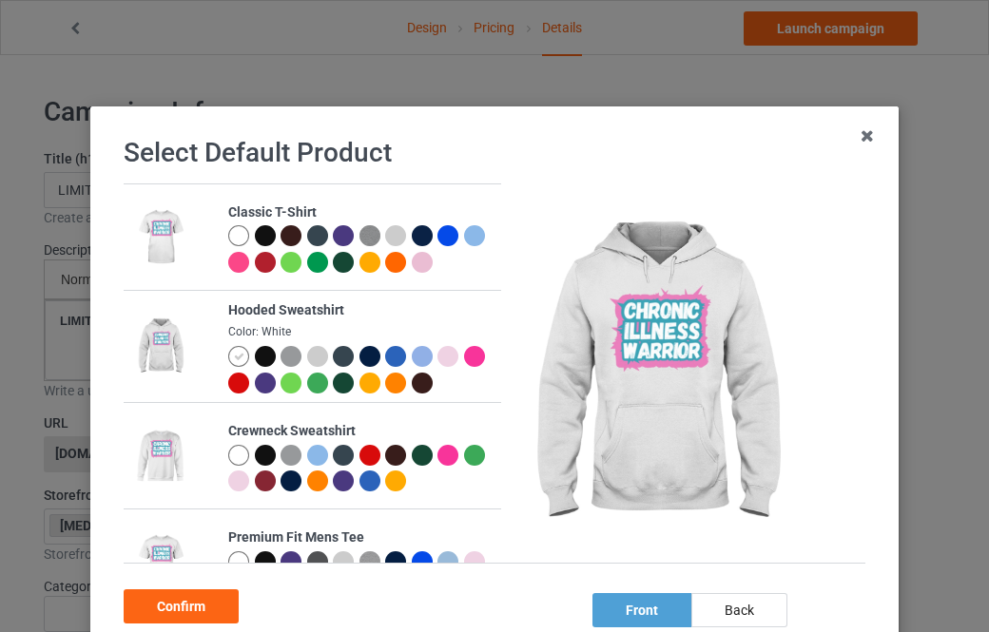
click at [262, 362] on div at bounding box center [268, 359] width 27 height 27
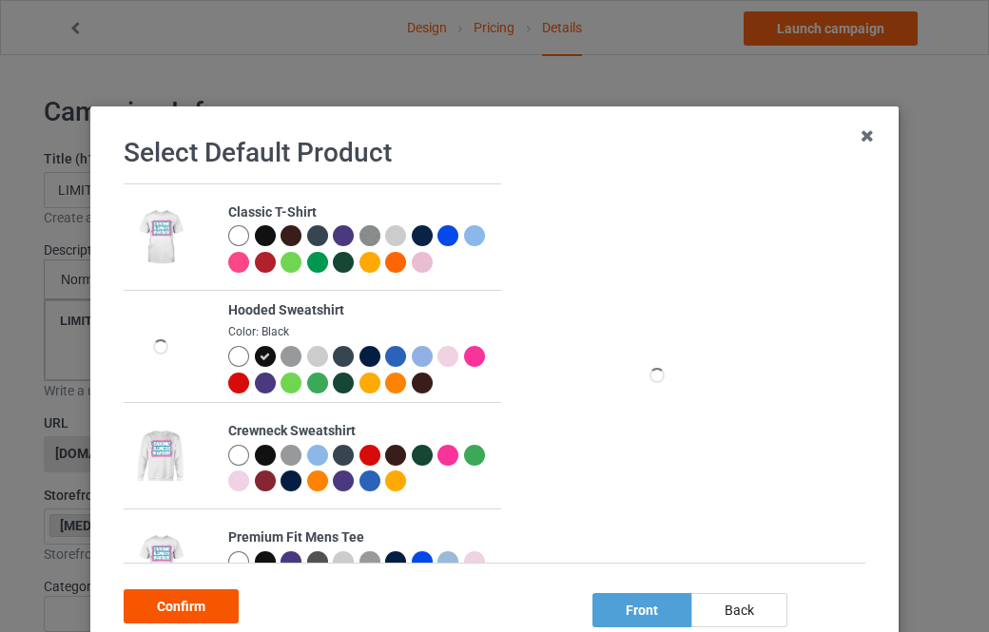
click at [228, 609] on div "Confirm" at bounding box center [181, 607] width 115 height 34
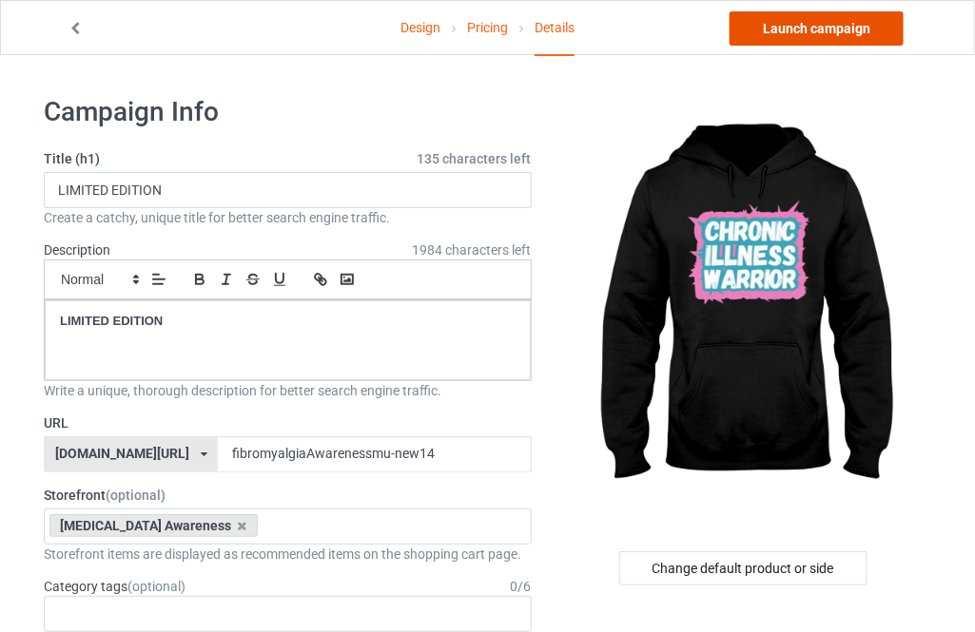
click at [832, 32] on link "Launch campaign" at bounding box center [816, 28] width 174 height 34
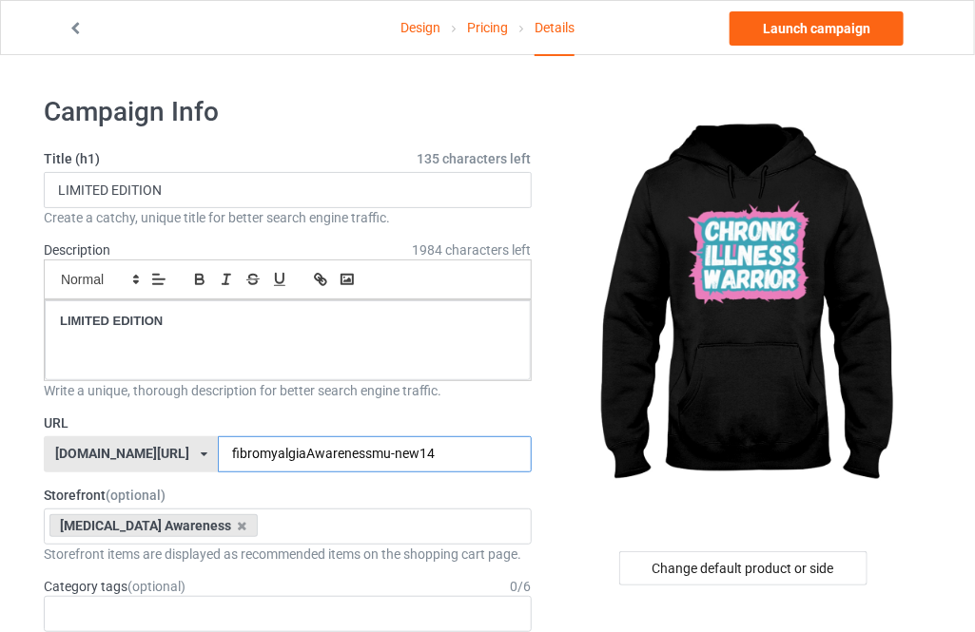
click at [396, 451] on input "fibromyalgiaAwarenessmu-new14" at bounding box center [374, 454] width 313 height 36
type input "fibromyalgiaAwarenessmu-new14i"
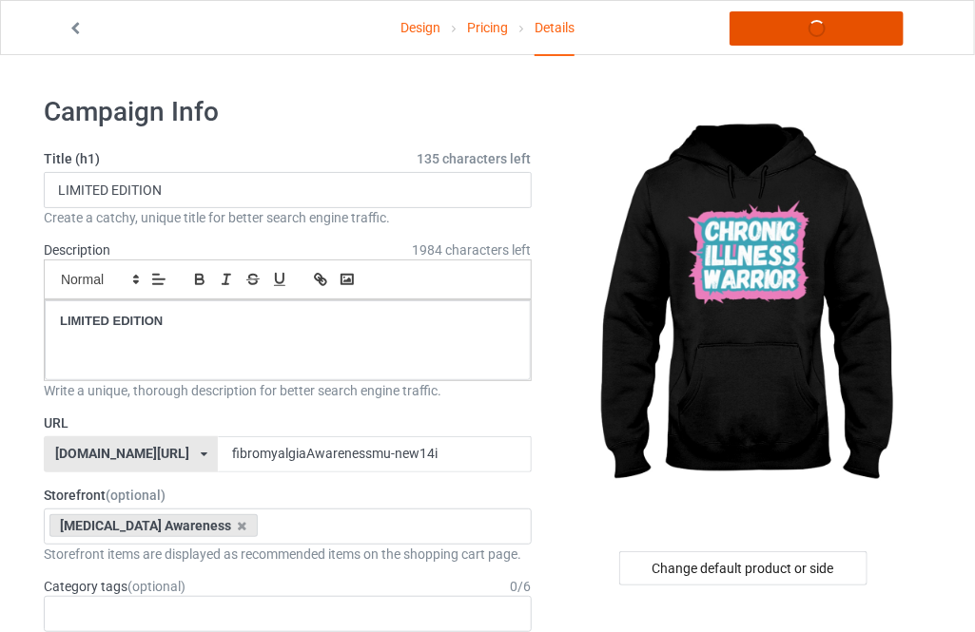
click at [788, 29] on link "Launch campaign" at bounding box center [816, 28] width 174 height 34
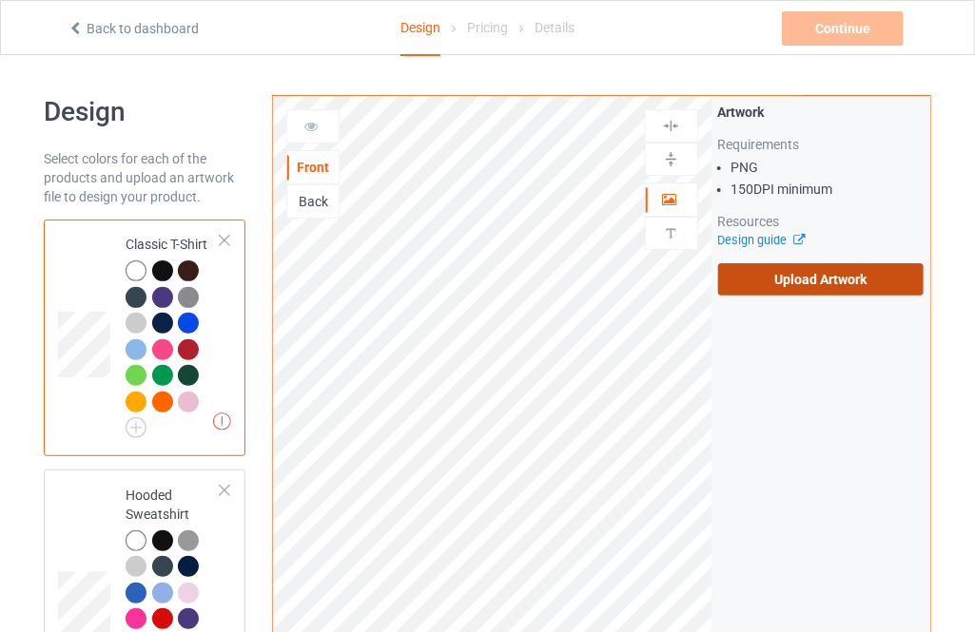
click at [772, 283] on label "Upload Artwork" at bounding box center [820, 279] width 205 height 32
click at [0, 0] on input "Upload Artwork" at bounding box center [0, 0] width 0 height 0
click at [793, 281] on label "Upload Artwork" at bounding box center [820, 279] width 205 height 32
click at [0, 0] on input "Upload Artwork" at bounding box center [0, 0] width 0 height 0
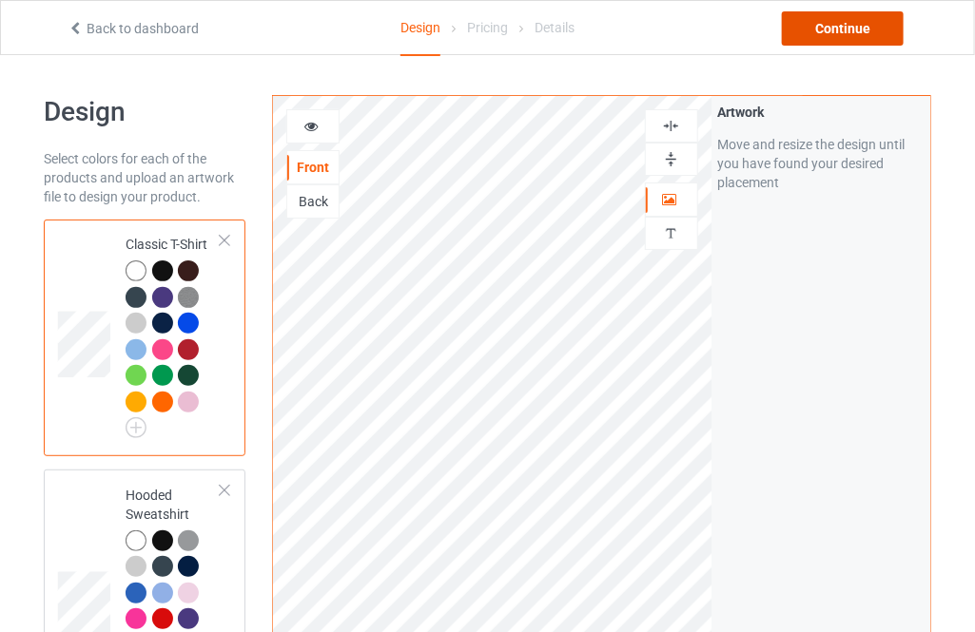
click at [817, 12] on div "Continue" at bounding box center [843, 28] width 122 height 34
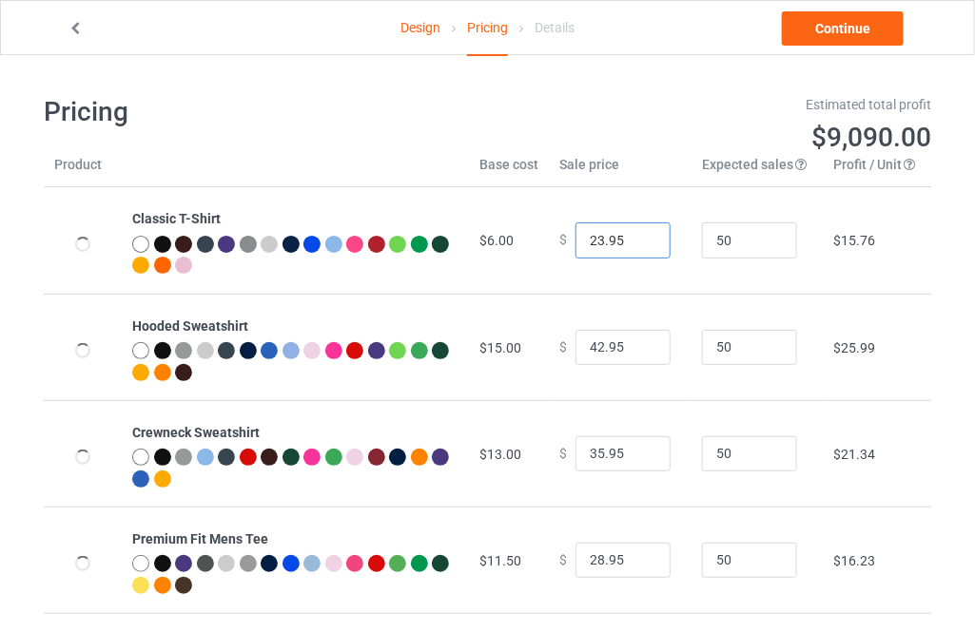
click at [640, 236] on input "23.95" at bounding box center [622, 241] width 95 height 36
click at [640, 236] on input "24.95" at bounding box center [622, 241] width 95 height 36
click at [640, 236] on input "25.95" at bounding box center [622, 241] width 95 height 36
type input "26.95"
click at [640, 236] on input "26.95" at bounding box center [622, 241] width 95 height 36
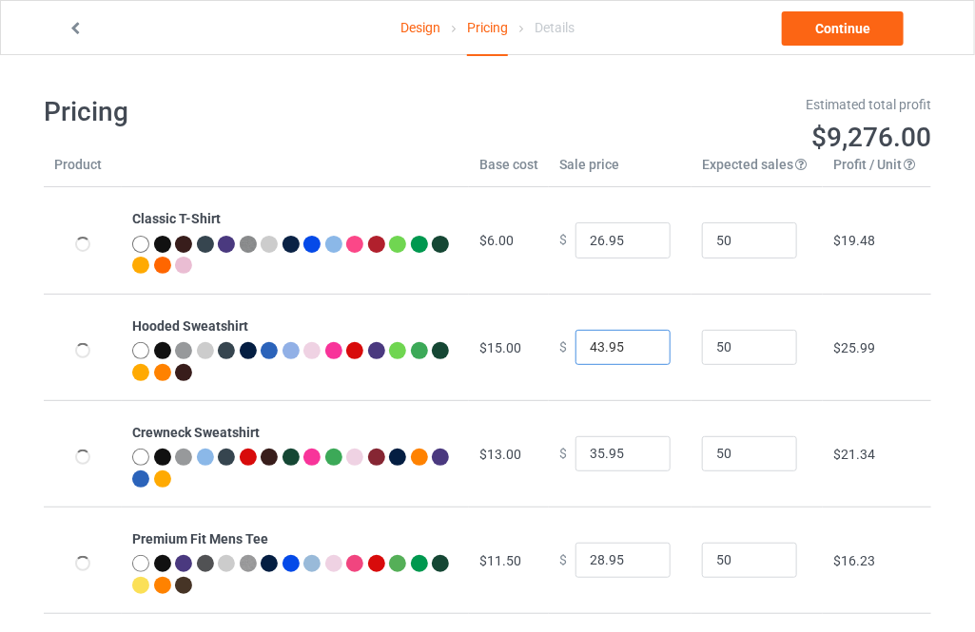
click at [639, 345] on input "43.95" at bounding box center [622, 348] width 95 height 36
type input "44.95"
click at [639, 345] on input "44.95" at bounding box center [622, 348] width 95 height 36
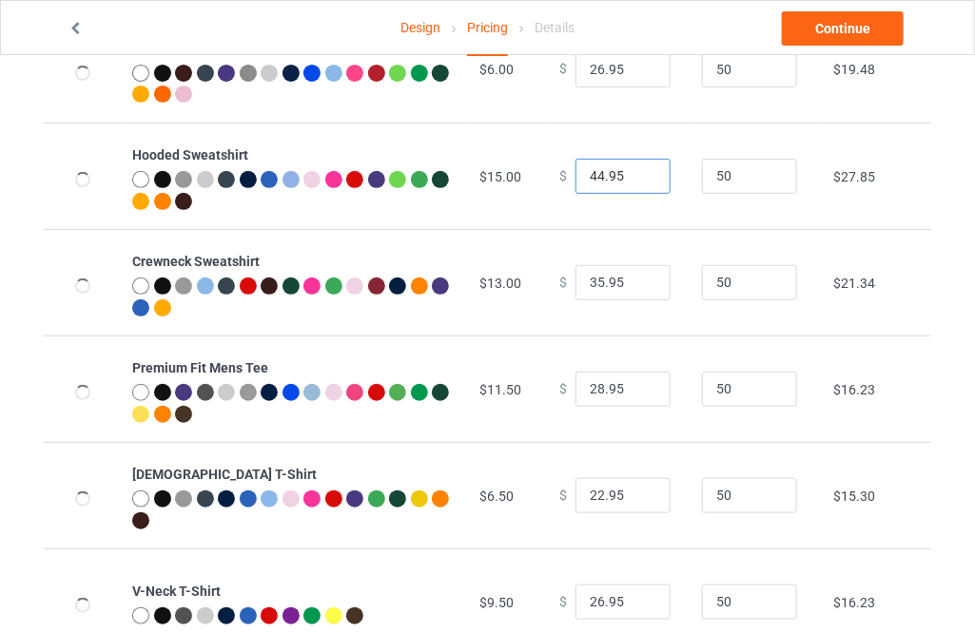
scroll to position [172, 0]
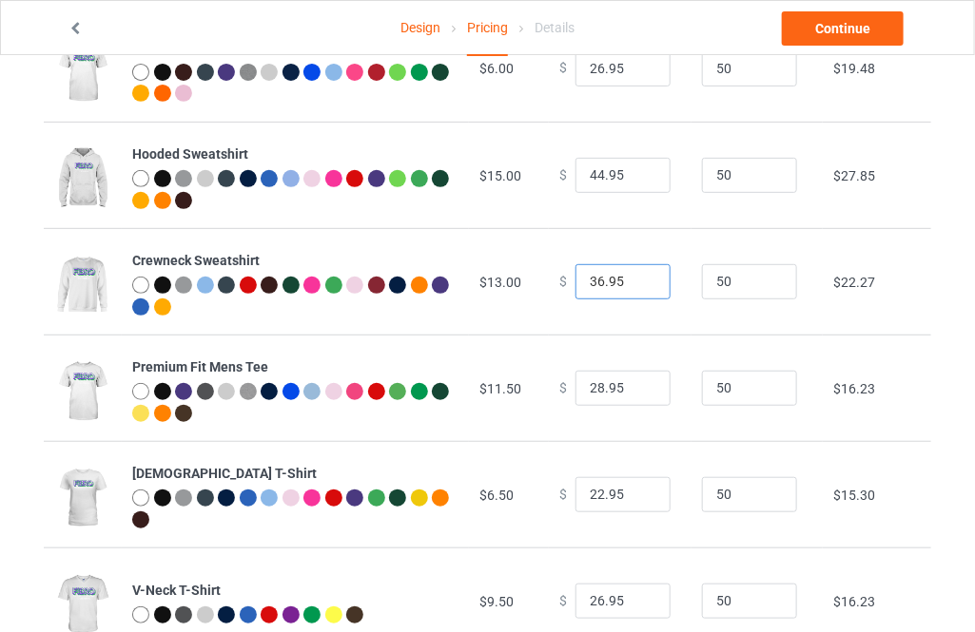
click at [639, 276] on input "36.95" at bounding box center [622, 282] width 95 height 36
type input "37.95"
click at [639, 276] on input "37.95" at bounding box center [622, 282] width 95 height 36
click at [636, 379] on input "29.95" at bounding box center [622, 389] width 95 height 36
type input "30.95"
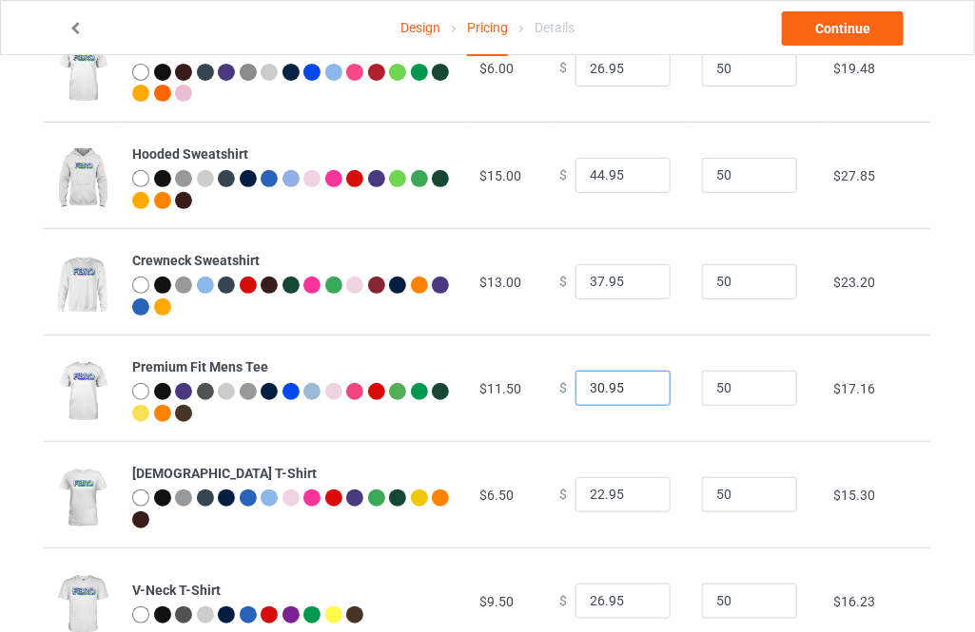
click at [636, 379] on input "30.95" at bounding box center [622, 389] width 95 height 36
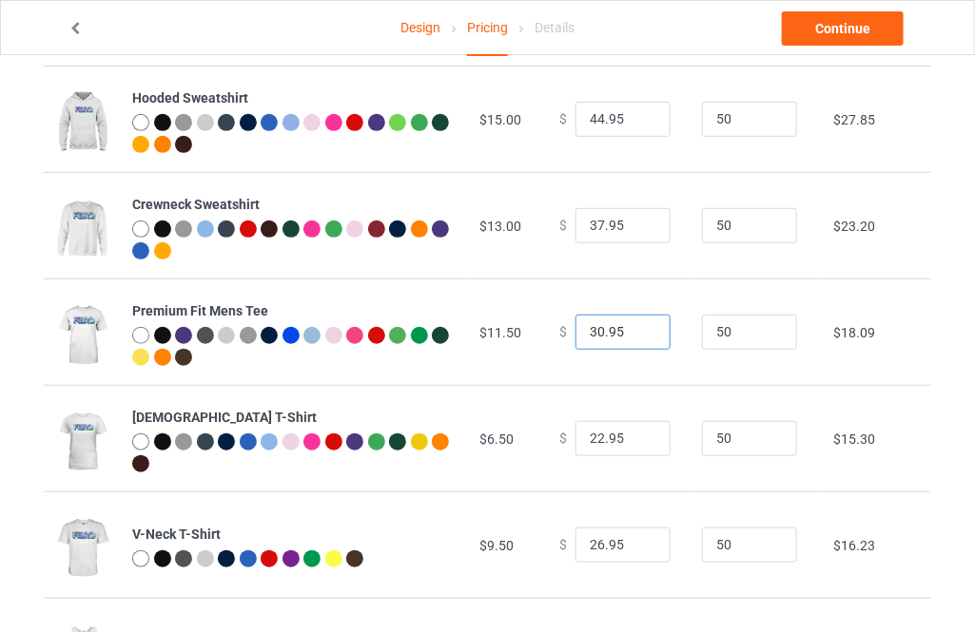
scroll to position [259, 0]
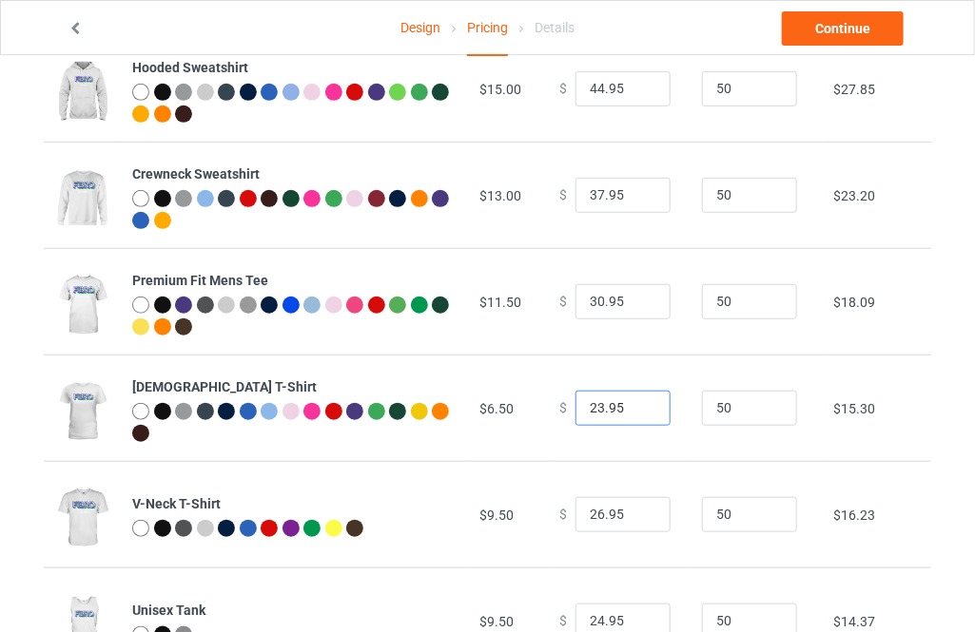
click at [640, 402] on input "23.95" at bounding box center [622, 409] width 95 height 36
type input "24.95"
click at [640, 402] on input "24.95" at bounding box center [622, 409] width 95 height 36
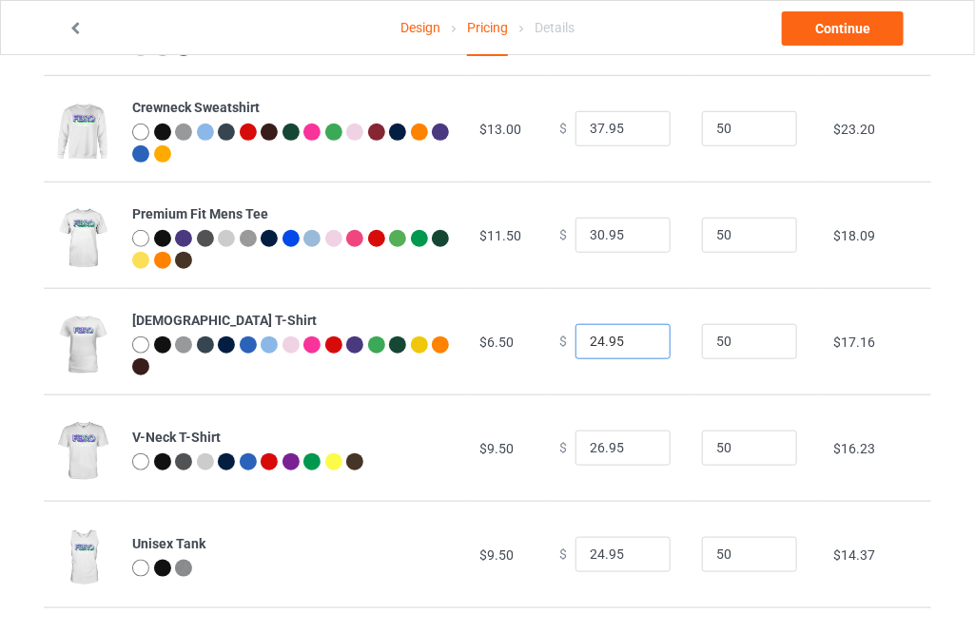
scroll to position [432, 0]
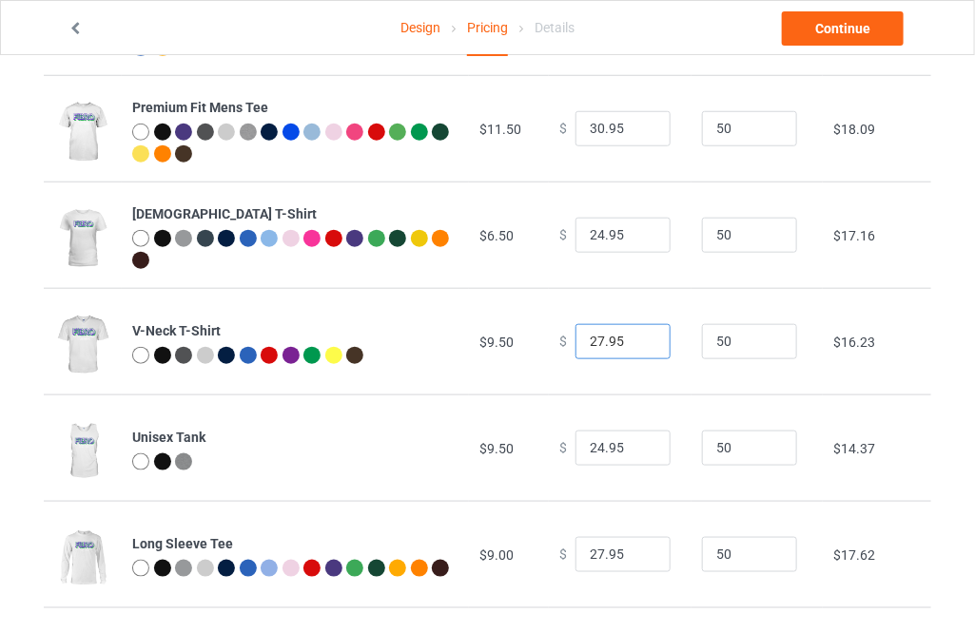
click at [639, 337] on input "27.95" at bounding box center [622, 342] width 95 height 36
type input "28.95"
click at [639, 337] on input "28.95" at bounding box center [622, 342] width 95 height 36
click at [641, 445] on input "25.95" at bounding box center [622, 449] width 95 height 36
type input "26.95"
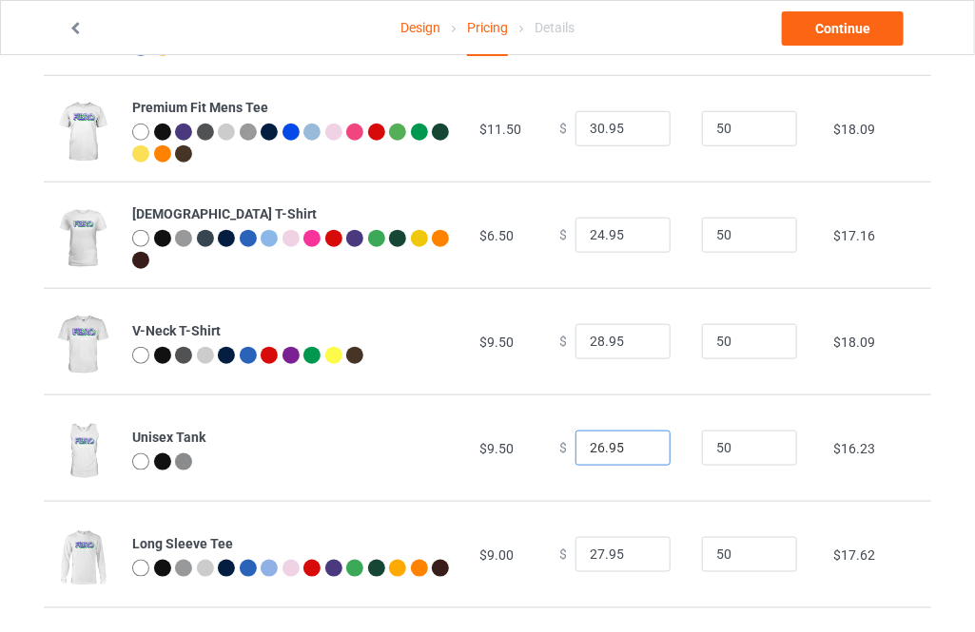
click at [641, 443] on input "26.95" at bounding box center [622, 449] width 95 height 36
click at [819, 45] on link "Continue" at bounding box center [843, 28] width 122 height 34
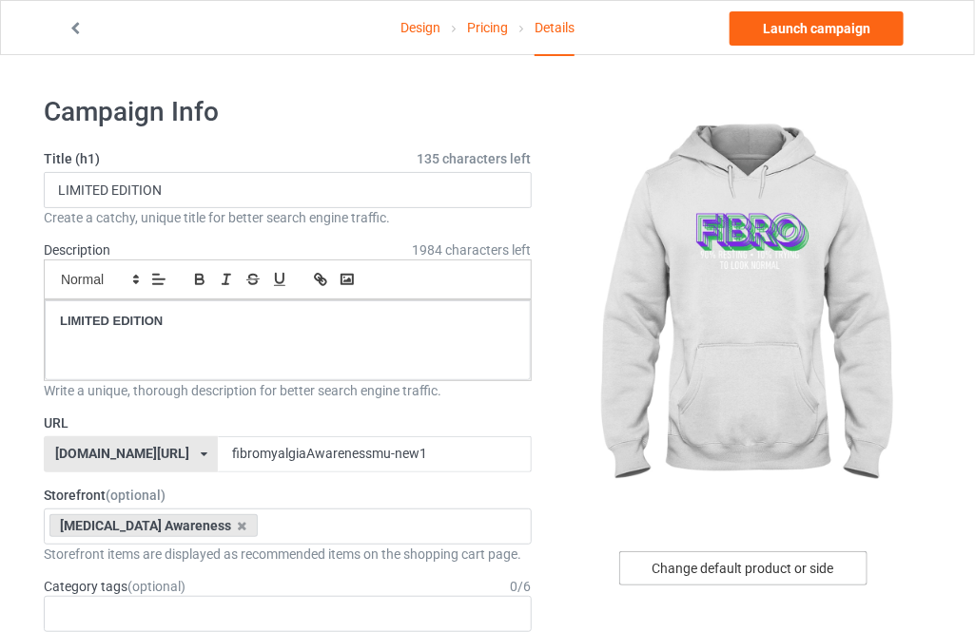
click at [801, 572] on div "Change default product or side" at bounding box center [743, 569] width 248 height 34
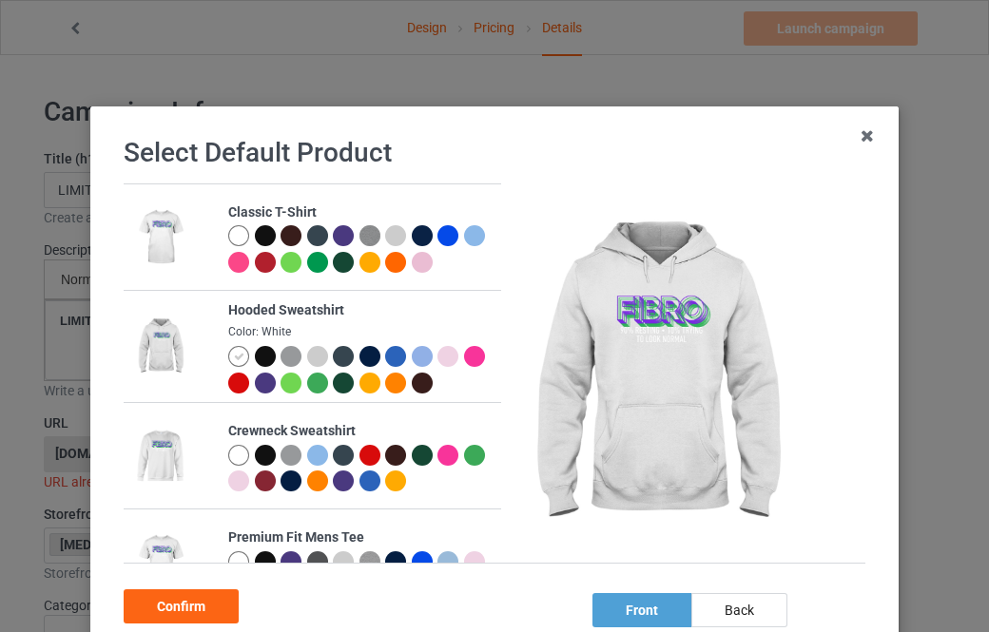
click at [262, 238] on div at bounding box center [265, 235] width 21 height 21
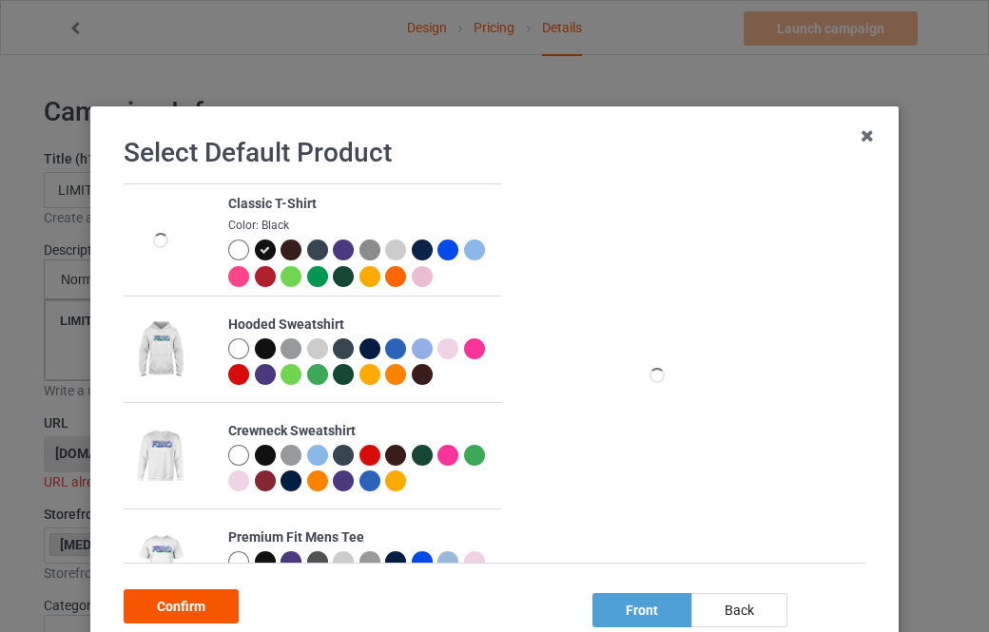
click at [183, 597] on div "Confirm" at bounding box center [181, 607] width 115 height 34
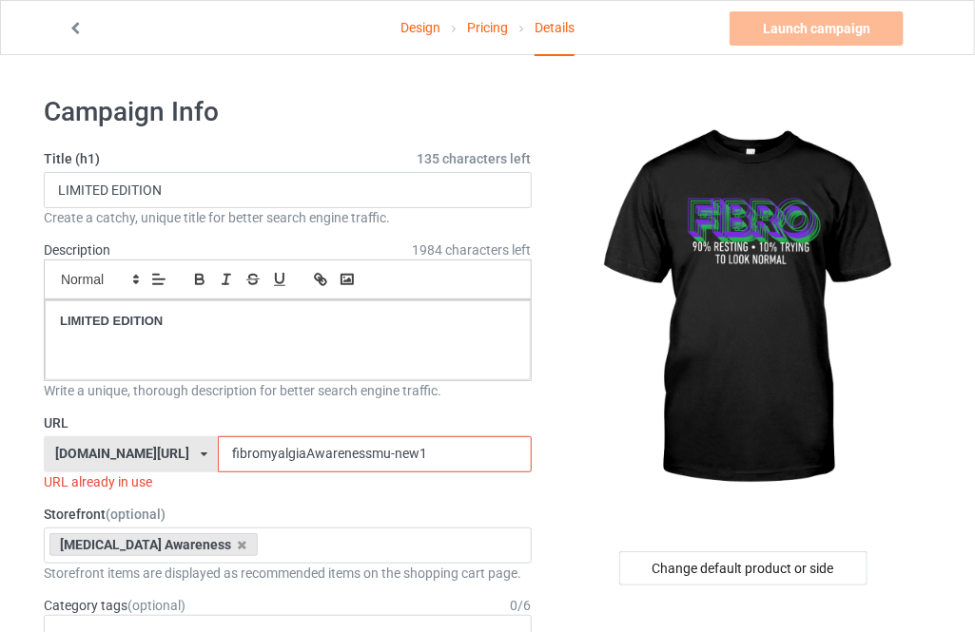
click at [409, 460] on input "fibromyalgiaAwarenessmu-new1" at bounding box center [374, 454] width 313 height 36
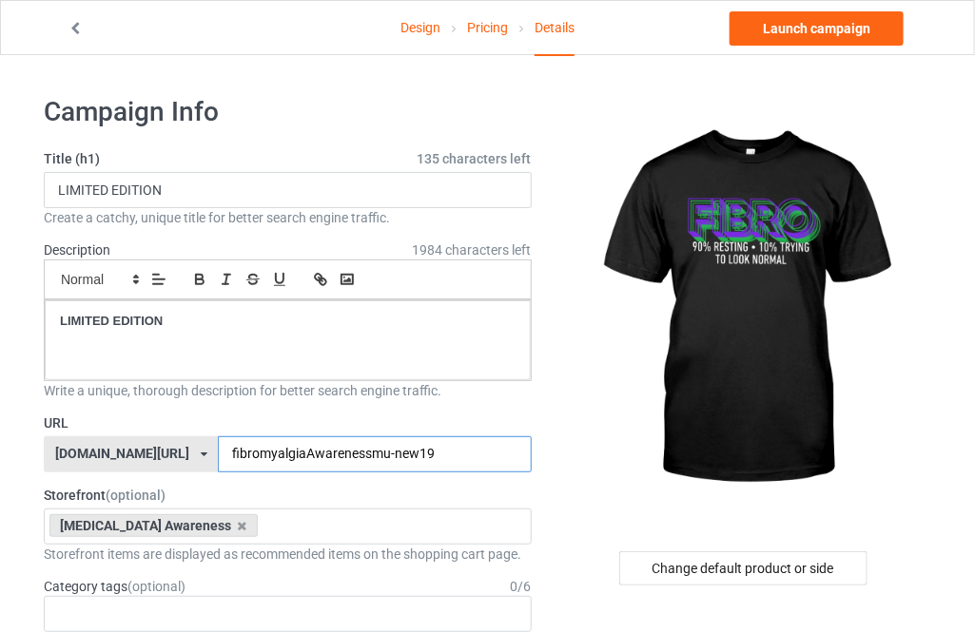
type input "fibromyalgiaAwarenessmu-new19"
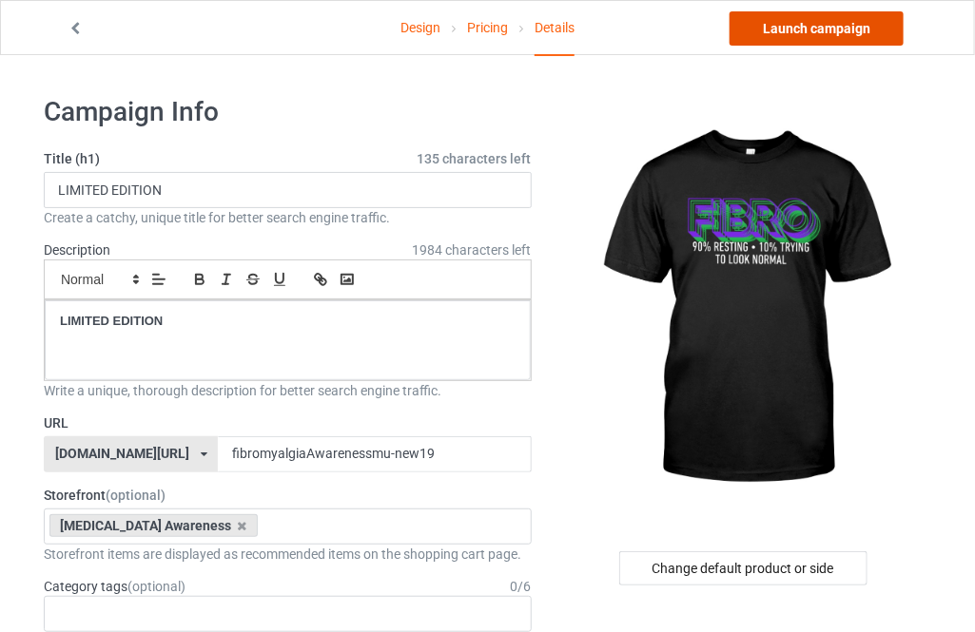
click at [777, 32] on link "Launch campaign" at bounding box center [816, 28] width 174 height 34
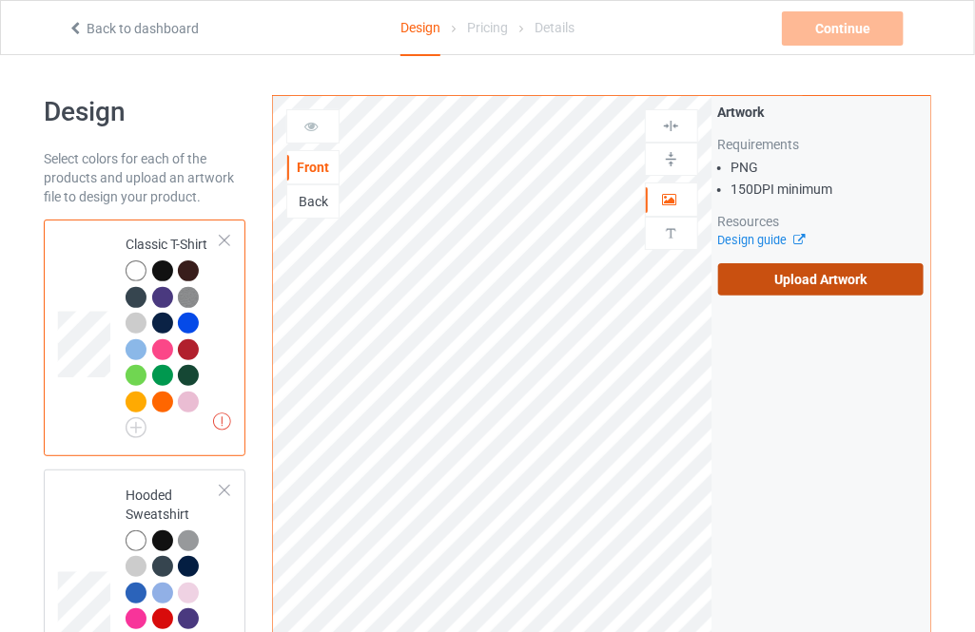
click at [772, 278] on label "Upload Artwork" at bounding box center [820, 279] width 205 height 32
click at [0, 0] on input "Upload Artwork" at bounding box center [0, 0] width 0 height 0
click at [724, 279] on label "Upload Artwork" at bounding box center [820, 279] width 205 height 32
click at [0, 0] on input "Upload Artwork" at bounding box center [0, 0] width 0 height 0
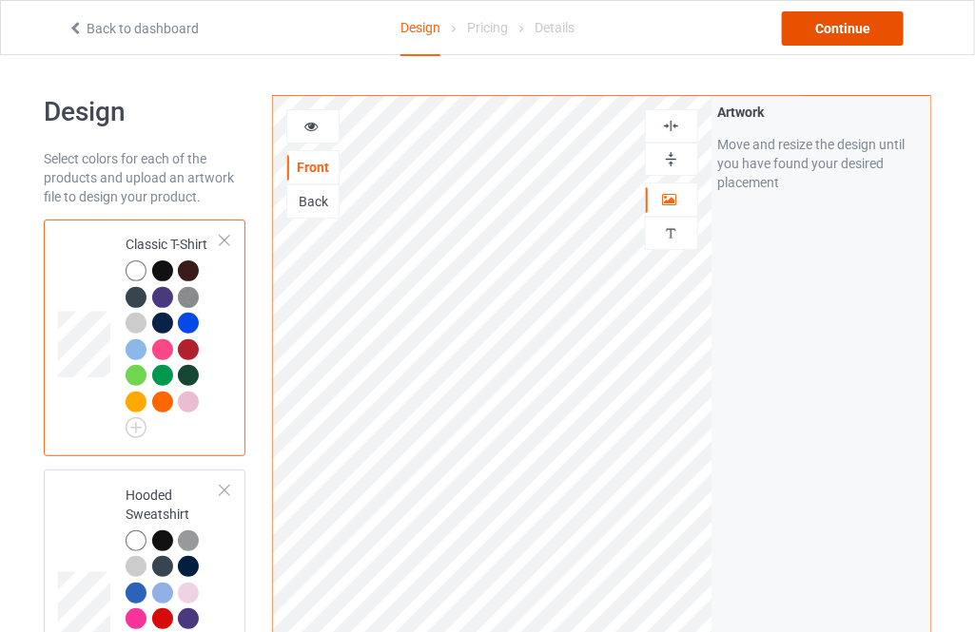
click at [837, 22] on div "Continue" at bounding box center [843, 28] width 122 height 34
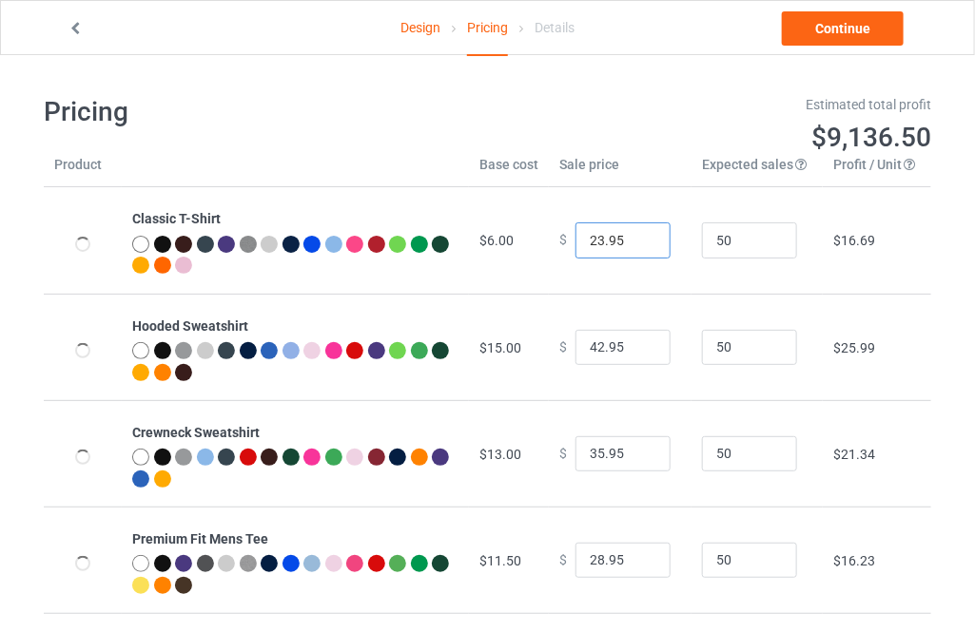
click at [644, 238] on input "23.95" at bounding box center [622, 241] width 95 height 36
click at [644, 238] on input "24.95" at bounding box center [622, 241] width 95 height 36
click at [644, 238] on input "25.95" at bounding box center [622, 241] width 95 height 36
type input "26.95"
click at [644, 238] on input "26.95" at bounding box center [622, 241] width 95 height 36
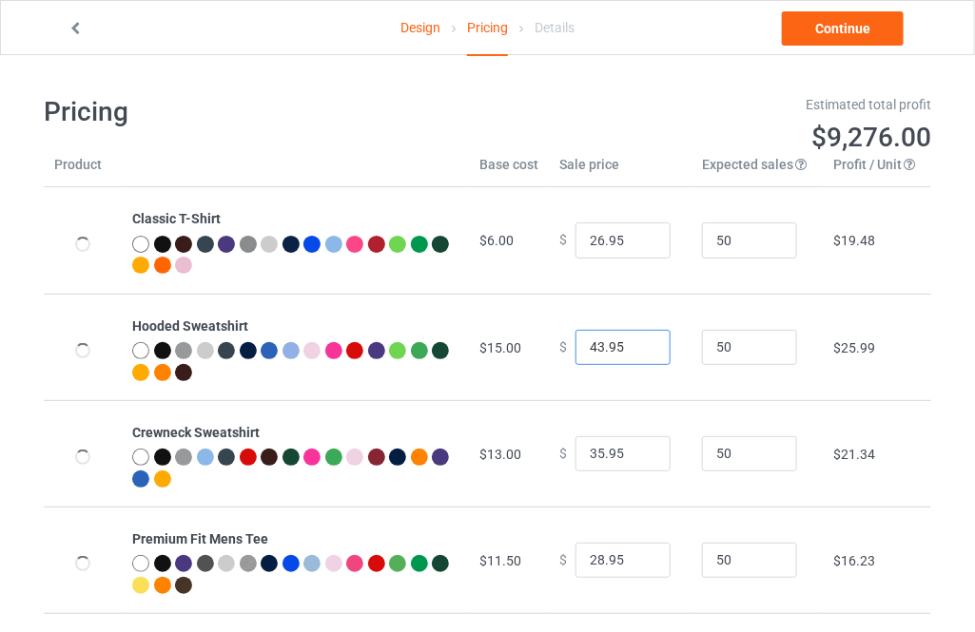
click at [638, 341] on input "43.95" at bounding box center [622, 348] width 95 height 36
type input "44.95"
click at [638, 341] on input "44.95" at bounding box center [622, 348] width 95 height 36
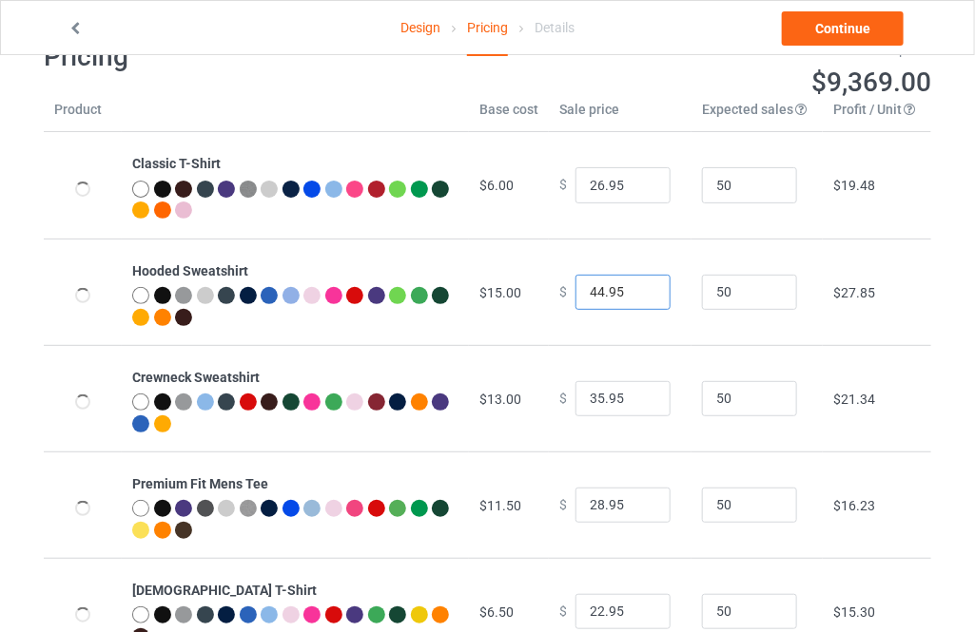
scroll to position [86, 0]
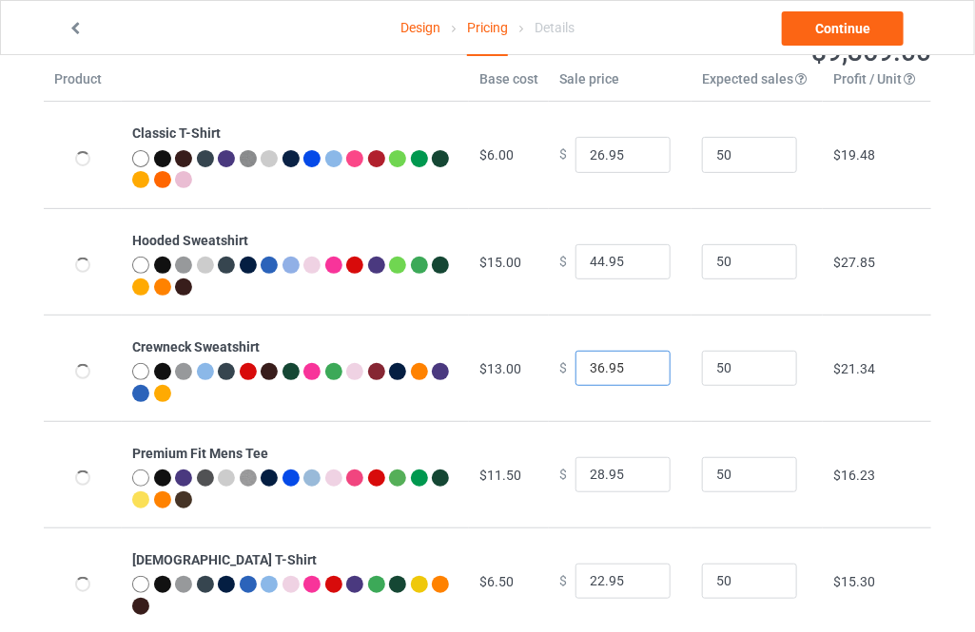
click at [639, 364] on input "36.95" at bounding box center [622, 369] width 95 height 36
type input "37.95"
click at [639, 364] on input "37.95" at bounding box center [622, 369] width 95 height 36
click at [636, 471] on input "29.95" at bounding box center [622, 475] width 95 height 36
type input "30.95"
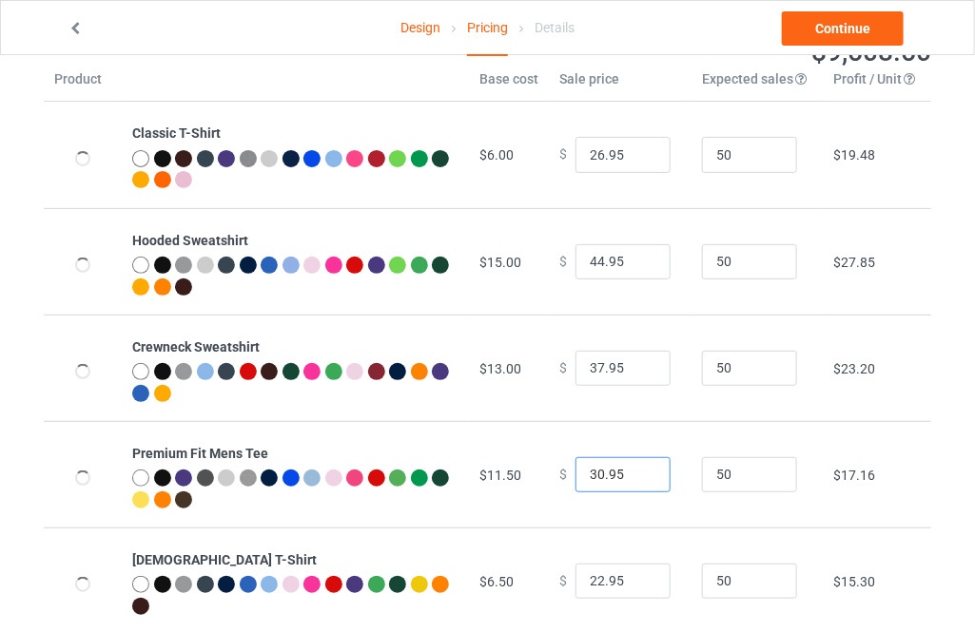
click at [636, 471] on input "30.95" at bounding box center [622, 475] width 95 height 36
click at [636, 577] on input "23.95" at bounding box center [622, 582] width 95 height 36
type input "24.95"
click at [636, 577] on input "24.95" at bounding box center [622, 582] width 95 height 36
click at [846, 20] on link "Continue" at bounding box center [843, 28] width 122 height 34
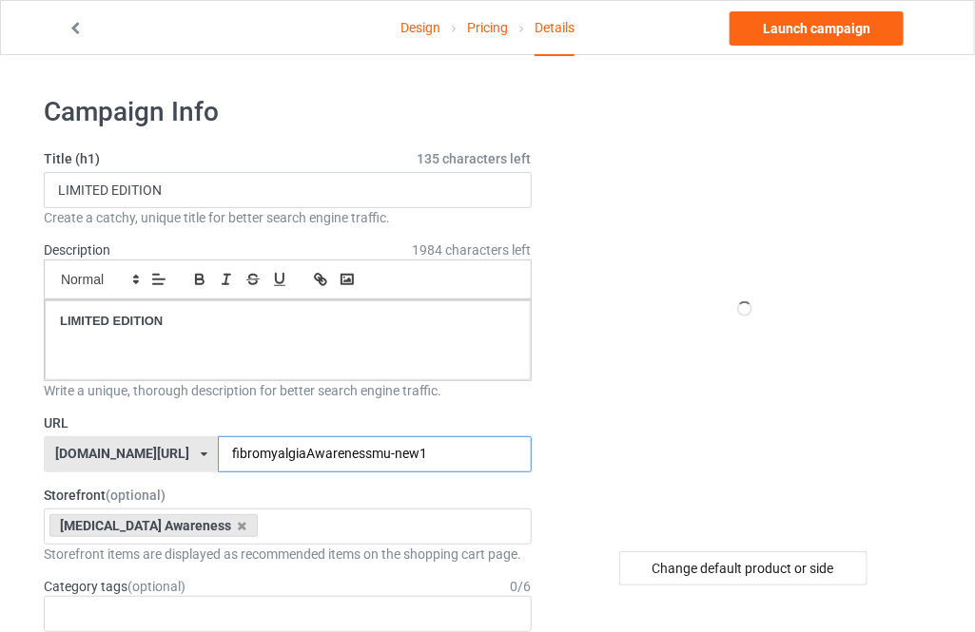
click at [381, 441] on input "fibromyalgiaAwarenessmu-new1" at bounding box center [374, 454] width 313 height 36
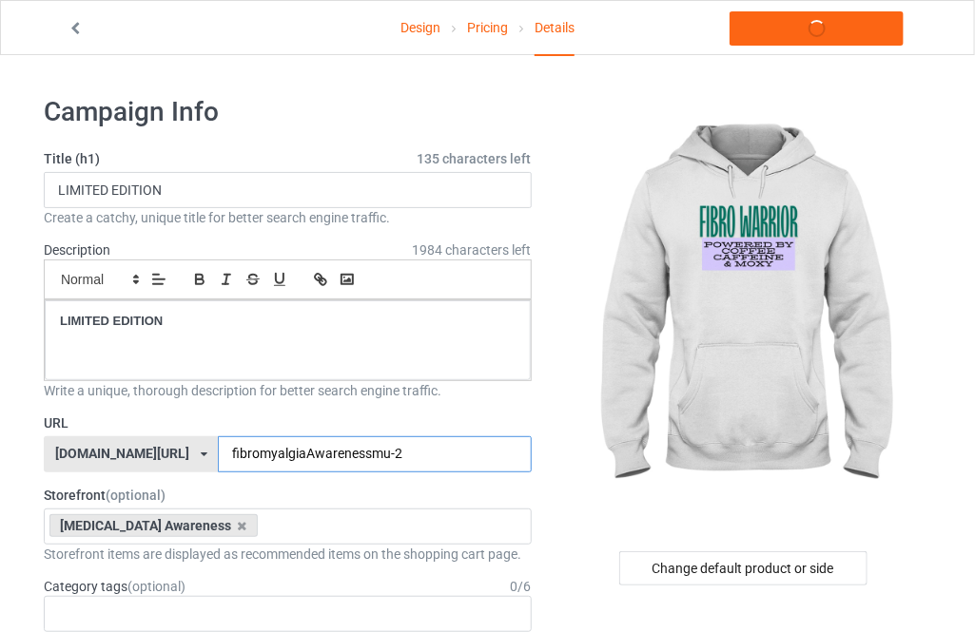
type input "fibromyalgiaAwarenessmu-23"
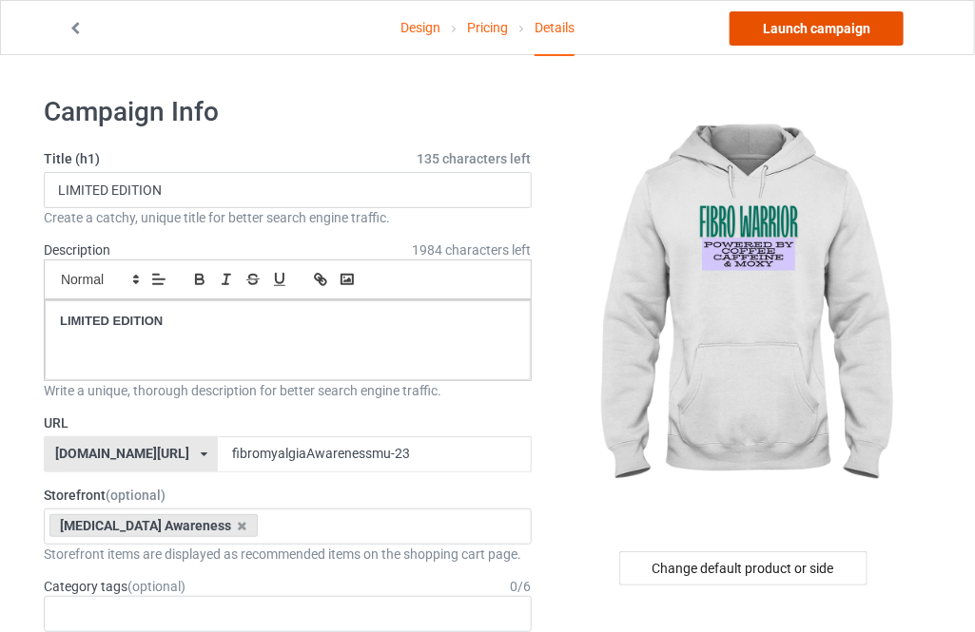
click at [824, 35] on link "Launch campaign" at bounding box center [816, 28] width 174 height 34
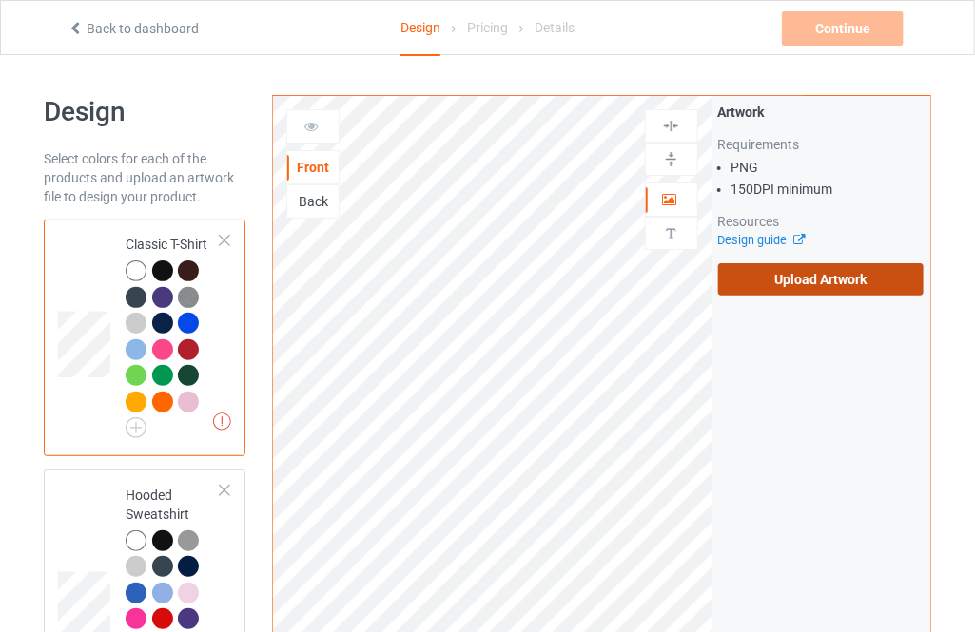
click at [755, 295] on label "Upload Artwork" at bounding box center [820, 279] width 205 height 32
click at [0, 0] on input "Upload Artwork" at bounding box center [0, 0] width 0 height 0
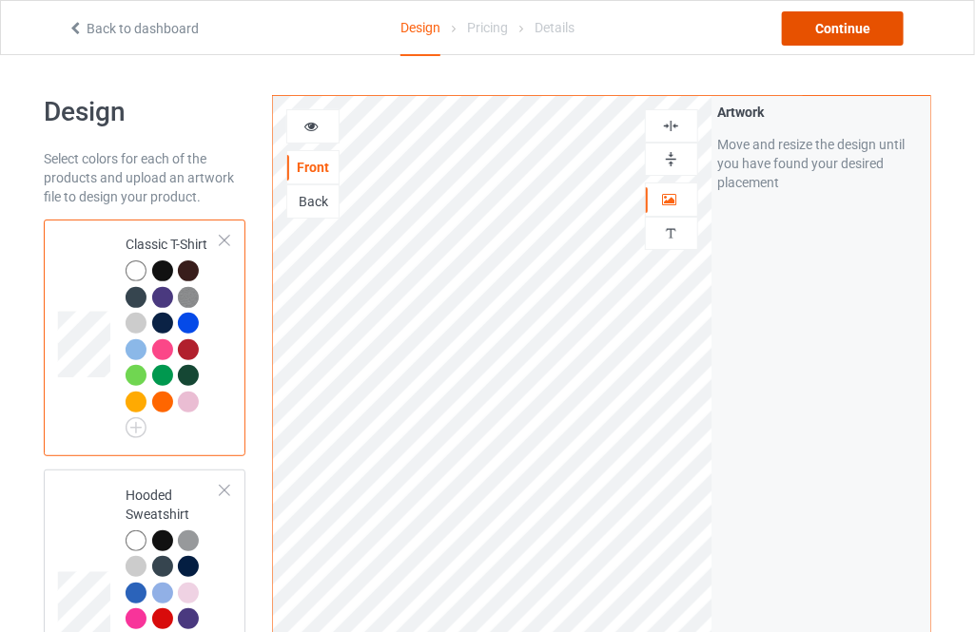
click at [851, 37] on div "Continue" at bounding box center [843, 28] width 122 height 34
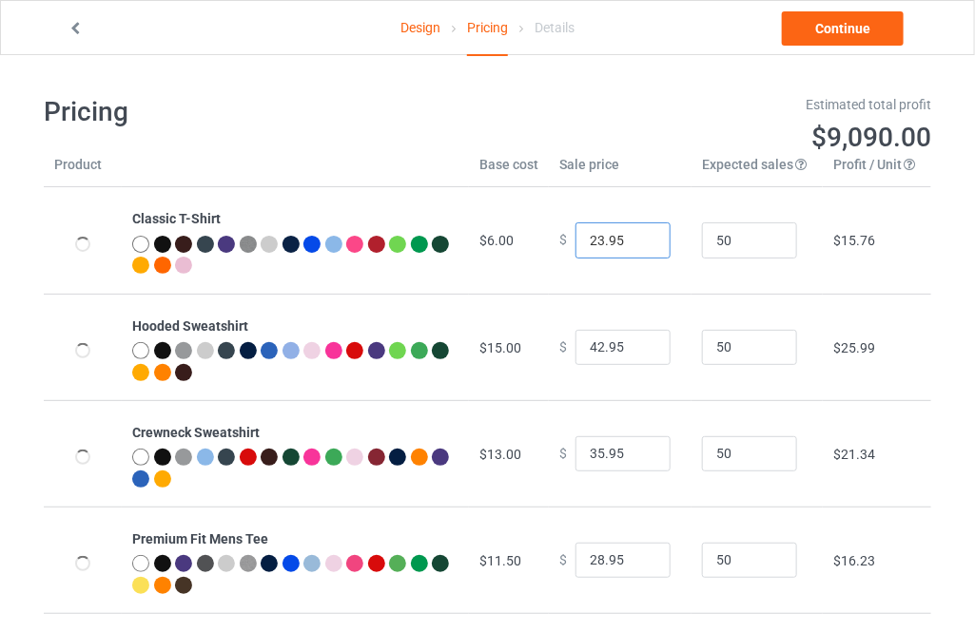
click at [639, 233] on input "23.95" at bounding box center [622, 241] width 95 height 36
click at [639, 233] on input "24.95" at bounding box center [622, 241] width 95 height 36
click at [639, 233] on input "25.95" at bounding box center [622, 241] width 95 height 36
type input "26.95"
click at [639, 233] on input "26.95" at bounding box center [622, 241] width 95 height 36
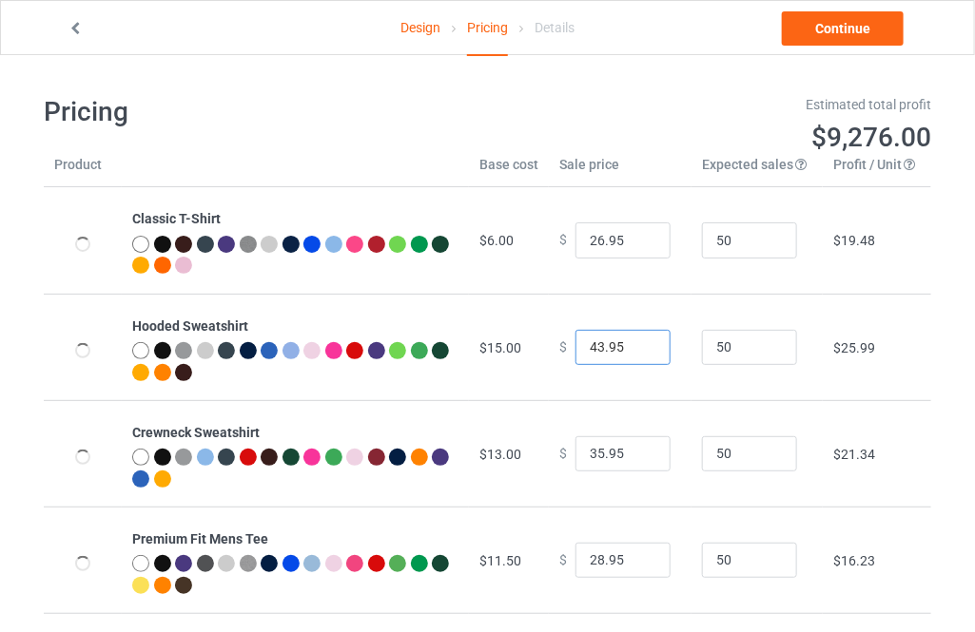
click at [637, 345] on input "43.95" at bounding box center [622, 348] width 95 height 36
type input "44.95"
click at [637, 345] on input "44.95" at bounding box center [622, 348] width 95 height 36
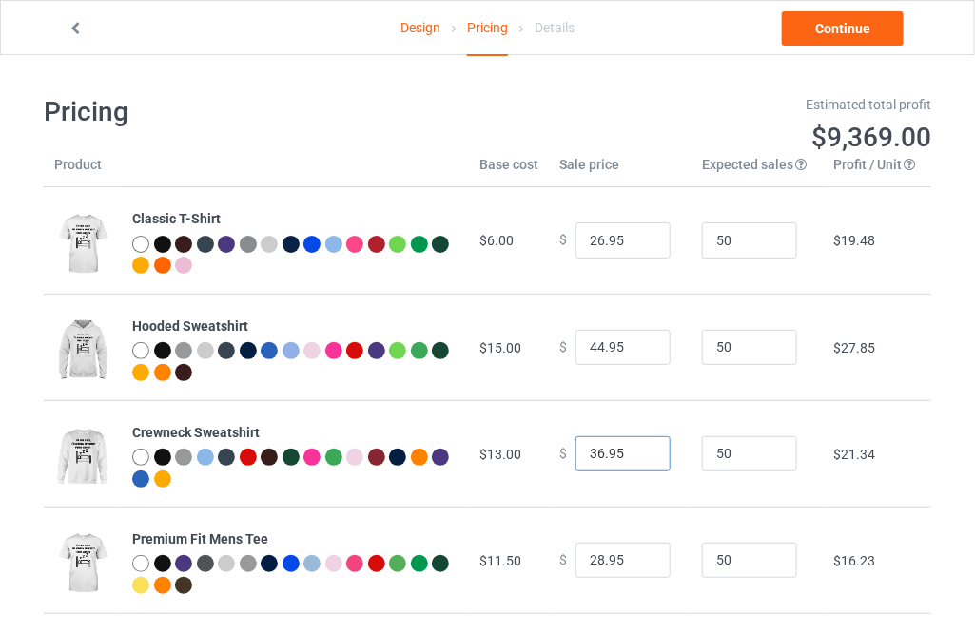
click at [639, 448] on input "36.95" at bounding box center [622, 454] width 95 height 36
type input "37.95"
click at [639, 448] on input "37.95" at bounding box center [622, 454] width 95 height 36
click at [631, 557] on input "29.95" at bounding box center [622, 561] width 95 height 36
click at [636, 550] on input "29.95" at bounding box center [622, 561] width 95 height 36
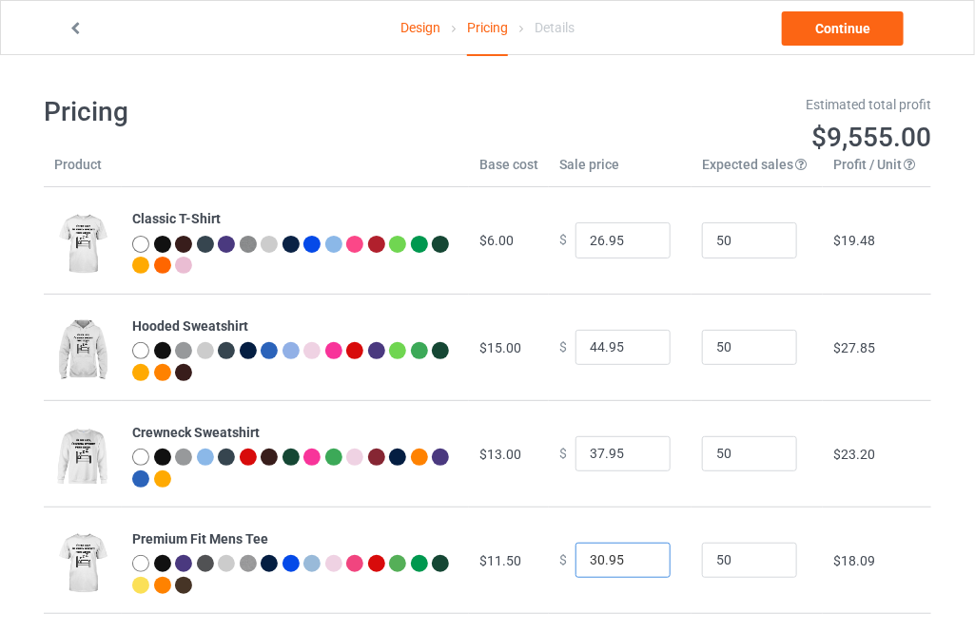
type input "30.95"
click at [634, 555] on input "30.95" at bounding box center [622, 561] width 95 height 36
click at [859, 13] on link "Continue" at bounding box center [843, 28] width 122 height 34
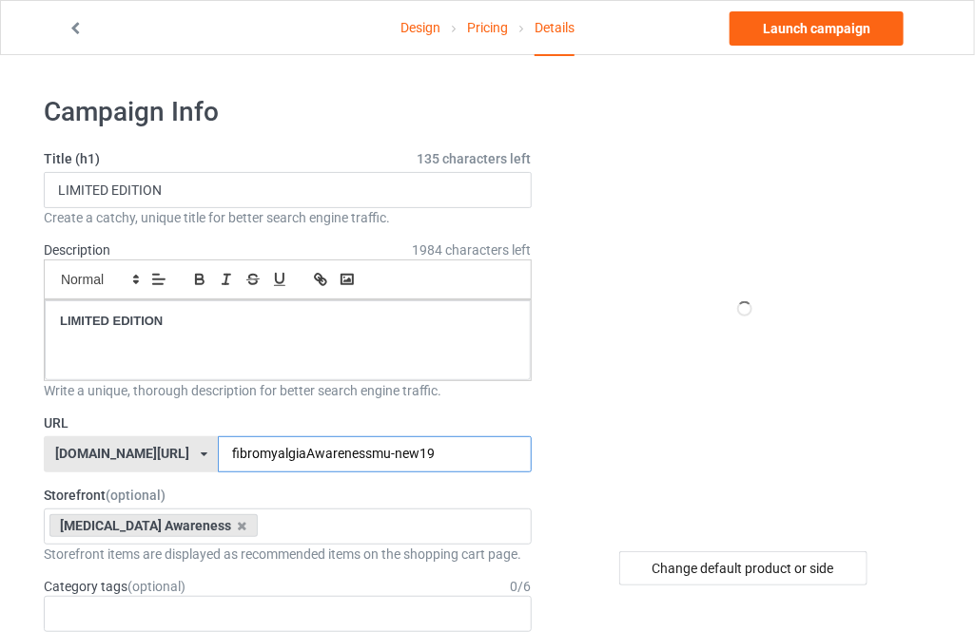
drag, startPoint x: 393, startPoint y: 449, endPoint x: 365, endPoint y: 454, distance: 28.0
click at [365, 454] on input "fibromyalgiaAwarenessmu-new19" at bounding box center [374, 454] width 313 height 36
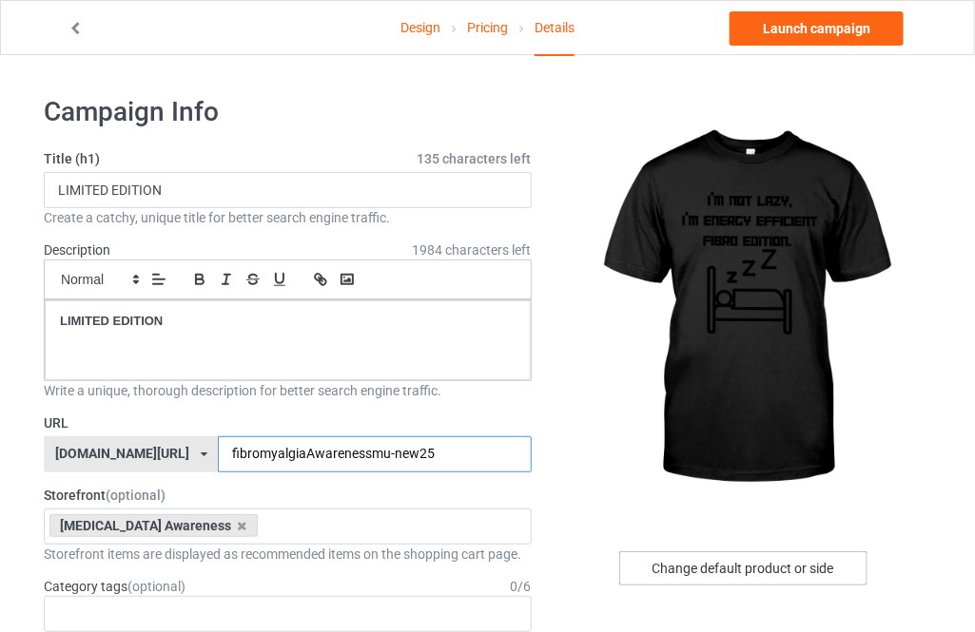
type input "fibromyalgiaAwarenessmu-new25"
click at [817, 574] on div "Change default product or side" at bounding box center [743, 569] width 248 height 34
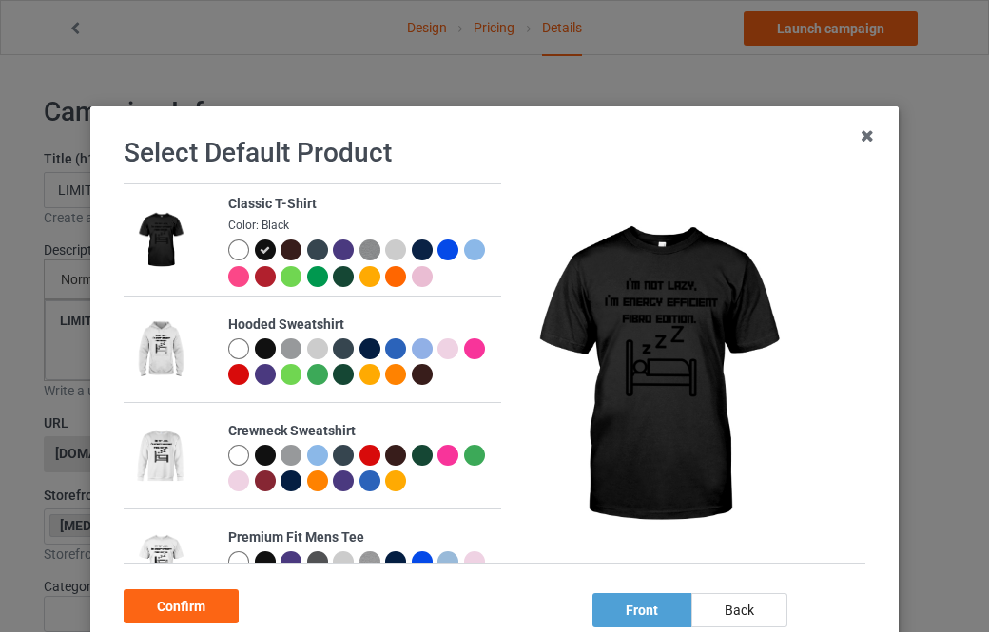
click at [235, 344] on div at bounding box center [238, 349] width 21 height 21
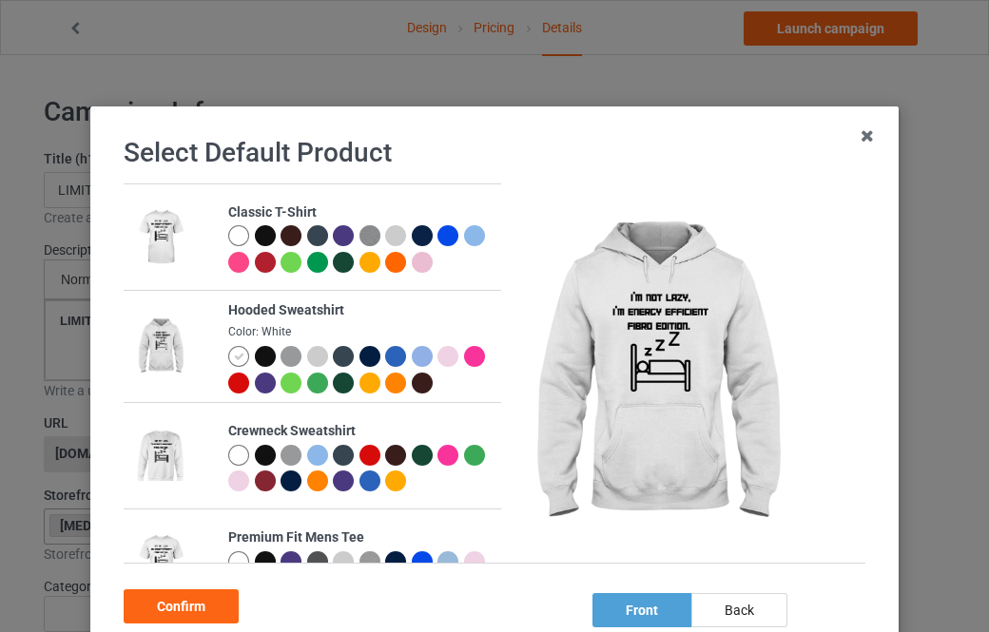
drag, startPoint x: 203, startPoint y: 600, endPoint x: 275, endPoint y: 521, distance: 106.4
click at [203, 600] on div "Confirm" at bounding box center [181, 607] width 115 height 34
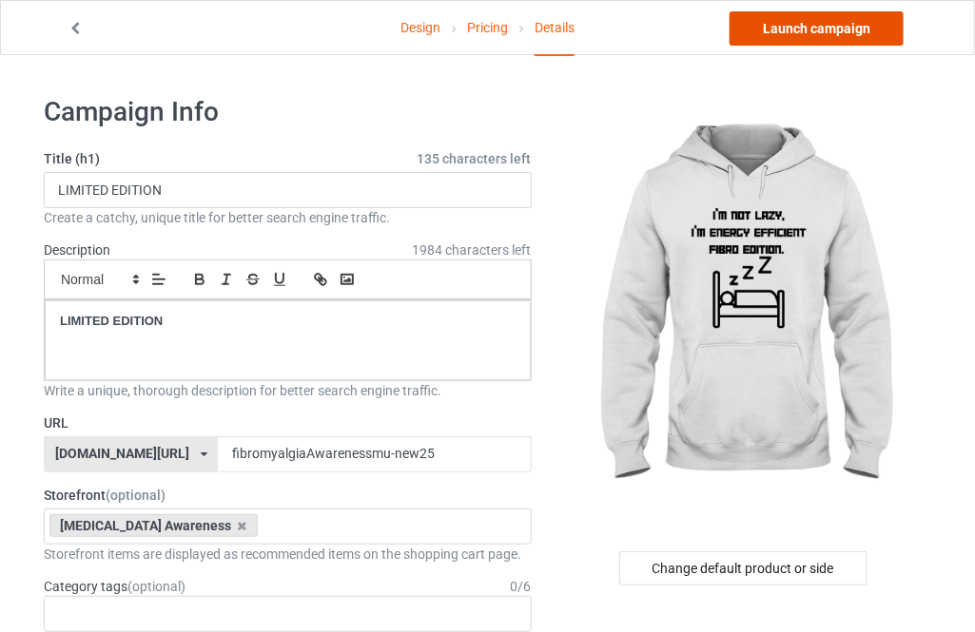
click at [845, 24] on link "Launch campaign" at bounding box center [816, 28] width 174 height 34
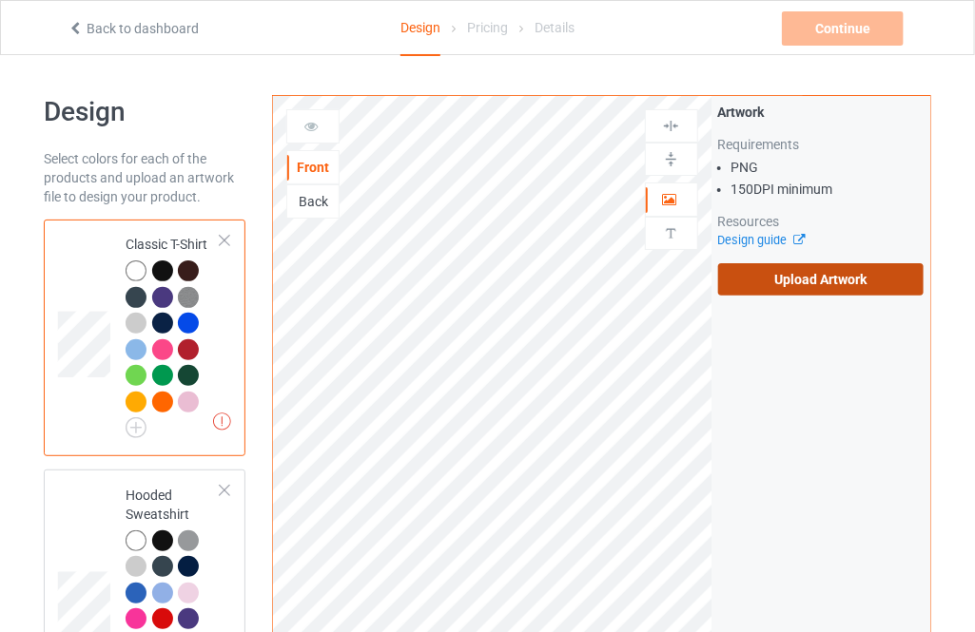
click at [773, 281] on label "Upload Artwork" at bounding box center [820, 279] width 205 height 32
click at [0, 0] on input "Upload Artwork" at bounding box center [0, 0] width 0 height 0
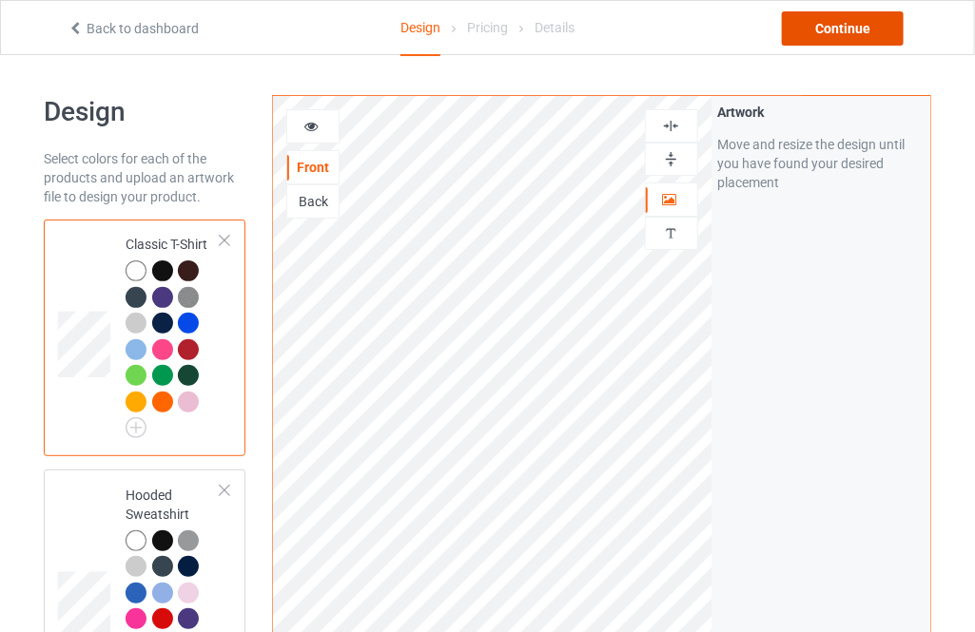
click at [858, 30] on div "Continue" at bounding box center [843, 28] width 122 height 34
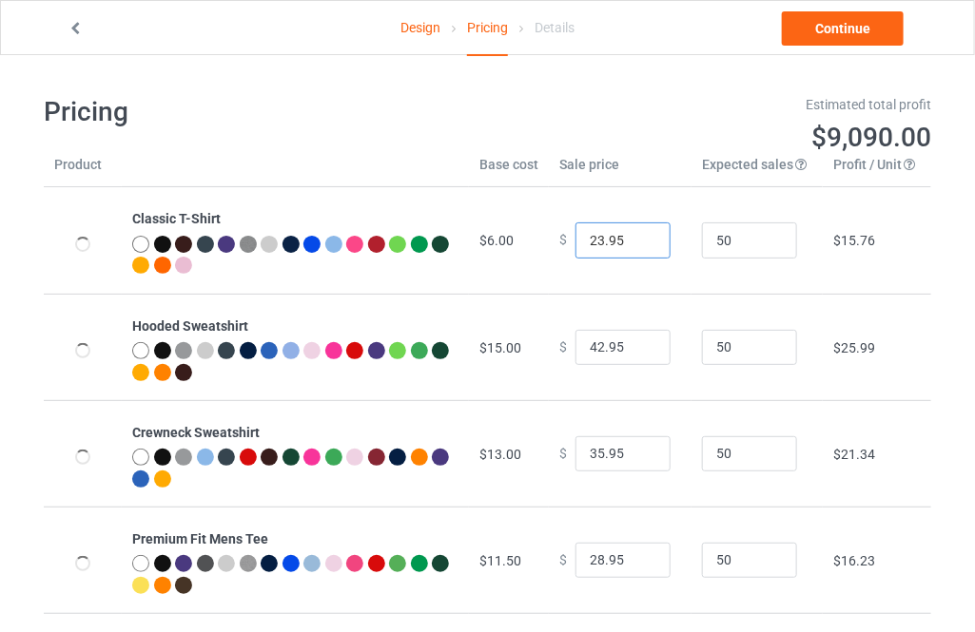
click at [644, 237] on input "23.95" at bounding box center [622, 241] width 95 height 36
click at [644, 237] on input "24.95" at bounding box center [622, 241] width 95 height 36
click at [644, 237] on input "25.95" at bounding box center [622, 241] width 95 height 36
type input "26.95"
click at [644, 237] on input "26.95" at bounding box center [622, 241] width 95 height 36
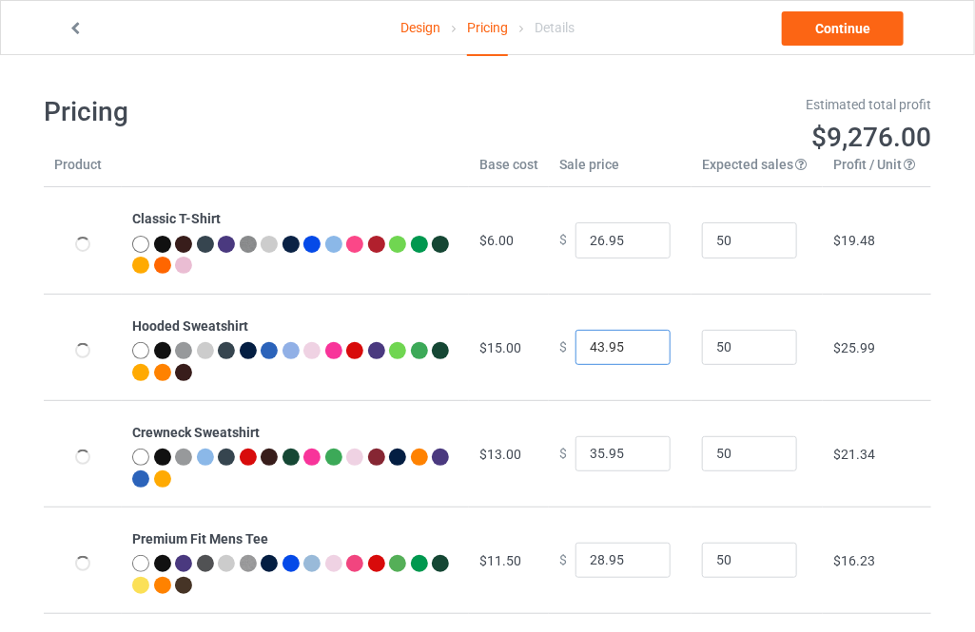
click at [641, 341] on input "43.95" at bounding box center [622, 348] width 95 height 36
type input "44.95"
click at [641, 341] on input "44.95" at bounding box center [622, 348] width 95 height 36
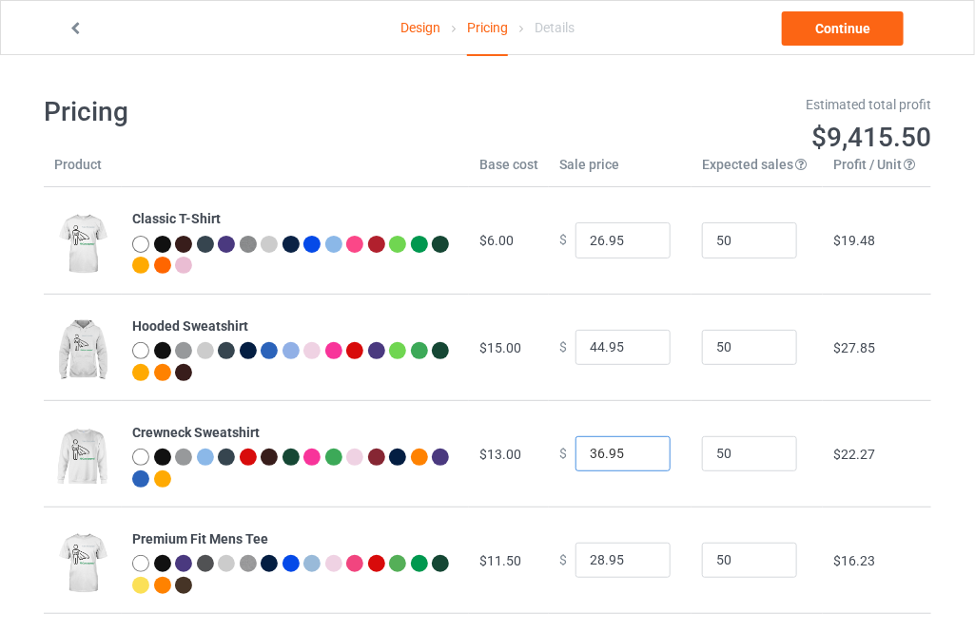
click at [639, 449] on input "36.95" at bounding box center [622, 454] width 95 height 36
type input "37.95"
click at [639, 449] on input "37.95" at bounding box center [622, 454] width 95 height 36
click at [639, 552] on input "29.95" at bounding box center [622, 561] width 95 height 36
type input "30.95"
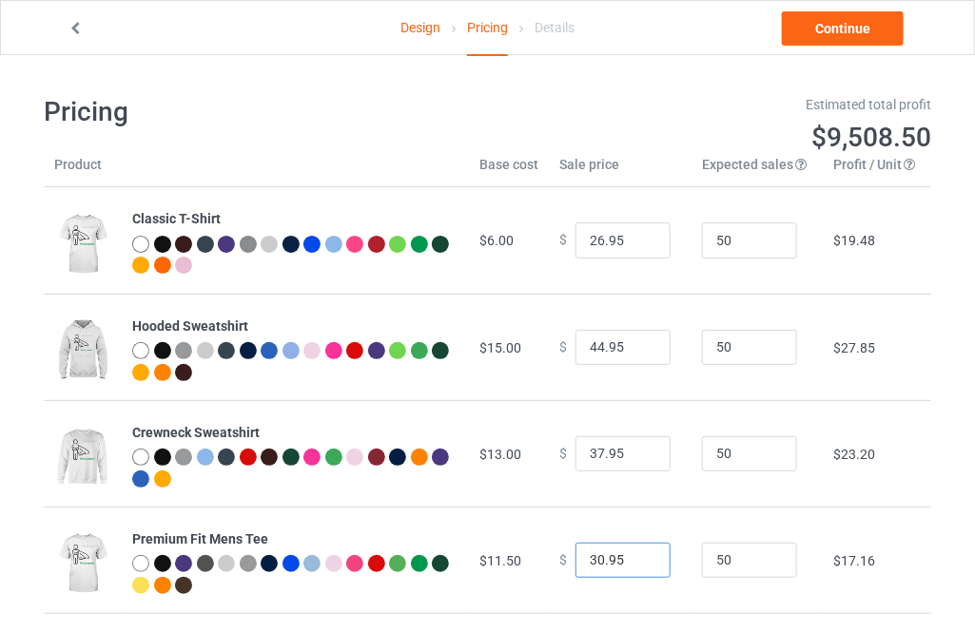
click at [639, 552] on input "30.95" at bounding box center [622, 561] width 95 height 36
click at [823, 28] on link "Continue" at bounding box center [843, 28] width 122 height 34
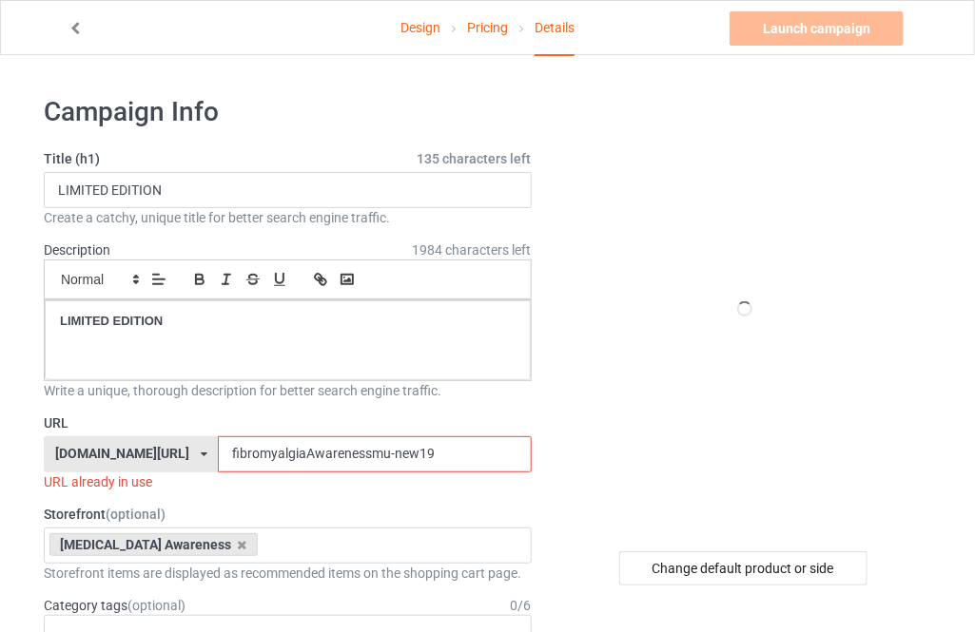
click at [387, 454] on input "fibromyalgiaAwarenessmu-new19" at bounding box center [374, 454] width 313 height 36
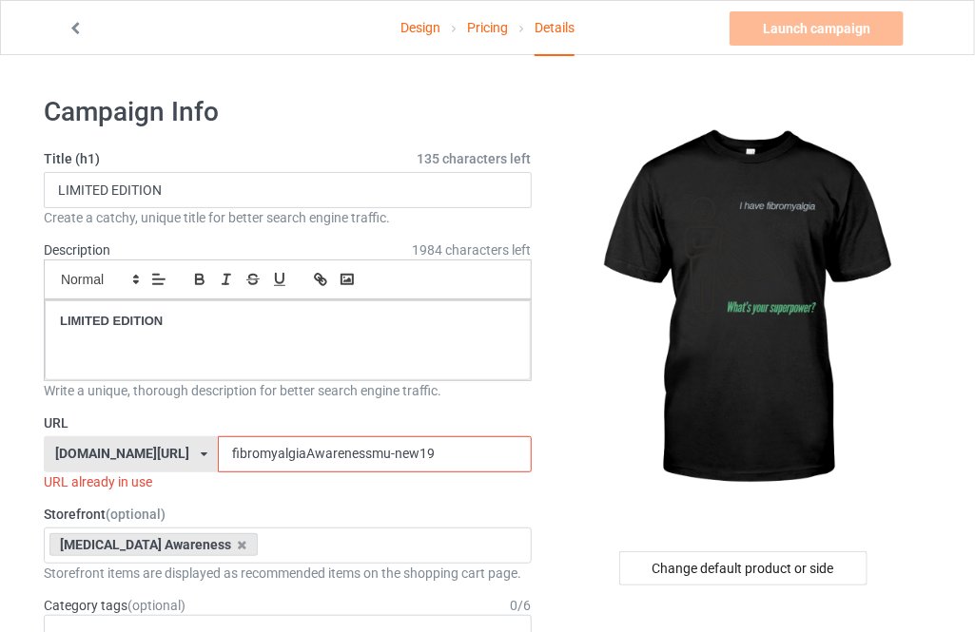
drag, startPoint x: 388, startPoint y: 454, endPoint x: 369, endPoint y: 454, distance: 19.0
click at [368, 454] on input "fibromyalgiaAwarenessmu-new19" at bounding box center [374, 454] width 313 height 36
click at [393, 455] on input "fibromyalgiaAwarenessmu-new19" at bounding box center [374, 454] width 313 height 36
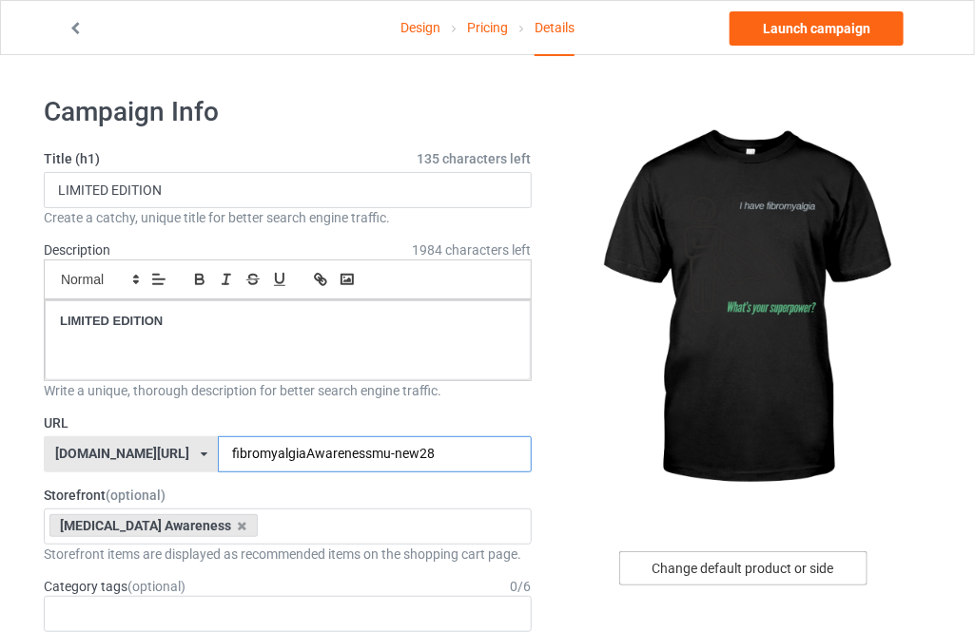
type input "fibromyalgiaAwarenessmu-new28"
click at [708, 559] on div "Change default product or side" at bounding box center [743, 569] width 248 height 34
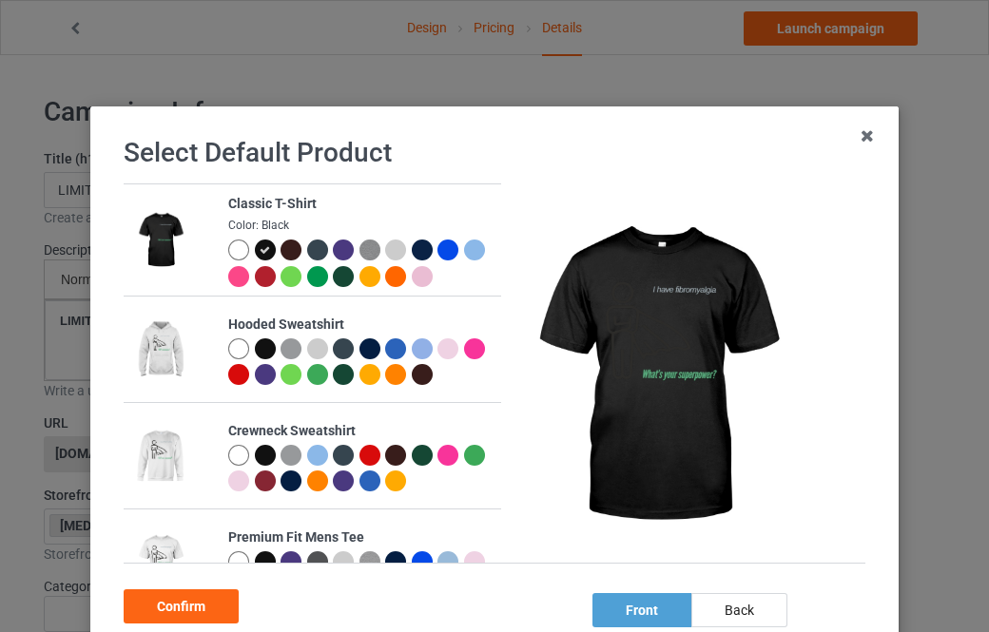
click at [230, 248] on div at bounding box center [238, 250] width 21 height 21
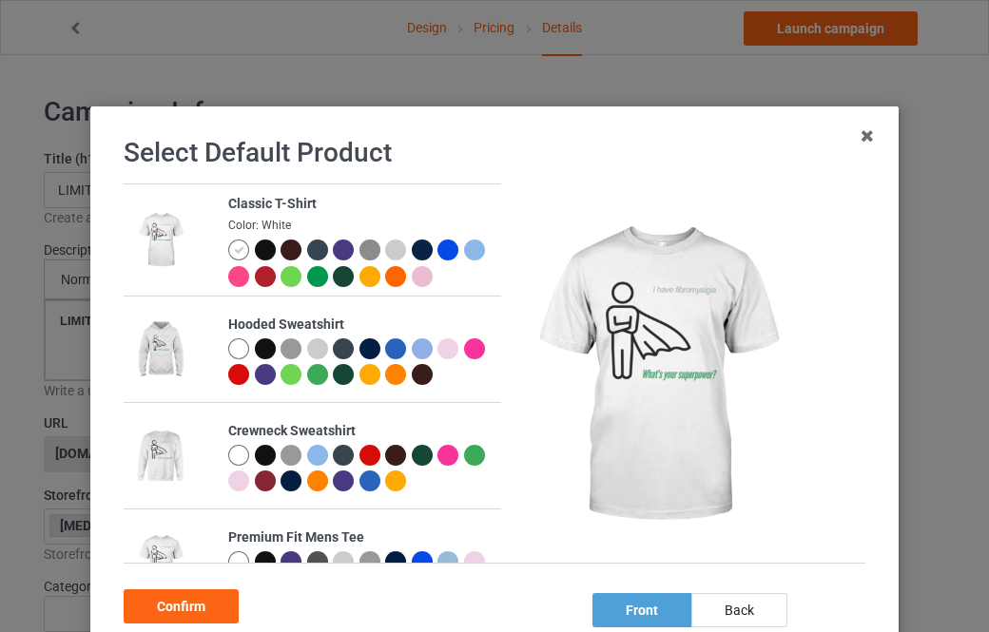
click at [236, 349] on div at bounding box center [238, 349] width 21 height 21
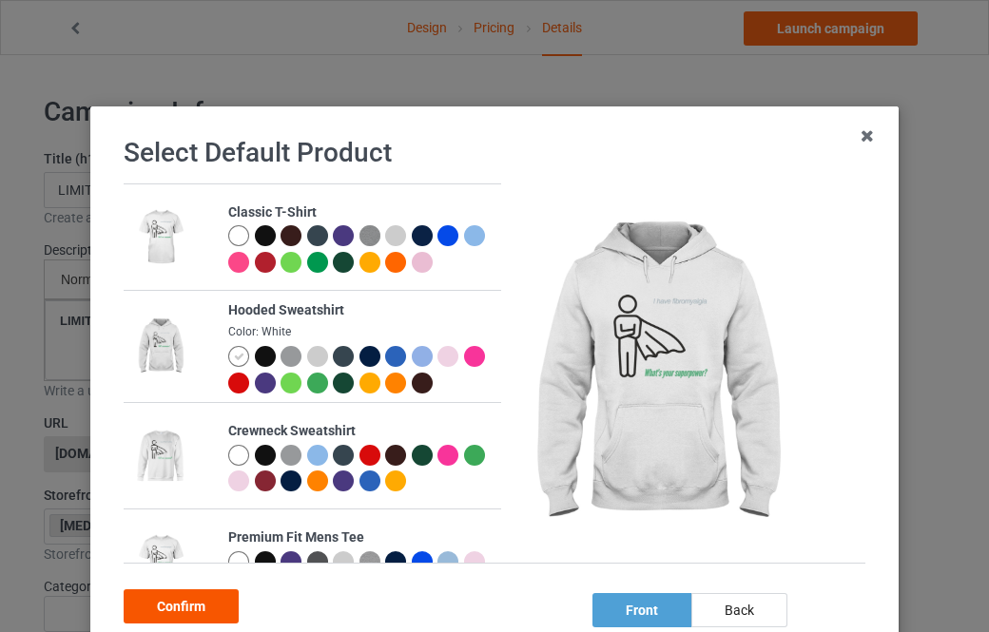
click at [174, 610] on div "Confirm" at bounding box center [181, 607] width 115 height 34
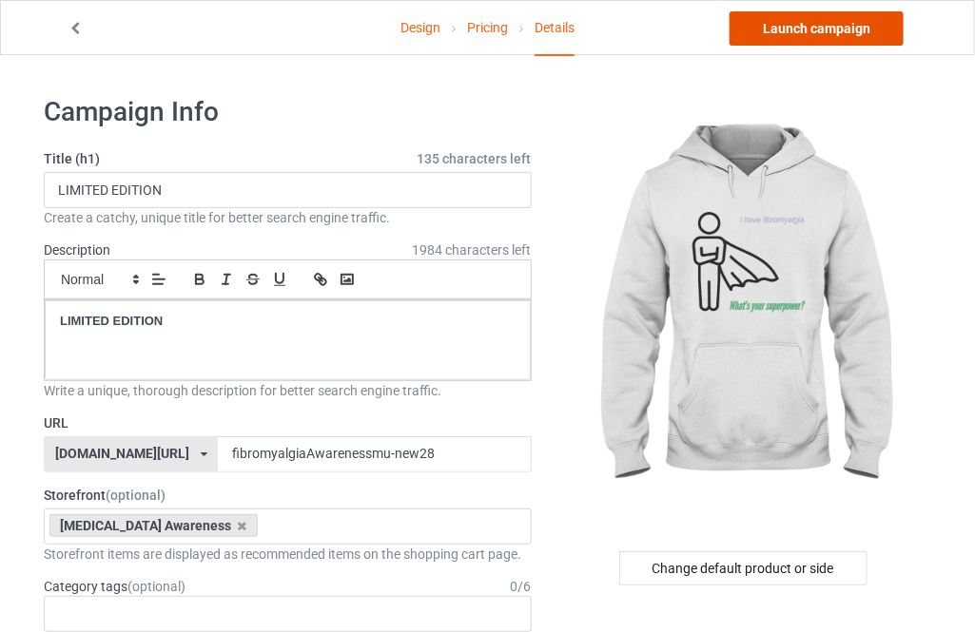
click at [821, 29] on link "Launch campaign" at bounding box center [816, 28] width 174 height 34
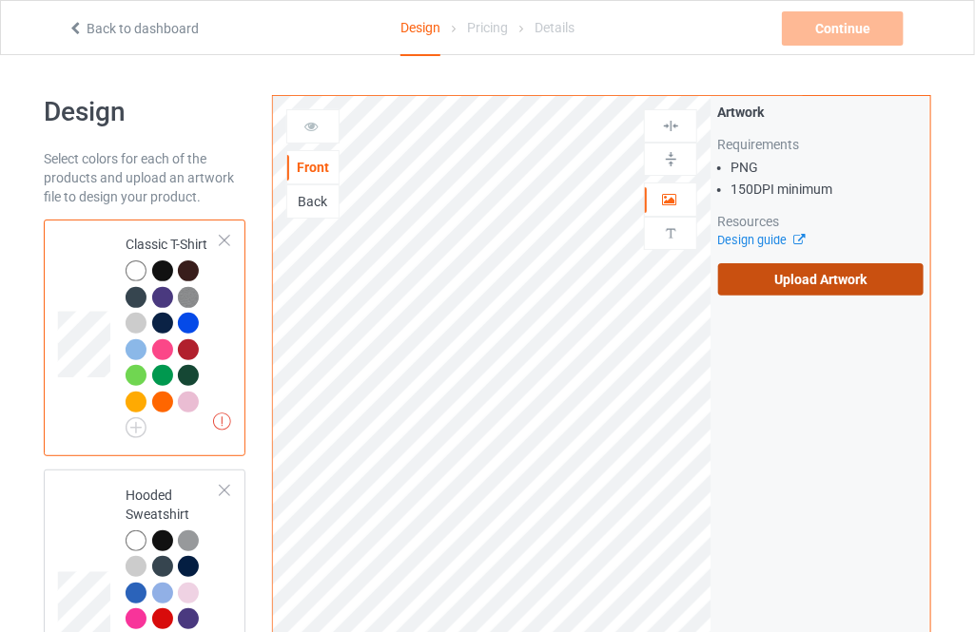
click at [784, 285] on label "Upload Artwork" at bounding box center [820, 279] width 205 height 32
click at [0, 0] on input "Upload Artwork" at bounding box center [0, 0] width 0 height 0
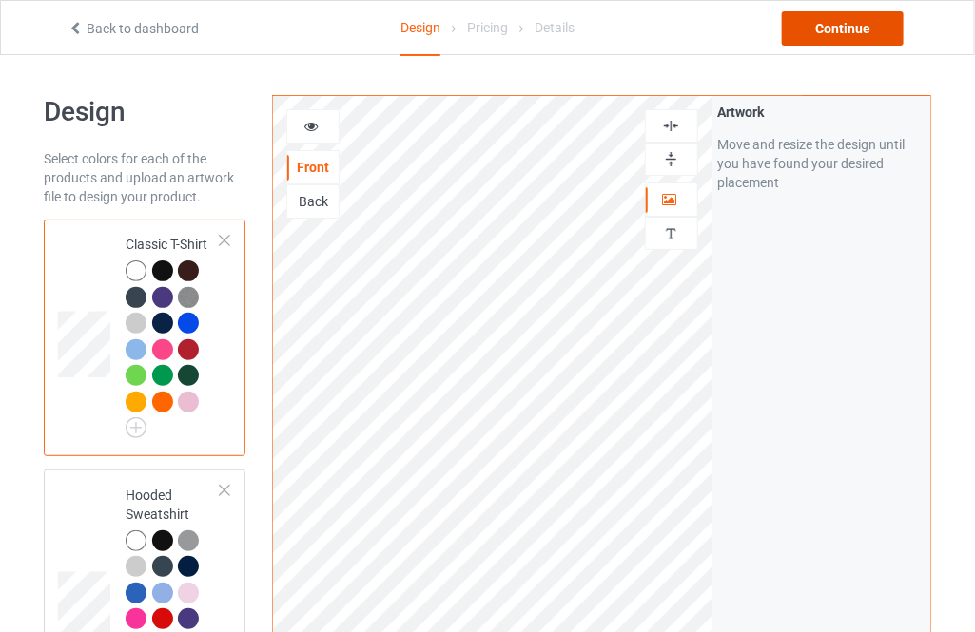
click at [829, 29] on div "Continue" at bounding box center [843, 28] width 122 height 34
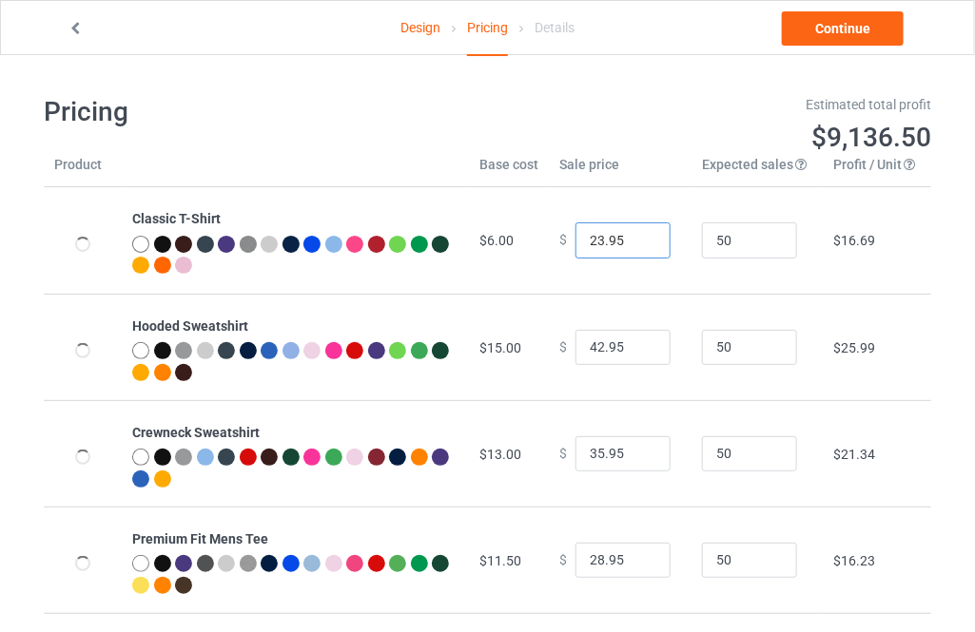
click at [641, 238] on input "23.95" at bounding box center [622, 241] width 95 height 36
click at [641, 238] on input "24.95" at bounding box center [622, 241] width 95 height 36
click at [641, 238] on input "25.95" at bounding box center [622, 241] width 95 height 36
type input "26.95"
click at [644, 238] on input "26.95" at bounding box center [622, 241] width 95 height 36
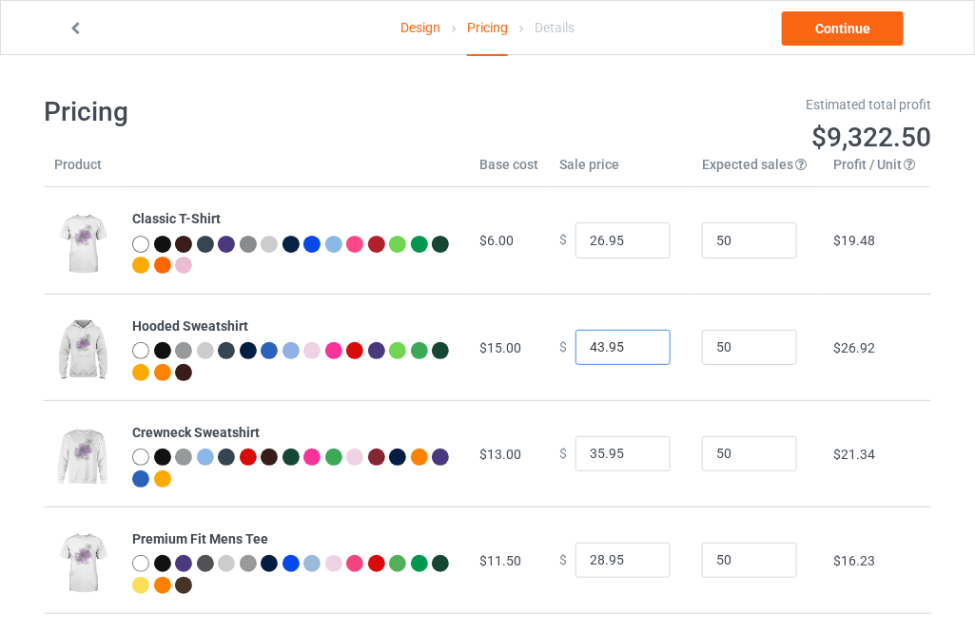
click at [641, 340] on input "43.95" at bounding box center [622, 348] width 95 height 36
type input "44.95"
click at [641, 340] on input "44.95" at bounding box center [622, 348] width 95 height 36
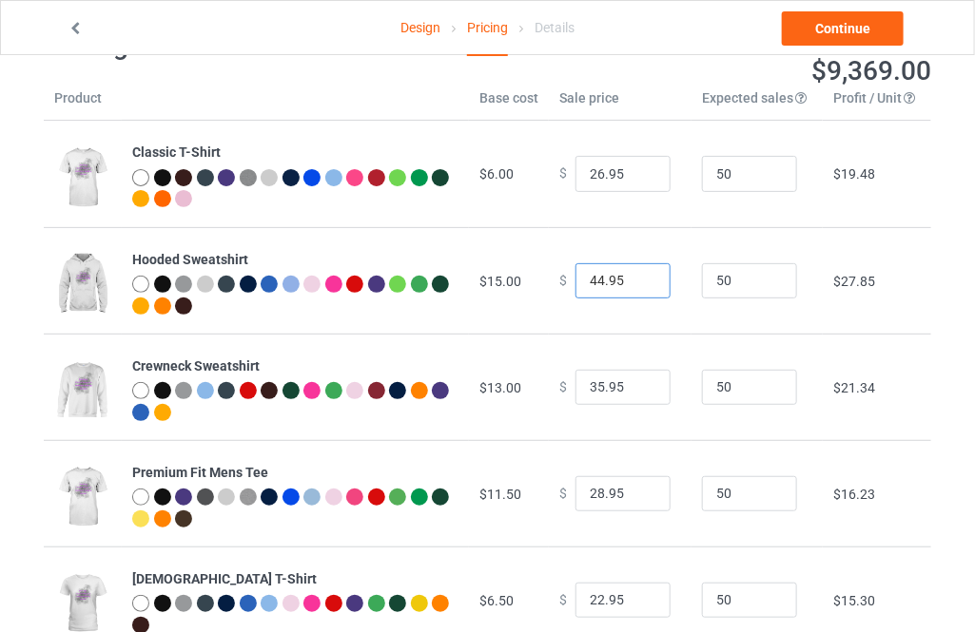
scroll to position [86, 0]
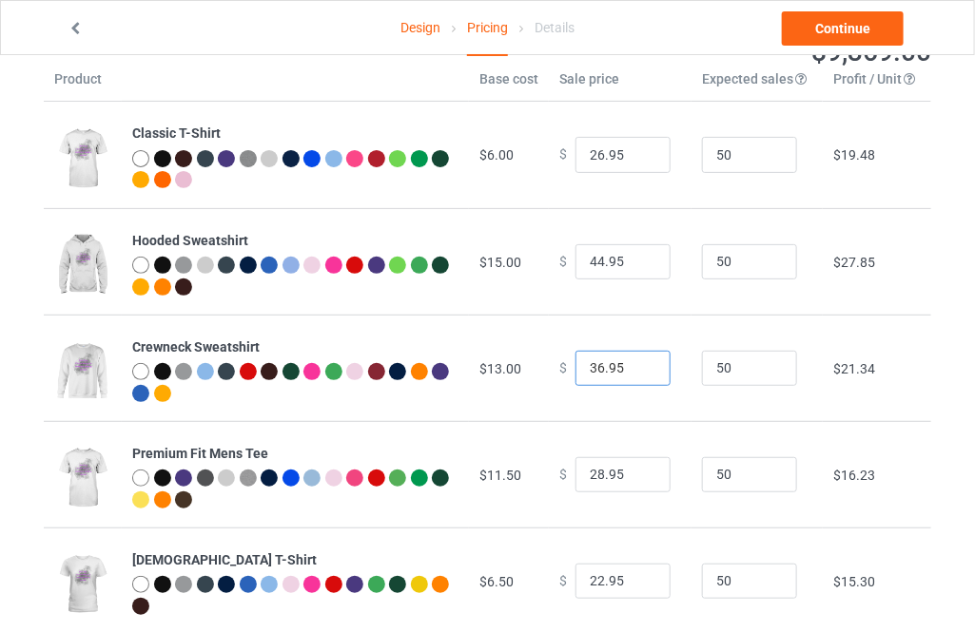
click at [635, 367] on input "36.95" at bounding box center [622, 369] width 95 height 36
click at [635, 364] on input "37.95" at bounding box center [622, 369] width 95 height 36
click at [635, 364] on input "38.95" at bounding box center [622, 369] width 95 height 36
type input "37.95"
click at [644, 372] on input "37.95" at bounding box center [622, 369] width 95 height 36
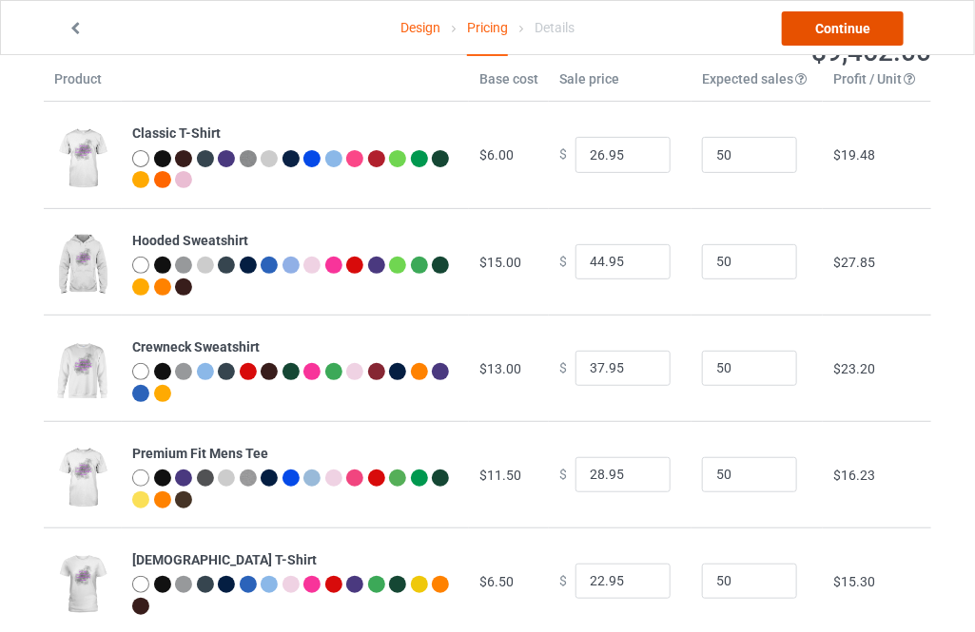
click at [857, 32] on link "Continue" at bounding box center [843, 28] width 122 height 34
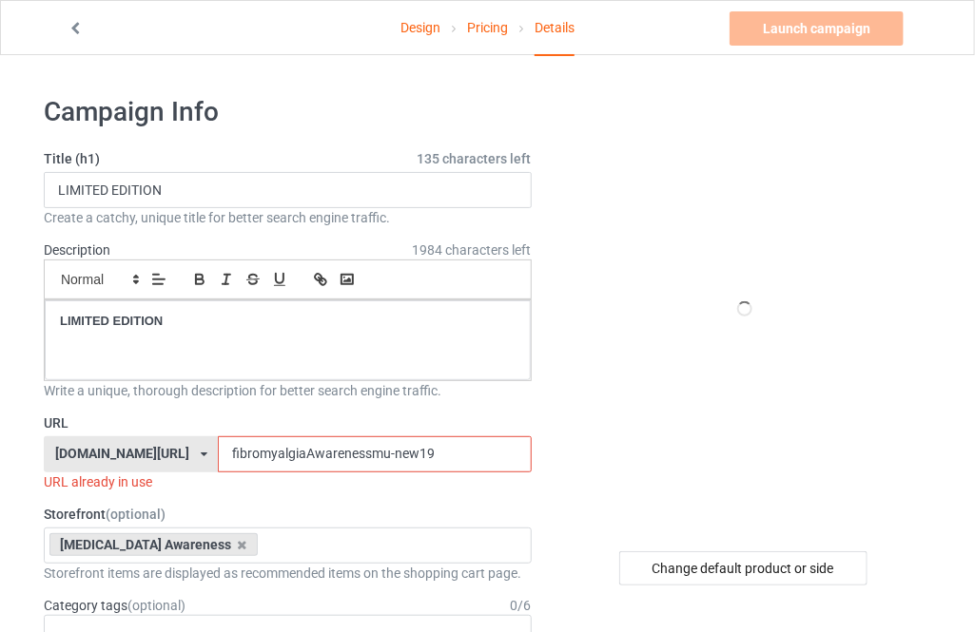
drag, startPoint x: 422, startPoint y: 455, endPoint x: 368, endPoint y: 457, distance: 54.2
click at [368, 457] on input "fibromyalgiaAwarenessmu-new19" at bounding box center [374, 454] width 313 height 36
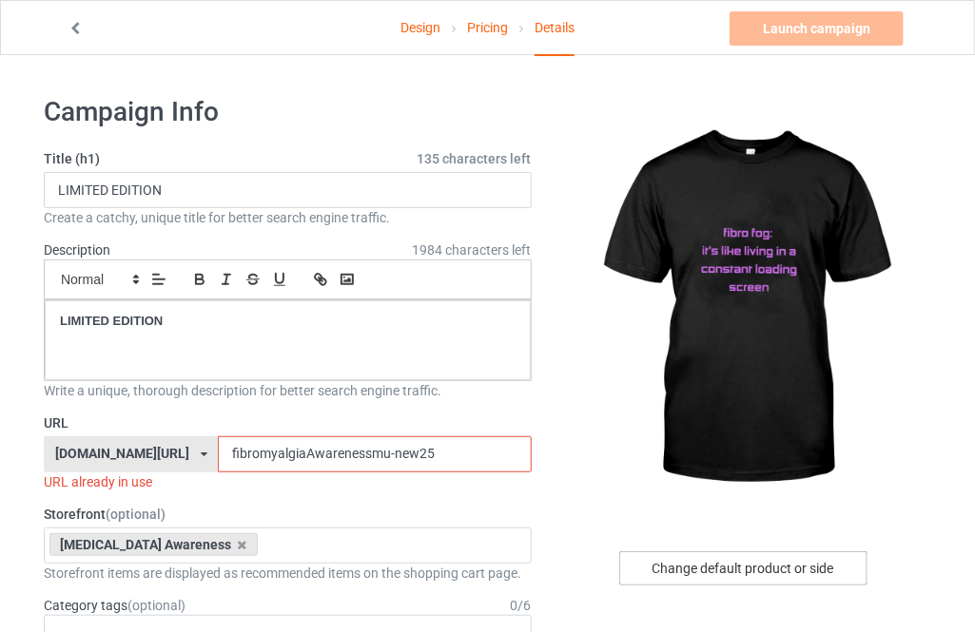
click at [736, 565] on div "Change default product or side" at bounding box center [743, 569] width 248 height 34
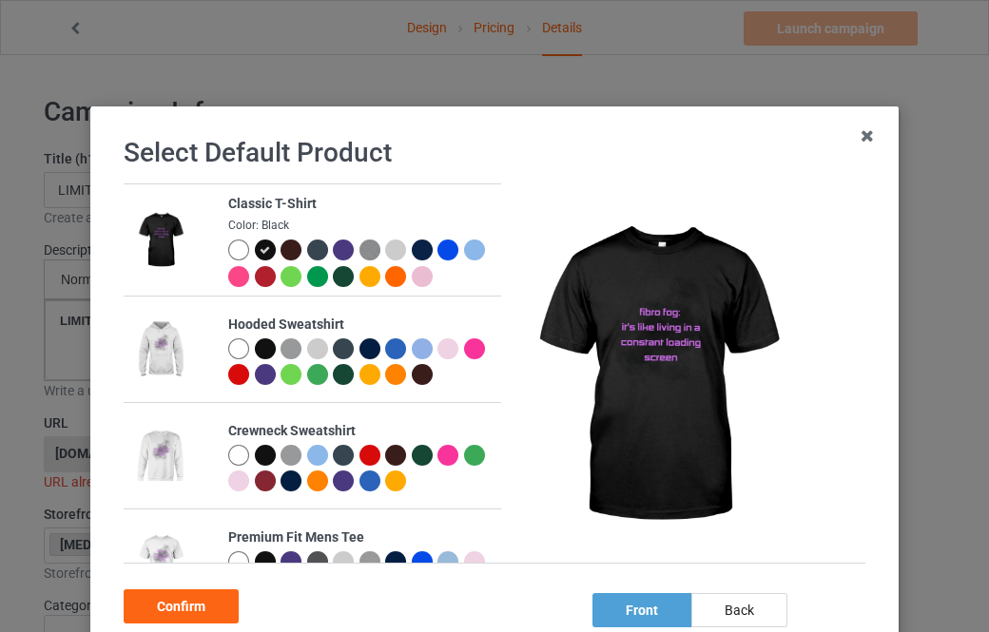
click at [241, 245] on div at bounding box center [241, 253] width 27 height 27
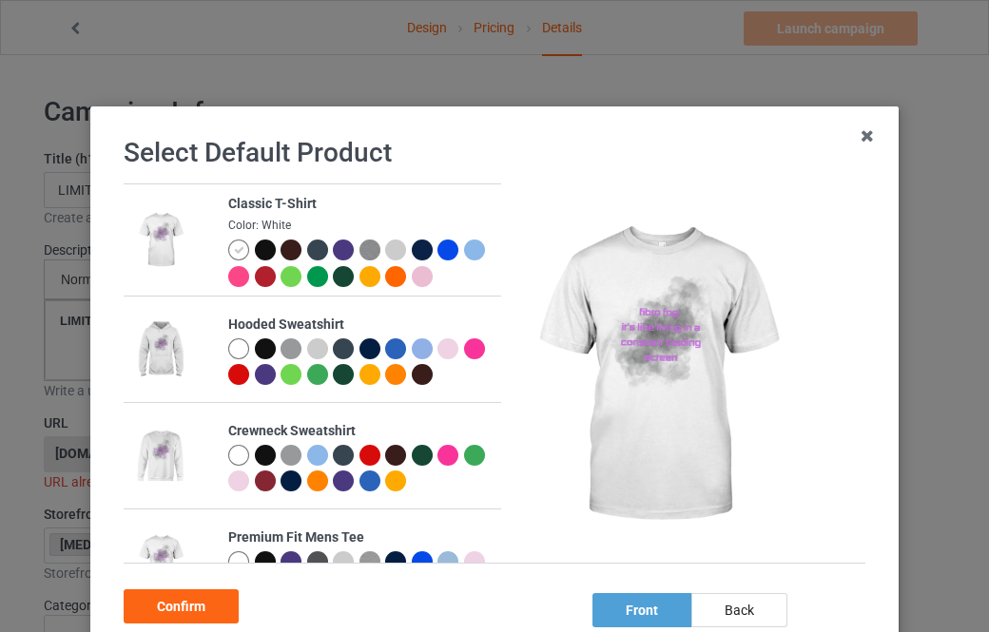
drag, startPoint x: 201, startPoint y: 605, endPoint x: 202, endPoint y: 590, distance: 15.2
click at [200, 605] on div "Confirm" at bounding box center [181, 607] width 115 height 34
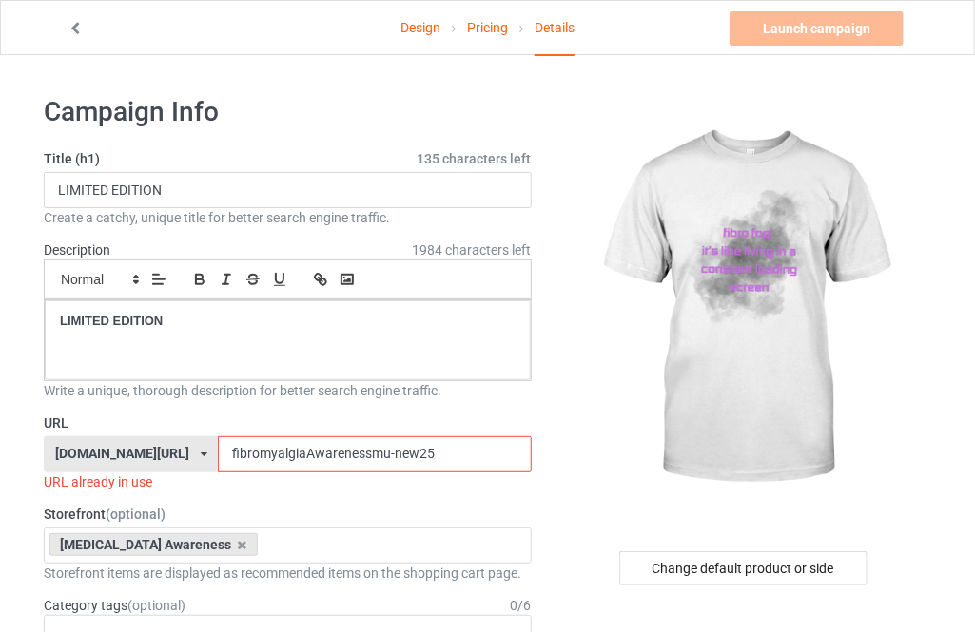
click at [434, 451] on input "fibromyalgiaAwarenessmu-new25" at bounding box center [374, 454] width 313 height 36
type input "fibromyalgiaAwarenessmu-new25r"
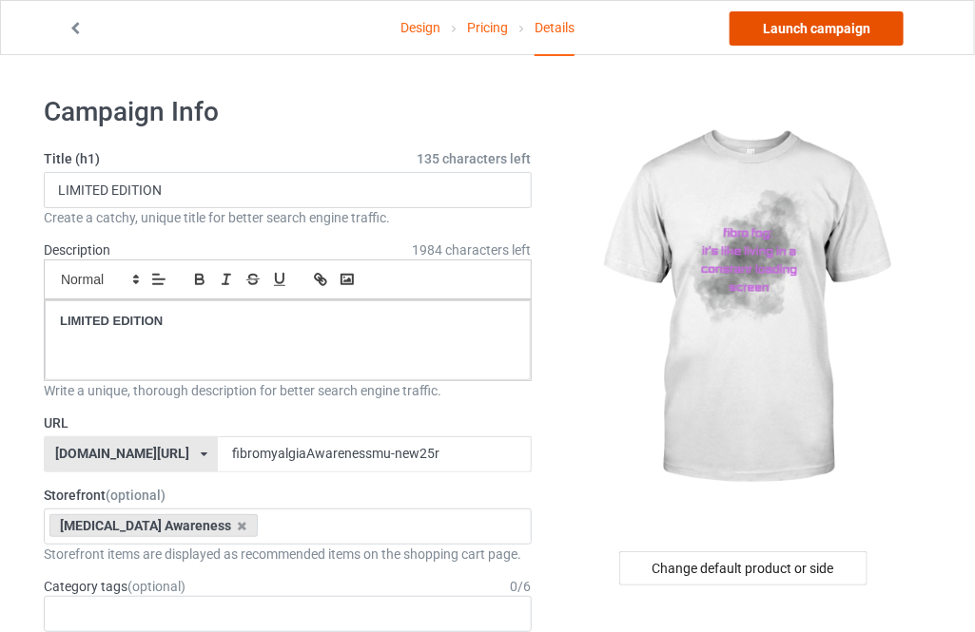
click at [820, 31] on link "Launch campaign" at bounding box center [816, 28] width 174 height 34
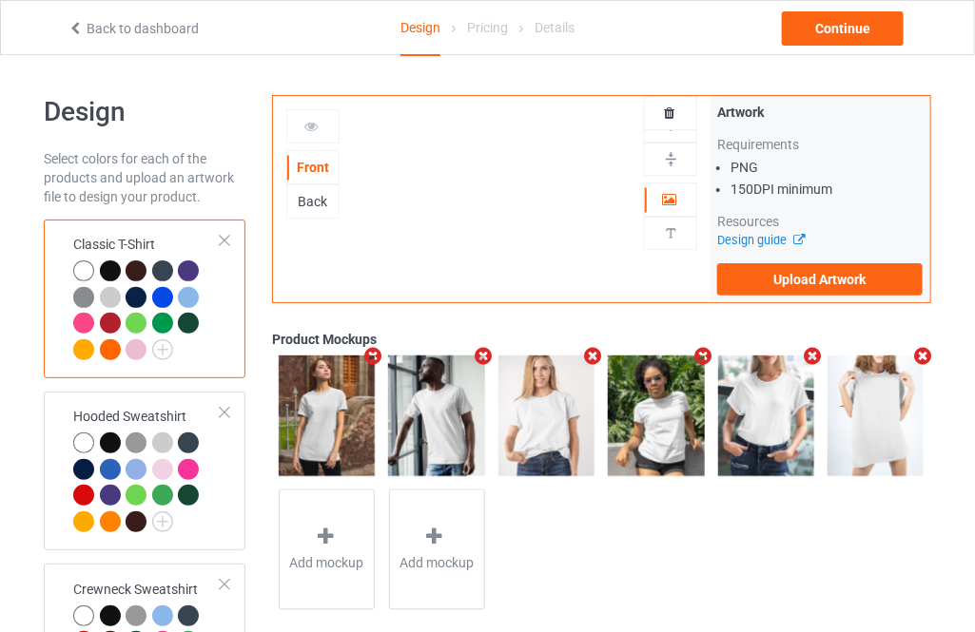
click at [540, 366] on img at bounding box center [546, 416] width 96 height 121
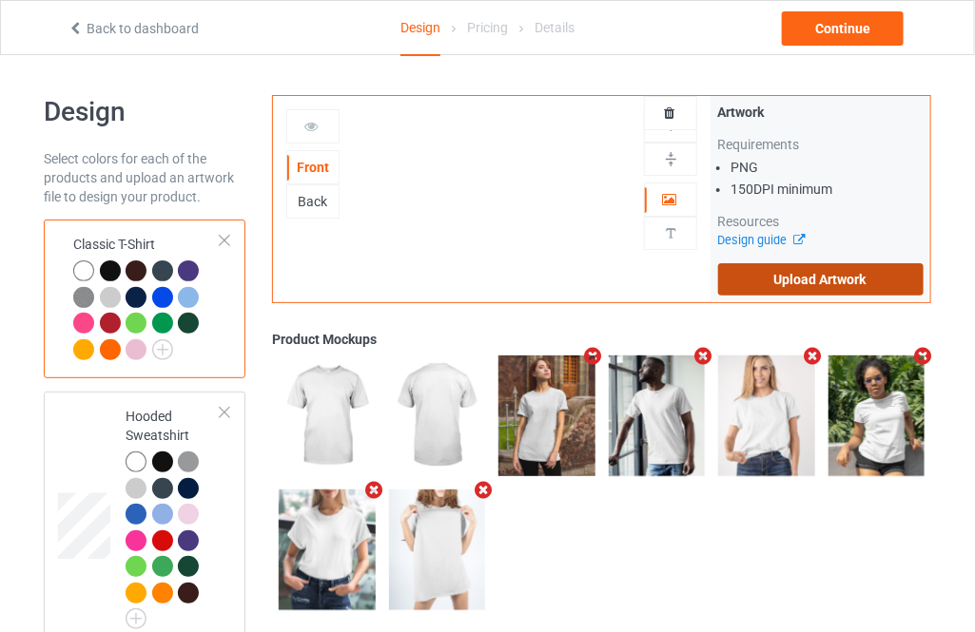
click at [785, 285] on label "Upload Artwork" at bounding box center [820, 279] width 205 height 32
click at [0, 0] on input "Upload Artwork" at bounding box center [0, 0] width 0 height 0
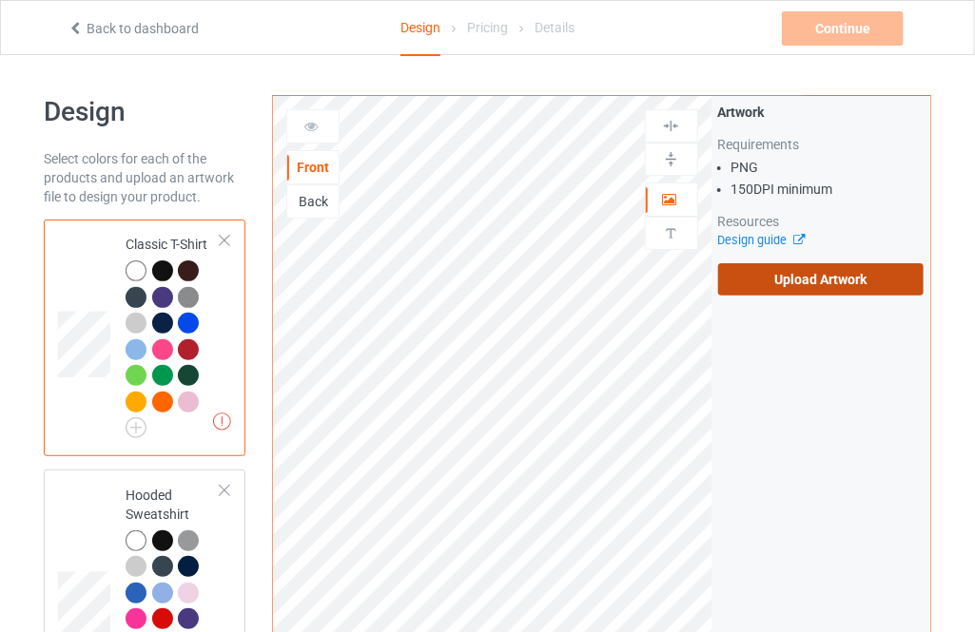
click at [768, 281] on label "Upload Artwork" at bounding box center [820, 279] width 205 height 32
click at [0, 0] on input "Upload Artwork" at bounding box center [0, 0] width 0 height 0
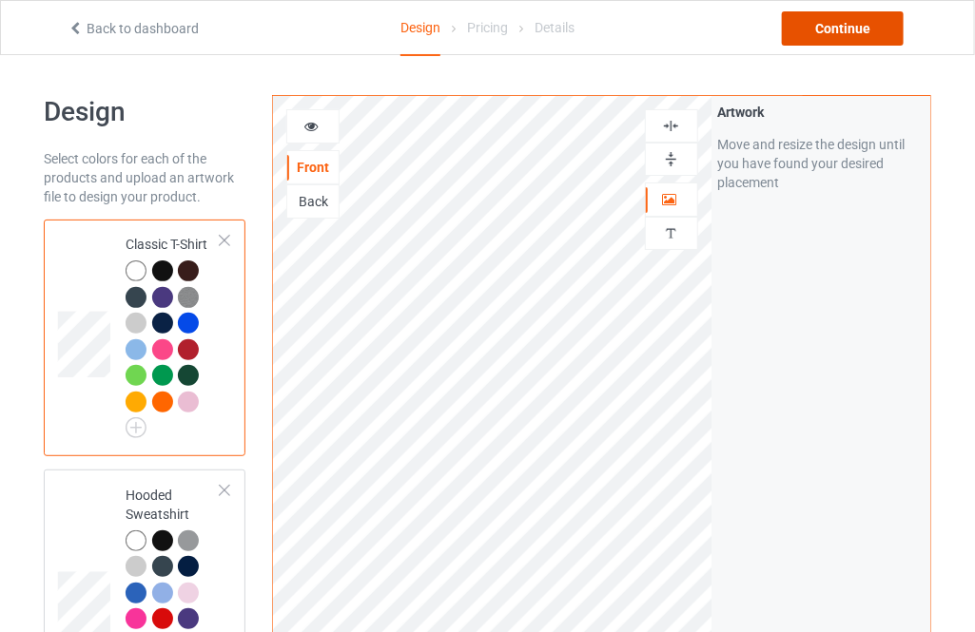
click at [836, 34] on div "Continue" at bounding box center [843, 28] width 122 height 34
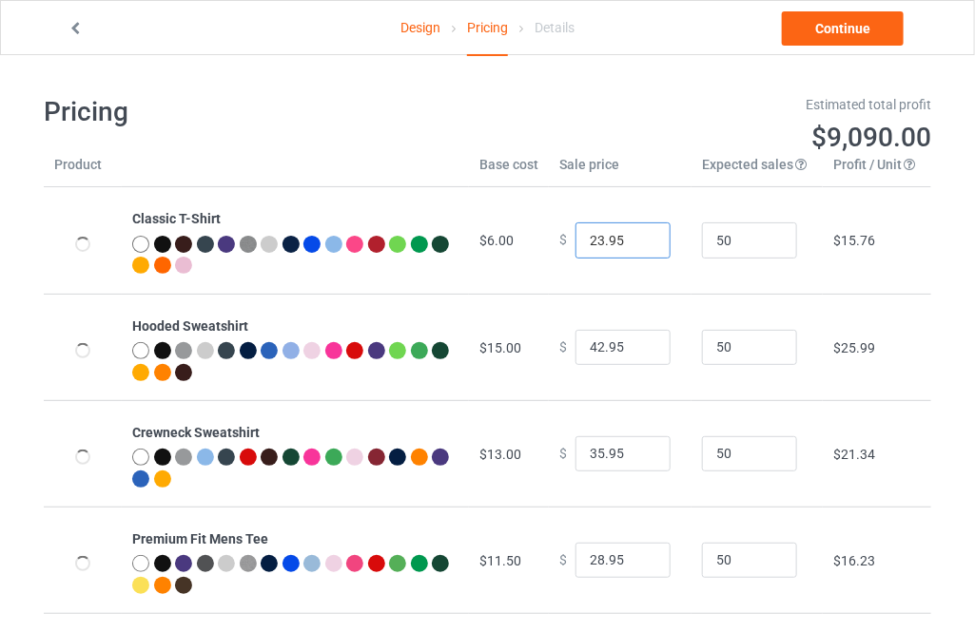
click at [633, 235] on input "23.95" at bounding box center [622, 241] width 95 height 36
click at [633, 235] on input "24.95" at bounding box center [622, 241] width 95 height 36
click at [633, 235] on input "25.95" at bounding box center [622, 241] width 95 height 36
type input "26.95"
click at [633, 235] on input "26.95" at bounding box center [622, 241] width 95 height 36
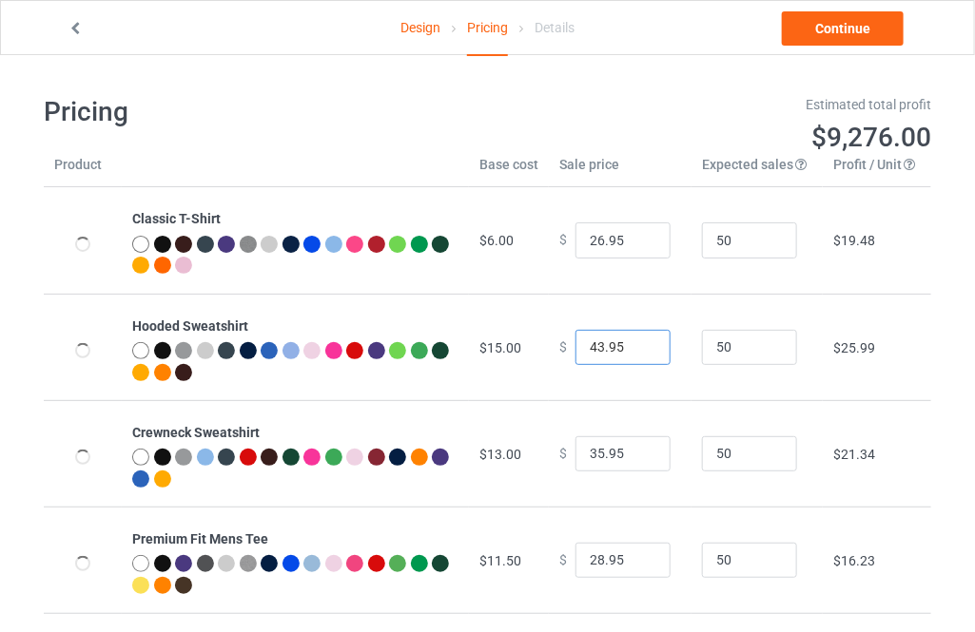
click at [642, 341] on input "43.95" at bounding box center [622, 348] width 95 height 36
type input "44.95"
click at [642, 341] on input "44.95" at bounding box center [622, 348] width 95 height 36
click at [643, 450] on input "36.95" at bounding box center [622, 454] width 95 height 36
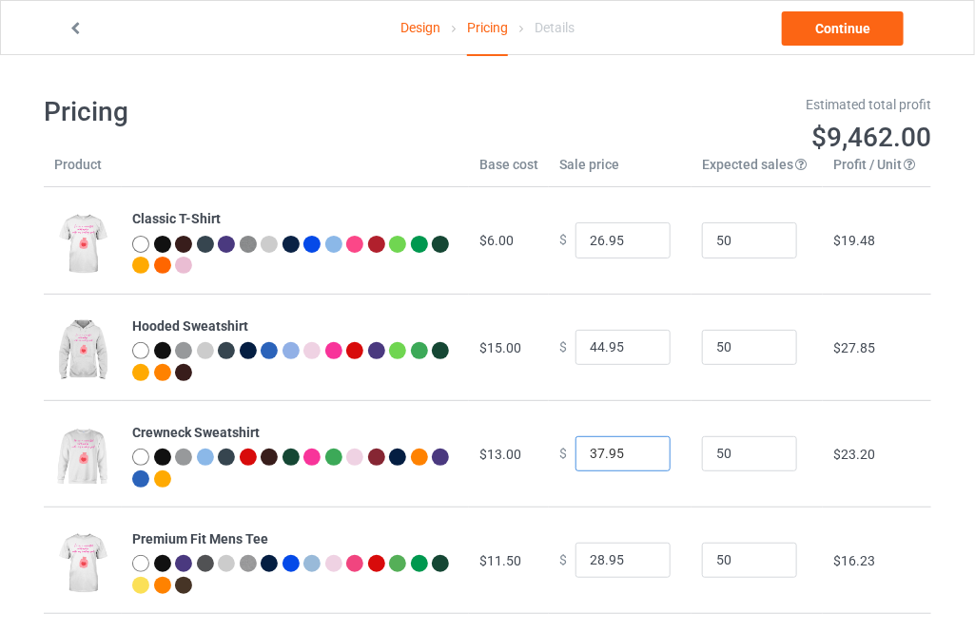
type input "37.95"
click at [643, 450] on input "37.95" at bounding box center [622, 454] width 95 height 36
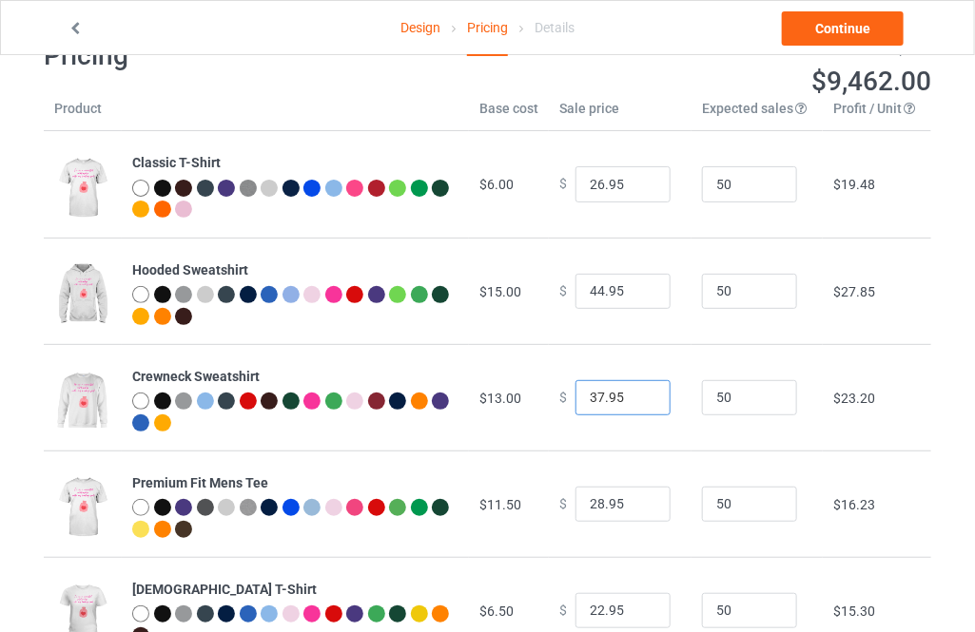
scroll to position [86, 0]
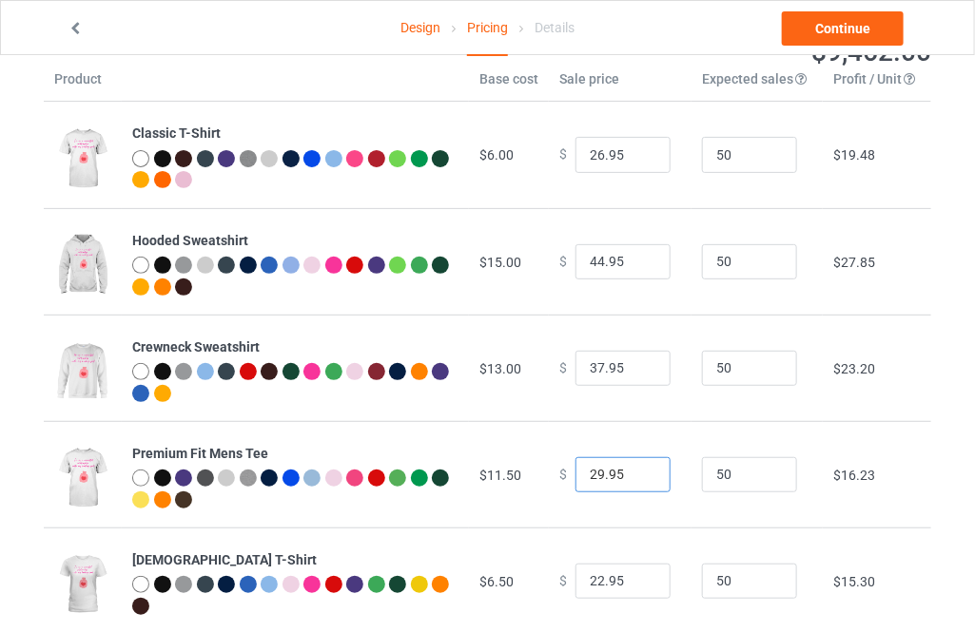
click at [640, 469] on input "29.95" at bounding box center [622, 475] width 95 height 36
type input "30.95"
click at [640, 469] on input "30.95" at bounding box center [622, 475] width 95 height 36
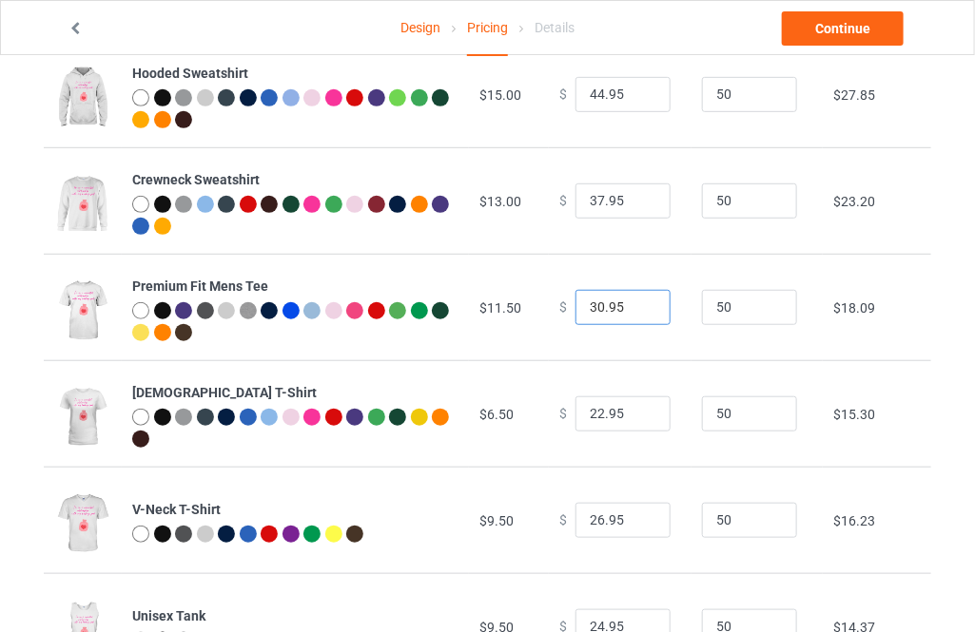
scroll to position [259, 0]
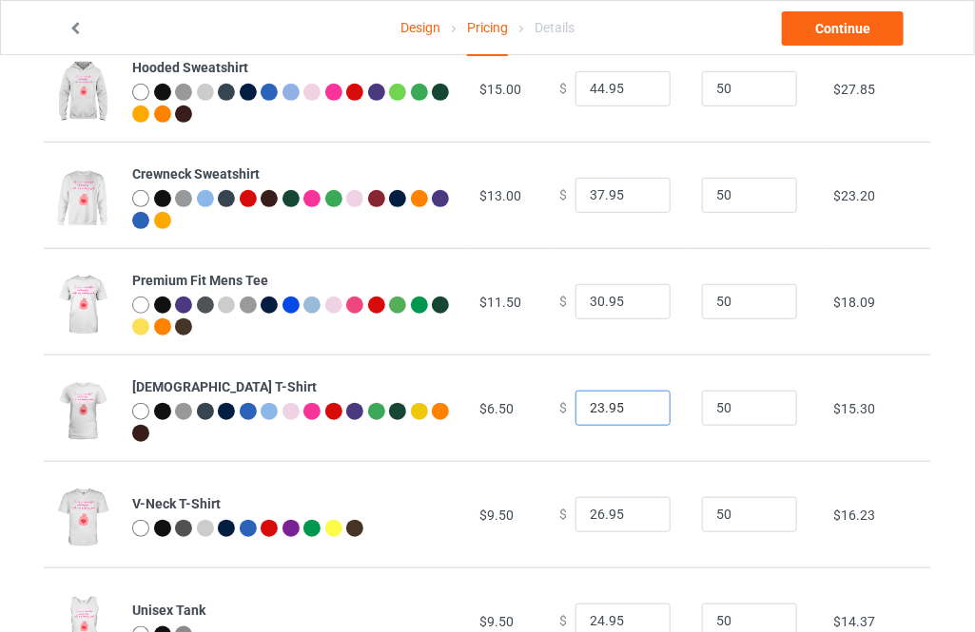
click at [646, 404] on input "23.95" at bounding box center [622, 409] width 95 height 36
type input "24.95"
click at [646, 404] on input "24.95" at bounding box center [622, 409] width 95 height 36
click at [833, 41] on link "Continue" at bounding box center [843, 28] width 122 height 34
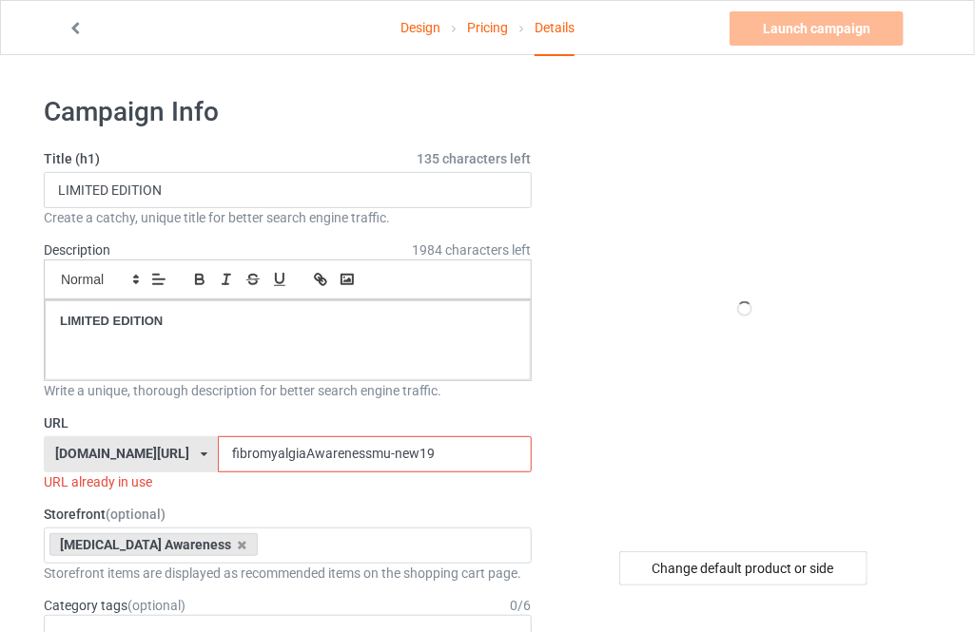
scroll to position [172, 0]
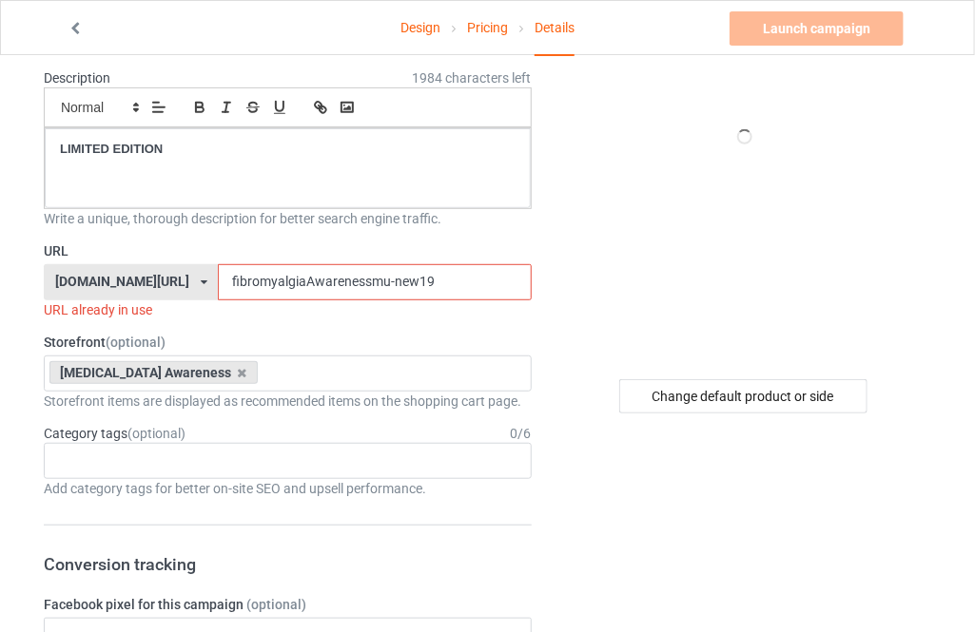
click at [358, 280] on input "fibromyalgiaAwarenessmu-new19" at bounding box center [374, 282] width 313 height 36
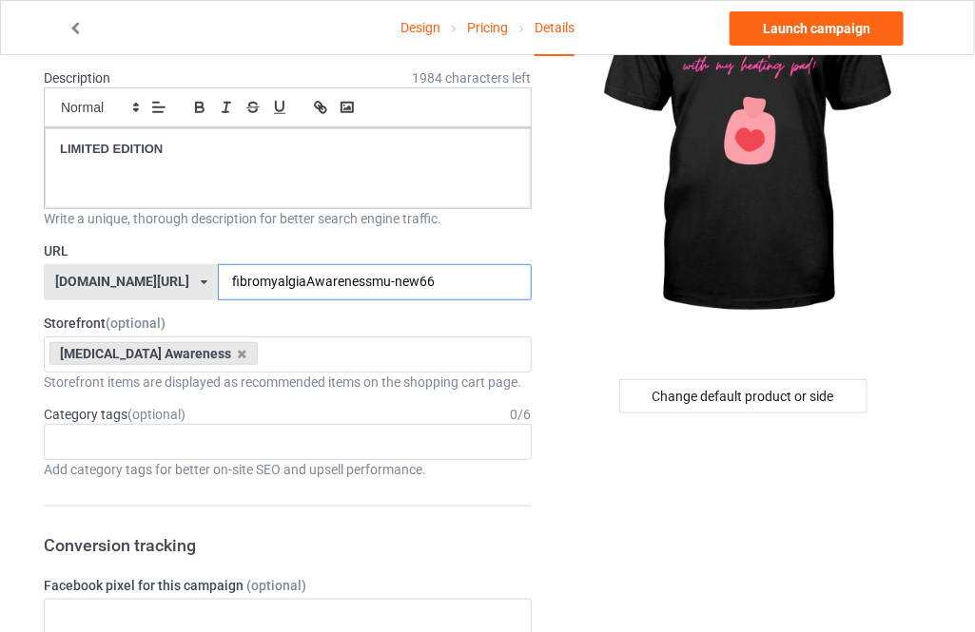
type input "fibromyalgiaAwarenessmu-new666"
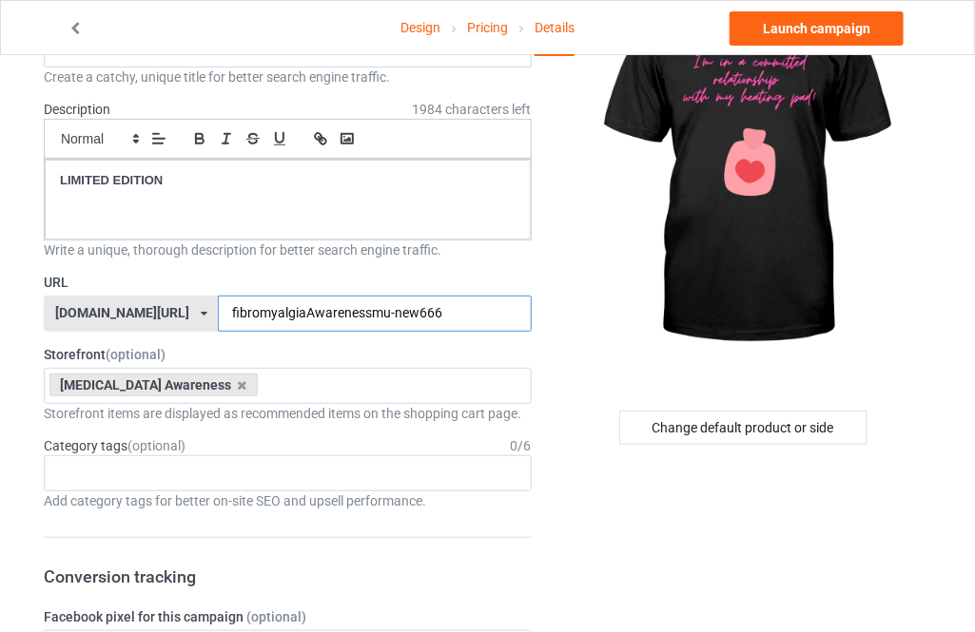
scroll to position [0, 0]
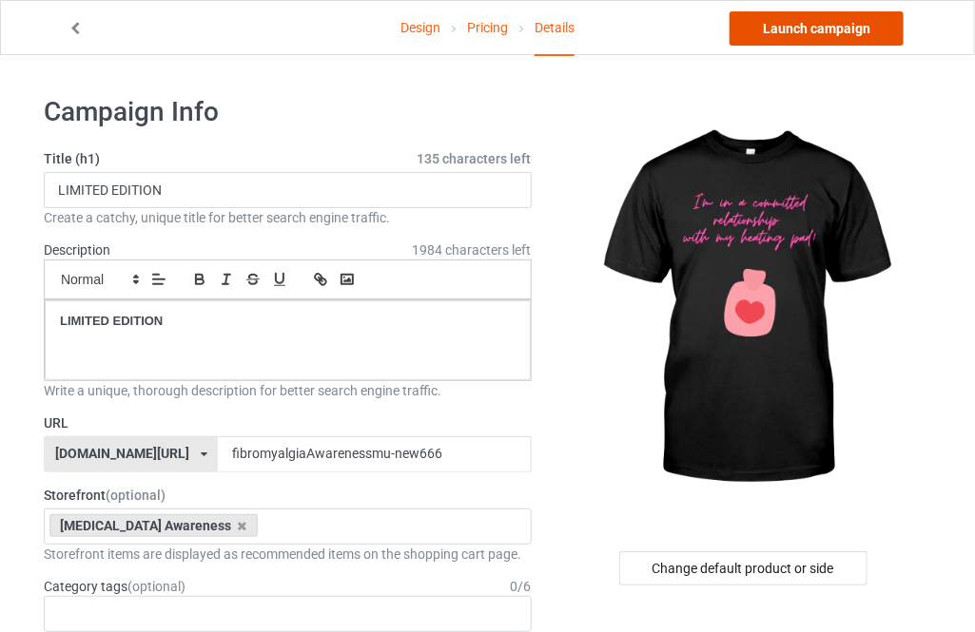
click at [856, 33] on link "Launch campaign" at bounding box center [816, 28] width 174 height 34
click at [807, 32] on link "Launch campaign" at bounding box center [816, 28] width 174 height 34
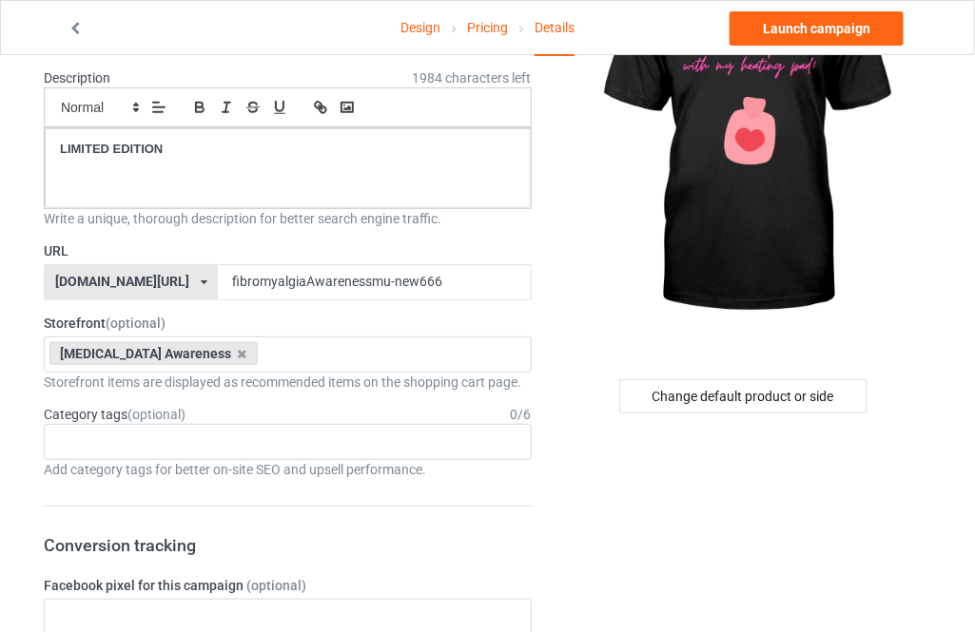
click at [416, 261] on div "URL teechip.com/ teechip.com/ 587d0d41cee36fd012c64a69 fibromyalgiaAwarenessmu-…" at bounding box center [288, 271] width 488 height 59
click at [406, 278] on input "fibromyalgiaAwarenessmu-new666" at bounding box center [374, 282] width 313 height 36
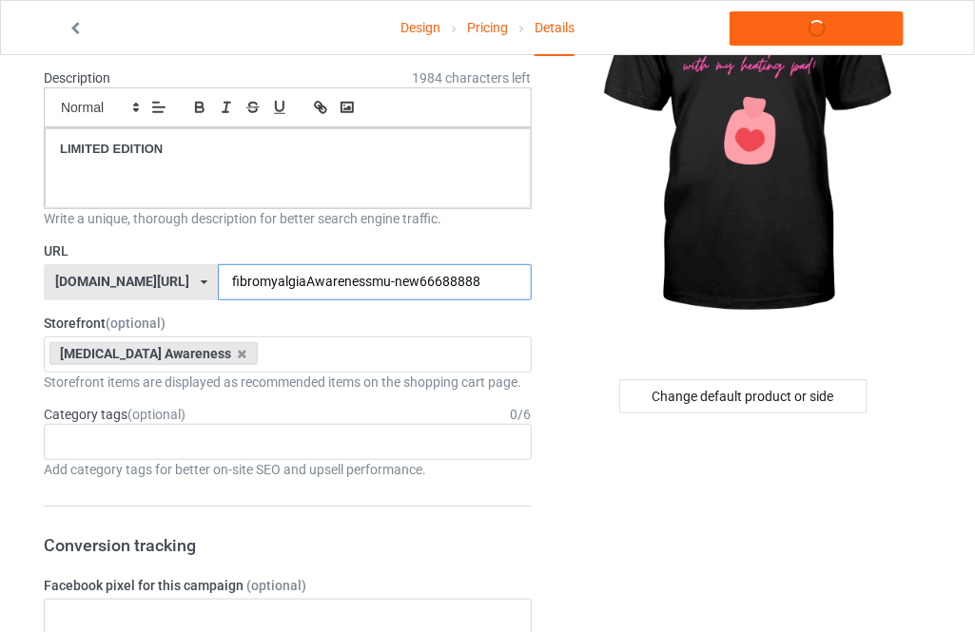
type input "fibromyalgiaAwarenessmu-new666888888"
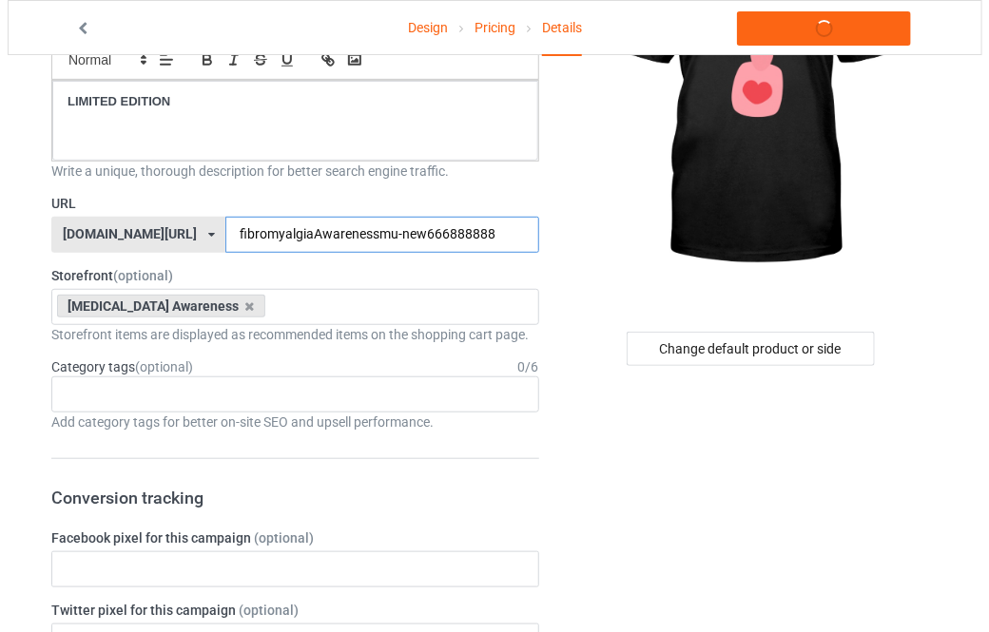
scroll to position [0, 0]
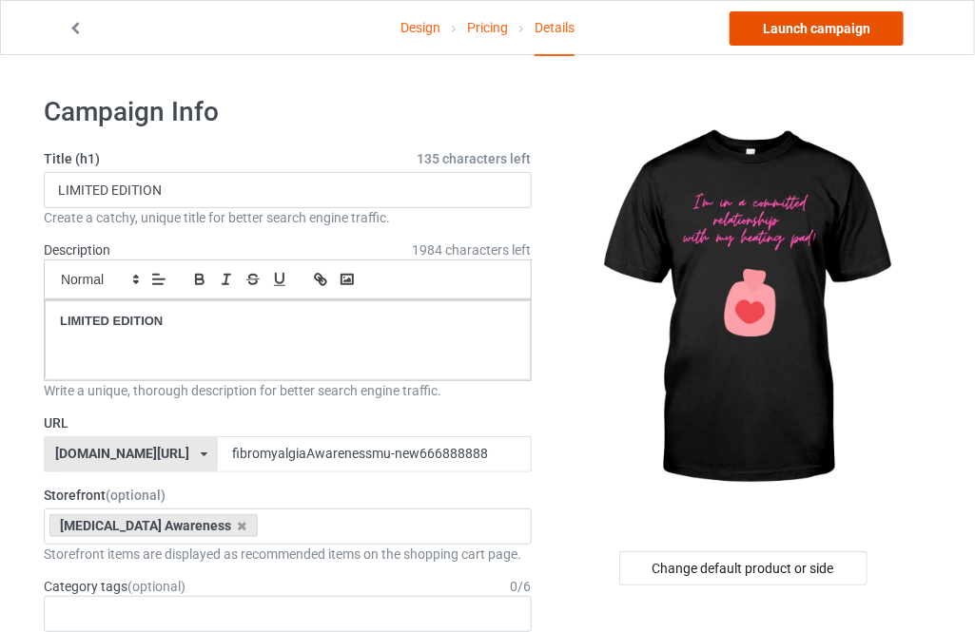
click at [791, 34] on link "Launch campaign" at bounding box center [816, 28] width 174 height 34
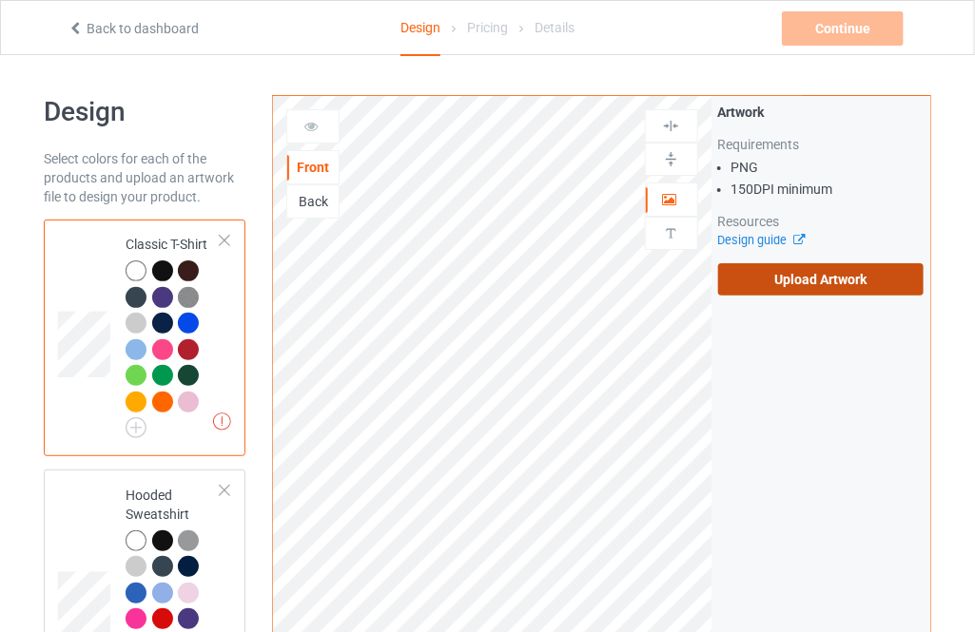
click at [799, 276] on label "Upload Artwork" at bounding box center [820, 279] width 205 height 32
click at [0, 0] on input "Upload Artwork" at bounding box center [0, 0] width 0 height 0
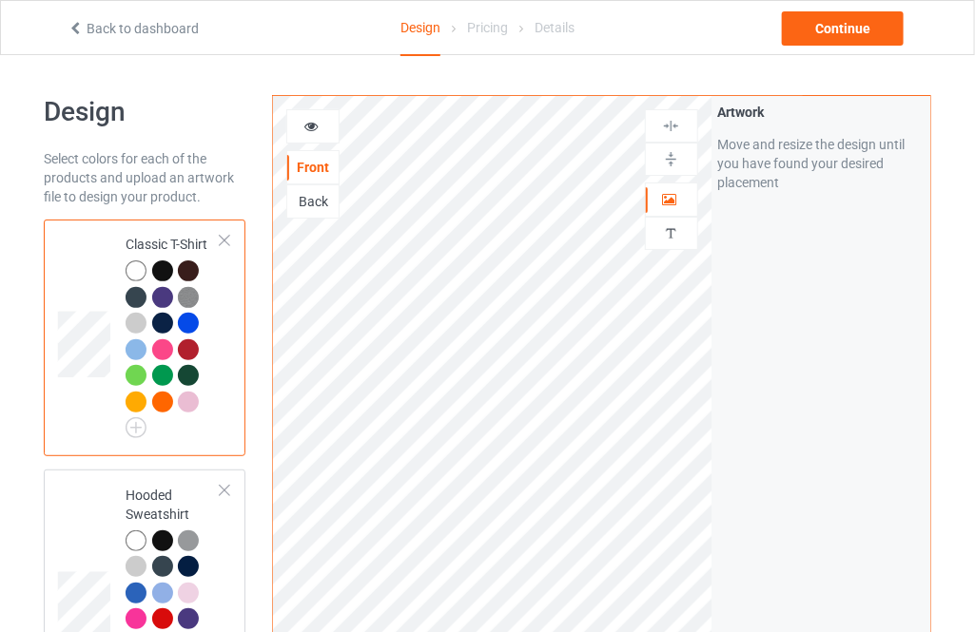
click at [406, 1] on div "Design" at bounding box center [420, 28] width 40 height 55
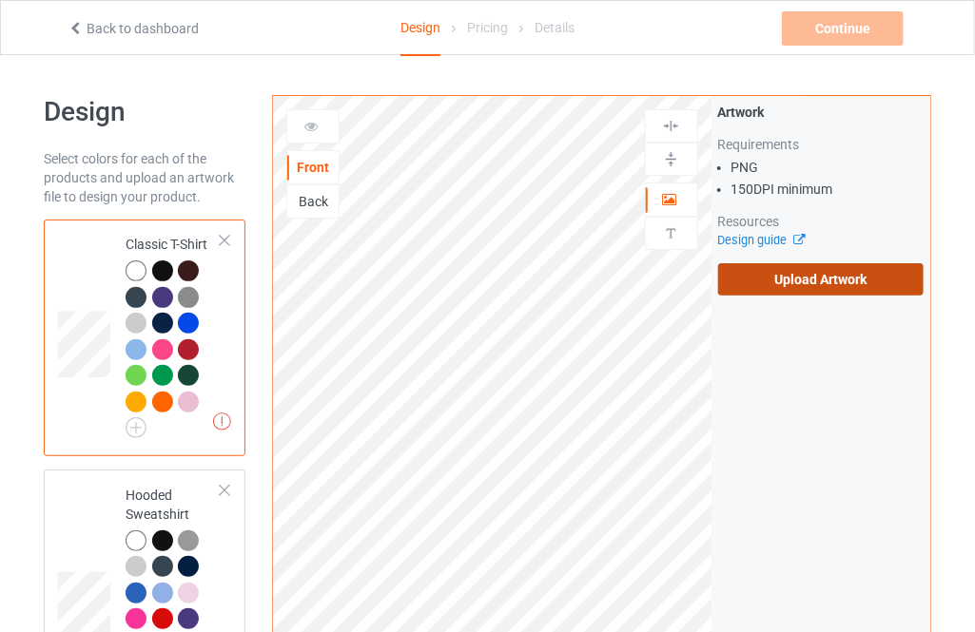
click at [727, 283] on label "Upload Artwork" at bounding box center [820, 279] width 205 height 32
click at [0, 0] on input "Upload Artwork" at bounding box center [0, 0] width 0 height 0
click at [804, 290] on label "Upload Artwork" at bounding box center [820, 279] width 205 height 32
click at [0, 0] on input "Upload Artwork" at bounding box center [0, 0] width 0 height 0
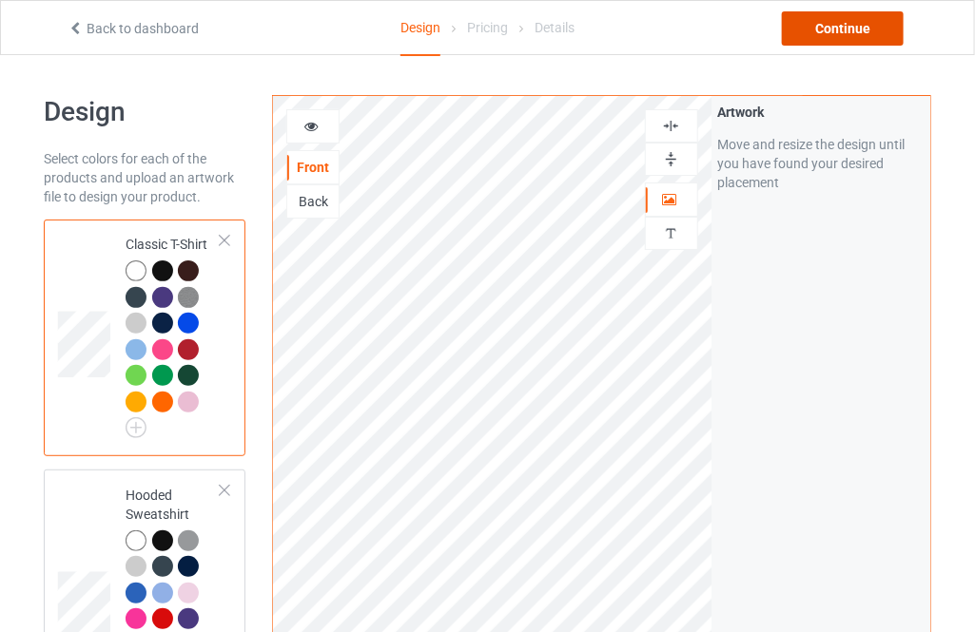
click at [816, 37] on div "Continue" at bounding box center [843, 28] width 122 height 34
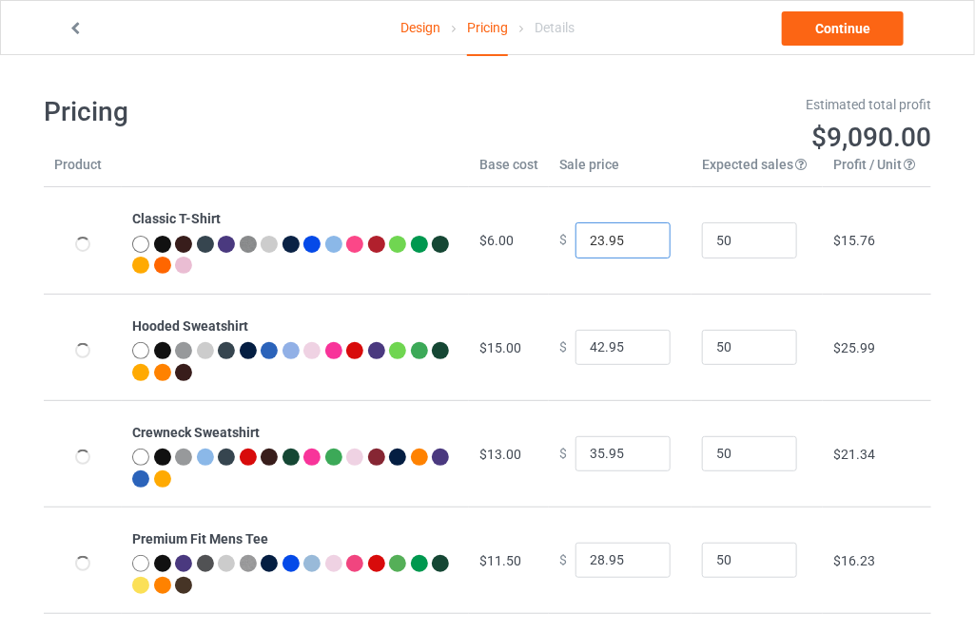
click at [639, 235] on input "23.95" at bounding box center [622, 241] width 95 height 36
click at [639, 235] on input "24.95" at bounding box center [622, 241] width 95 height 36
click at [639, 235] on input "25.95" at bounding box center [622, 241] width 95 height 36
type input "26.95"
click at [639, 235] on input "26.95" at bounding box center [622, 241] width 95 height 36
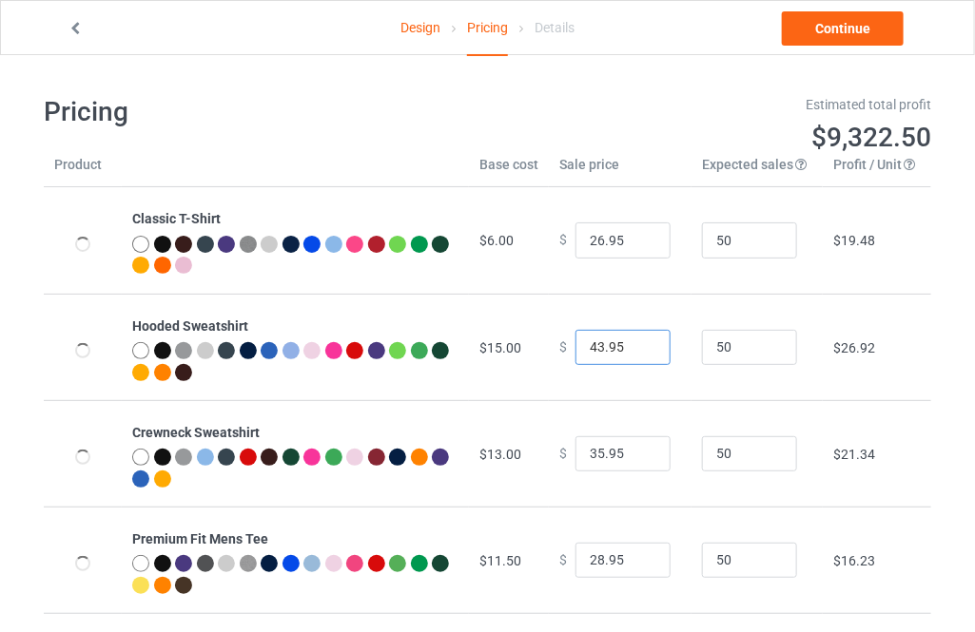
click at [636, 344] on input "43.95" at bounding box center [622, 348] width 95 height 36
type input "44.95"
click at [636, 344] on input "44.95" at bounding box center [622, 348] width 95 height 36
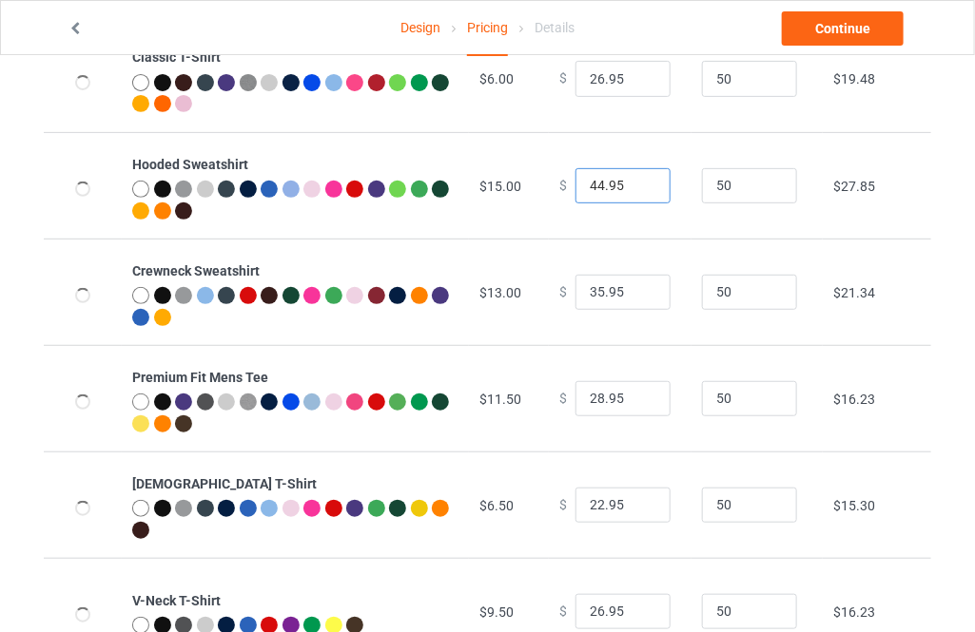
scroll to position [172, 0]
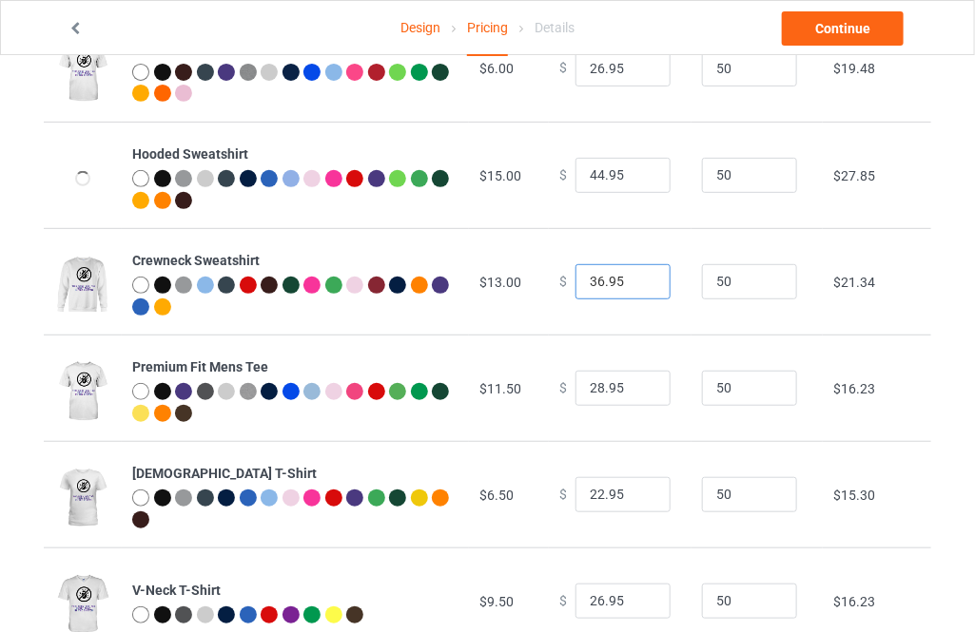
click at [644, 273] on input "36.95" at bounding box center [622, 282] width 95 height 36
type input "37.95"
click at [645, 274] on input "37.95" at bounding box center [622, 282] width 95 height 36
type input "29.95"
click at [640, 380] on input "29.95" at bounding box center [622, 389] width 95 height 36
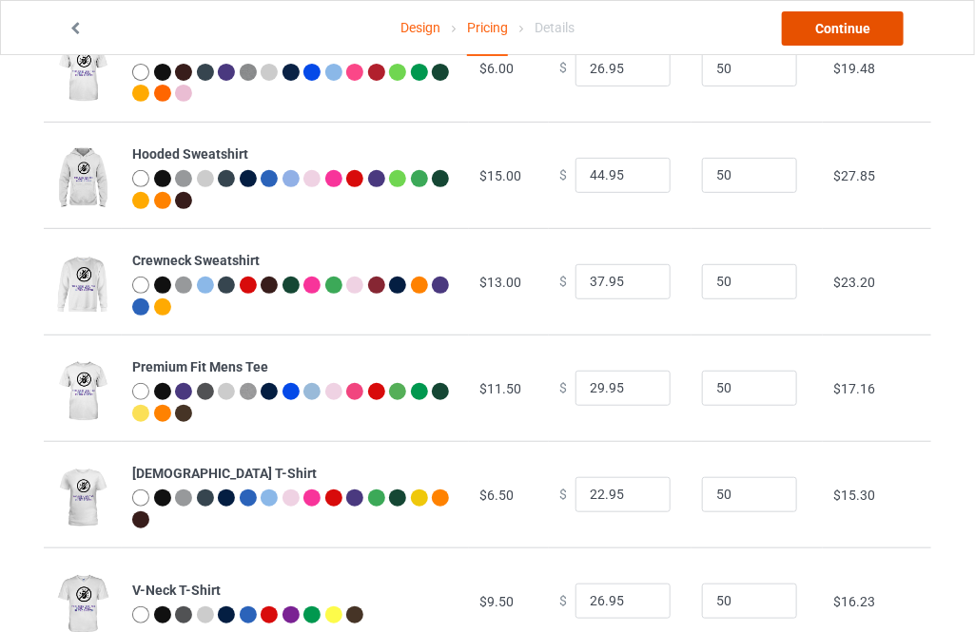
click at [844, 23] on link "Continue" at bounding box center [843, 28] width 122 height 34
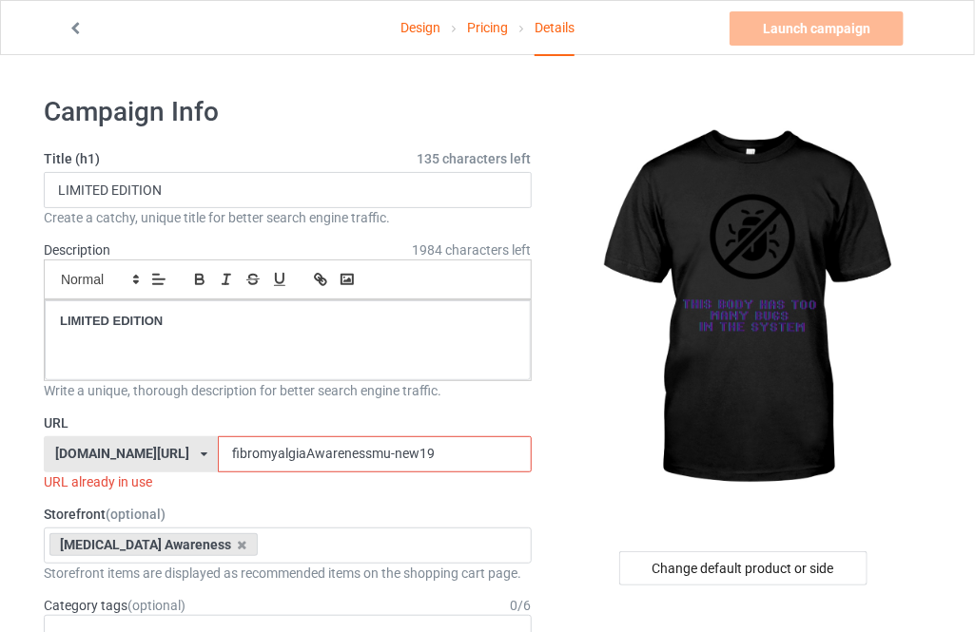
drag, startPoint x: 416, startPoint y: 438, endPoint x: 364, endPoint y: 458, distance: 55.1
click at [364, 458] on input "fibromyalgiaAwarenessmu-new19" at bounding box center [374, 454] width 313 height 36
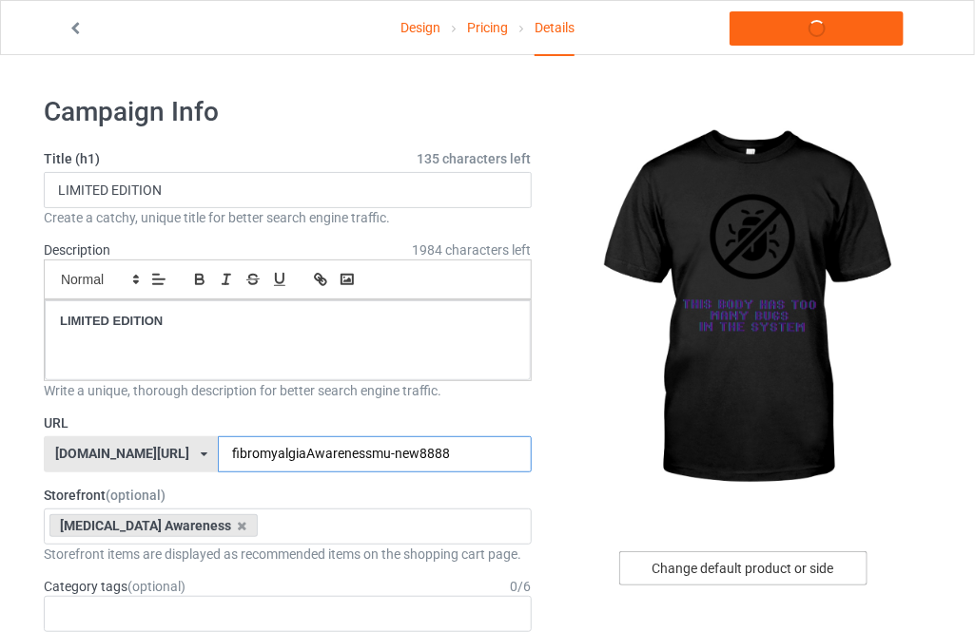
type input "fibromyalgiaAwarenessmu-new8888"
click at [727, 572] on div "Change default product or side" at bounding box center [743, 569] width 248 height 34
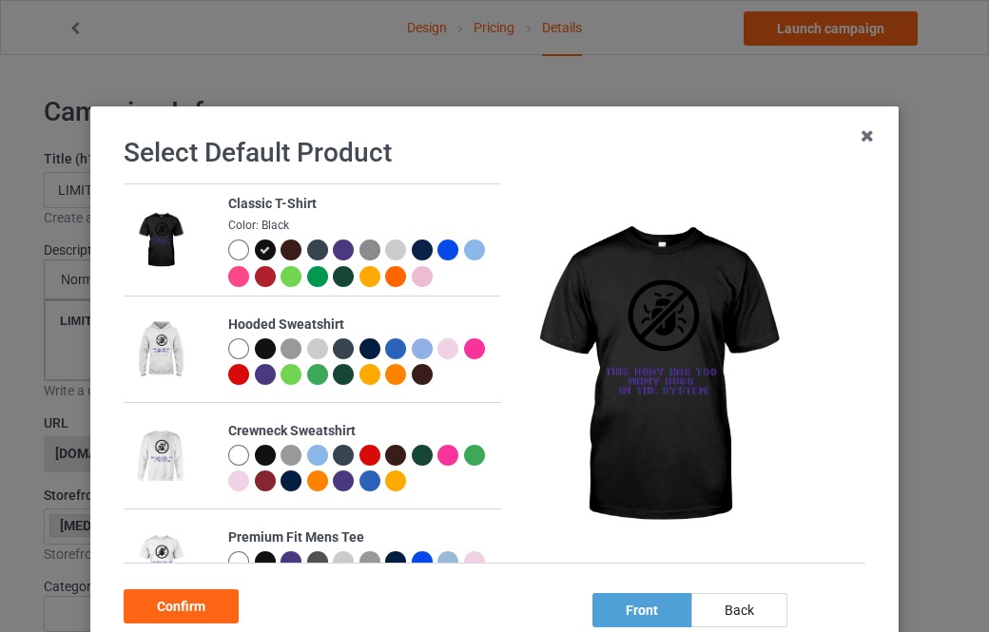
click at [218, 347] on td "Hooded Sweatshirt" at bounding box center [359, 350] width 283 height 106
click at [228, 347] on div at bounding box center [238, 349] width 21 height 21
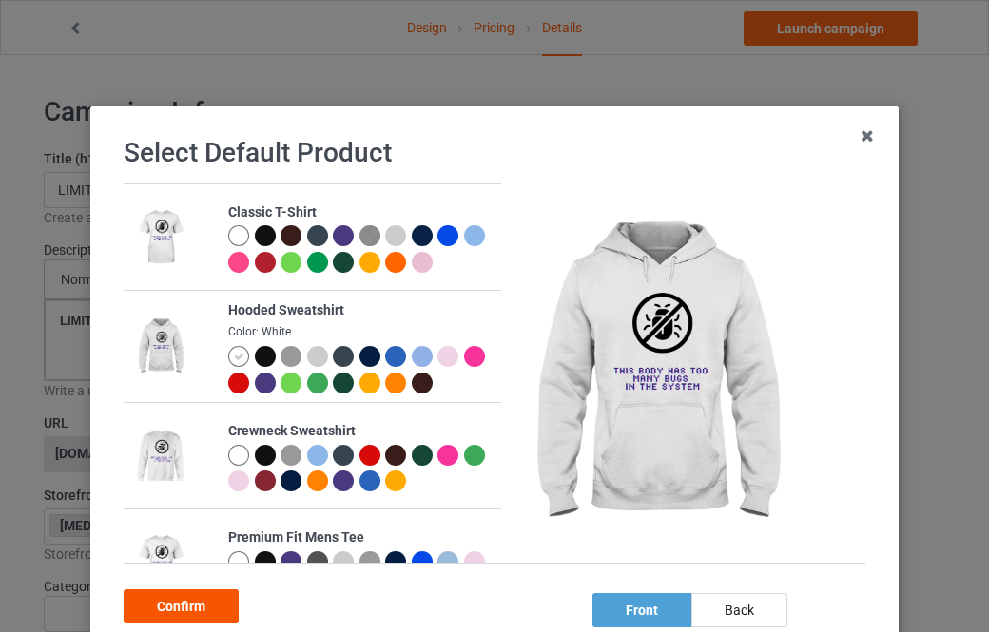
click at [183, 598] on div "Confirm" at bounding box center [181, 607] width 115 height 34
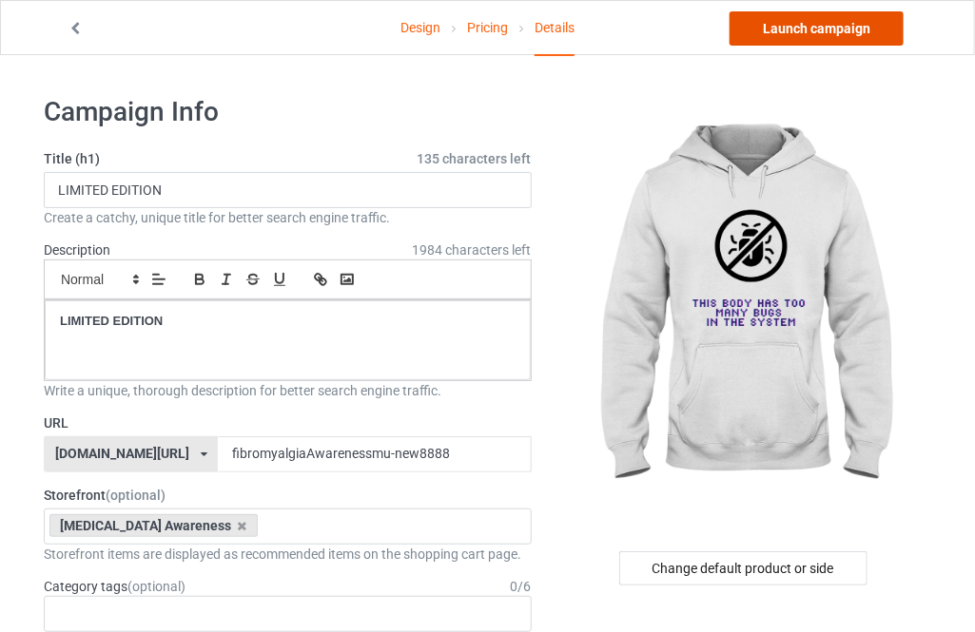
click at [793, 15] on link "Launch campaign" at bounding box center [816, 28] width 174 height 34
click at [795, 55] on body "Design Pricing Details Launch campaign Campaign Info Title (h1) 135 characters …" at bounding box center [487, 371] width 975 height 632
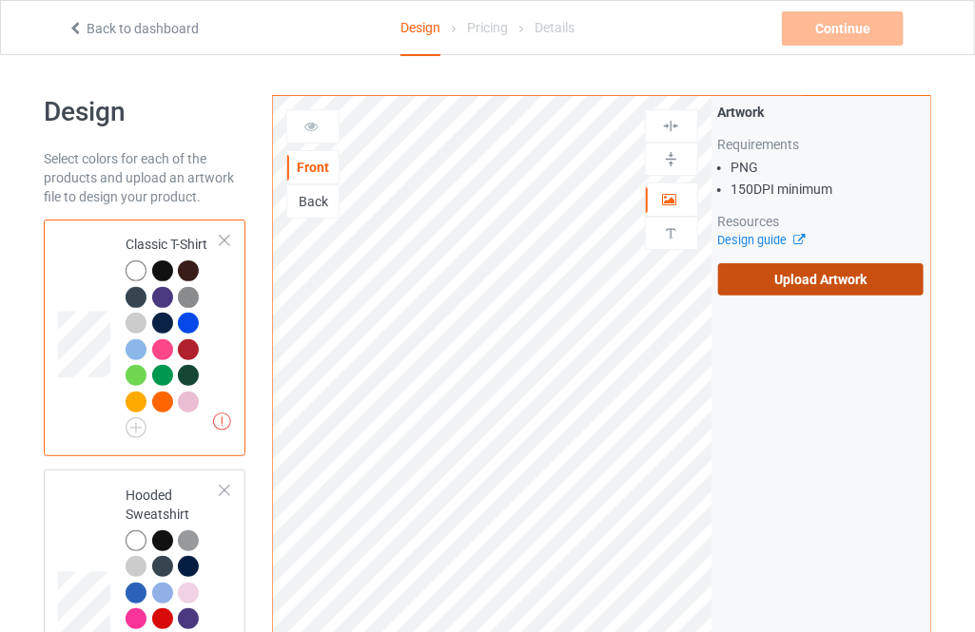
click at [783, 274] on label "Upload Artwork" at bounding box center [820, 279] width 205 height 32
click at [0, 0] on input "Upload Artwork" at bounding box center [0, 0] width 0 height 0
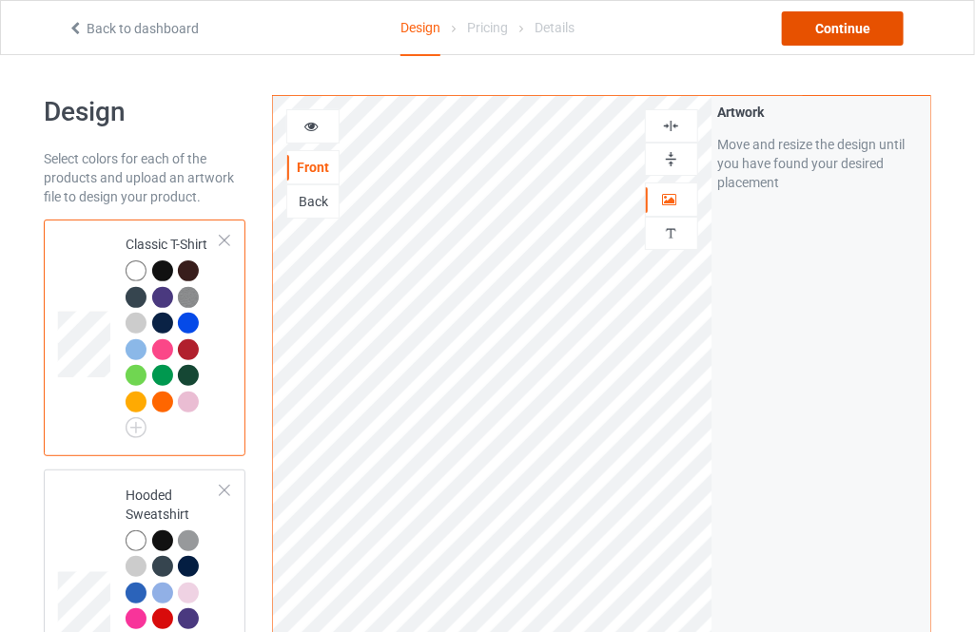
click at [827, 35] on div "Continue" at bounding box center [843, 28] width 122 height 34
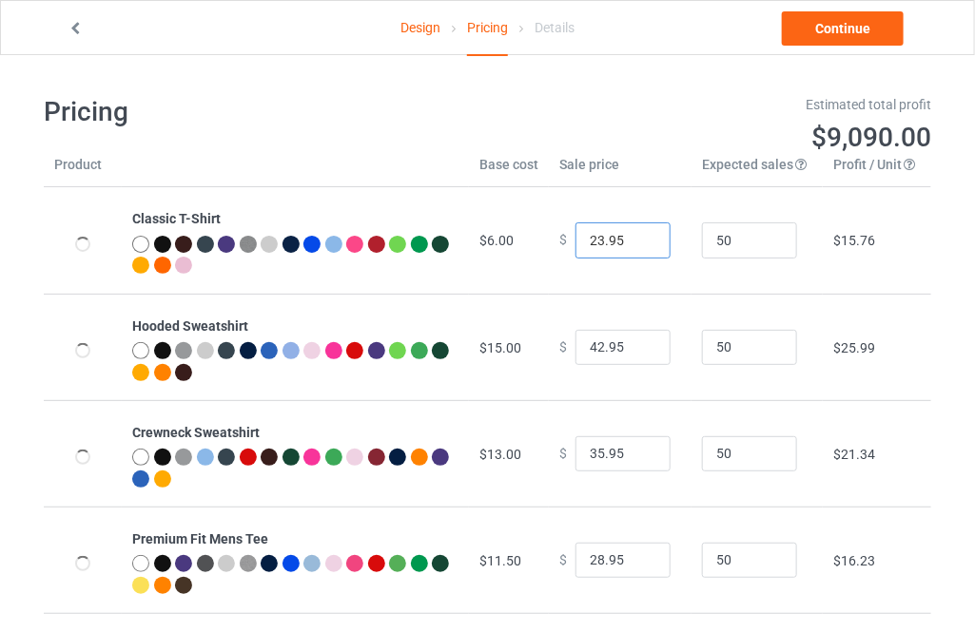
click at [639, 233] on input "23.95" at bounding box center [622, 241] width 95 height 36
click at [639, 233] on input "24.95" at bounding box center [622, 241] width 95 height 36
click at [639, 233] on input "25.95" at bounding box center [622, 241] width 95 height 36
type input "26.95"
click at [639, 233] on input "26.95" at bounding box center [622, 241] width 95 height 36
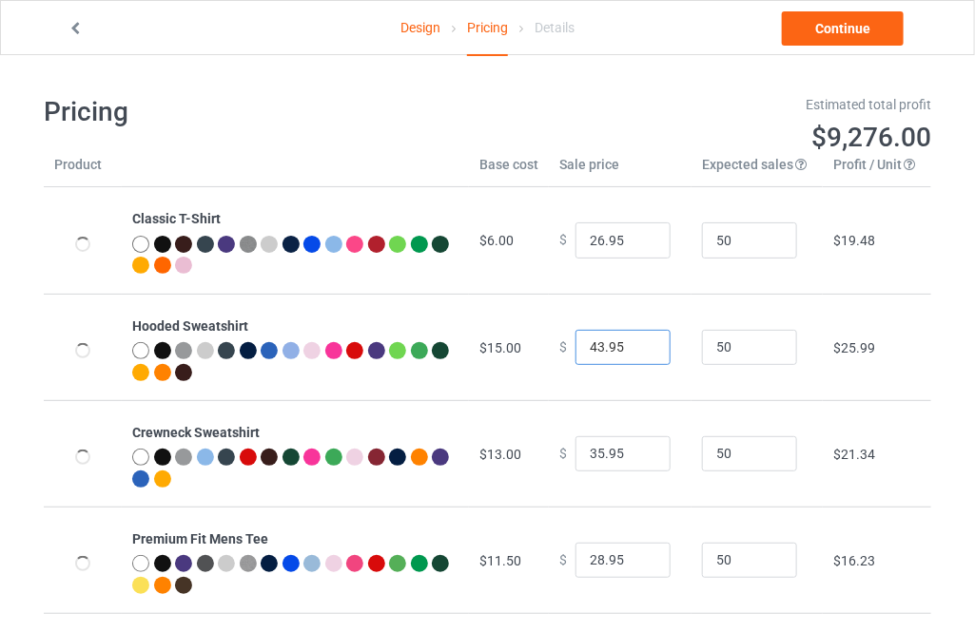
click at [640, 344] on input "43.95" at bounding box center [622, 348] width 95 height 36
type input "44.95"
click at [640, 344] on input "44.95" at bounding box center [622, 348] width 95 height 36
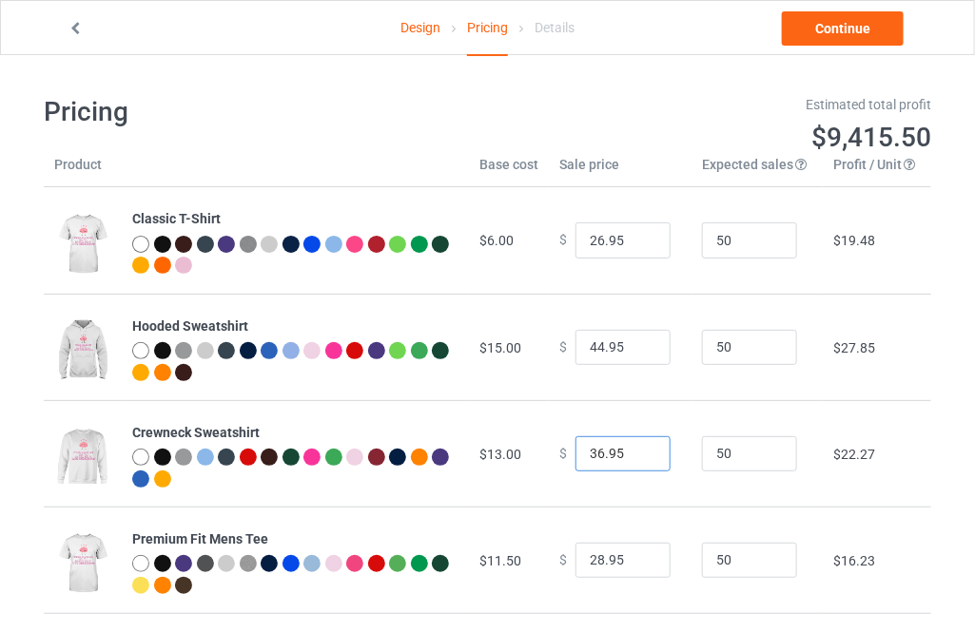
click at [641, 447] on input "36.95" at bounding box center [622, 454] width 95 height 36
type input "37.95"
click at [641, 447] on input "37.95" at bounding box center [622, 454] width 95 height 36
click at [638, 552] on input "29.95" at bounding box center [622, 561] width 95 height 36
type input "30.95"
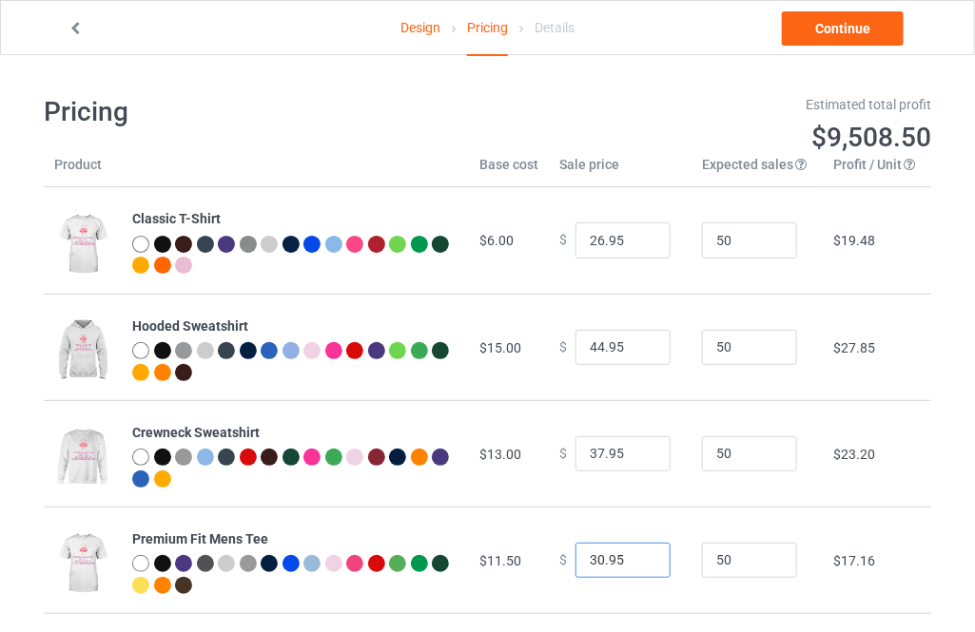
click at [638, 552] on input "30.95" at bounding box center [622, 561] width 95 height 36
click at [825, 40] on link "Continue" at bounding box center [843, 28] width 122 height 34
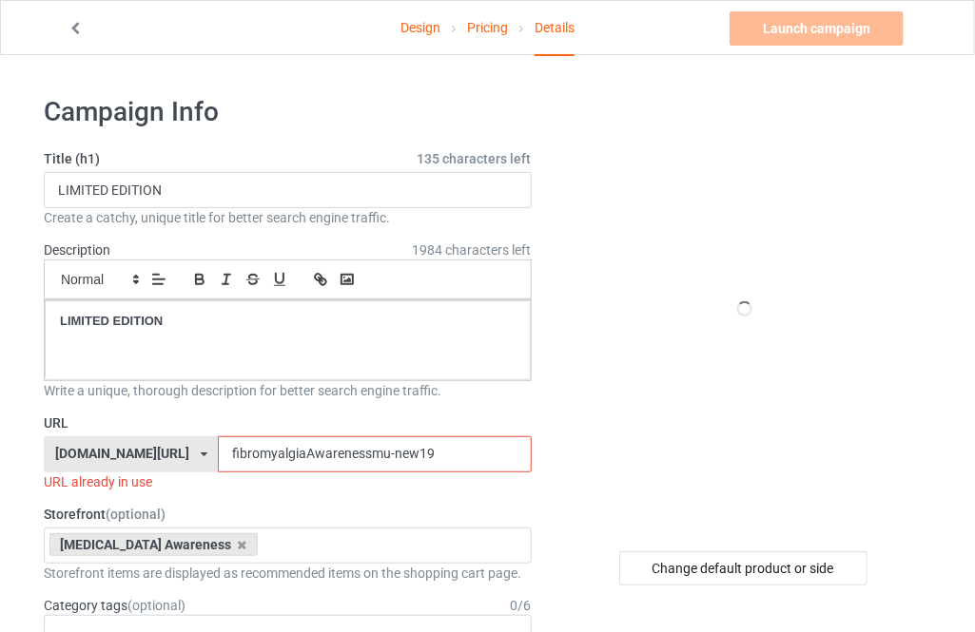
drag, startPoint x: 412, startPoint y: 455, endPoint x: 365, endPoint y: 453, distance: 46.7
click at [365, 453] on input "fibromyalgiaAwarenessmu-new19" at bounding box center [374, 454] width 313 height 36
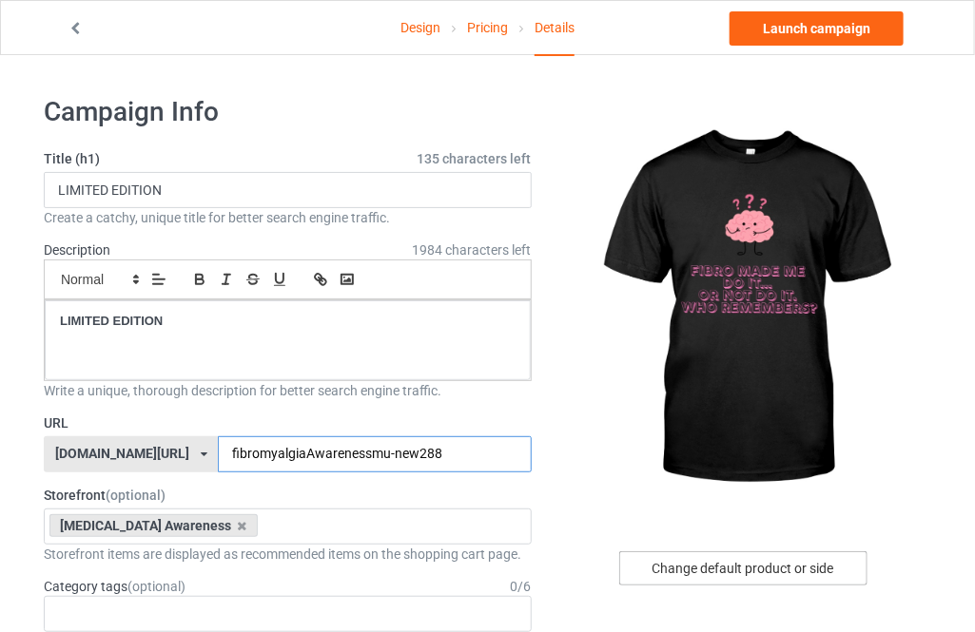
type input "fibromyalgiaAwarenessmu-new288"
click at [726, 565] on div "Change default product or side" at bounding box center [743, 569] width 248 height 34
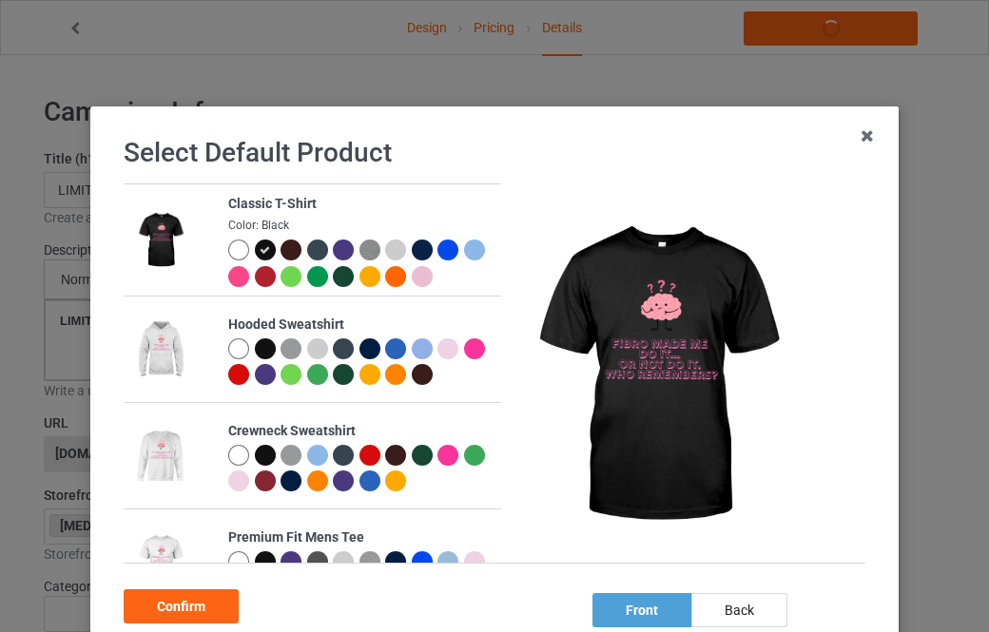
click at [228, 455] on div at bounding box center [238, 455] width 21 height 21
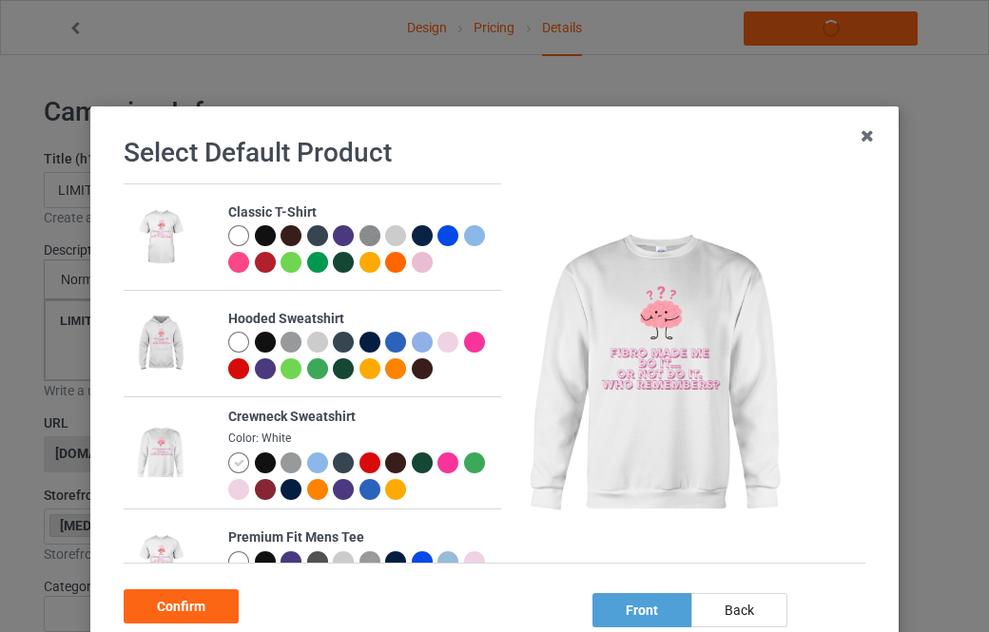
click at [188, 585] on div "Confirm" at bounding box center [495, 603] width 742 height 41
click at [189, 603] on div "Confirm" at bounding box center [181, 607] width 115 height 34
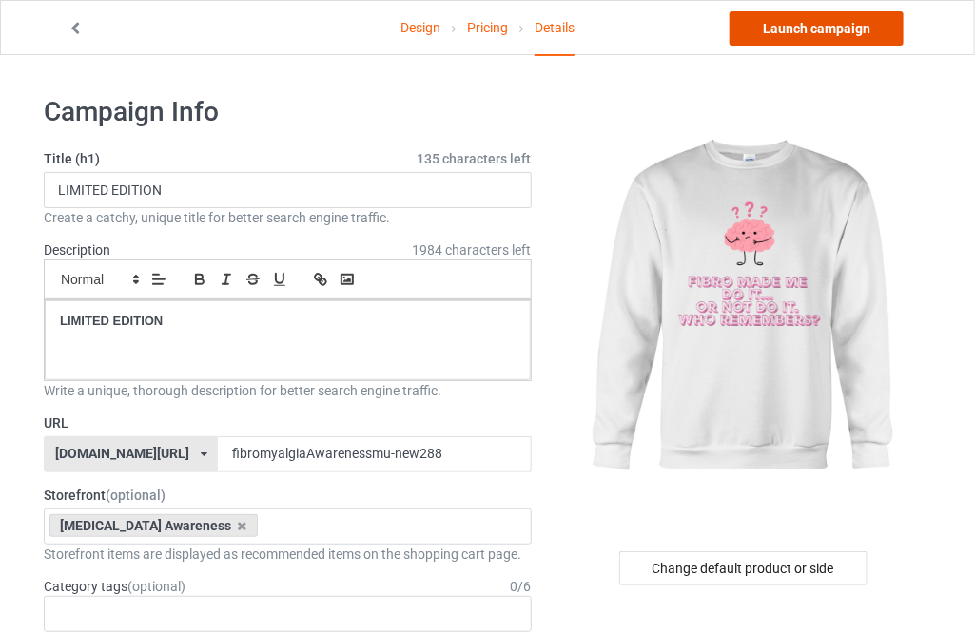
click at [820, 41] on link "Launch campaign" at bounding box center [816, 28] width 174 height 34
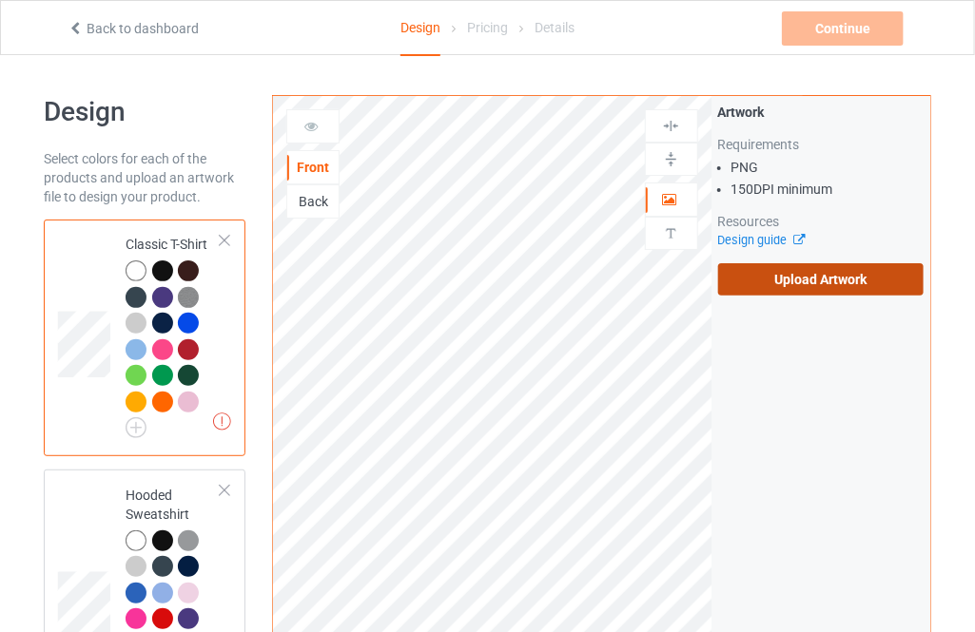
click at [860, 276] on label "Upload Artwork" at bounding box center [820, 279] width 205 height 32
click at [0, 0] on input "Upload Artwork" at bounding box center [0, 0] width 0 height 0
click at [771, 276] on label "Upload Artwork" at bounding box center [820, 279] width 205 height 32
click at [0, 0] on input "Upload Artwork" at bounding box center [0, 0] width 0 height 0
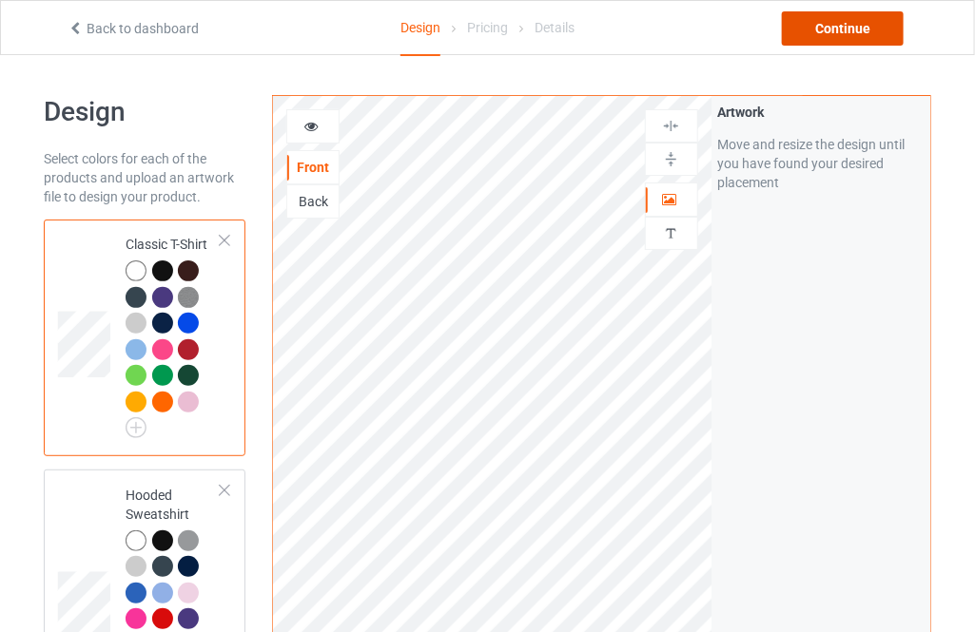
click at [817, 29] on div "Continue" at bounding box center [843, 28] width 122 height 34
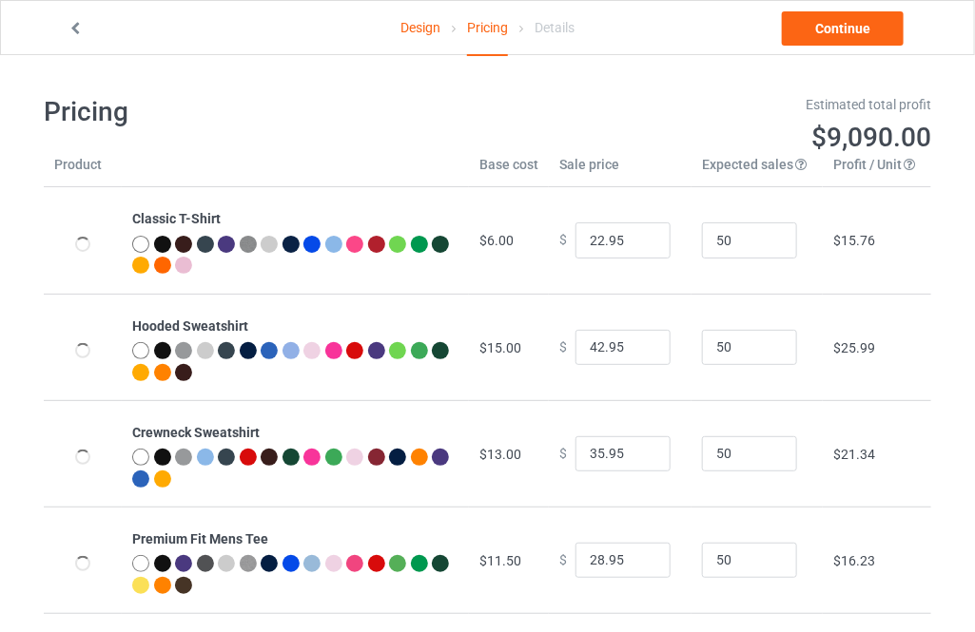
click at [408, 31] on link "Design" at bounding box center [420, 27] width 40 height 53
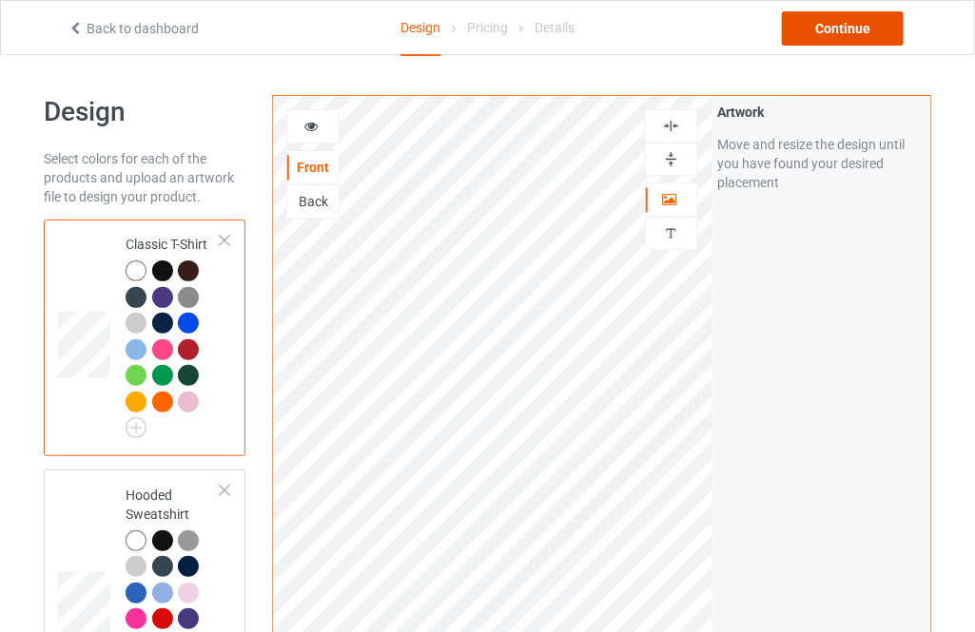
click at [819, 24] on div "Continue" at bounding box center [843, 28] width 122 height 34
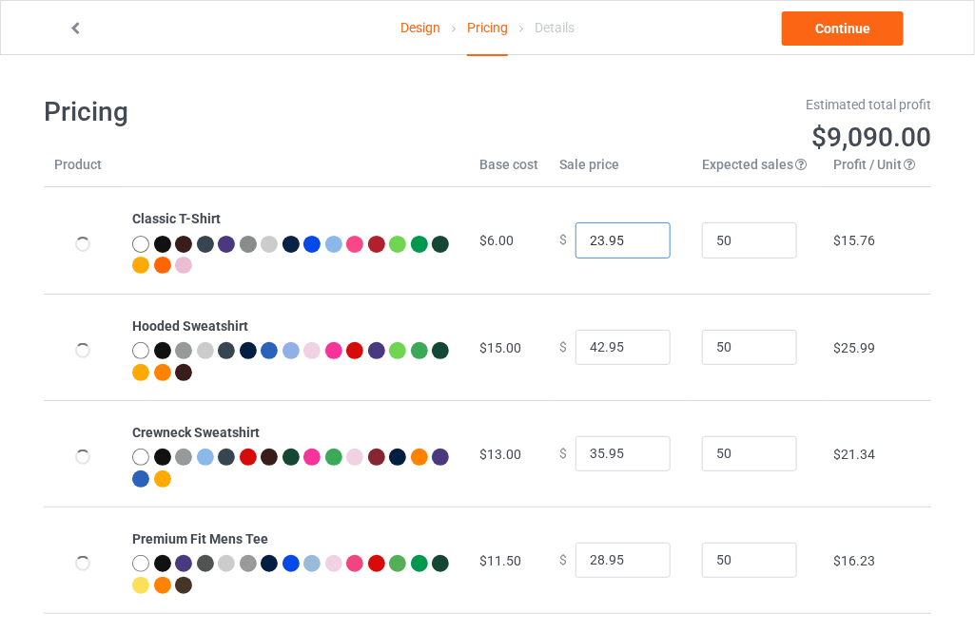
click at [637, 238] on input "23.95" at bounding box center [622, 241] width 95 height 36
click at [637, 238] on input "24.95" at bounding box center [622, 241] width 95 height 36
click at [637, 238] on input "25.95" at bounding box center [622, 241] width 95 height 36
type input "26.95"
click at [637, 238] on input "26.95" at bounding box center [622, 241] width 95 height 36
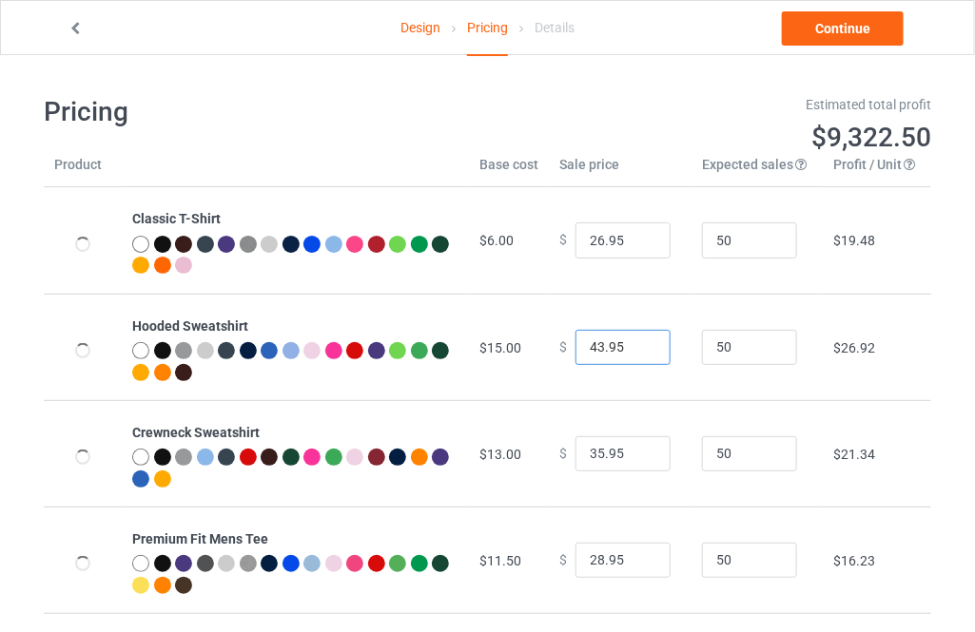
click at [642, 344] on input "43.95" at bounding box center [622, 348] width 95 height 36
type input "44.95"
click at [642, 344] on input "44.95" at bounding box center [622, 348] width 95 height 36
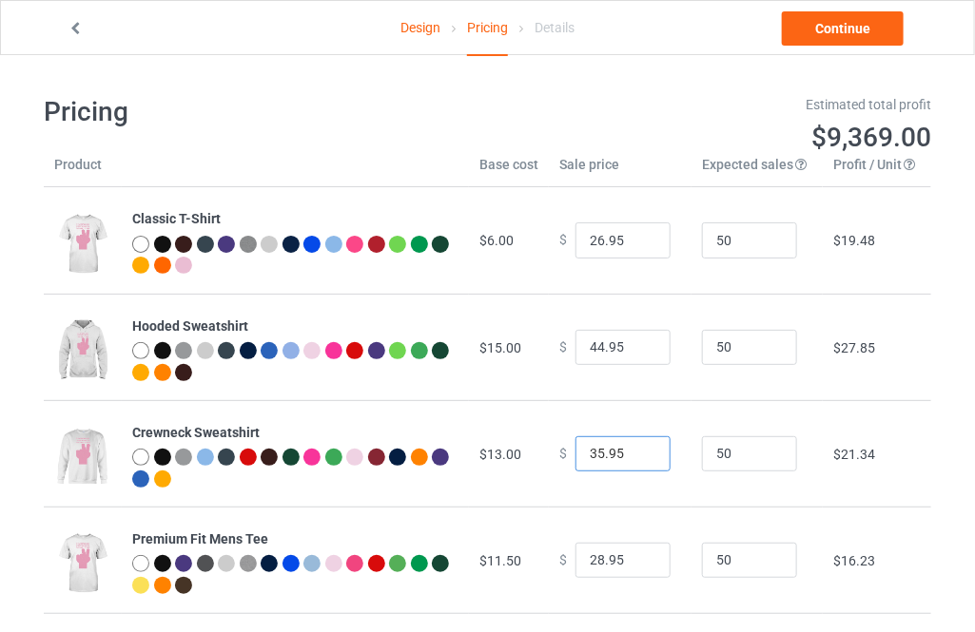
click at [635, 444] on input "35.95" at bounding box center [622, 454] width 95 height 36
click at [636, 447] on input "36.95" at bounding box center [622, 454] width 95 height 36
type input "37.95"
click at [636, 447] on input "37.95" at bounding box center [622, 454] width 95 height 36
click at [636, 554] on input "29.95" at bounding box center [622, 561] width 95 height 36
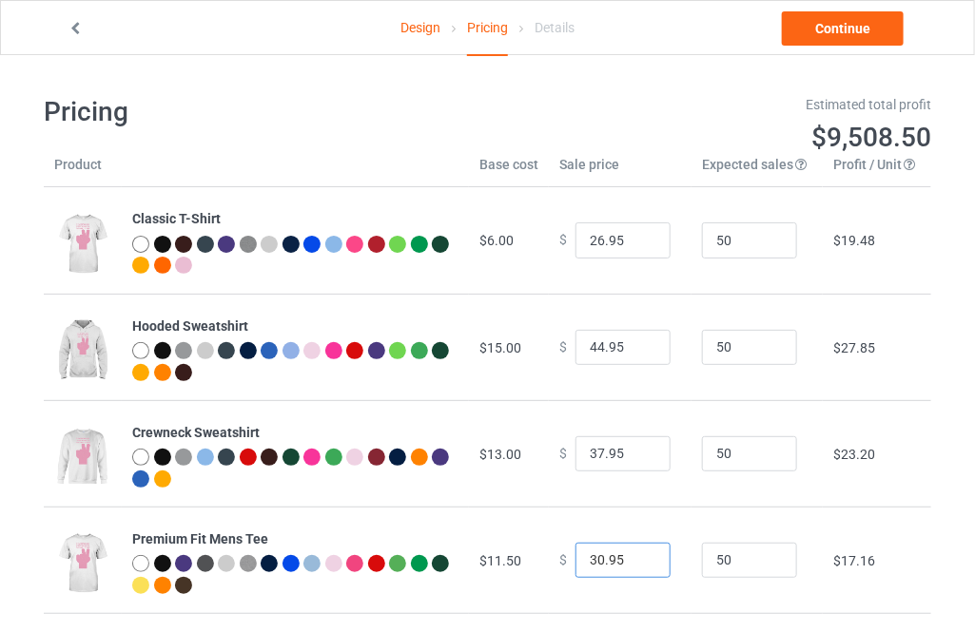
type input "30.95"
click at [636, 554] on input "30.95" at bounding box center [622, 561] width 95 height 36
click at [831, 22] on link "Continue" at bounding box center [843, 28] width 122 height 34
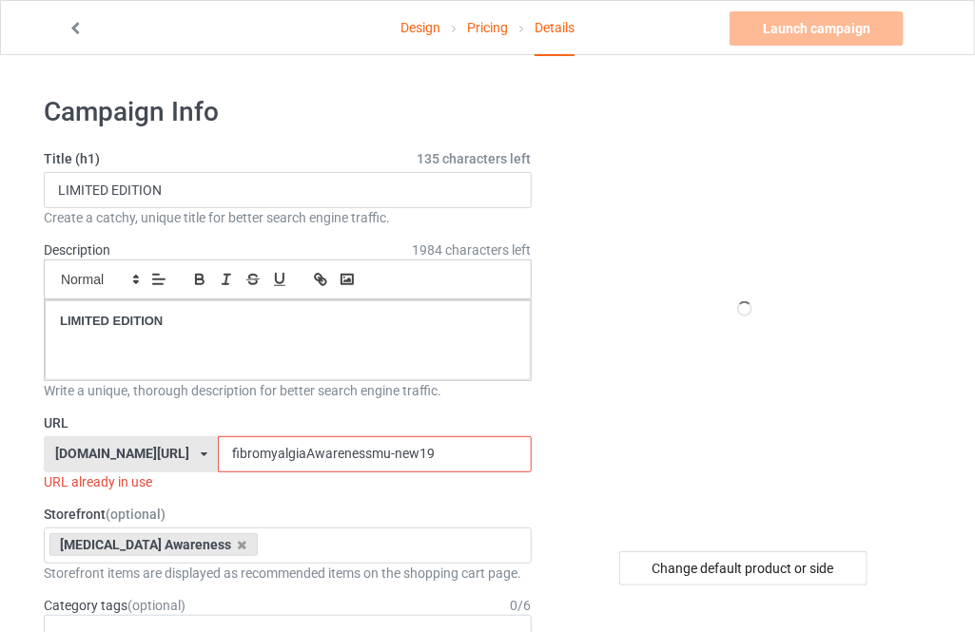
click at [448, 468] on input "fibromyalgiaAwarenessmu-new19" at bounding box center [374, 454] width 313 height 36
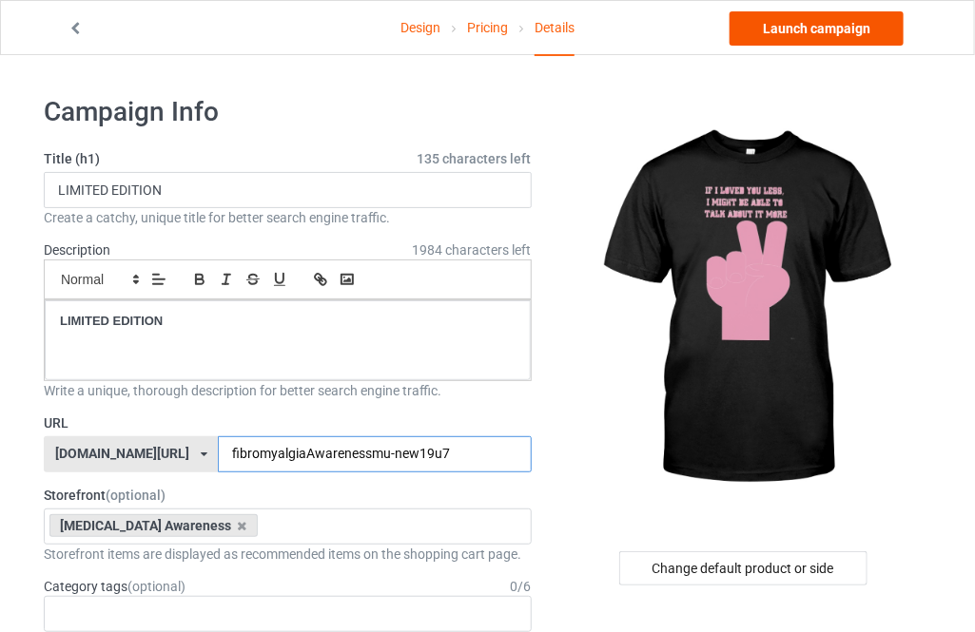
type input "fibromyalgiaAwarenessmu-new19u7"
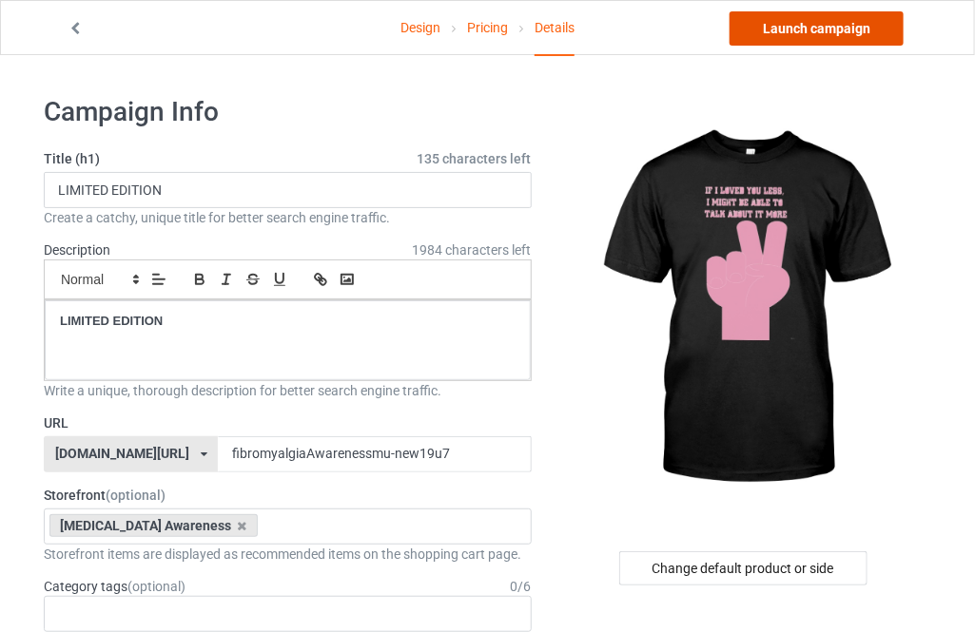
click at [804, 33] on link "Launch campaign" at bounding box center [816, 28] width 174 height 34
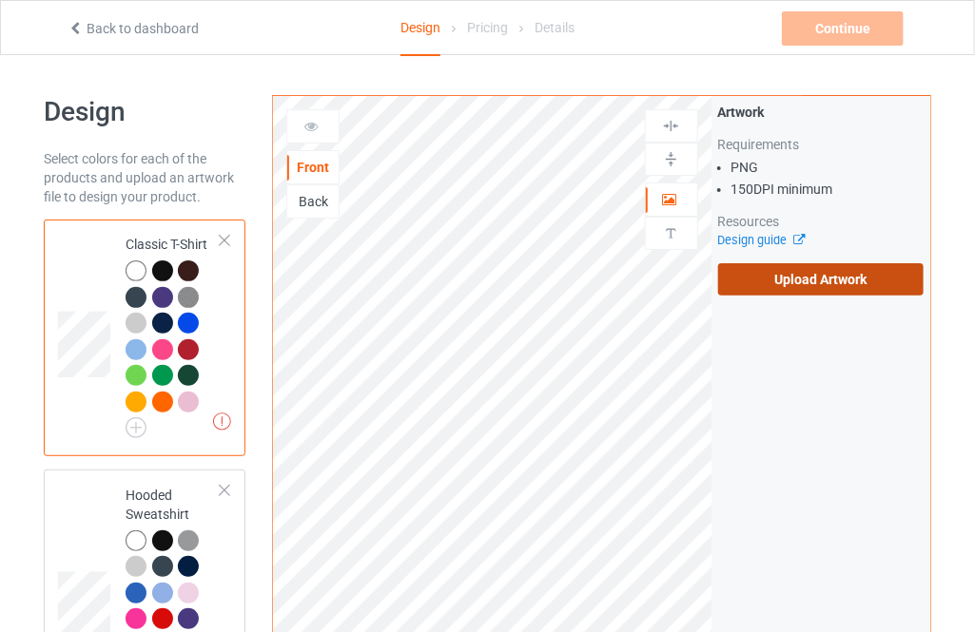
click at [785, 275] on label "Upload Artwork" at bounding box center [820, 279] width 205 height 32
click at [0, 0] on input "Upload Artwork" at bounding box center [0, 0] width 0 height 0
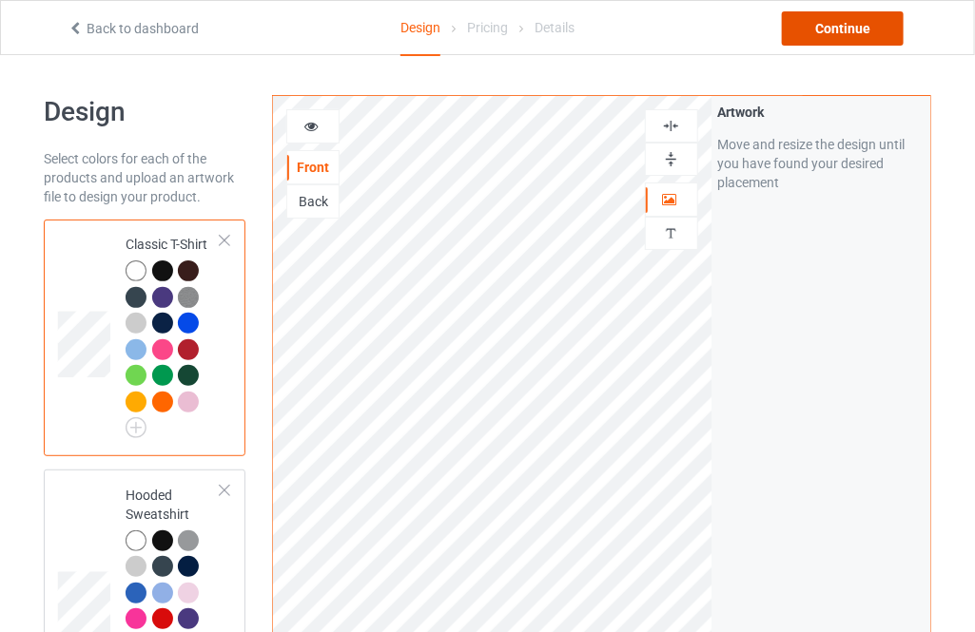
click at [834, 32] on div "Continue" at bounding box center [843, 28] width 122 height 34
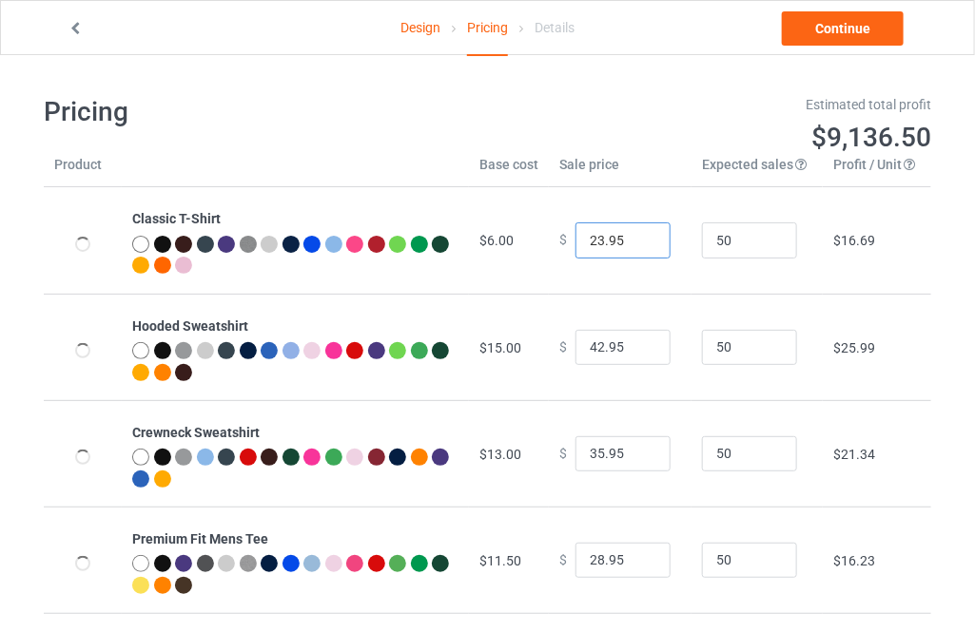
click at [638, 237] on input "23.95" at bounding box center [622, 241] width 95 height 36
click at [638, 237] on input "24.95" at bounding box center [622, 241] width 95 height 36
click at [638, 237] on input "25.95" at bounding box center [622, 241] width 95 height 36
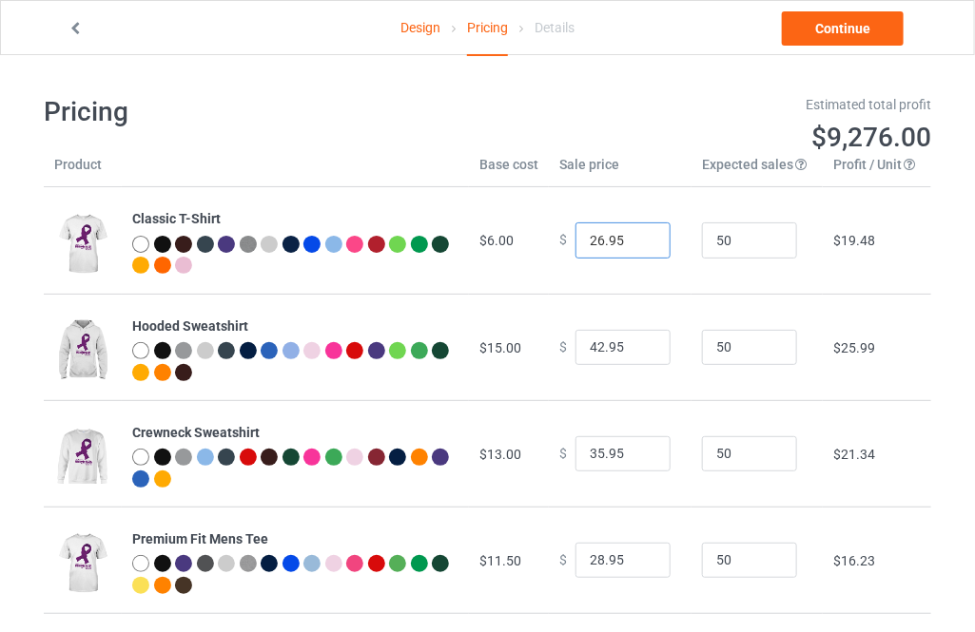
type input "26.95"
click at [638, 237] on input "26.95" at bounding box center [622, 241] width 95 height 36
click at [641, 342] on input "43.95" at bounding box center [622, 348] width 95 height 36
type input "44.95"
click at [641, 342] on input "44.95" at bounding box center [622, 348] width 95 height 36
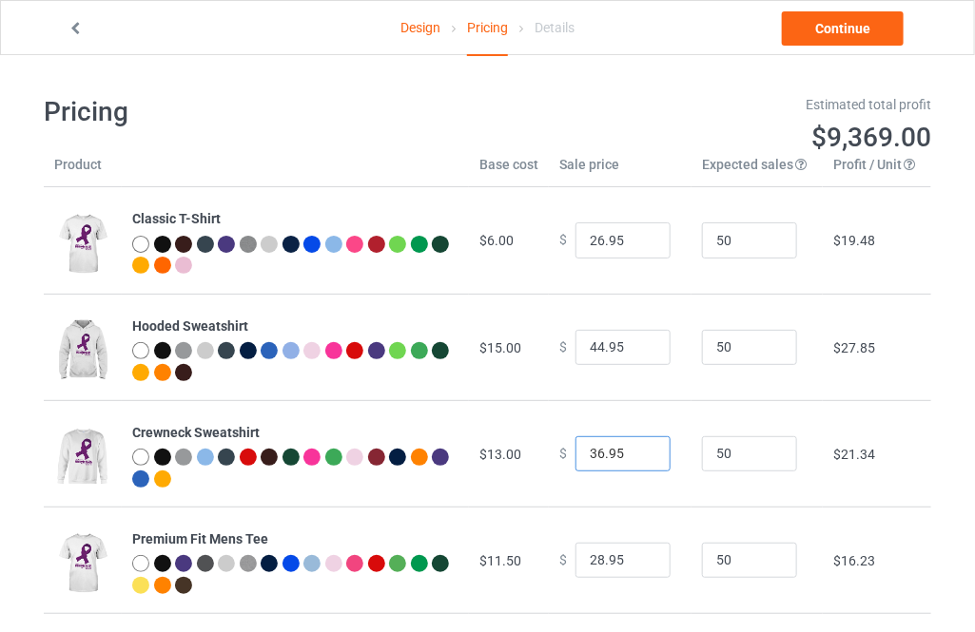
click at [636, 451] on input "36.95" at bounding box center [622, 454] width 95 height 36
type input "37.95"
click at [636, 451] on input "37.95" at bounding box center [622, 454] width 95 height 36
click at [634, 552] on input "29.95" at bounding box center [622, 561] width 95 height 36
type input "30.95"
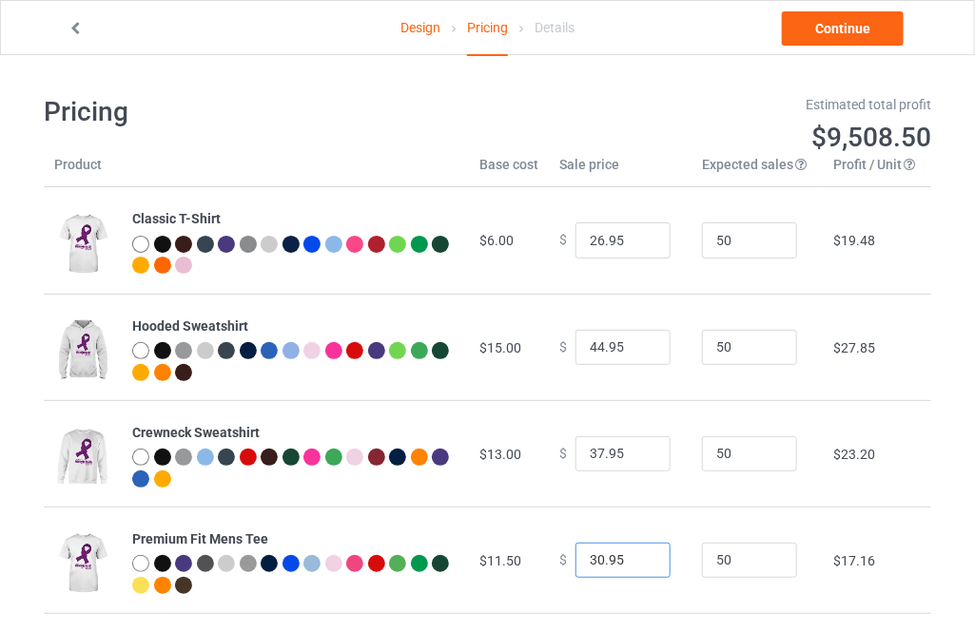
click at [634, 552] on input "30.95" at bounding box center [622, 561] width 95 height 36
click at [814, 35] on link "Continue" at bounding box center [843, 28] width 122 height 34
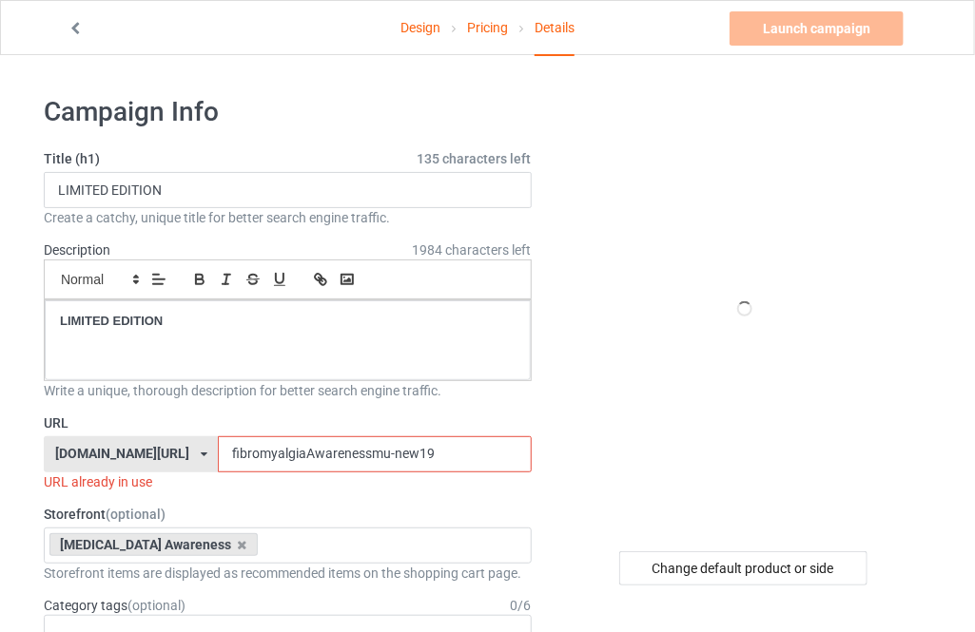
drag, startPoint x: 399, startPoint y: 459, endPoint x: 388, endPoint y: 454, distance: 12.8
click at [388, 454] on input "fibromyalgiaAwarenessmu-new19" at bounding box center [374, 454] width 313 height 36
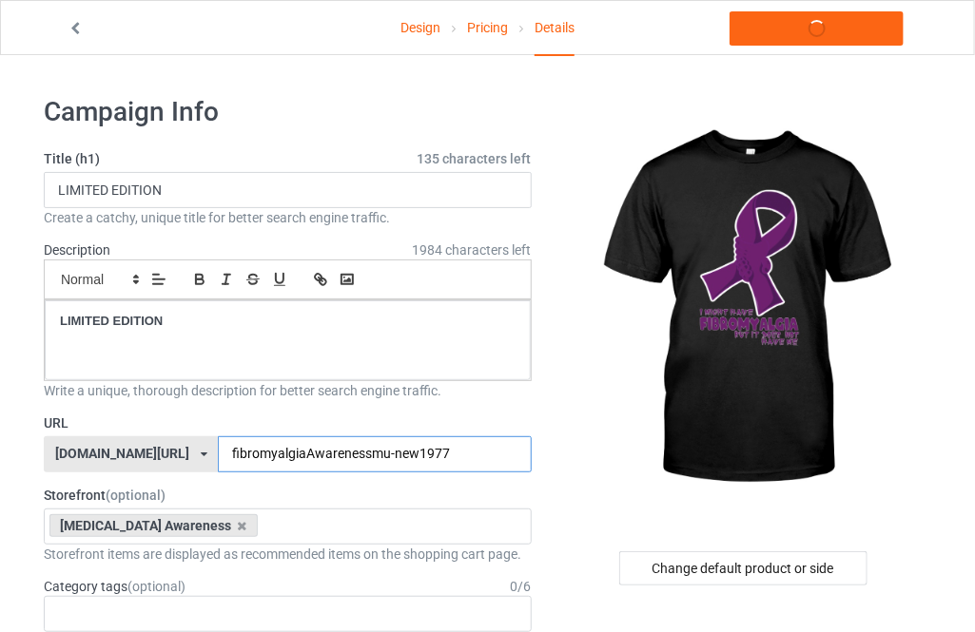
type input "fibromyalgiaAwarenessmu-new19777"
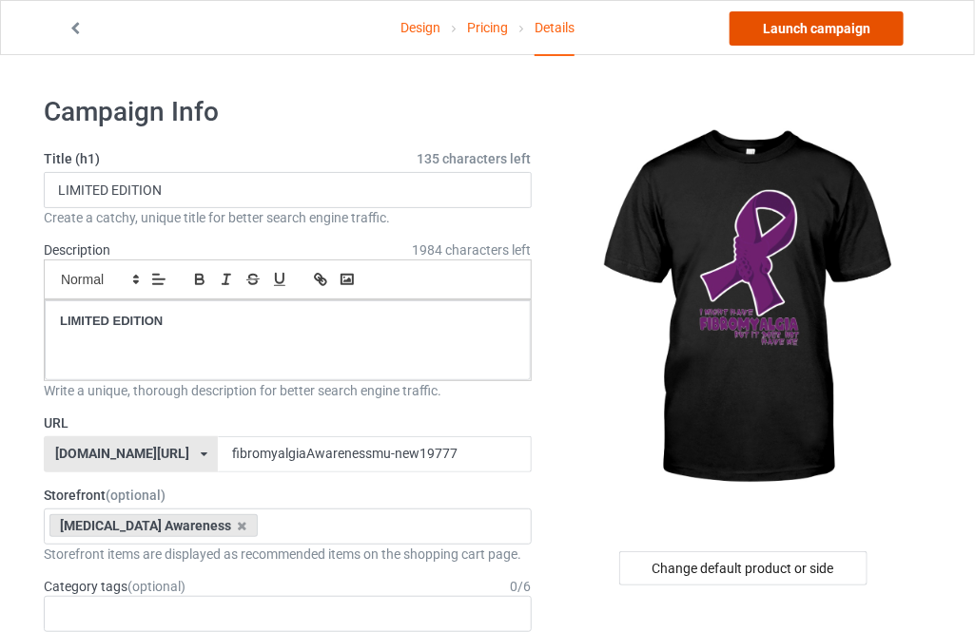
click at [804, 26] on link "Launch campaign" at bounding box center [816, 28] width 174 height 34
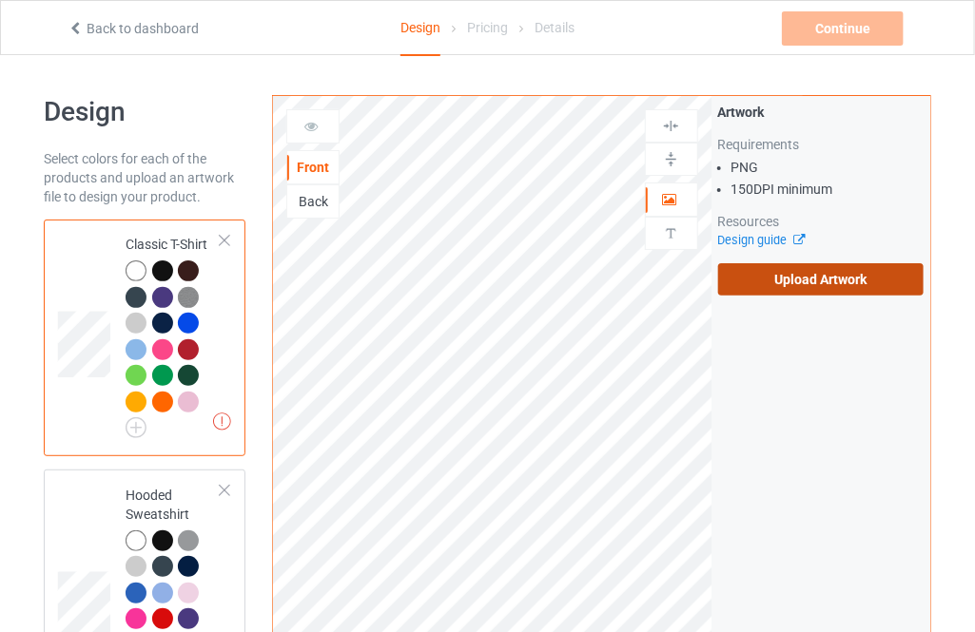
click at [738, 268] on label "Upload Artwork" at bounding box center [820, 279] width 205 height 32
click at [0, 0] on input "Upload Artwork" at bounding box center [0, 0] width 0 height 0
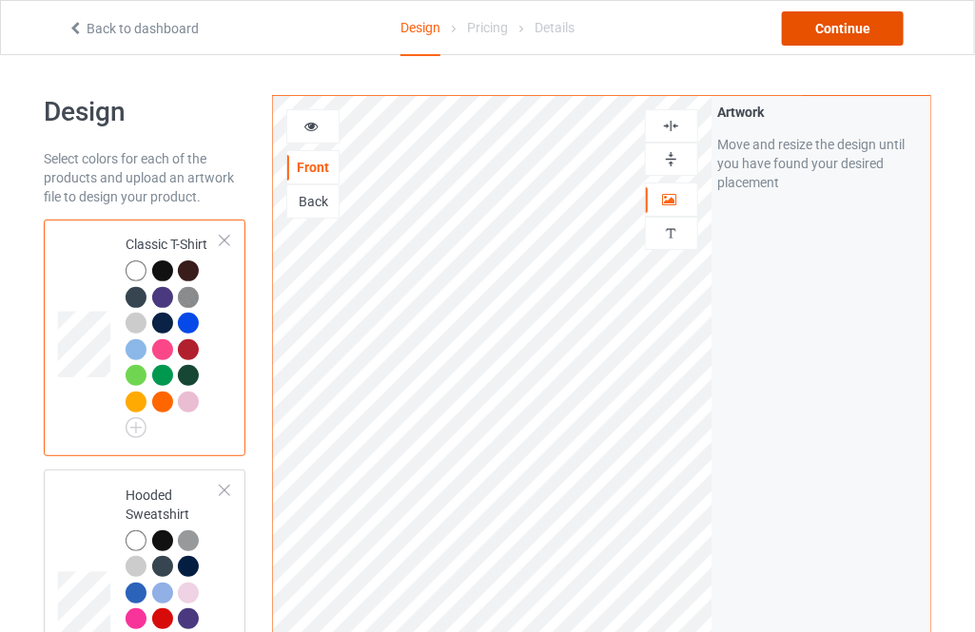
click at [854, 32] on div "Continue" at bounding box center [843, 28] width 122 height 34
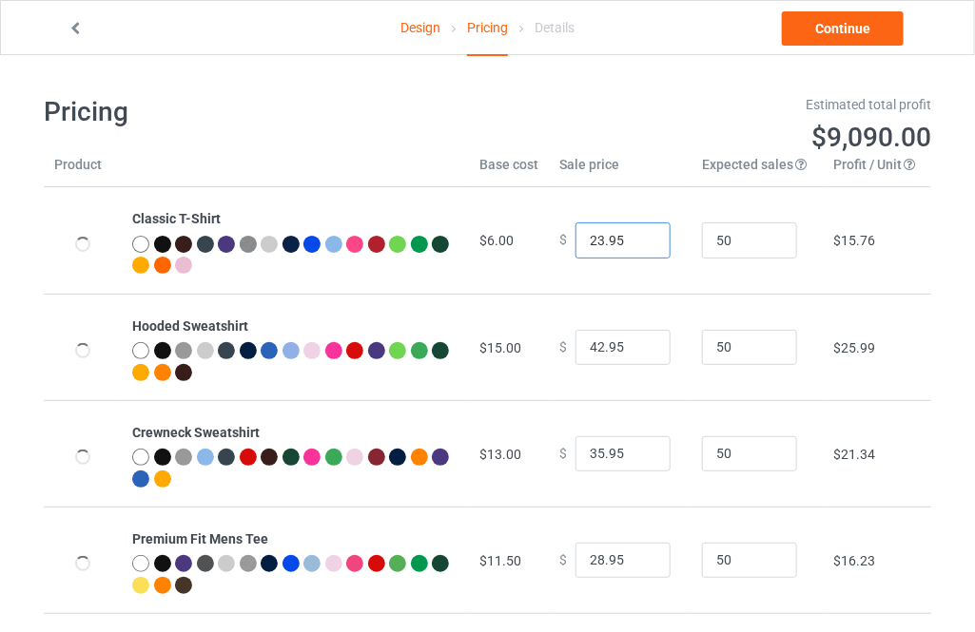
click at [638, 236] on input "23.95" at bounding box center [622, 241] width 95 height 36
click at [638, 236] on input "24.95" at bounding box center [622, 241] width 95 height 36
click at [638, 236] on input "25.95" at bounding box center [622, 241] width 95 height 36
type input "26.95"
click at [638, 236] on input "26.95" at bounding box center [622, 241] width 95 height 36
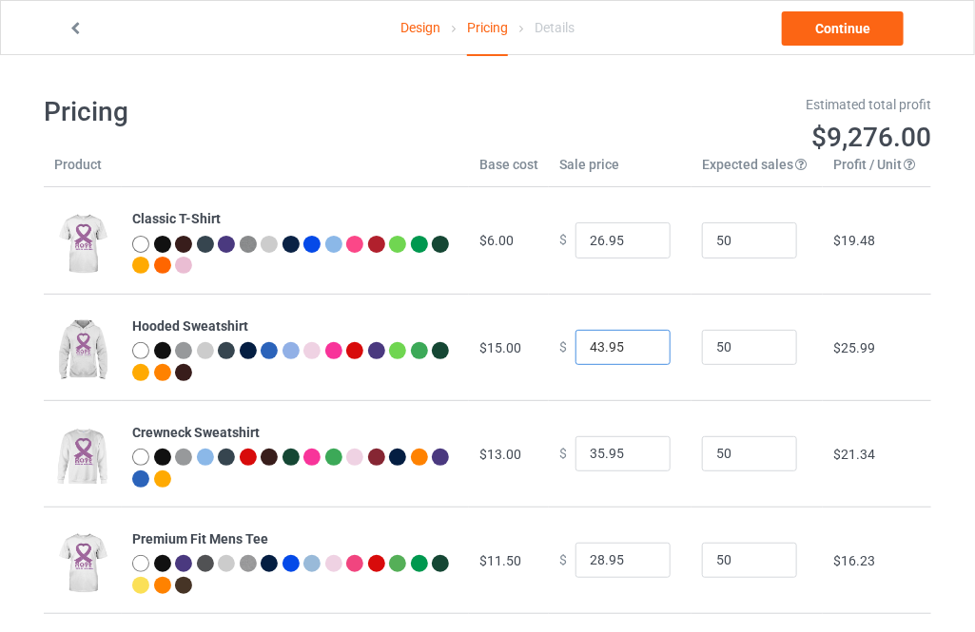
click at [633, 339] on input "43.95" at bounding box center [622, 348] width 95 height 36
type input "44.95"
click at [633, 339] on input "44.95" at bounding box center [622, 348] width 95 height 36
click at [636, 453] on input "36.95" at bounding box center [622, 454] width 95 height 36
type input "37.95"
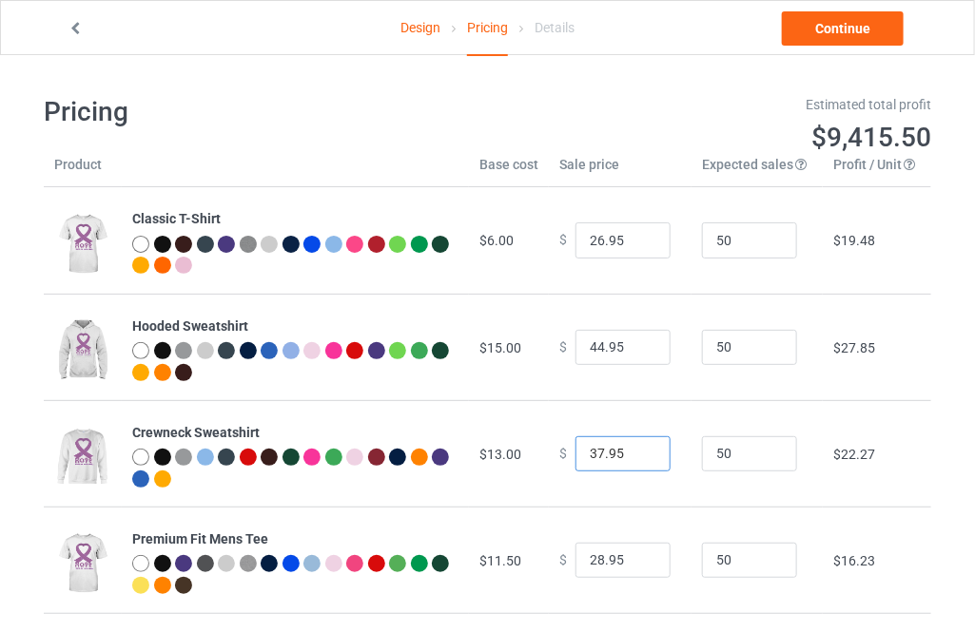
click at [636, 453] on input "37.95" at bounding box center [622, 454] width 95 height 36
click at [639, 557] on input "29.95" at bounding box center [622, 561] width 95 height 36
type input "30.95"
click at [639, 557] on input "30.95" at bounding box center [622, 561] width 95 height 36
click at [854, 22] on link "Continue" at bounding box center [843, 28] width 122 height 34
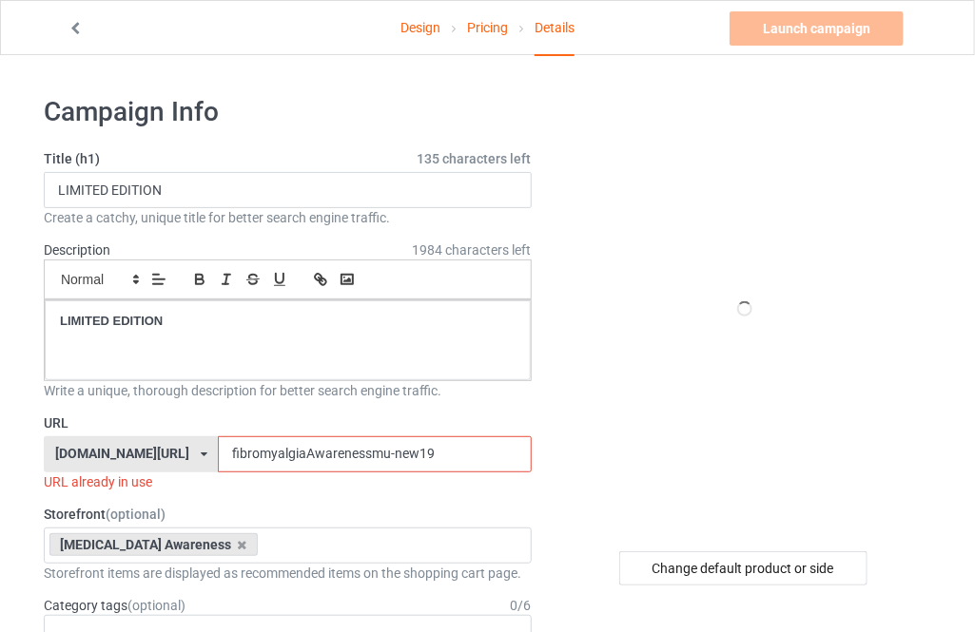
click at [420, 450] on input "fibromyalgiaAwarenessmu-new19" at bounding box center [374, 454] width 313 height 36
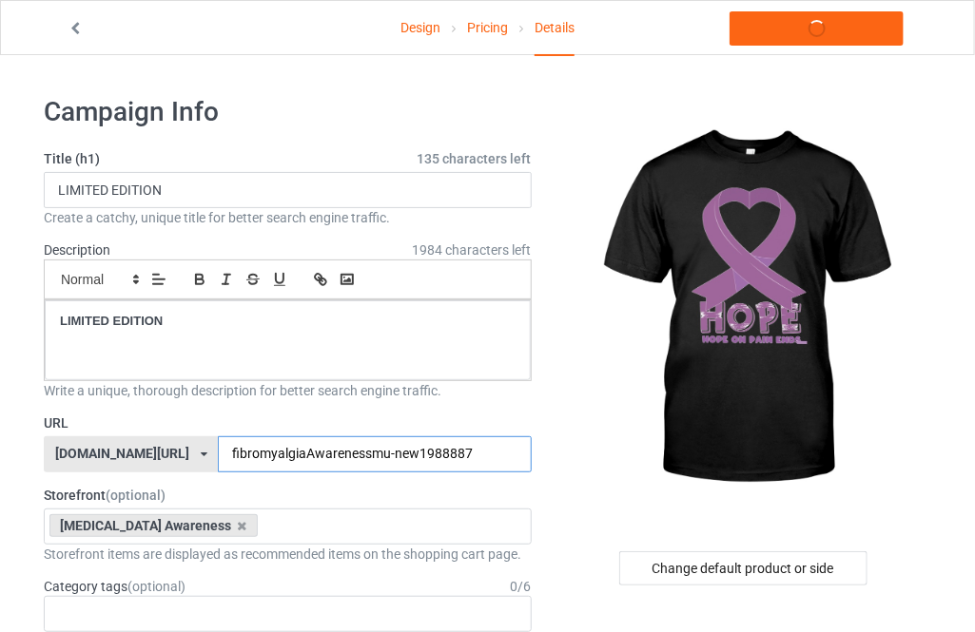
type input "fibromyalgiaAwarenessmu-new19888878"
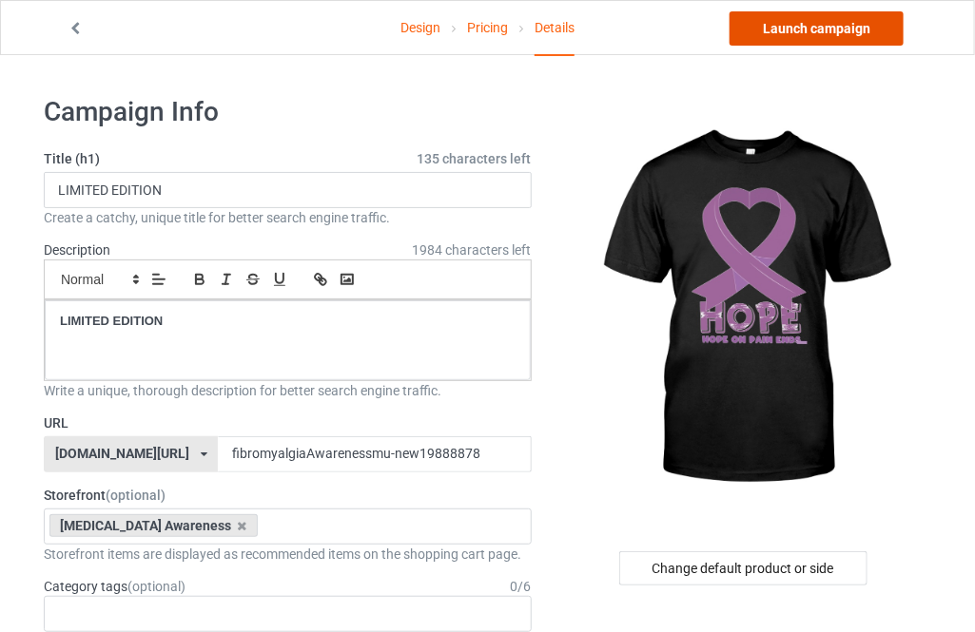
click at [794, 34] on link "Launch campaign" at bounding box center [816, 28] width 174 height 34
